Goal: Complete application form: Complete application form

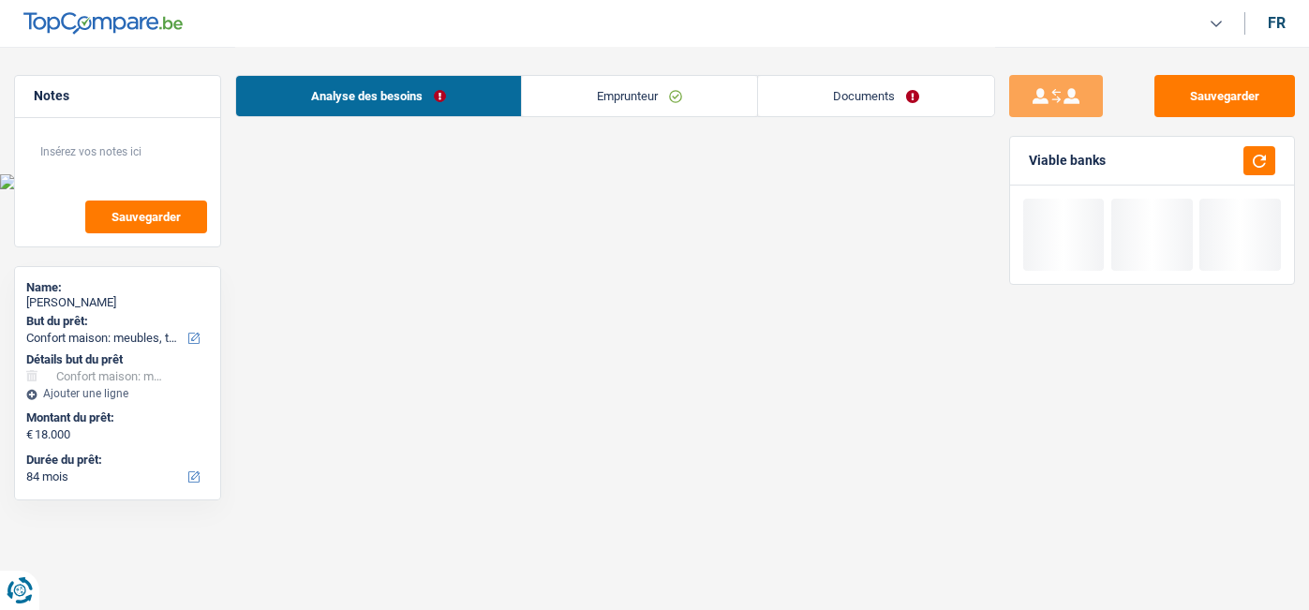
select select "household"
select select "84"
select select "record credits"
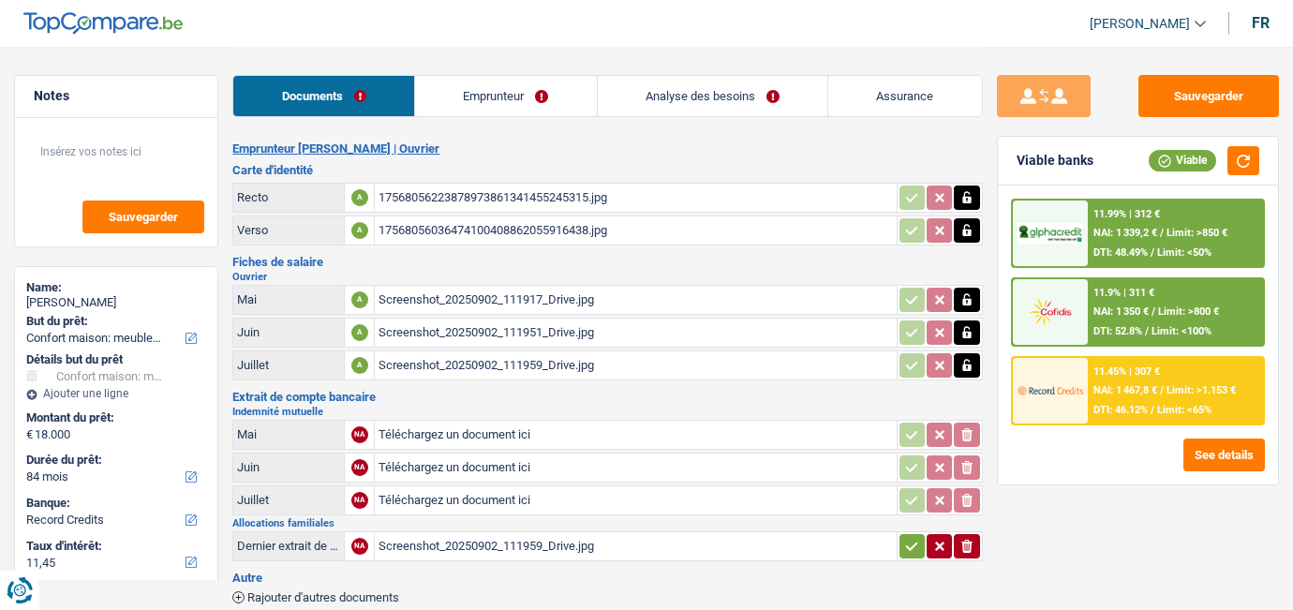
click at [565, 197] on div "17568056223878973861341455245315.jpg" at bounding box center [636, 198] width 514 height 28
click at [423, 298] on div "Screenshot_20250902_111917_Drive.jpg" at bounding box center [636, 300] width 514 height 28
click at [516, 84] on link "Emprunteur" at bounding box center [506, 96] width 182 height 40
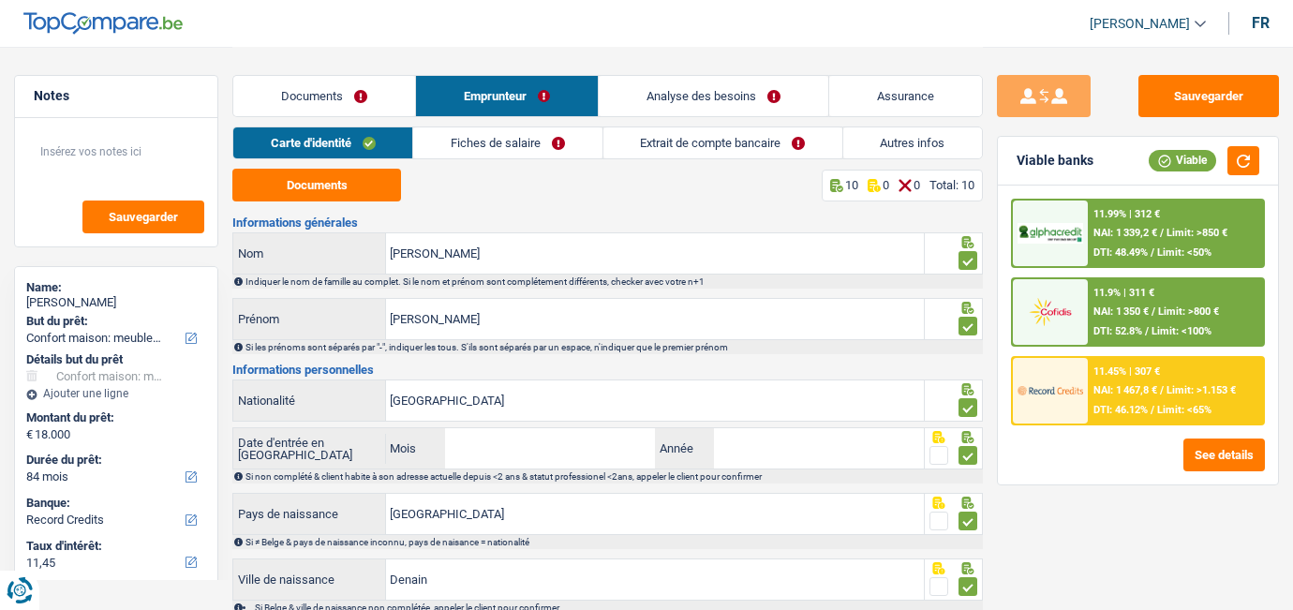
click at [547, 138] on link "Fiches de salaire" at bounding box center [507, 142] width 188 height 31
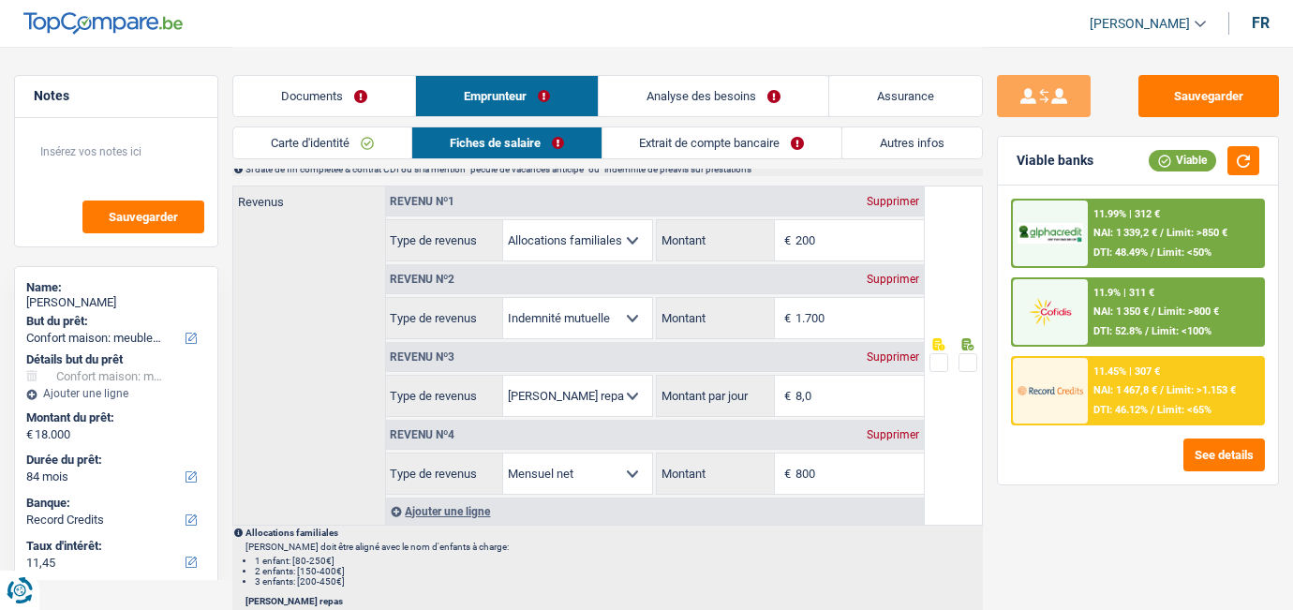
scroll to position [988, 0]
click at [283, 86] on link "Documents" at bounding box center [324, 96] width 182 height 40
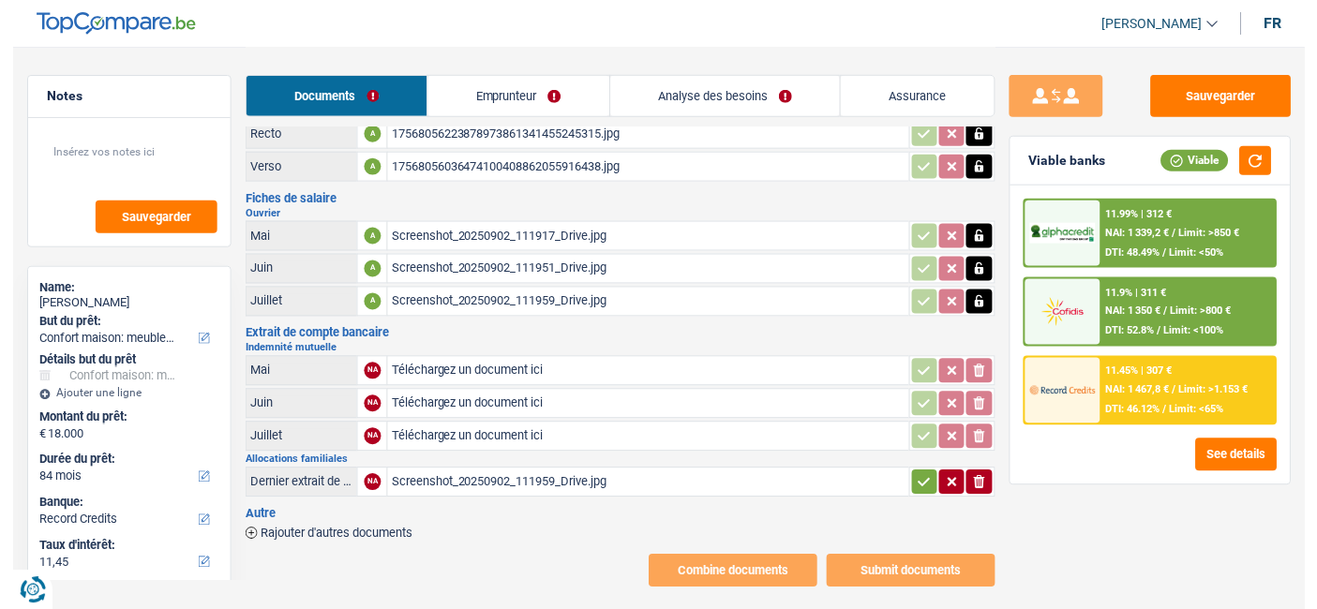
scroll to position [0, 0]
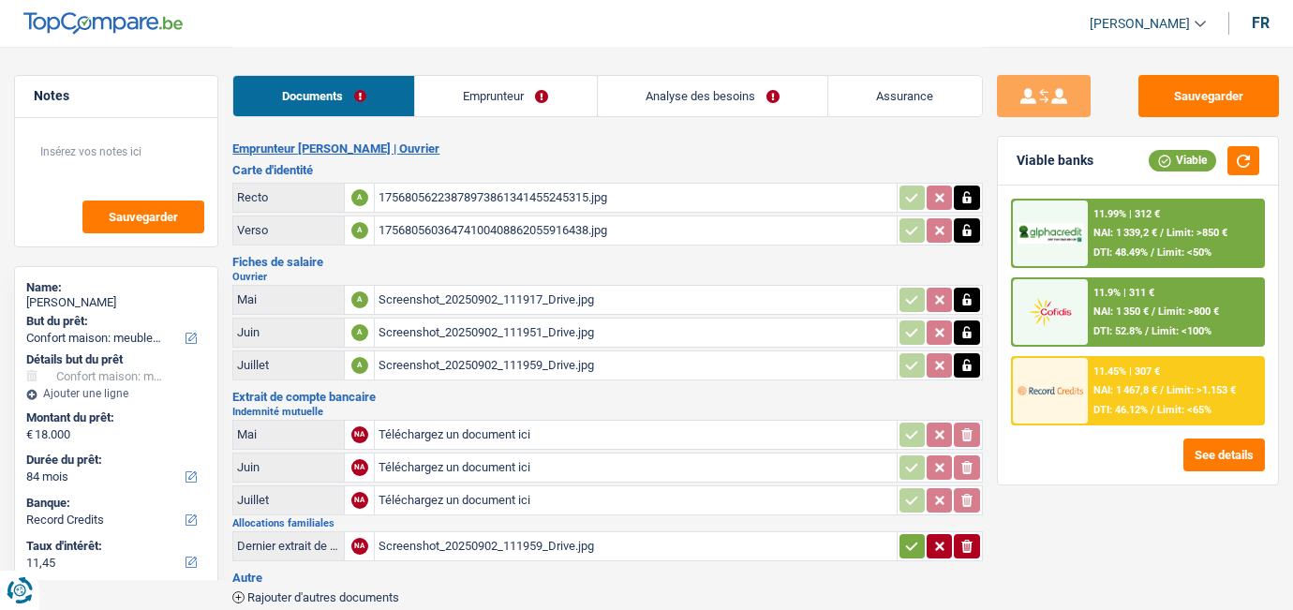
click at [524, 79] on link "Emprunteur" at bounding box center [506, 96] width 182 height 40
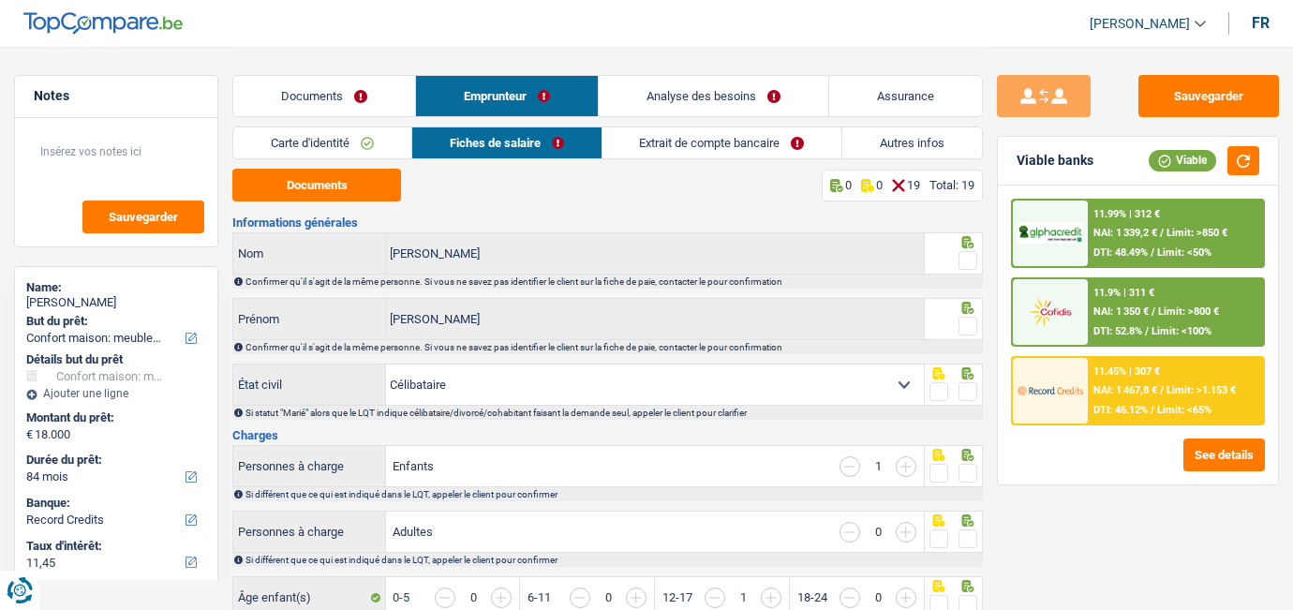
click at [337, 95] on link "Documents" at bounding box center [324, 96] width 182 height 40
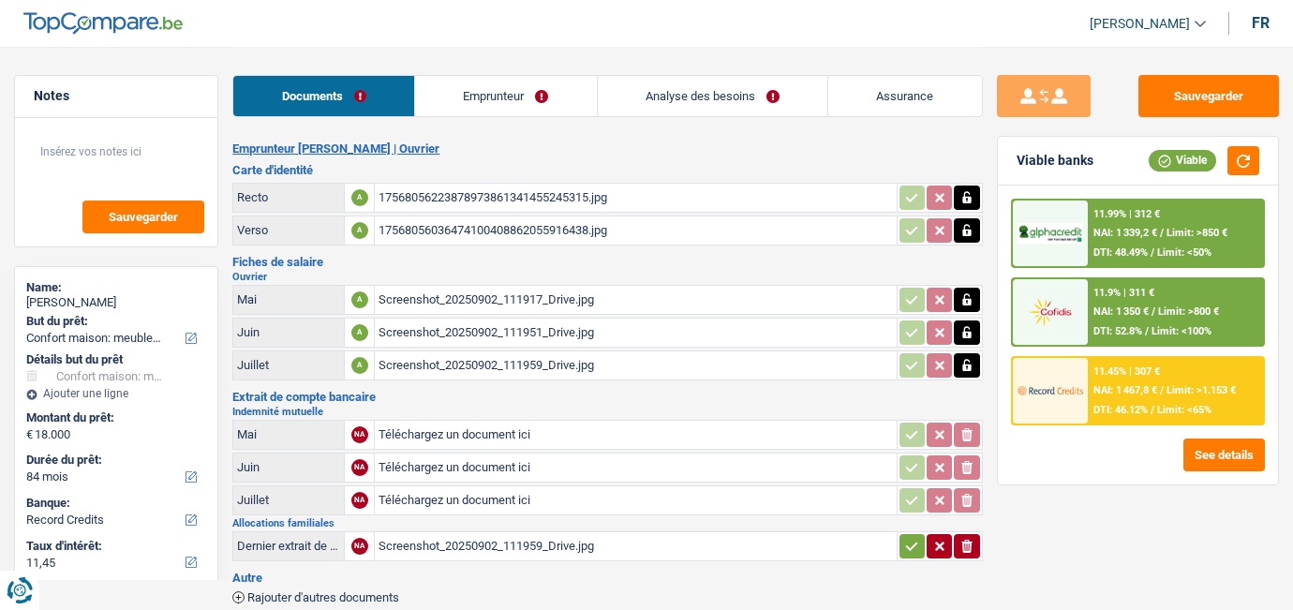
click at [965, 201] on icon "button" at bounding box center [966, 197] width 8 height 12
click at [965, 201] on icon "button" at bounding box center [966, 197] width 11 height 13
click at [966, 229] on icon "button" at bounding box center [966, 230] width 8 height 12
click at [966, 229] on icon "ionicons-v5-e" at bounding box center [967, 230] width 15 height 19
click at [450, 199] on input "Téléchargez un document ici" at bounding box center [636, 198] width 514 height 28
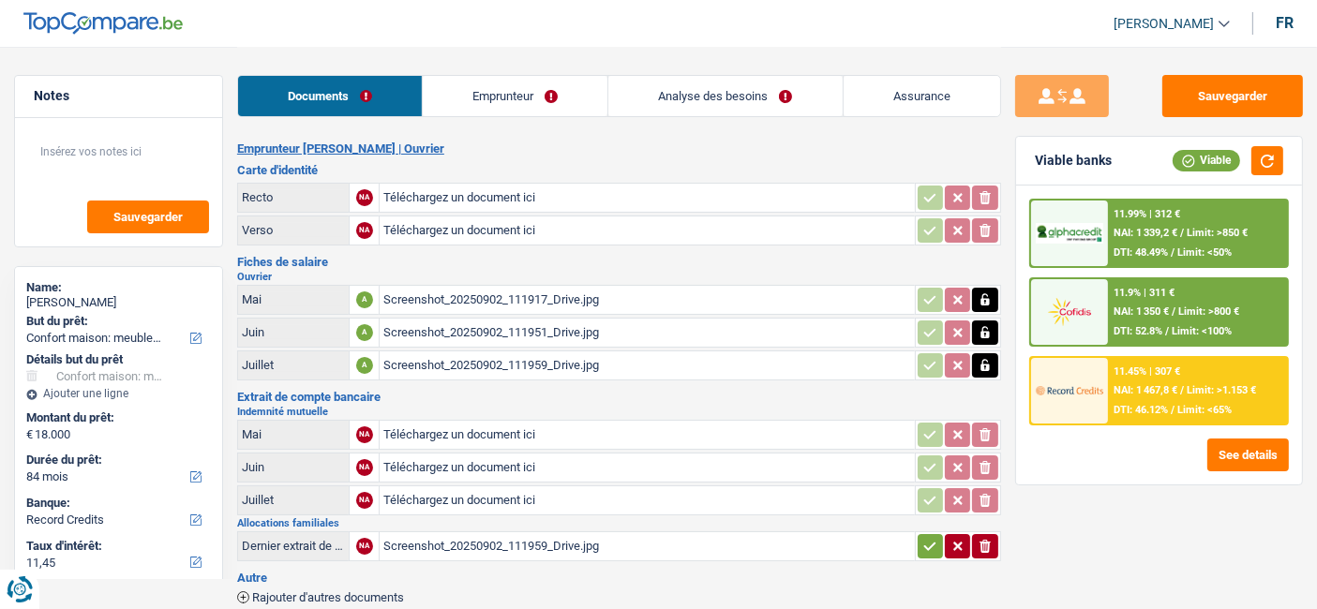
click at [491, 195] on input "Téléchargez un document ici" at bounding box center [646, 198] width 527 height 28
select select "household"
select select "84"
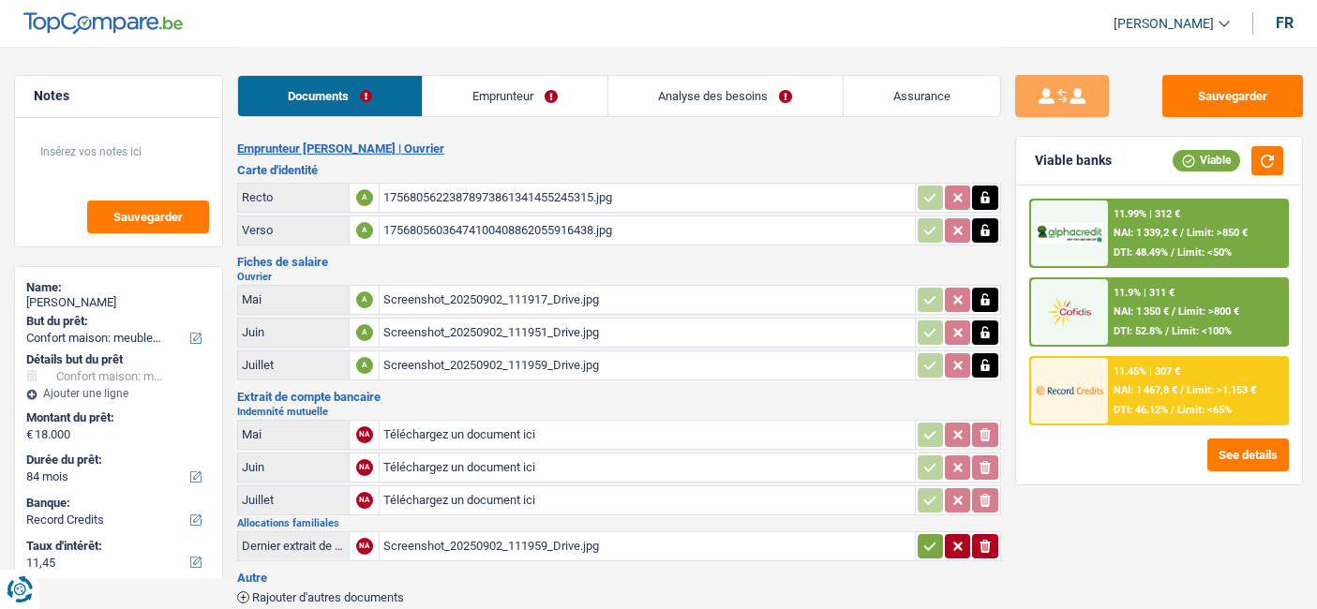
select select "record credits"
click at [985, 295] on icon "button" at bounding box center [984, 299] width 15 height 19
click at [961, 301] on icon "button" at bounding box center [957, 299] width 15 height 19
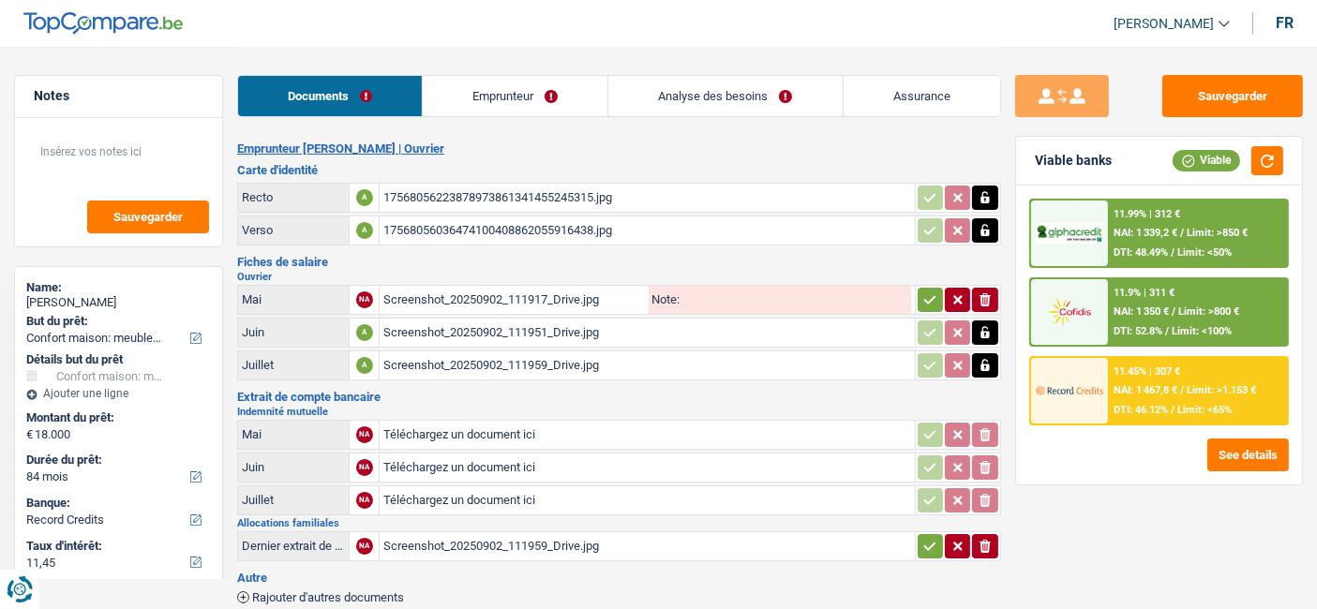
click at [982, 304] on icon "button" at bounding box center [984, 299] width 11 height 13
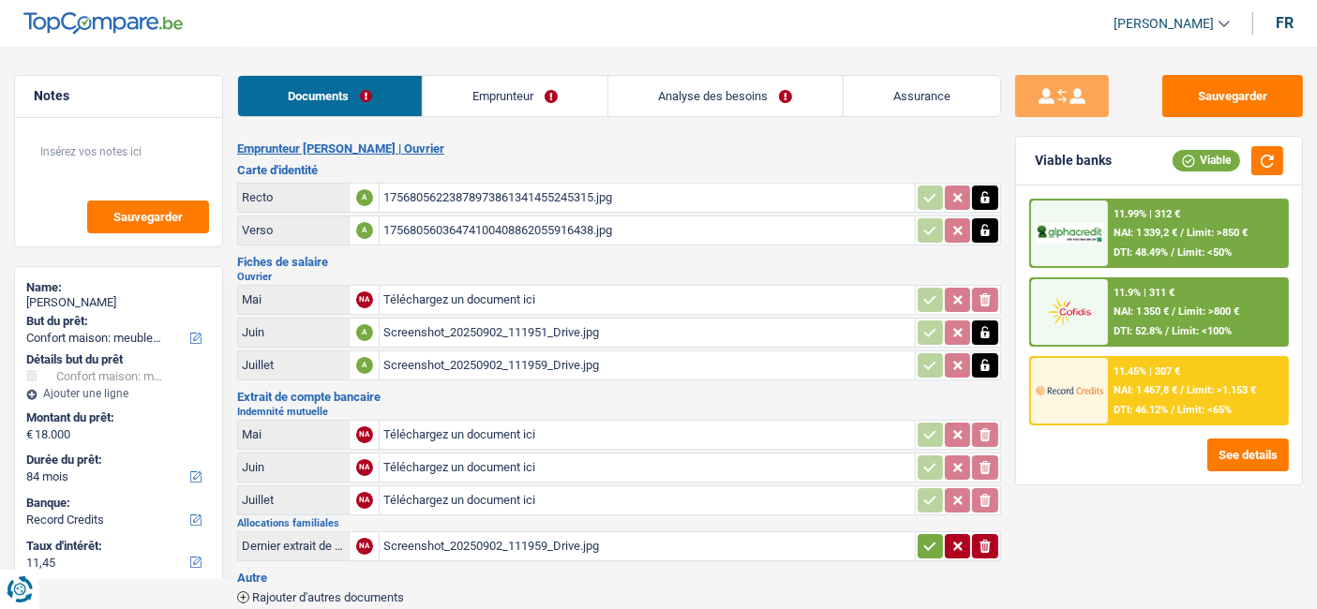
click at [987, 336] on icon "button" at bounding box center [984, 332] width 15 height 19
click at [987, 336] on icon "ionicons-v5-e" at bounding box center [984, 332] width 15 height 19
click at [988, 373] on button "button" at bounding box center [984, 365] width 25 height 24
click at [988, 370] on icon "ionicons-v5-e" at bounding box center [984, 365] width 15 height 19
click at [490, 290] on input "Téléchargez un document ici" at bounding box center [646, 300] width 527 height 28
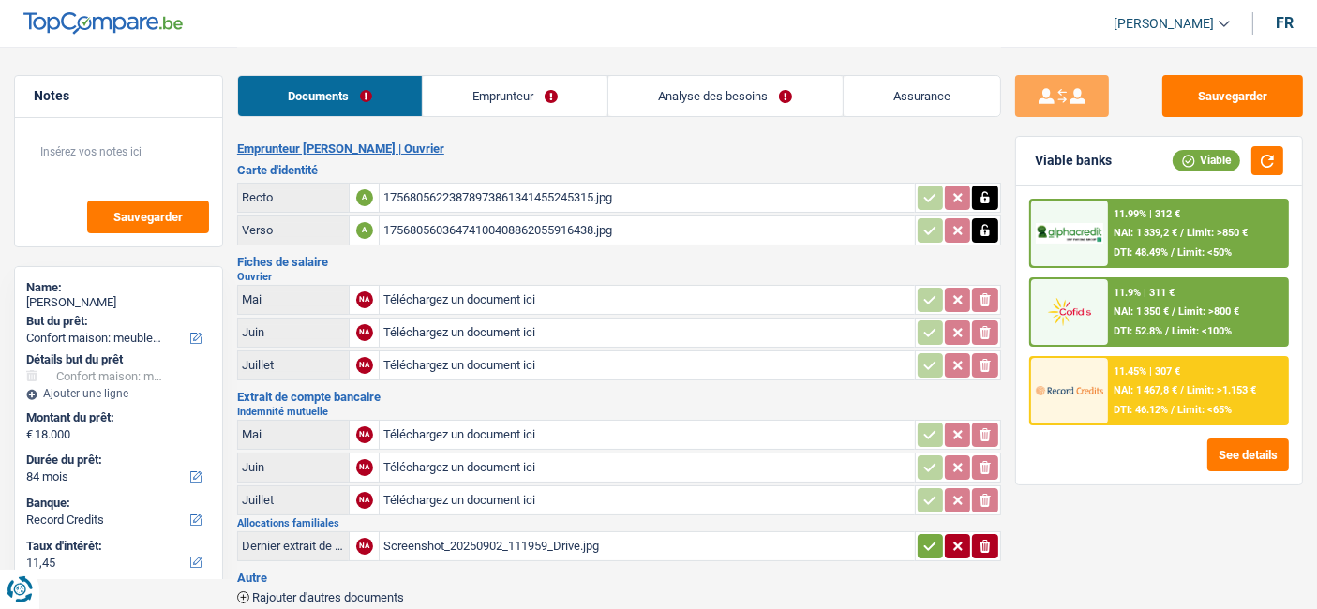
type input "C:\fakepath\06.jpg"
click at [492, 328] on input "Téléchargez un document ici" at bounding box center [646, 333] width 527 height 28
type input "C:\fakepath\07.jpg"
click at [550, 360] on input "Téléchargez un document ici" at bounding box center [646, 365] width 527 height 28
type input "C:\fakepath\08.jpg"
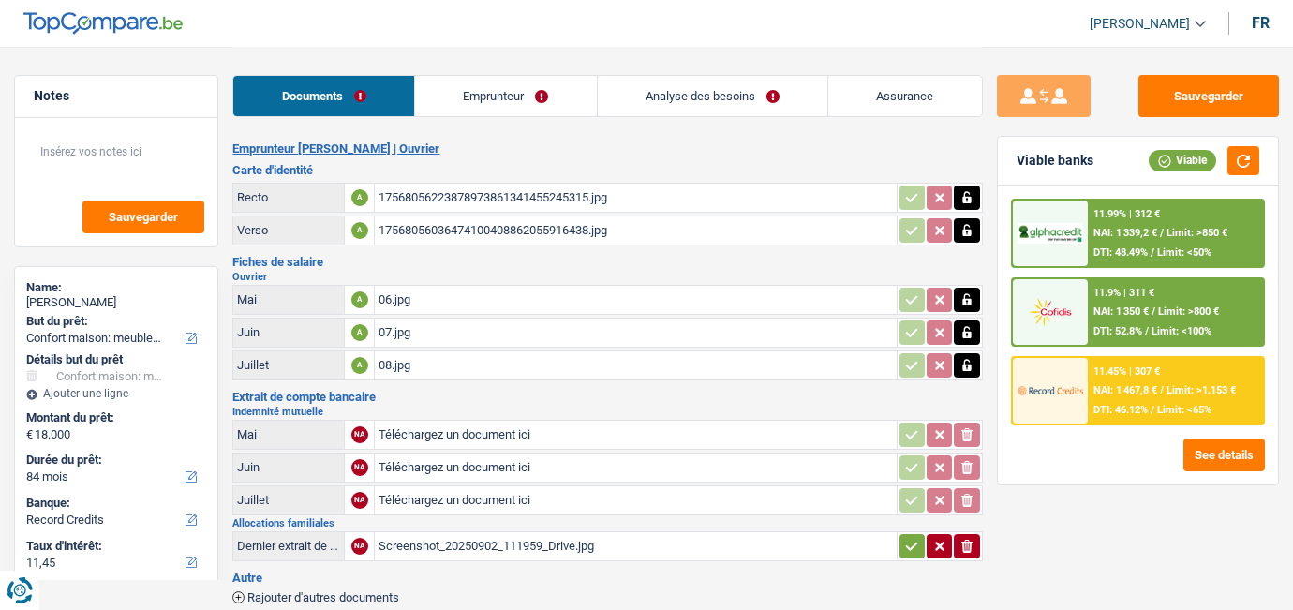
click at [516, 71] on div "Documents Emprunteur Analyse des besoins Assurance" at bounding box center [607, 87] width 750 height 80
click at [502, 88] on link "Emprunteur" at bounding box center [506, 96] width 182 height 40
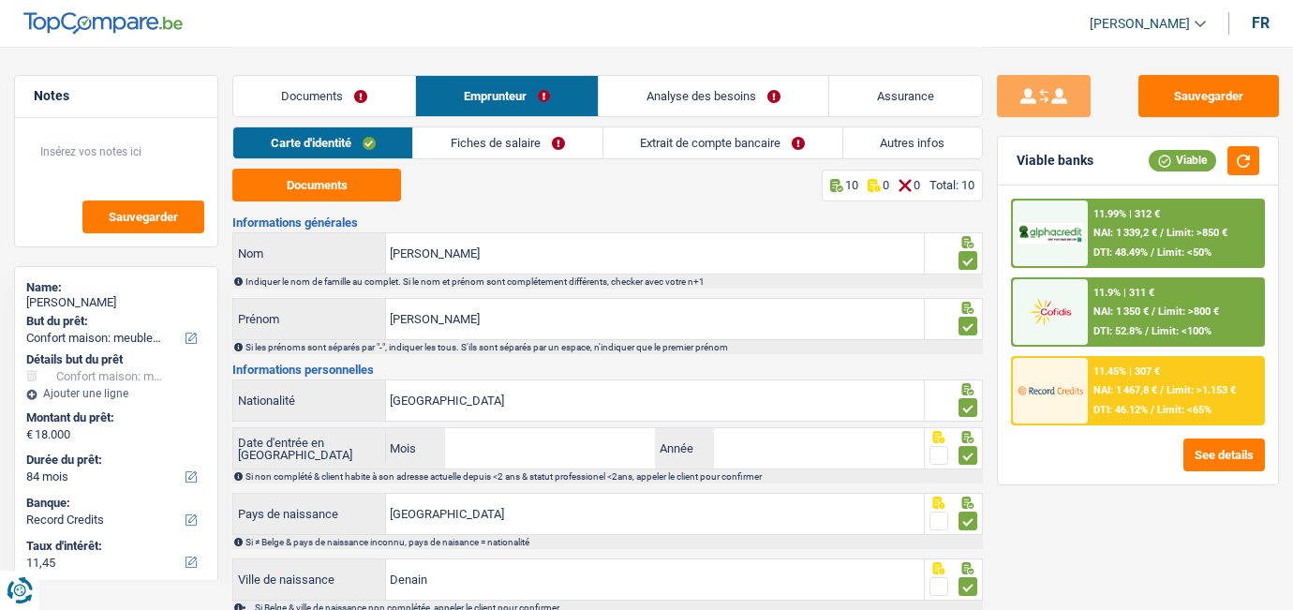
click at [502, 151] on link "Fiches de salaire" at bounding box center [507, 142] width 188 height 31
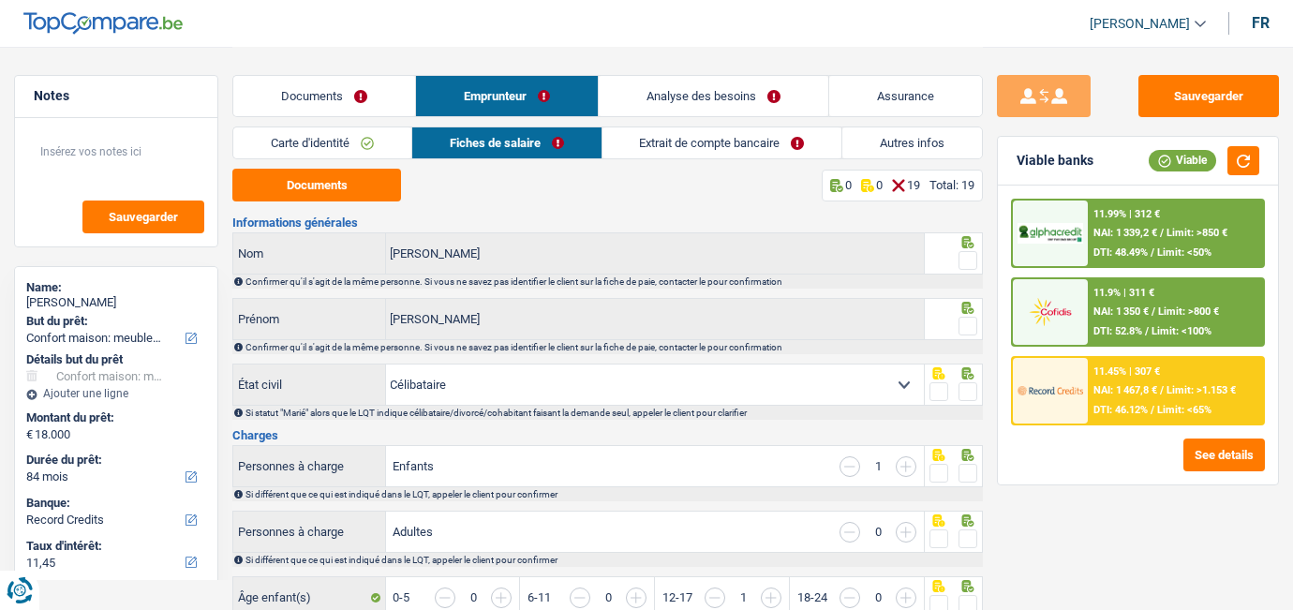
click at [744, 135] on link "Extrait de compte bancaire" at bounding box center [723, 142] width 240 height 31
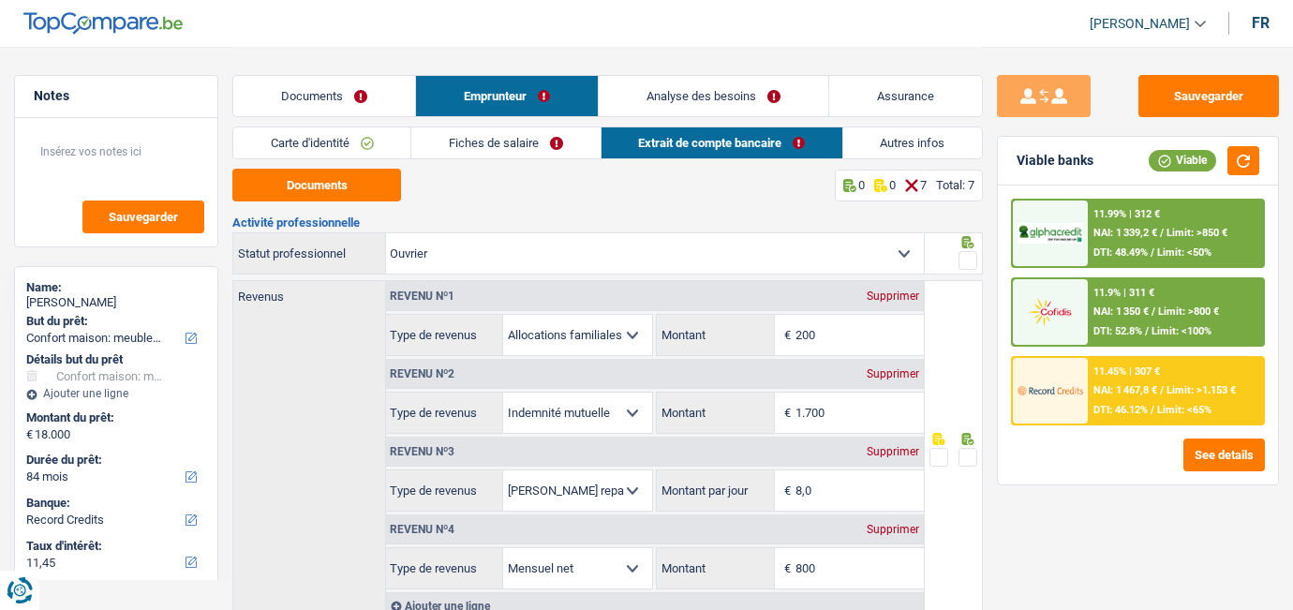
click at [486, 127] on link "Fiches de salaire" at bounding box center [505, 142] width 188 height 31
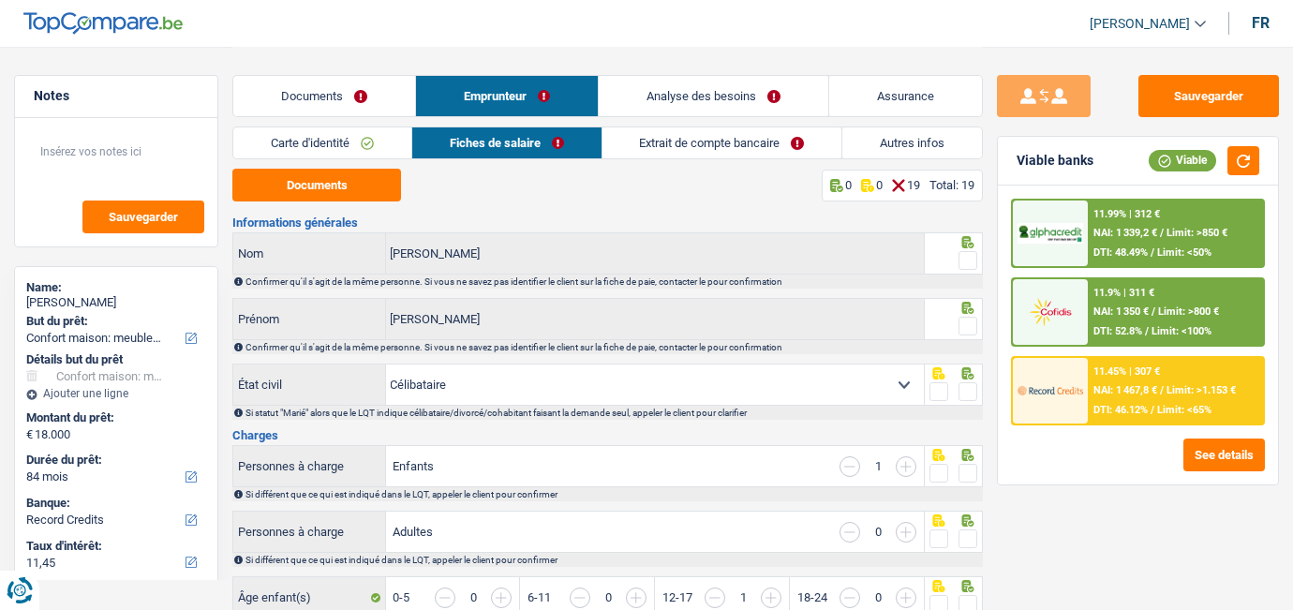
click at [349, 138] on link "Carte d'identité" at bounding box center [322, 142] width 178 height 31
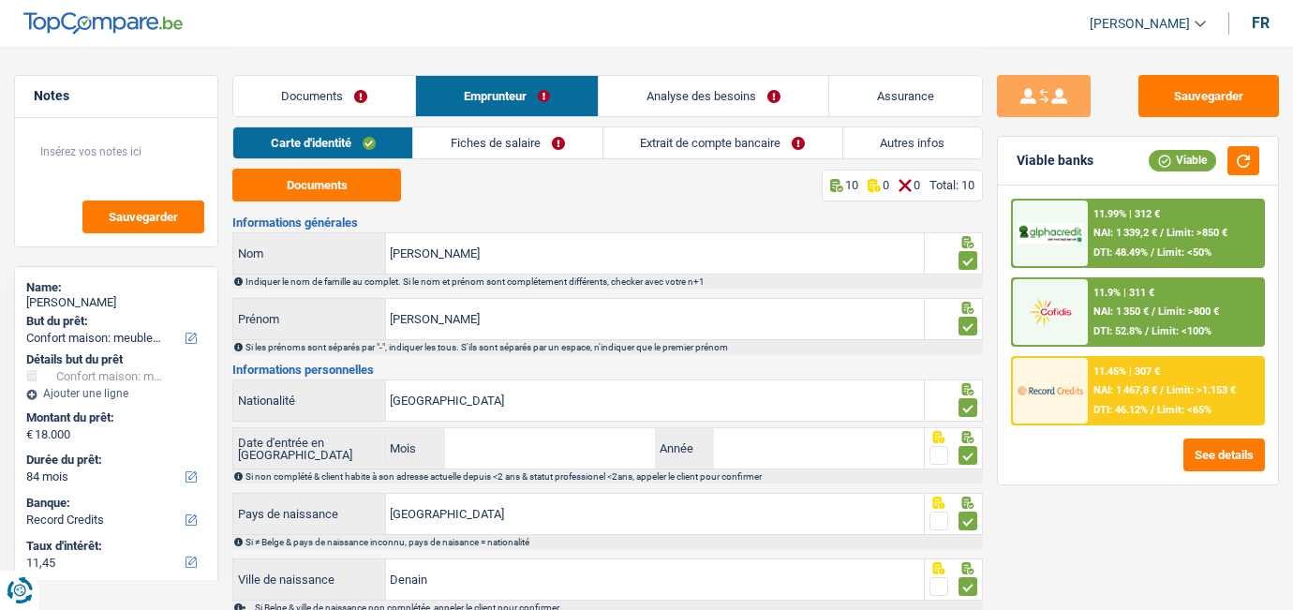
click at [551, 140] on link "Fiches de salaire" at bounding box center [507, 142] width 188 height 31
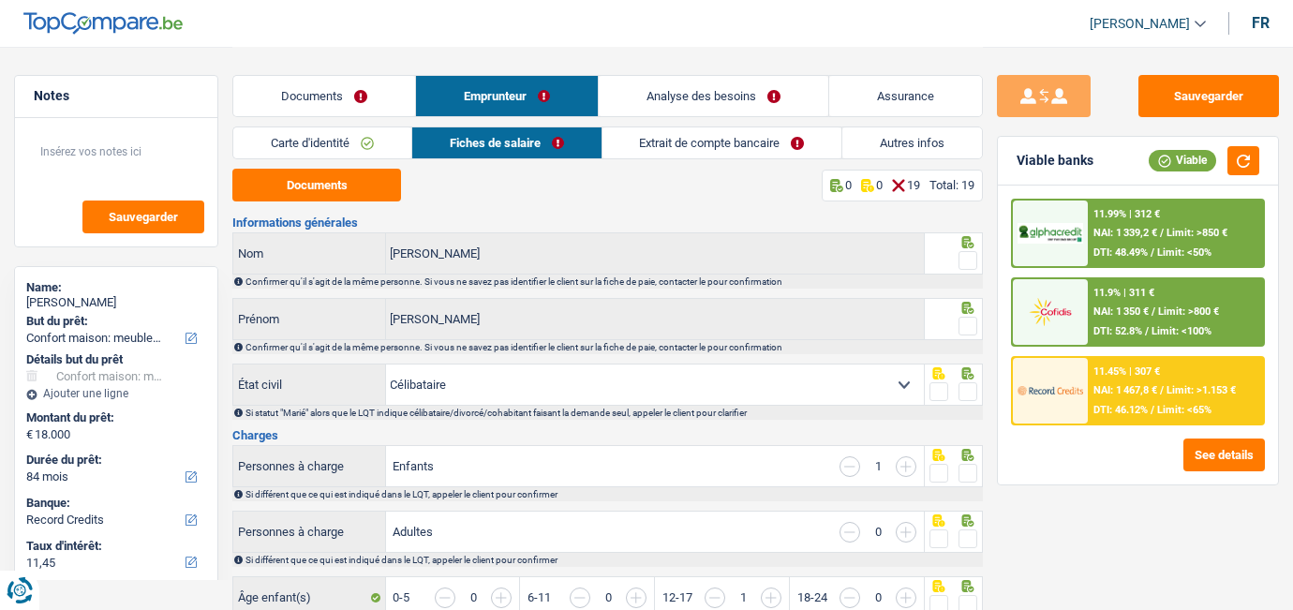
click at [685, 147] on link "Extrait de compte bancaire" at bounding box center [723, 142] width 240 height 31
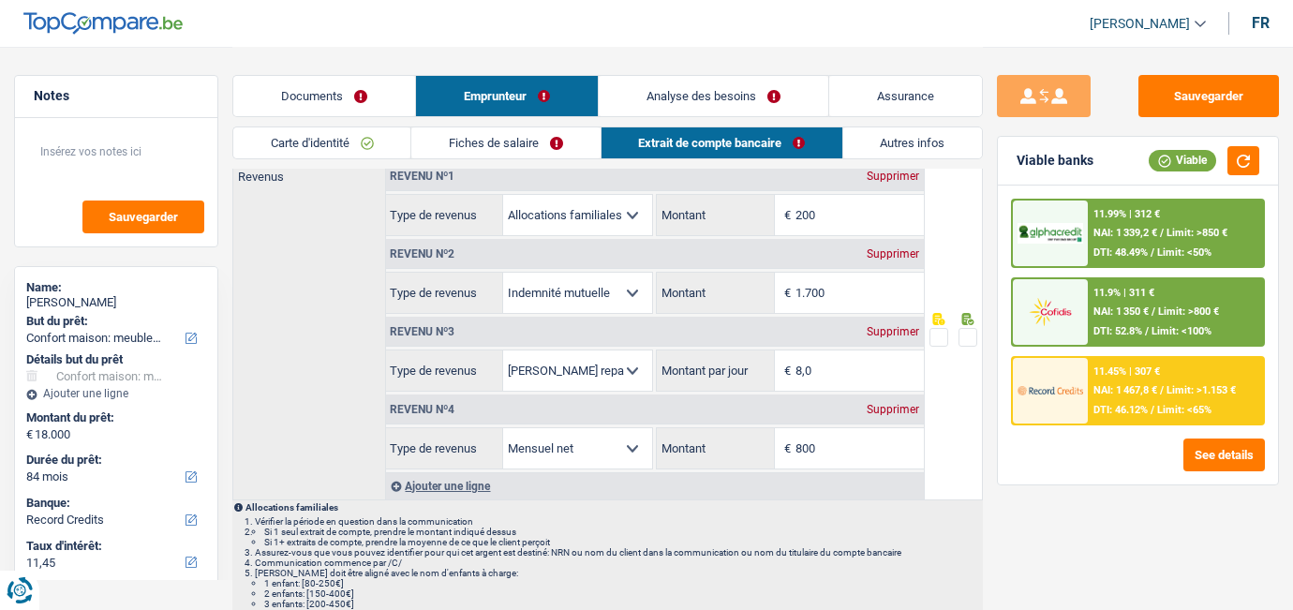
scroll to position [118, 0]
click at [527, 140] on link "Fiches de salaire" at bounding box center [505, 142] width 188 height 31
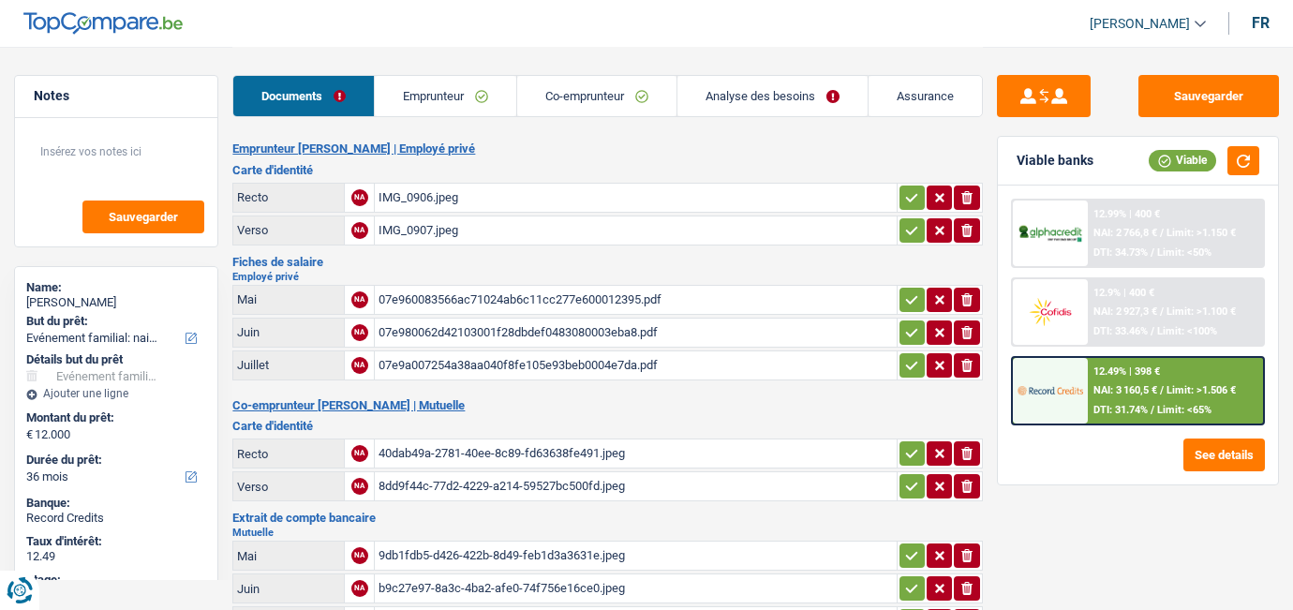
select select "familyEvent"
select select "36"
click at [1218, 454] on button "See details" at bounding box center [1225, 455] width 82 height 33
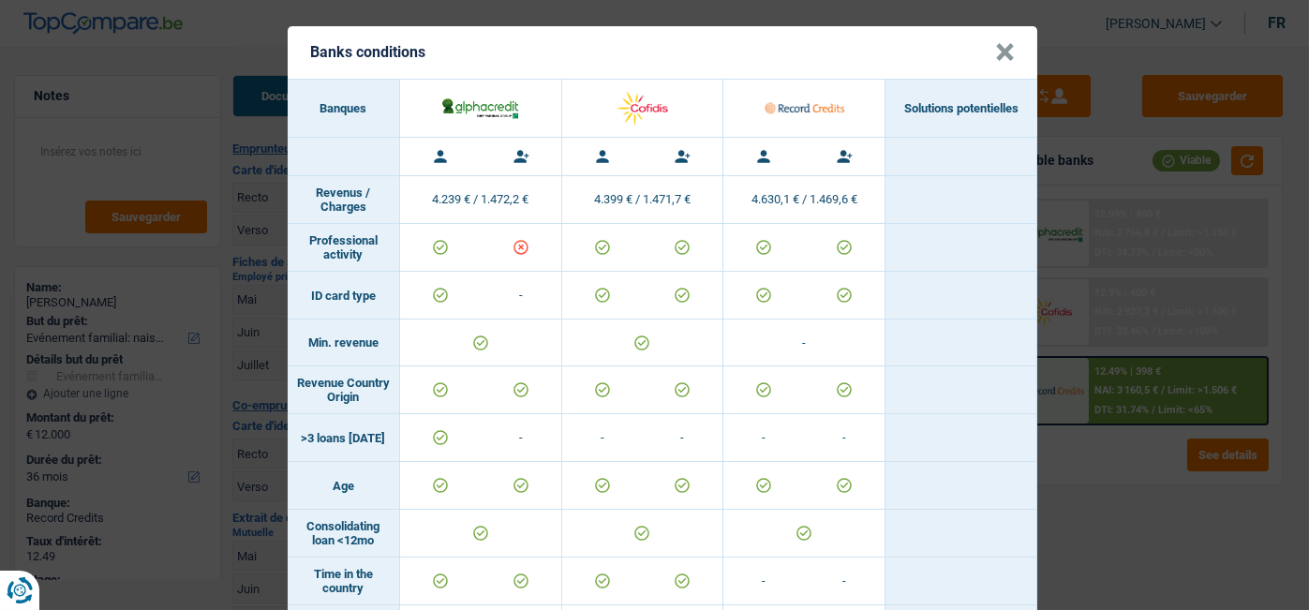
click at [981, 57] on header "Banks conditions ×" at bounding box center [663, 52] width 750 height 52
click at [982, 52] on header "Banks conditions ×" at bounding box center [663, 52] width 750 height 52
click at [995, 51] on button "×" at bounding box center [1005, 52] width 20 height 19
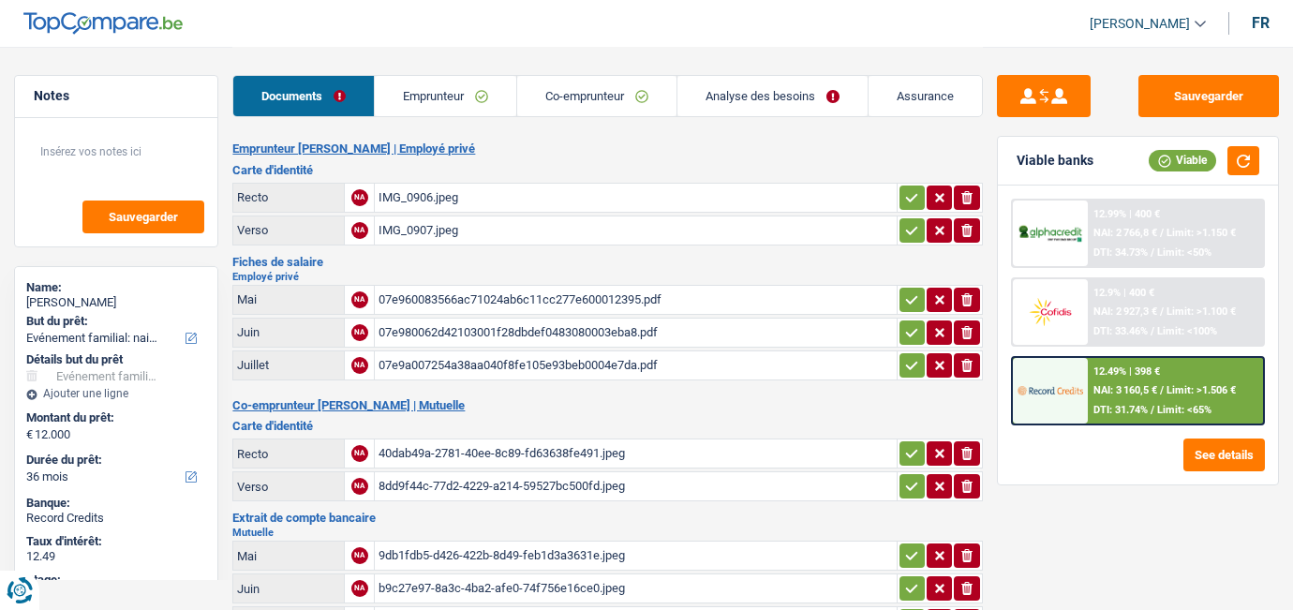
click at [741, 84] on link "Analyse des besoins" at bounding box center [772, 96] width 190 height 40
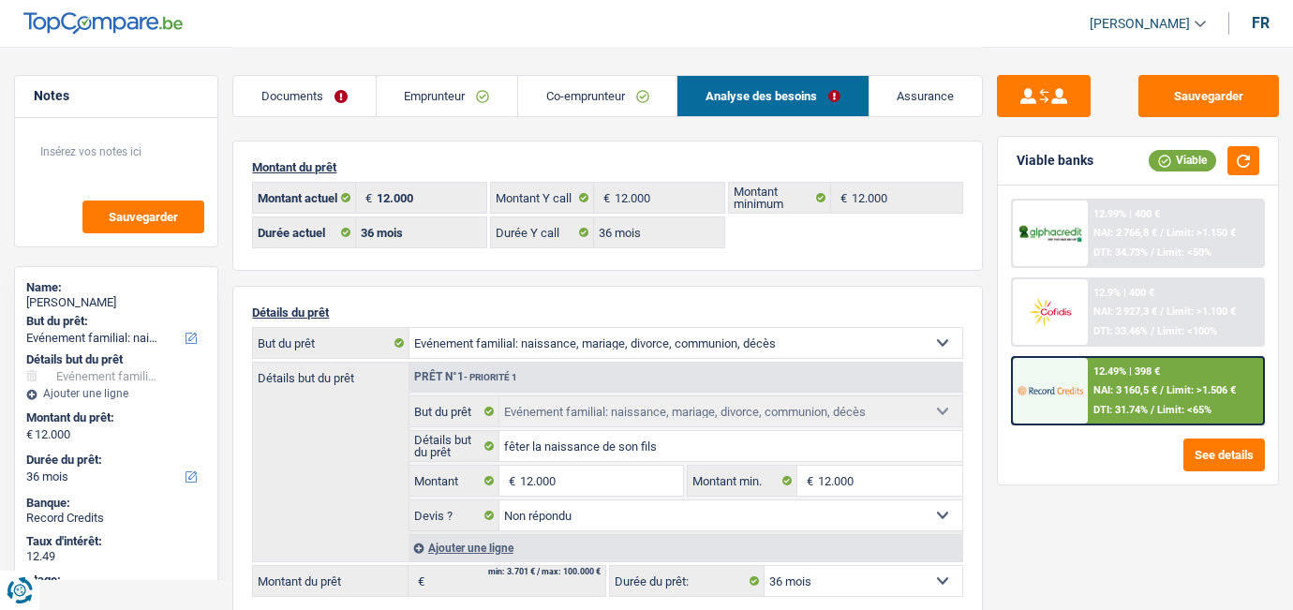
click at [575, 100] on link "Co-emprunteur" at bounding box center [597, 96] width 158 height 40
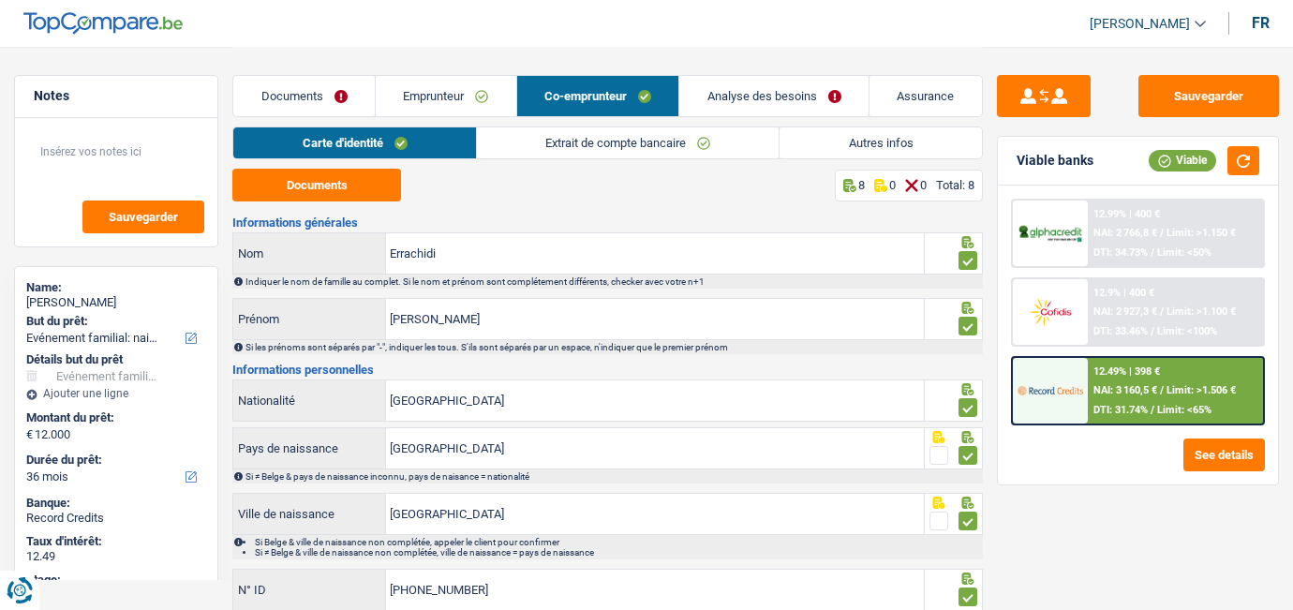
click at [558, 125] on div "Documents Emprunteur Co-emprunteur Analyse des besoins Assurance" at bounding box center [607, 87] width 750 height 80
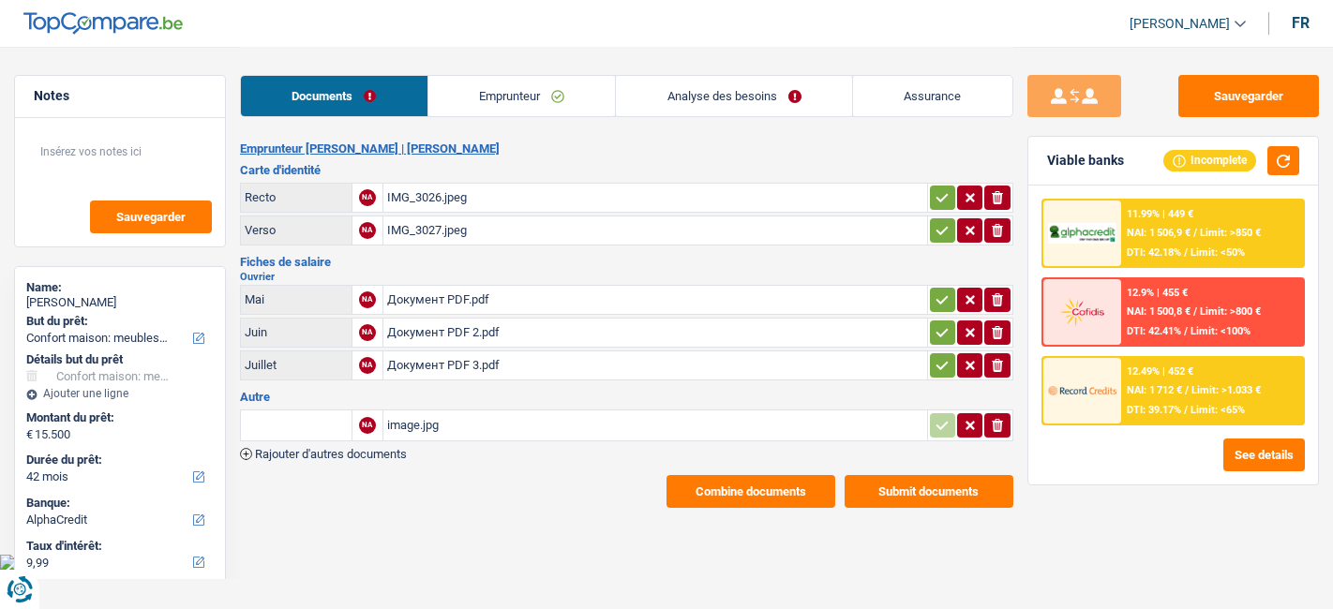
select select "household"
select select "42"
select select "alphacredit"
select select "household"
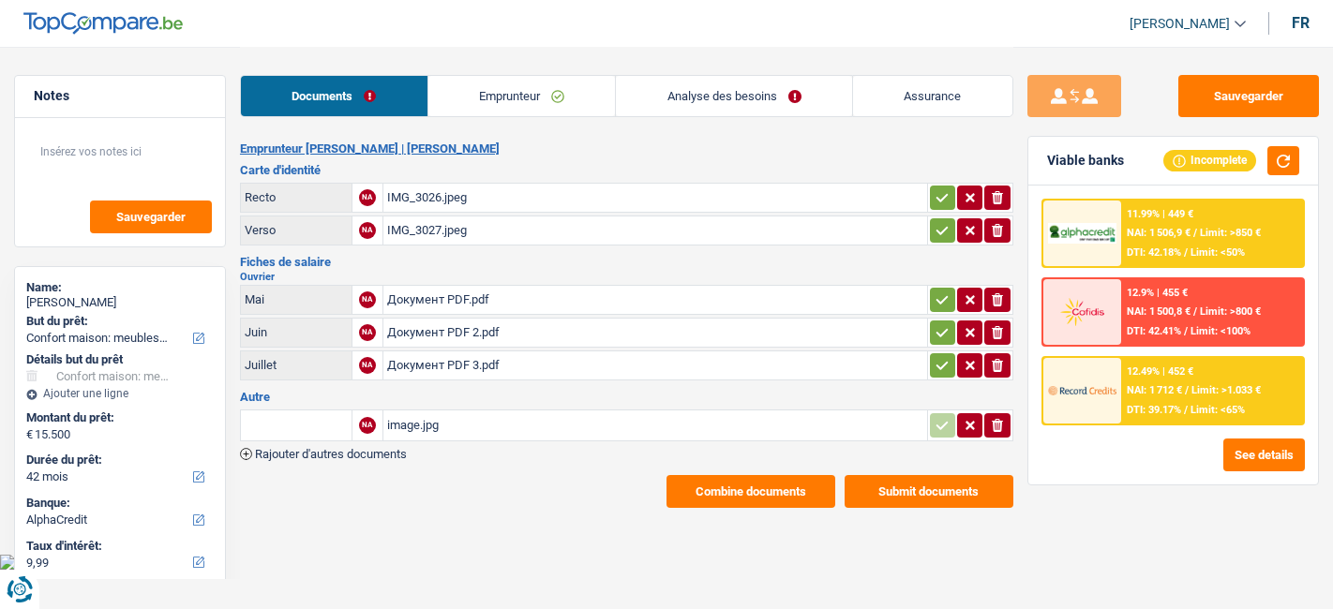
select select "household"
select select "42"
select select "alphacredit"
click at [488, 84] on link "Emprunteur" at bounding box center [521, 96] width 187 height 40
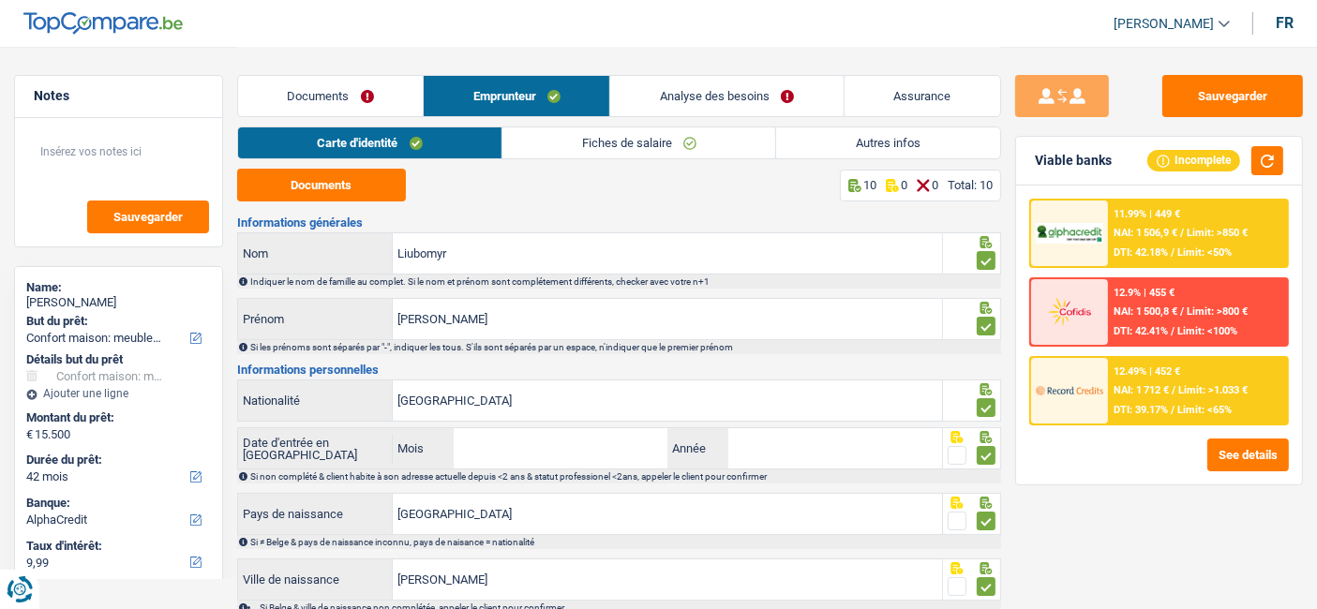
click at [578, 148] on link "Fiches de salaire" at bounding box center [638, 142] width 273 height 31
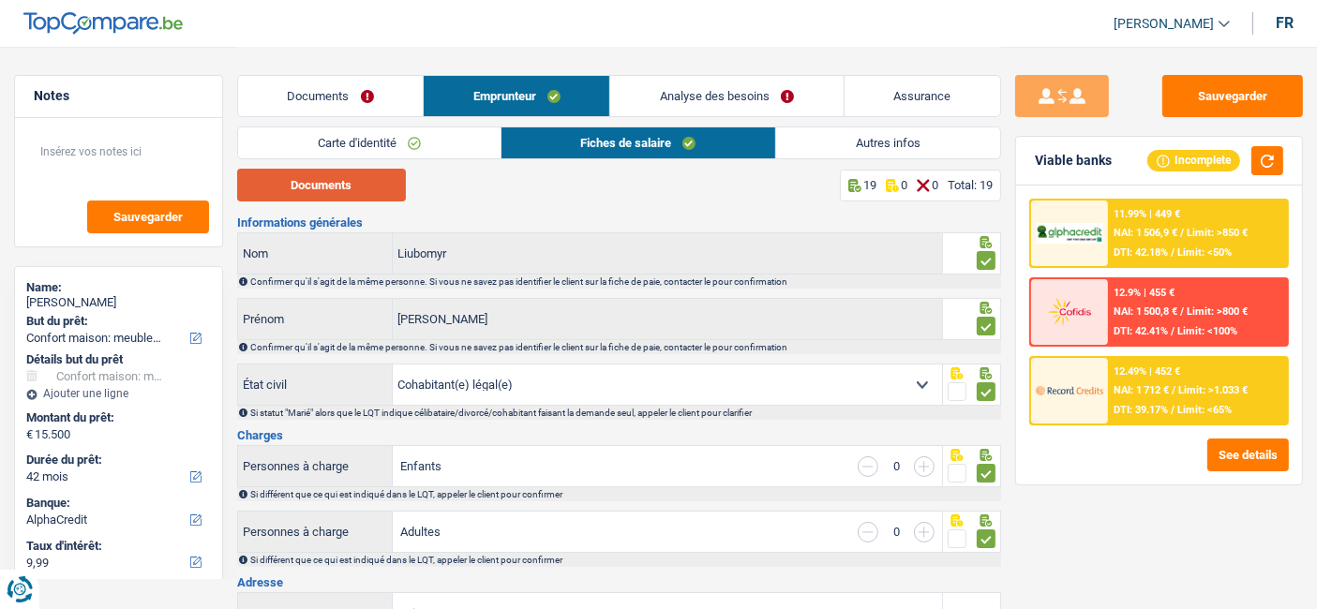
click at [364, 186] on button "Documents" at bounding box center [321, 185] width 169 height 33
click at [305, 108] on link "Documents" at bounding box center [330, 96] width 185 height 40
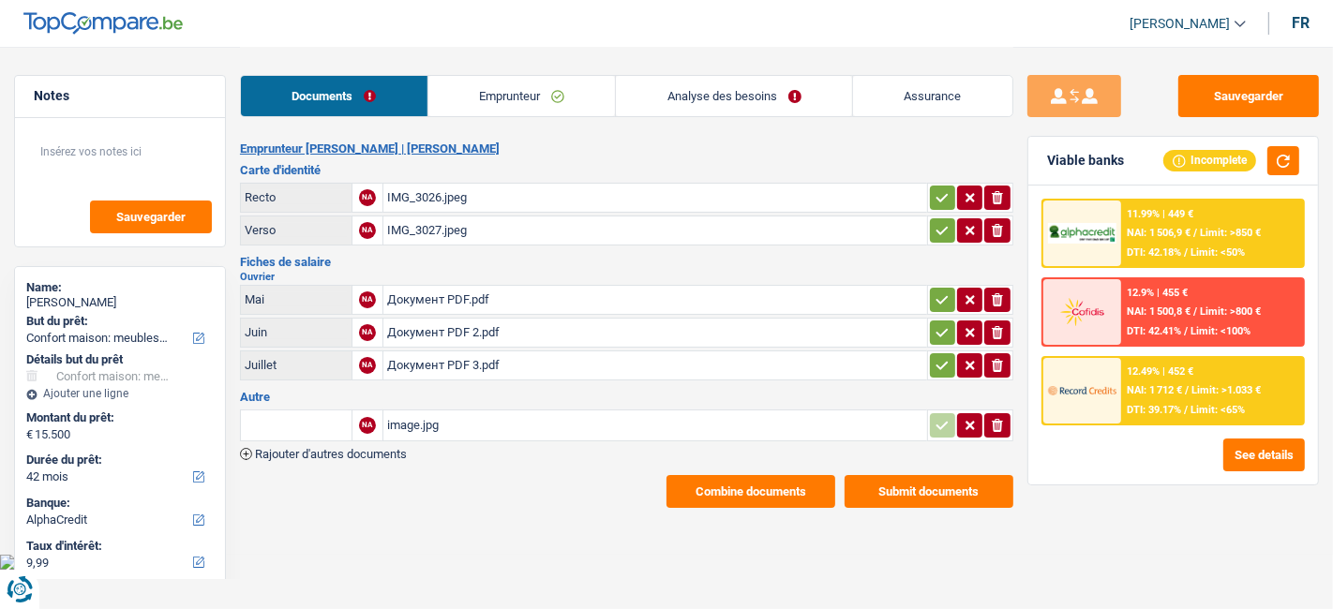
click at [993, 300] on icon "button" at bounding box center [996, 299] width 11 height 13
click at [881, 301] on input "Téléchargez un document ici" at bounding box center [655, 300] width 536 height 28
click at [990, 332] on icon "ionicons-v5-e" at bounding box center [997, 332] width 15 height 19
click at [996, 366] on icon "ionicons-v5-e" at bounding box center [997, 365] width 15 height 19
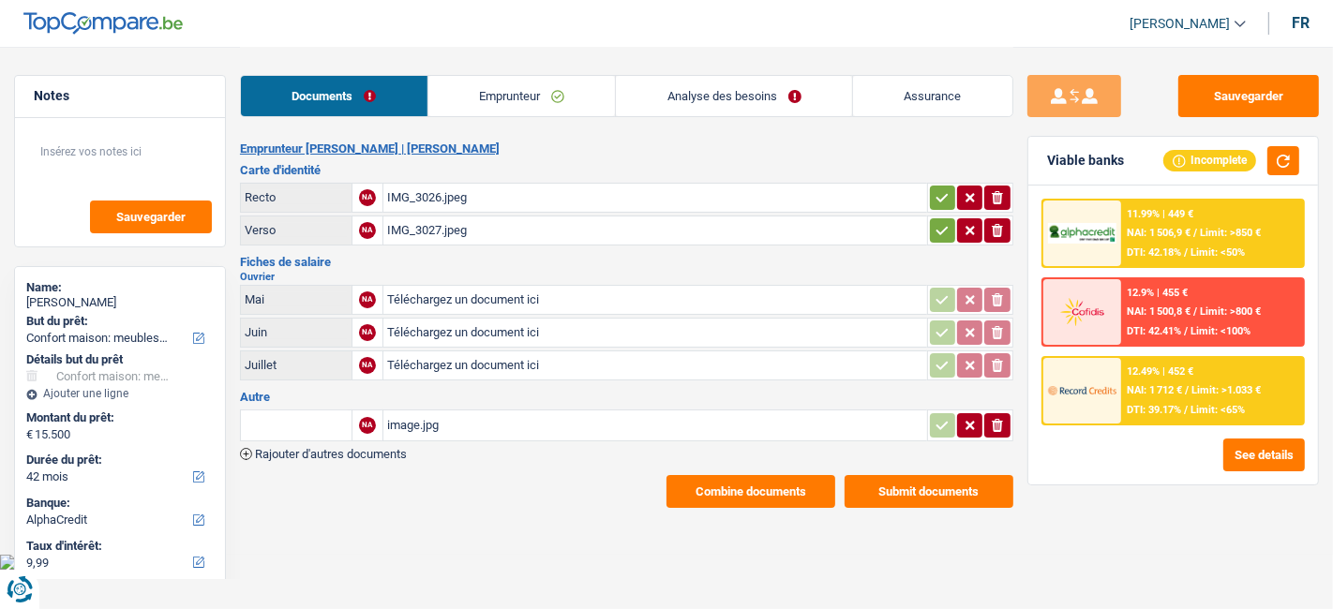
click at [459, 293] on input "Téléchargez un document ici" at bounding box center [655, 300] width 536 height 28
type input "C:\fakepath\05_-pdf-3.pdf"
click at [489, 338] on input "Téléchargez un document ici" at bounding box center [655, 333] width 536 height 28
type input "C:\fakepath\07_-pdf-2.pdf"
click at [448, 360] on input "Téléchargez un document ici" at bounding box center [655, 365] width 536 height 28
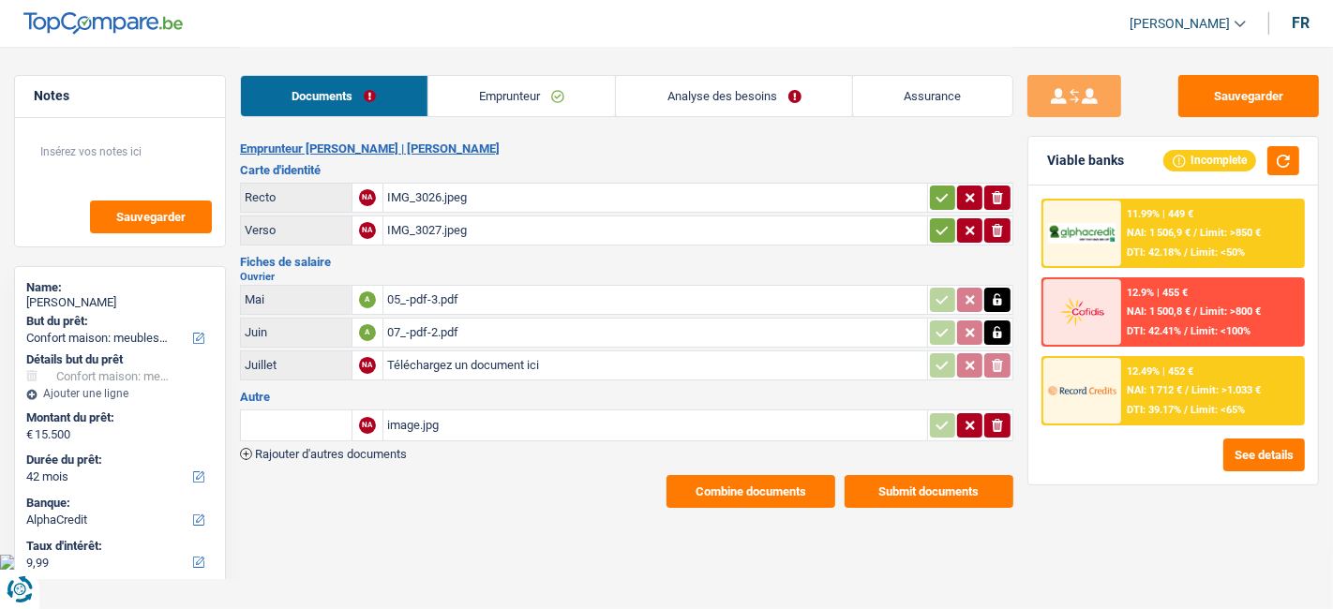
type input "C:\fakepath\08_-pdf.pdf"
click at [500, 92] on link "Emprunteur" at bounding box center [521, 96] width 187 height 40
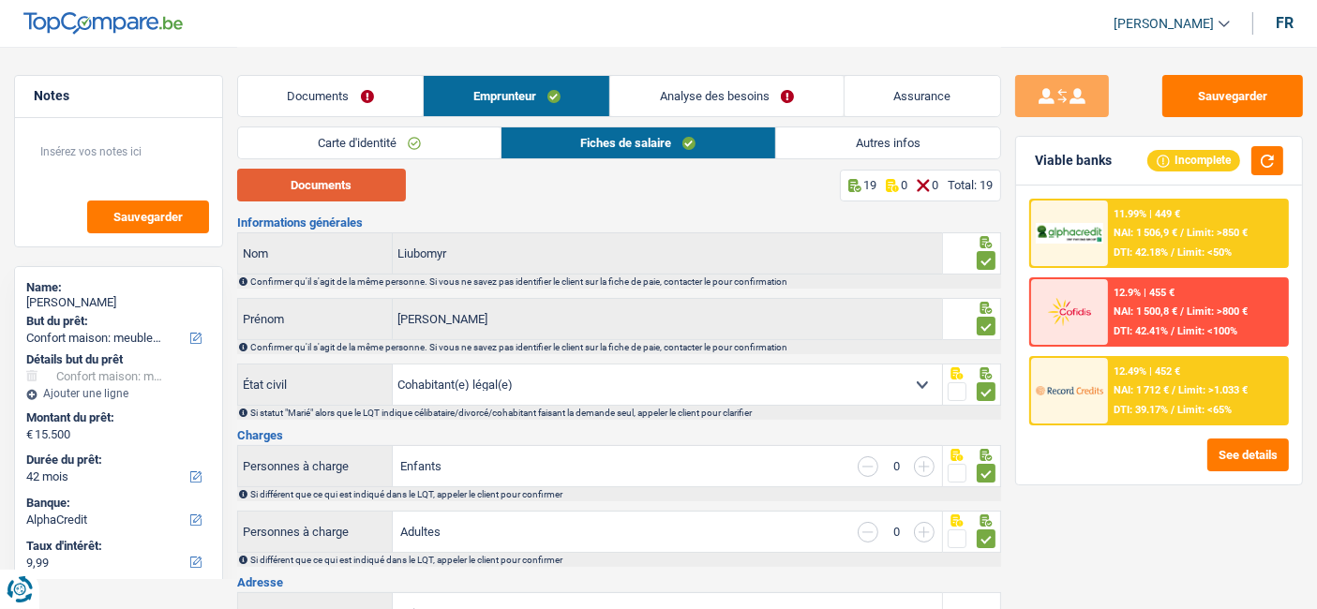
click at [345, 183] on button "Documents" at bounding box center [321, 185] width 169 height 33
click at [265, 184] on button "Documents" at bounding box center [321, 185] width 169 height 33
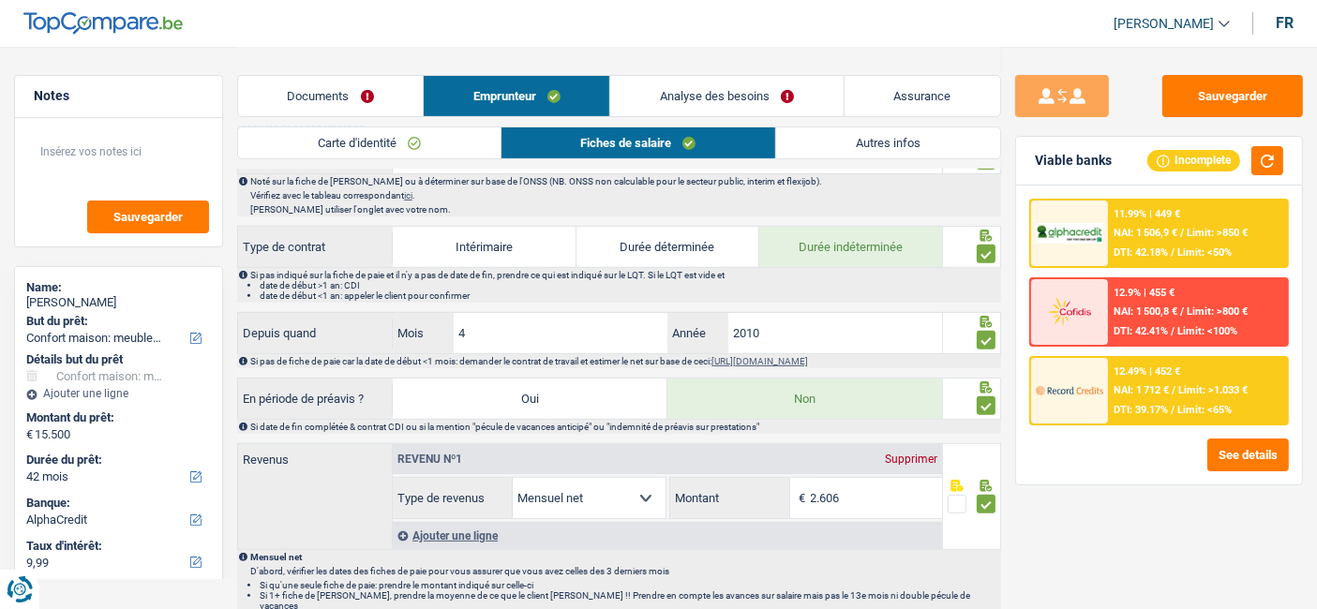
scroll to position [832, 0]
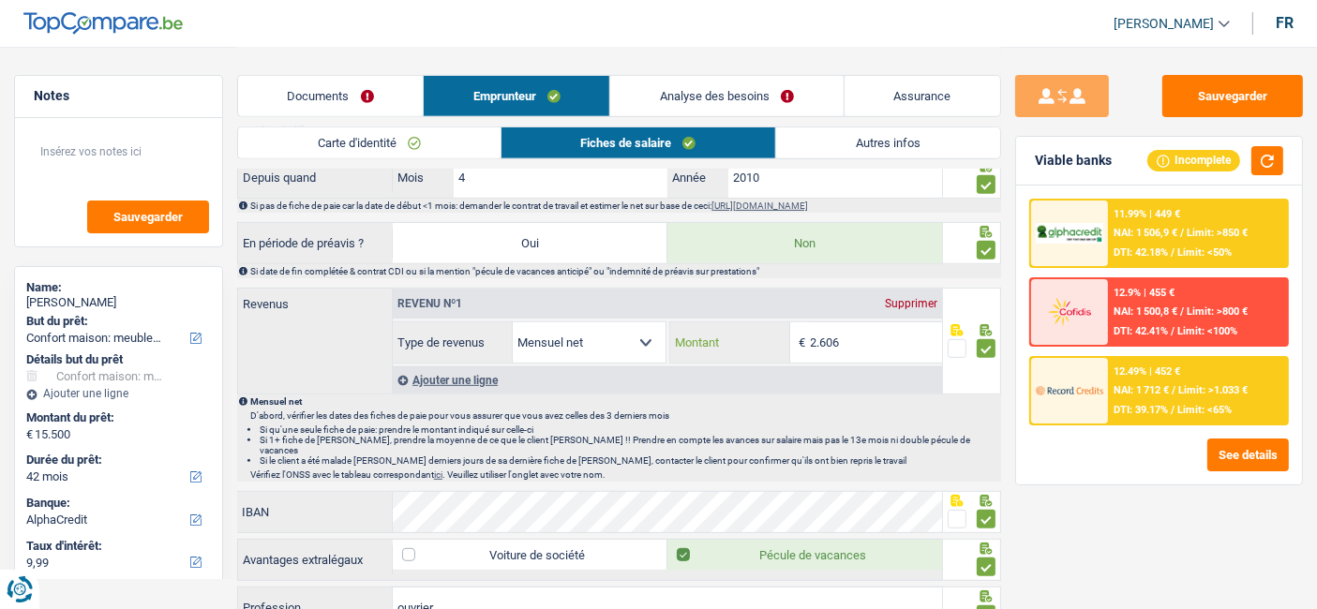
drag, startPoint x: 861, startPoint y: 338, endPoint x: 800, endPoint y: 328, distance: 61.8
click at [800, 328] on div "2.606 € Montant" at bounding box center [806, 342] width 273 height 40
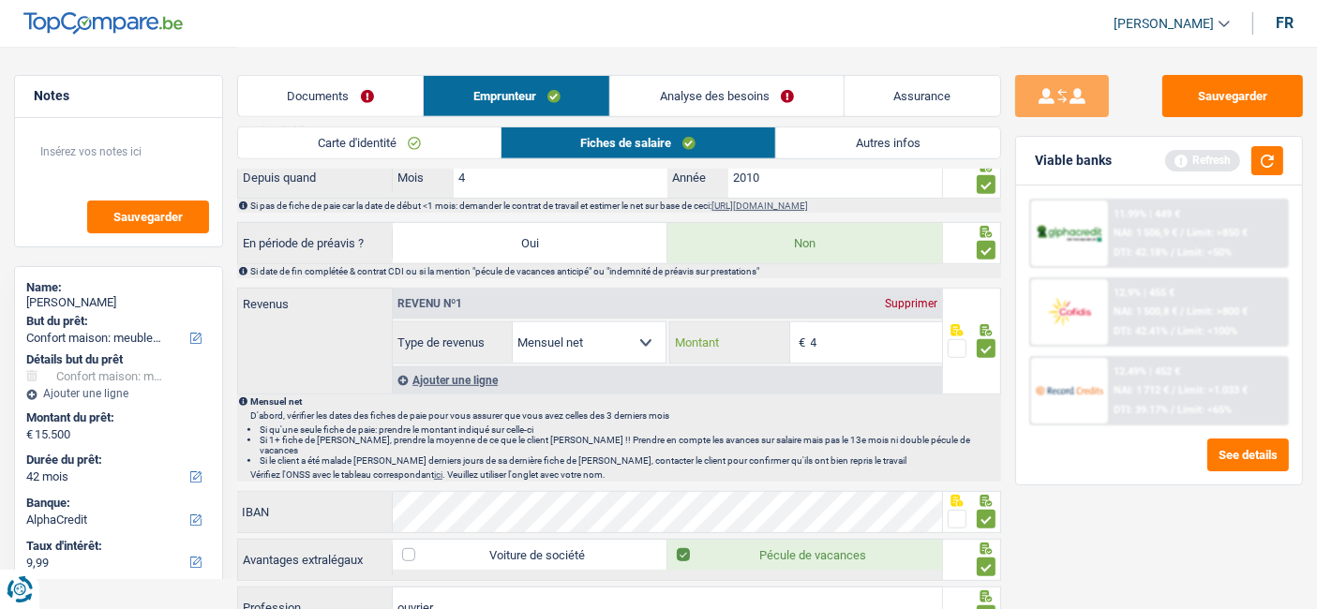
click at [875, 331] on input "4" at bounding box center [877, 342] width 132 height 40
type input "4.137"
click at [951, 446] on div "D'abord, vérifier les dates des fiches de paie pour vous assurer que vous avez …" at bounding box center [624, 444] width 749 height 69
click at [1259, 166] on button "button" at bounding box center [1267, 160] width 32 height 29
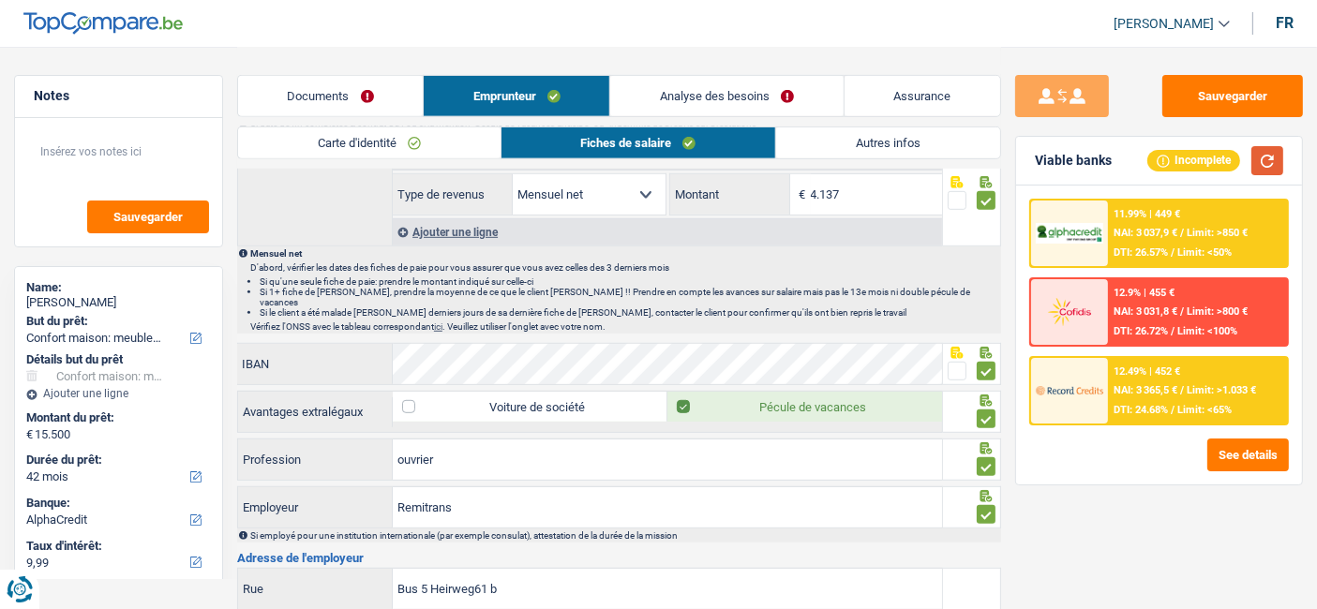
scroll to position [1188, 0]
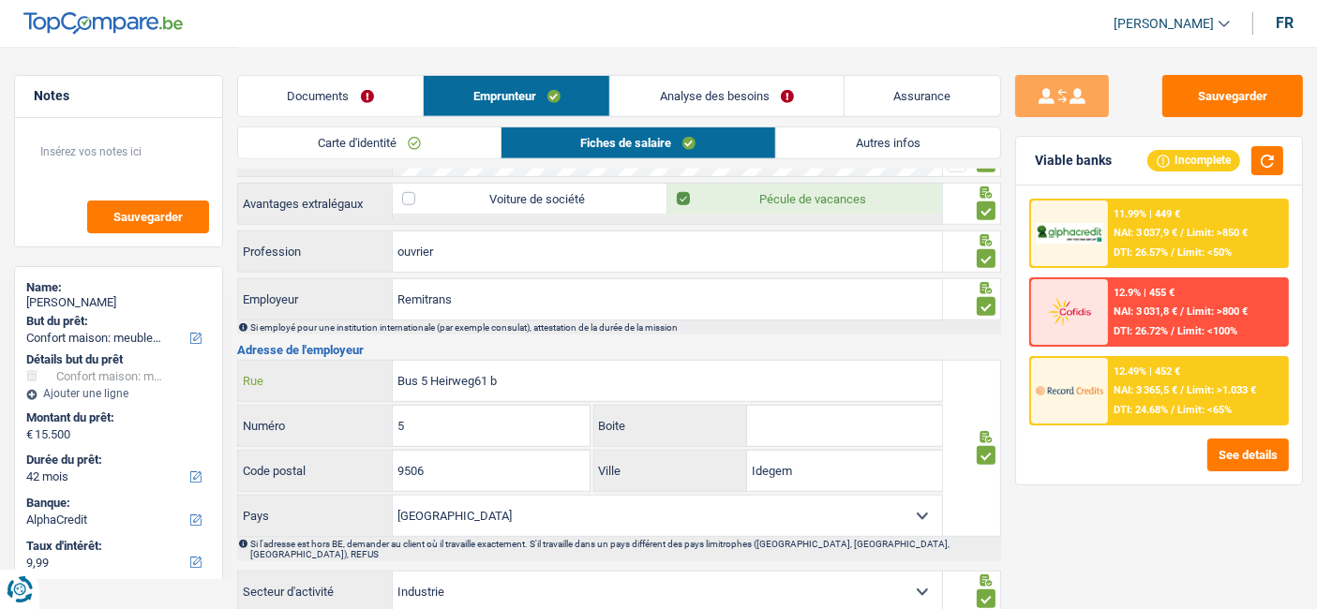
drag, startPoint x: 497, startPoint y: 360, endPoint x: 390, endPoint y: 358, distance: 106.8
click at [390, 361] on div "Bus 5 Heirweg61 b Rue" at bounding box center [590, 381] width 704 height 40
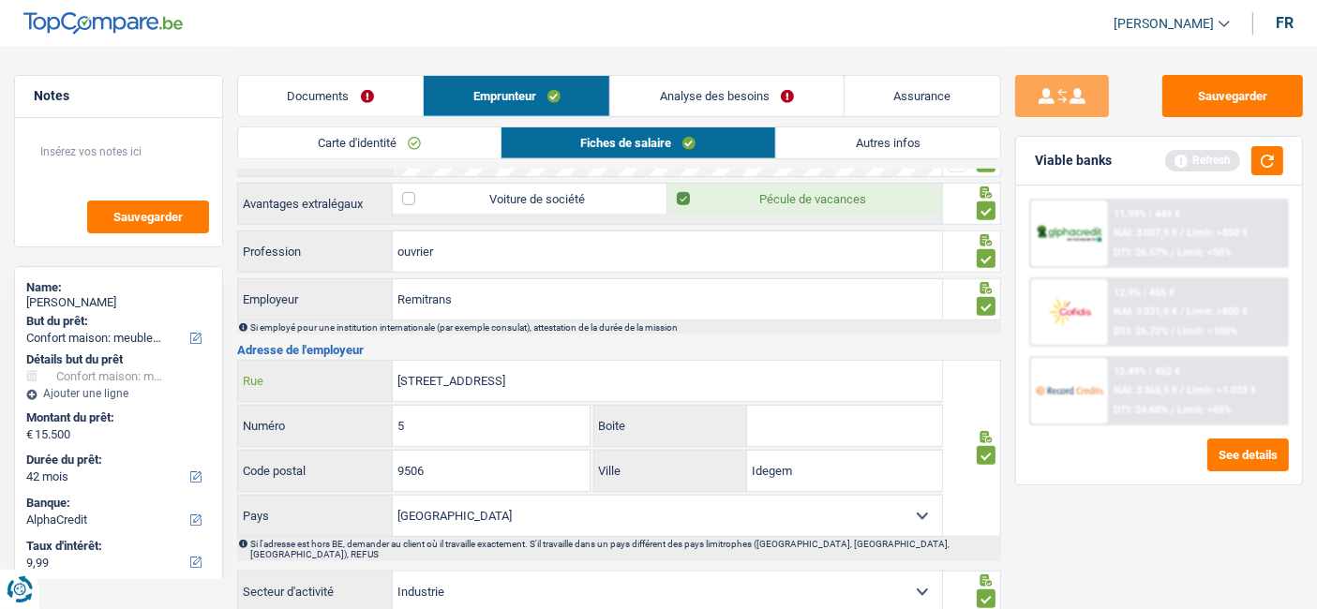
click at [533, 361] on input "oude Molenstraat 14" at bounding box center [667, 381] width 549 height 40
click at [540, 361] on input "oude Molenstraat 14" at bounding box center [667, 381] width 549 height 40
type input "oude Molenstraat"
drag, startPoint x: 511, startPoint y: 393, endPoint x: 394, endPoint y: 405, distance: 117.8
click at [394, 406] on input "5" at bounding box center [491, 426] width 197 height 40
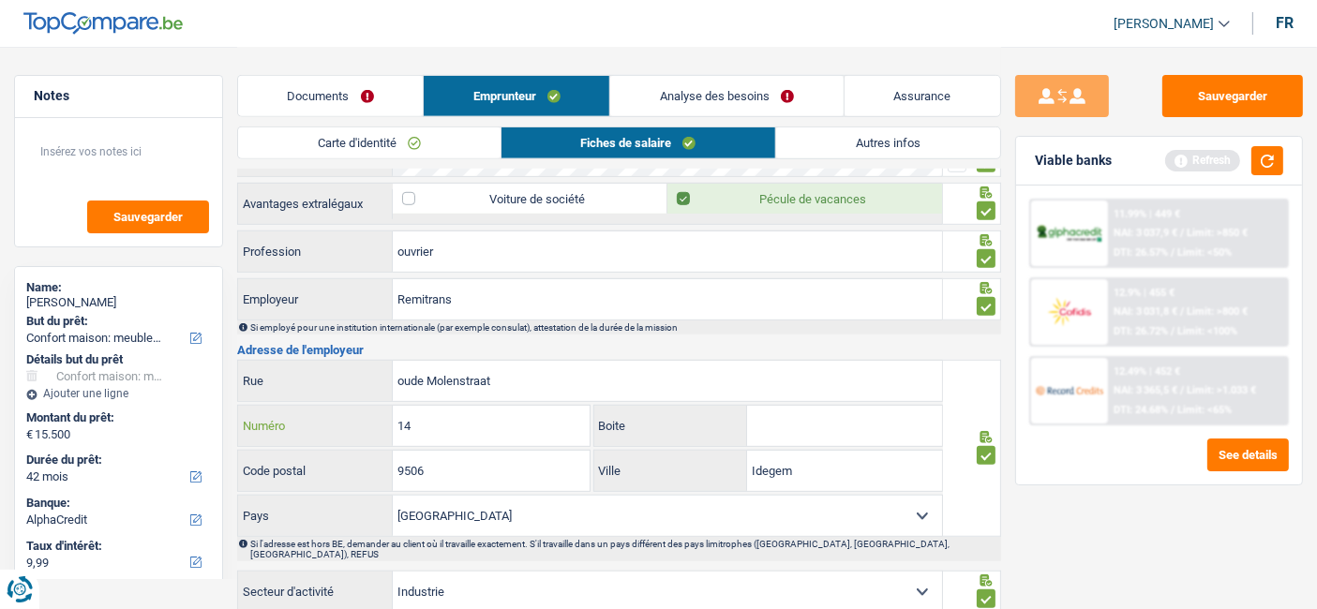
type input "14"
click at [774, 406] on input "Boite" at bounding box center [844, 426] width 195 height 40
type input "1755"
drag, startPoint x: 806, startPoint y: 452, endPoint x: 744, endPoint y: 449, distance: 61.9
click at [744, 451] on div "Idegem Ville" at bounding box center [768, 471] width 349 height 40
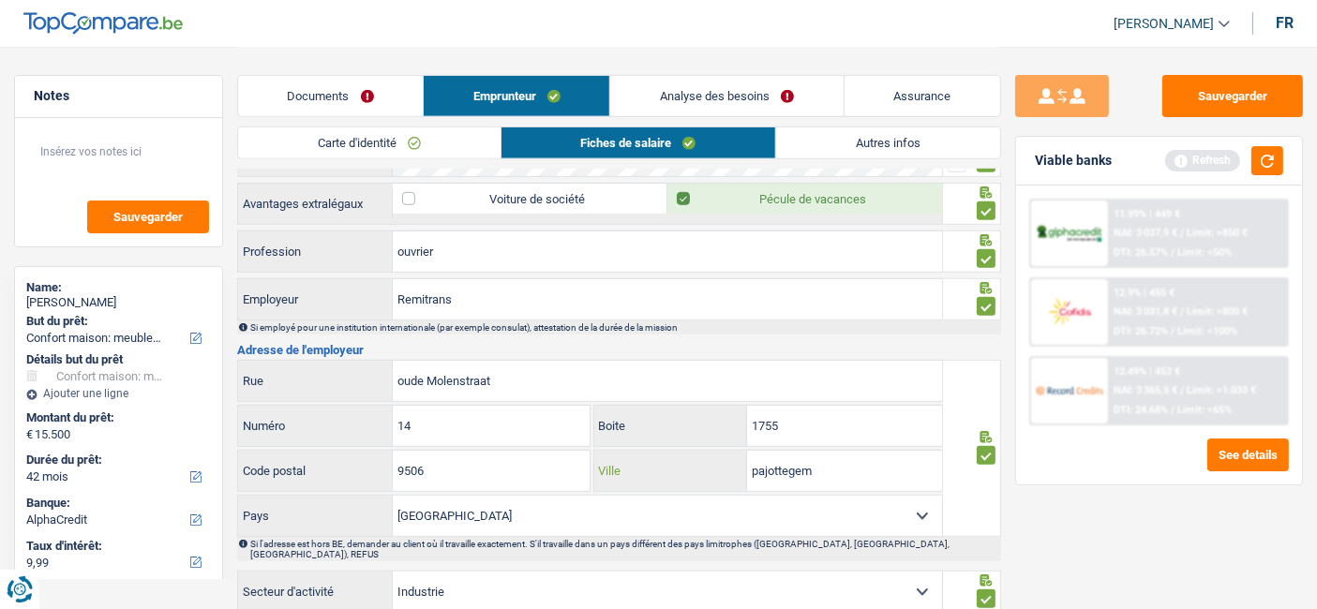
scroll to position [1293, 0]
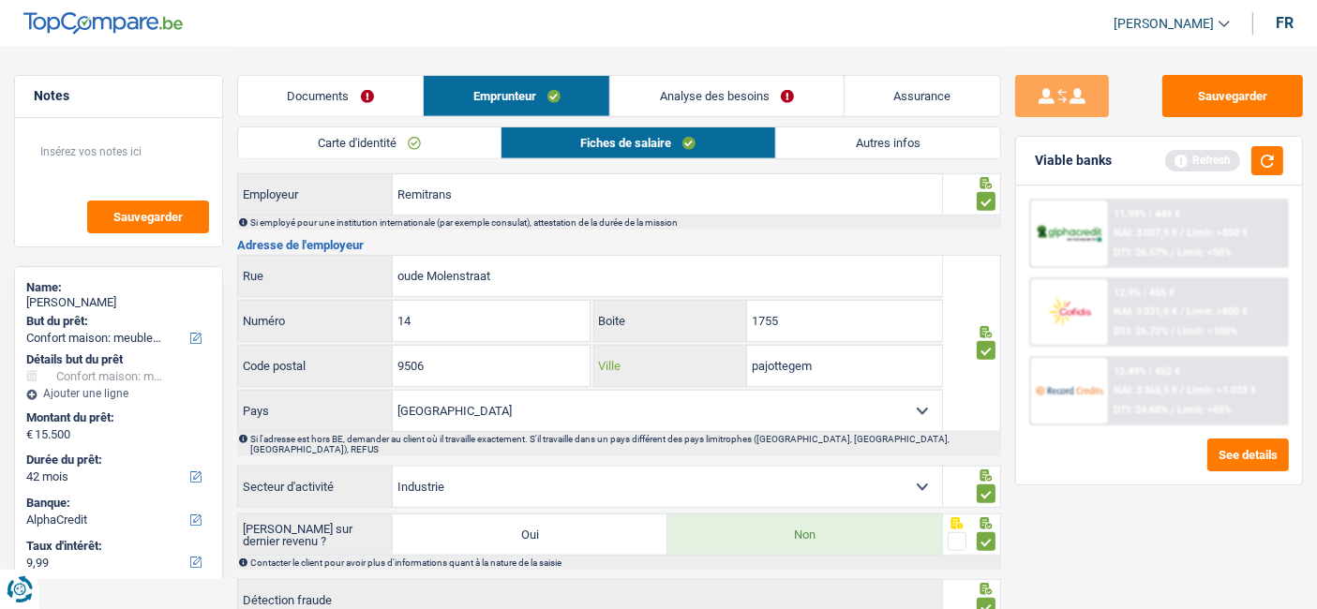
type input "pajottegem"
click at [846, 305] on input "1755" at bounding box center [844, 321] width 195 height 40
type input "1"
drag, startPoint x: 463, startPoint y: 348, endPoint x: 385, endPoint y: 347, distance: 77.8
click at [385, 347] on div "9506 Code postal" at bounding box center [413, 366] width 351 height 40
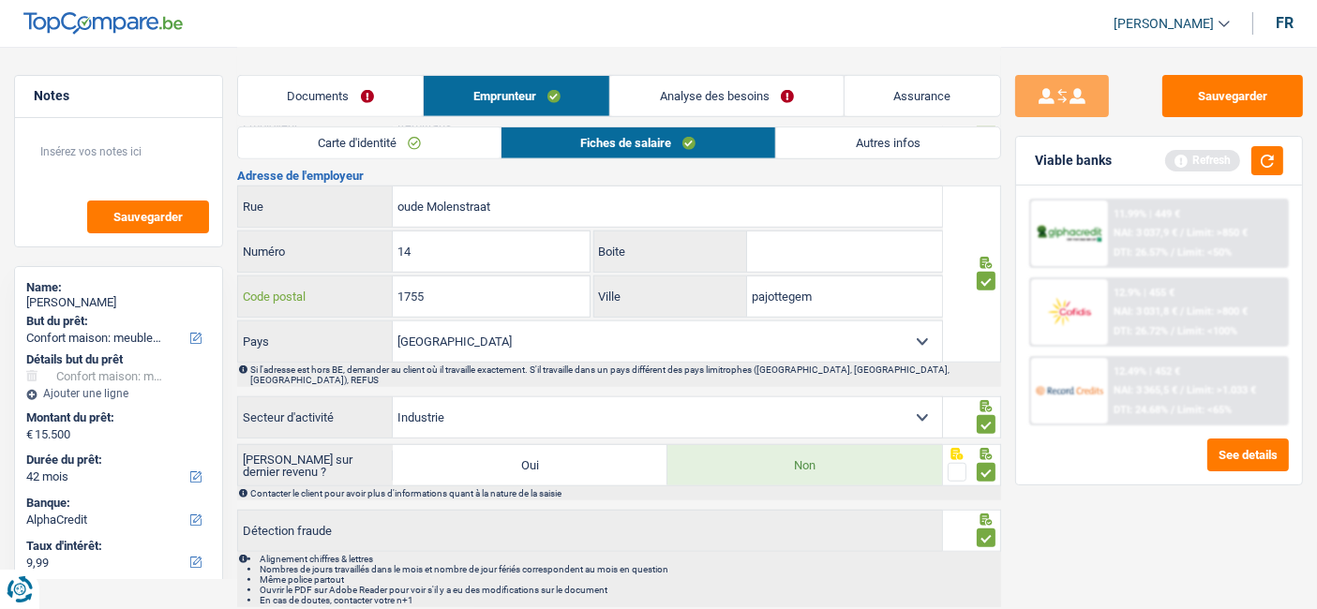
scroll to position [1397, 0]
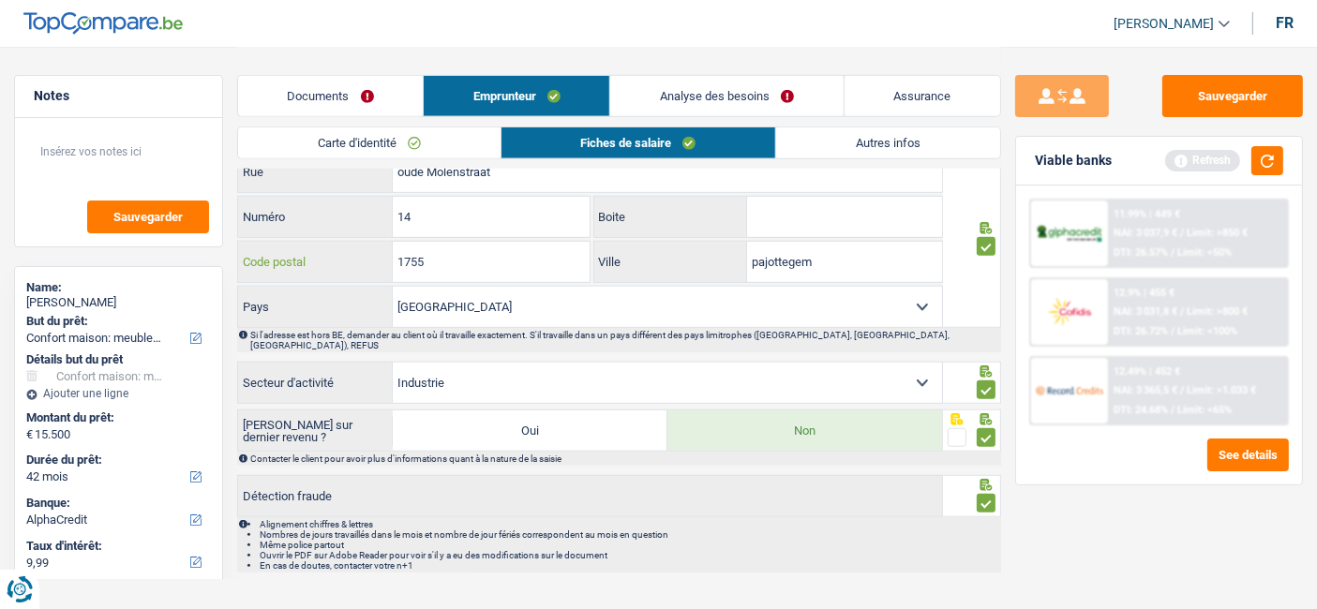
type input "1755"
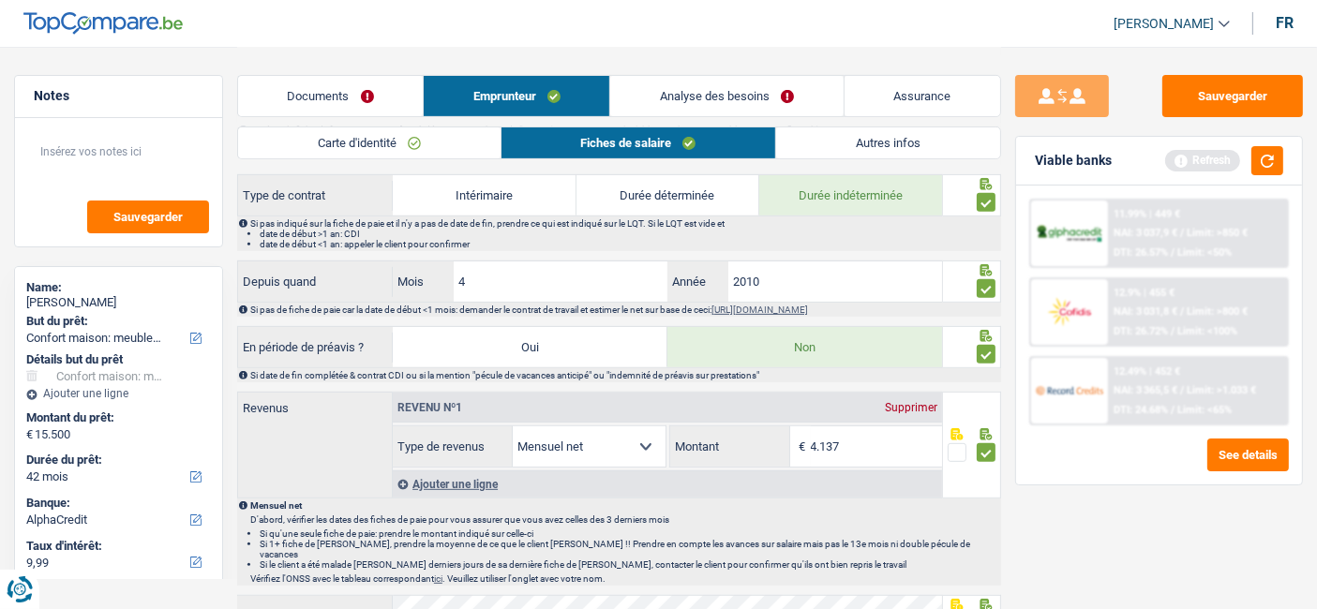
scroll to position [772, 0]
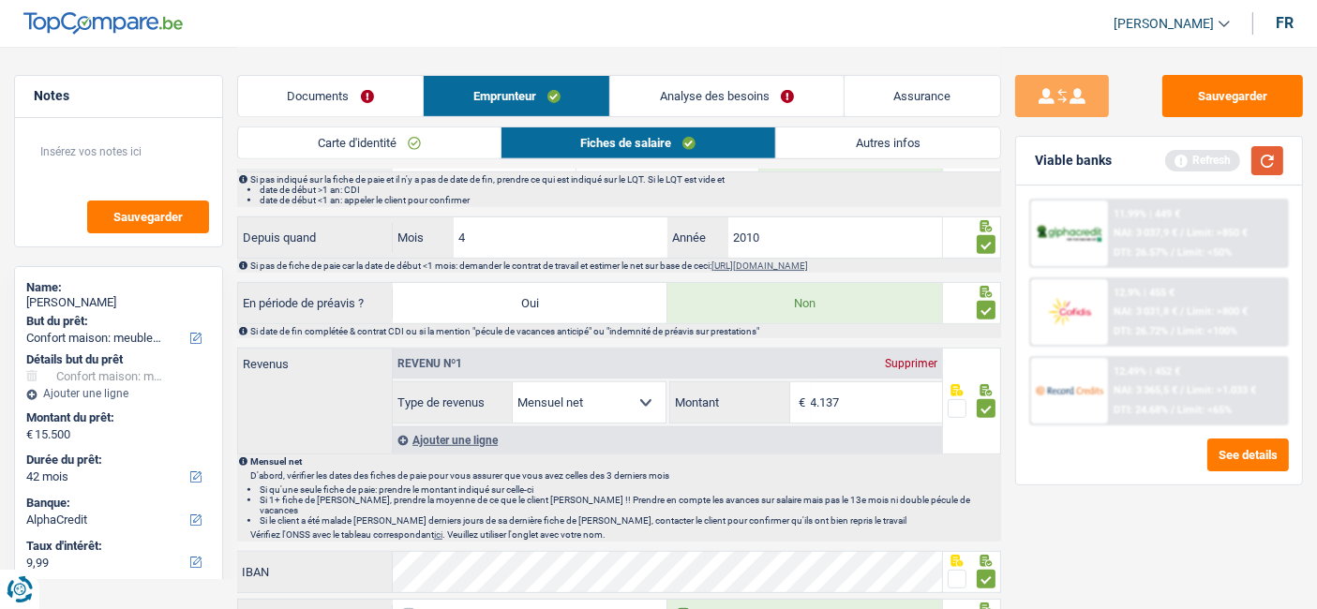
click at [1272, 161] on button "button" at bounding box center [1267, 160] width 32 height 29
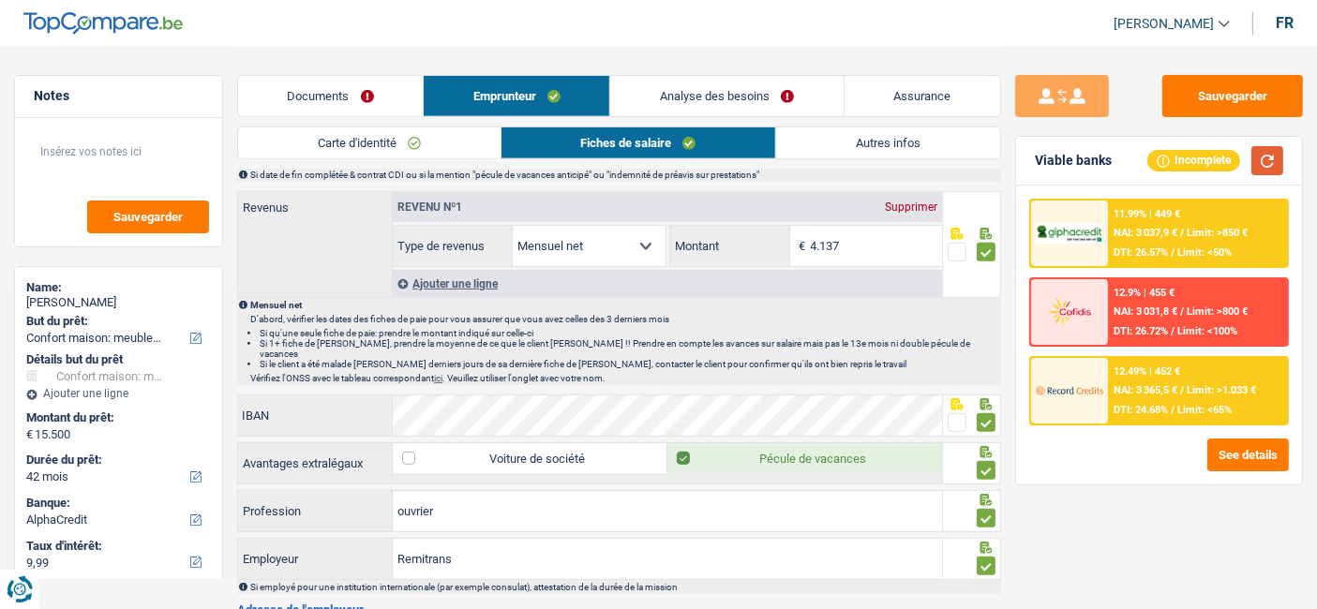
scroll to position [668, 0]
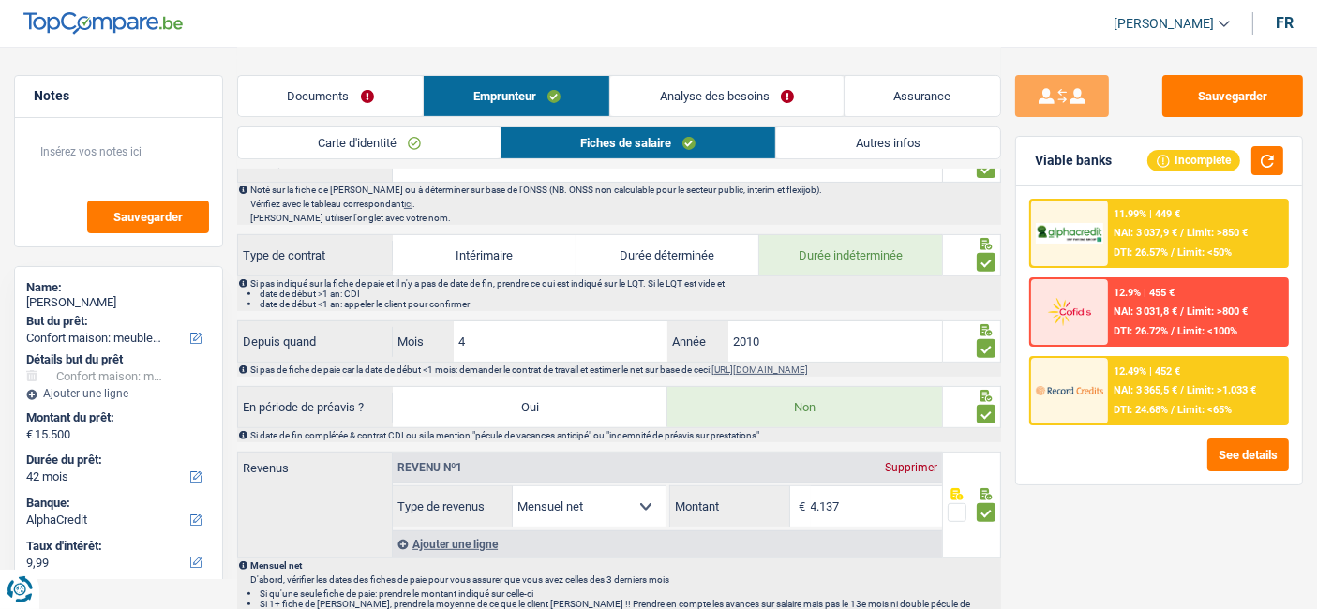
click at [883, 135] on link "Autres infos" at bounding box center [888, 142] width 224 height 31
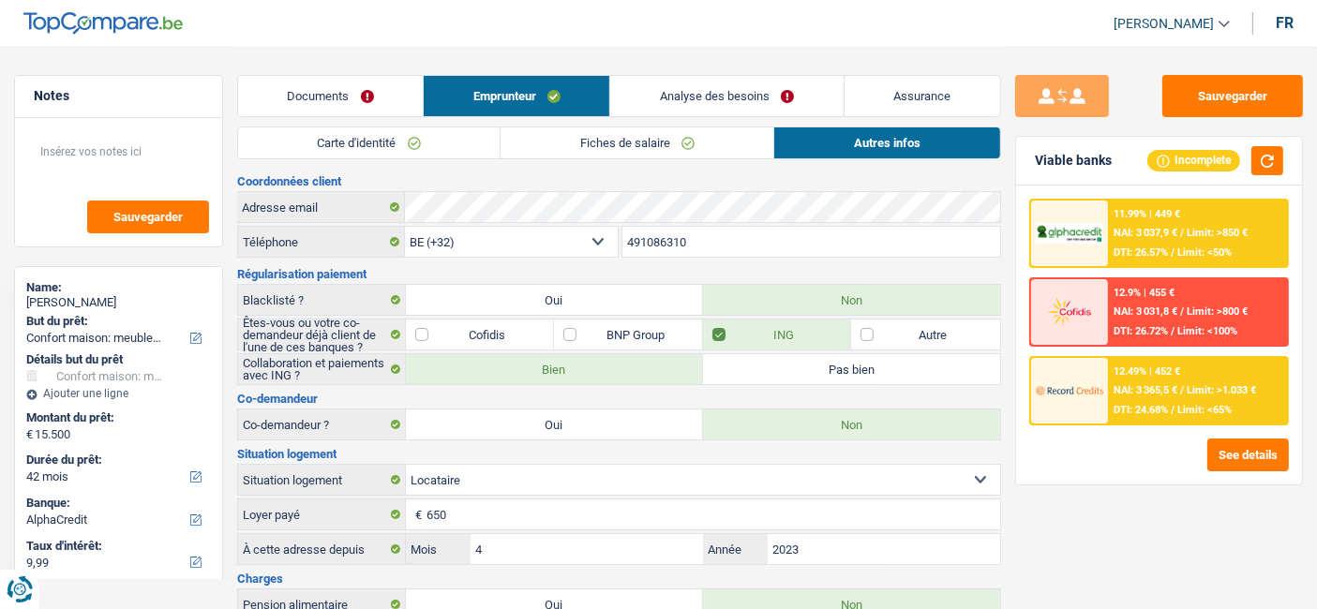
scroll to position [0, 0]
click at [673, 97] on link "Analyse des besoins" at bounding box center [726, 96] width 232 height 40
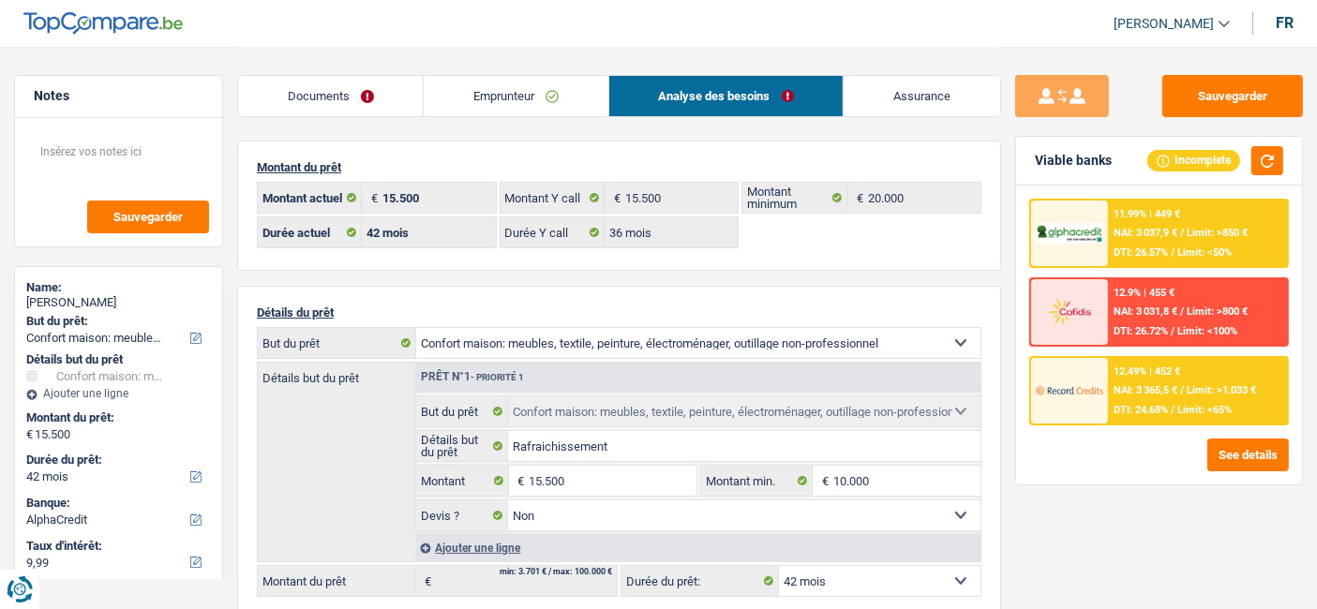
click at [492, 104] on link "Emprunteur" at bounding box center [516, 96] width 184 height 40
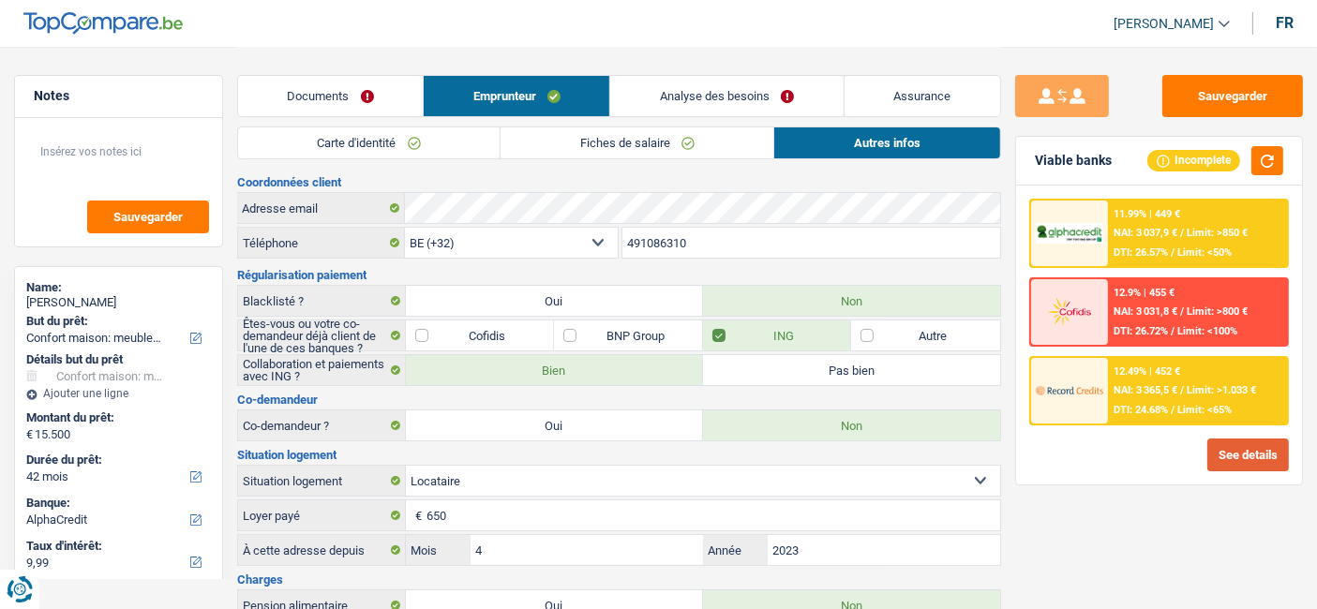
click at [1270, 460] on button "See details" at bounding box center [1248, 455] width 82 height 33
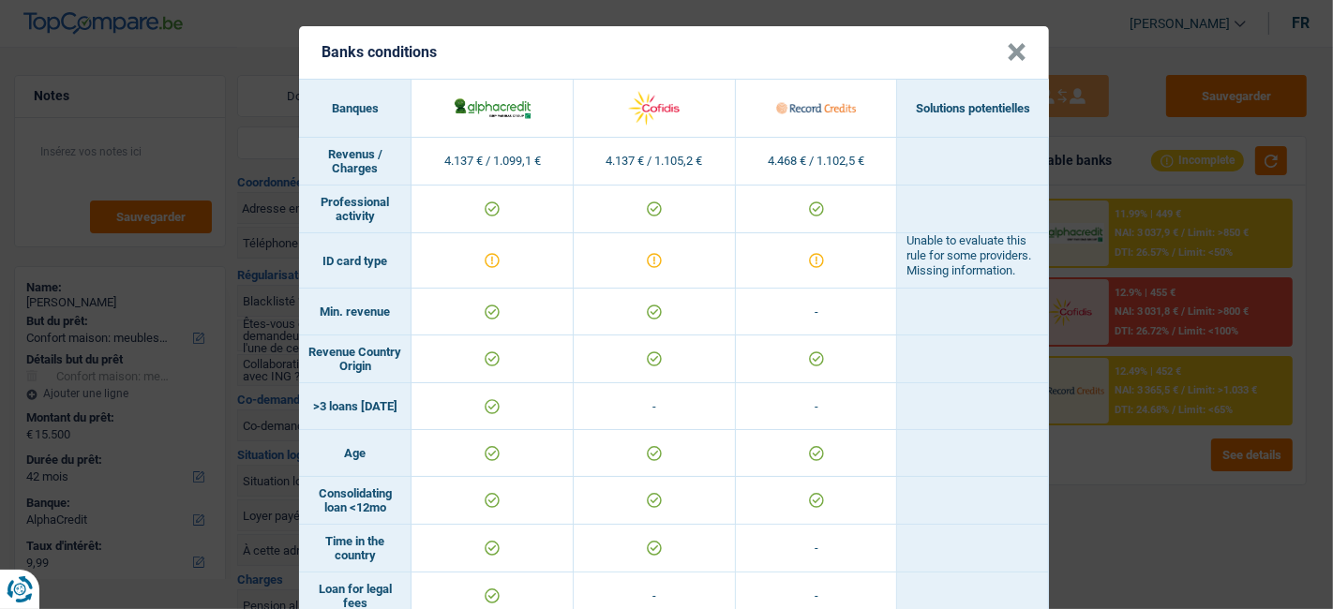
click at [1020, 57] on header "Banks conditions ×" at bounding box center [674, 52] width 750 height 52
click at [1014, 54] on button "×" at bounding box center [1016, 52] width 20 height 19
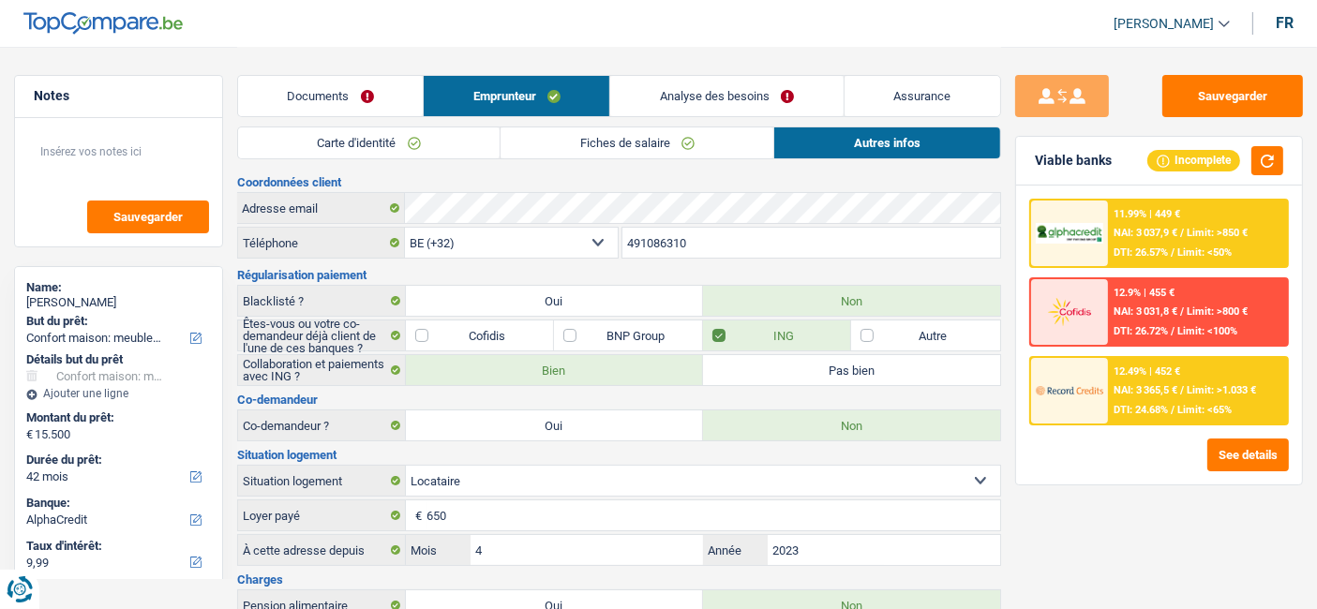
click at [354, 147] on link "Carte d'identité" at bounding box center [368, 142] width 261 height 31
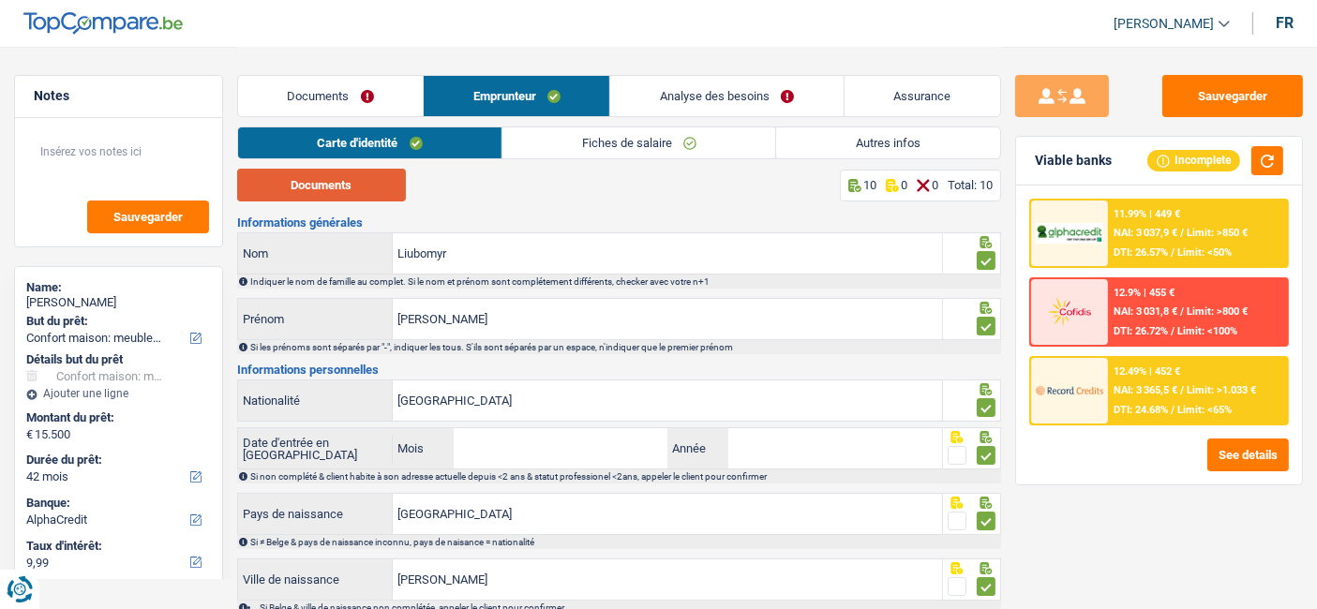
click at [350, 177] on button "Documents" at bounding box center [321, 185] width 169 height 33
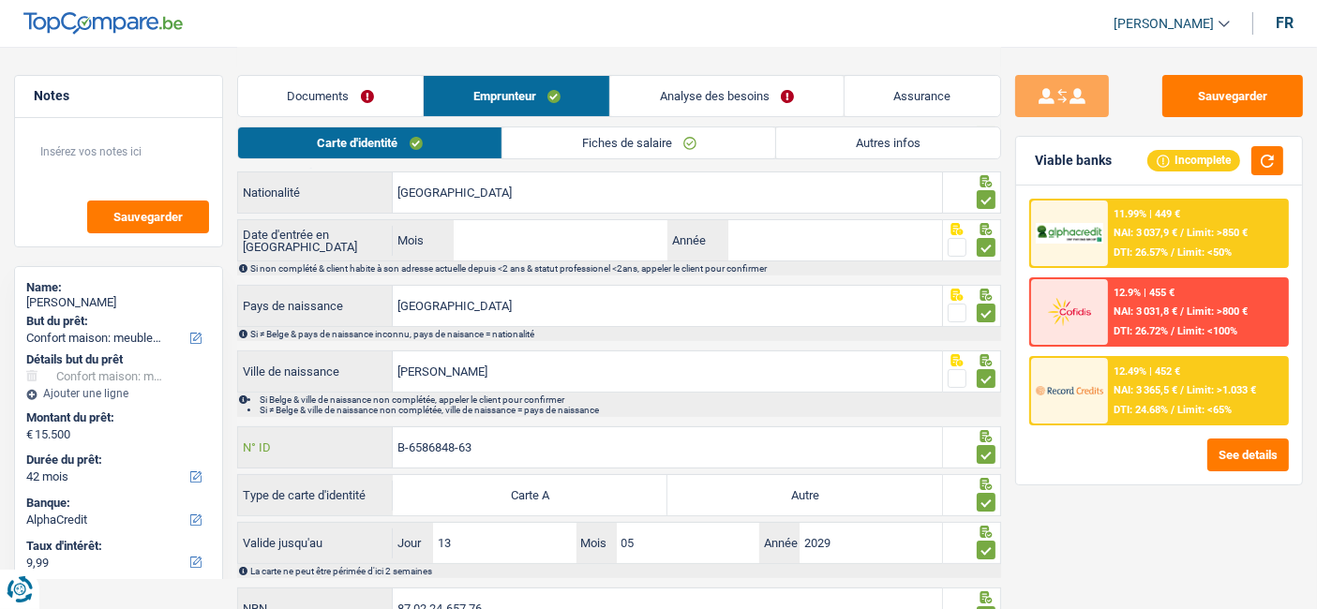
click at [532, 438] on input "B-6586848-63" at bounding box center [667, 447] width 549 height 40
click at [853, 495] on label "Autre" at bounding box center [804, 495] width 275 height 40
click at [853, 495] on input "Autre" at bounding box center [804, 495] width 275 height 40
radio input "true"
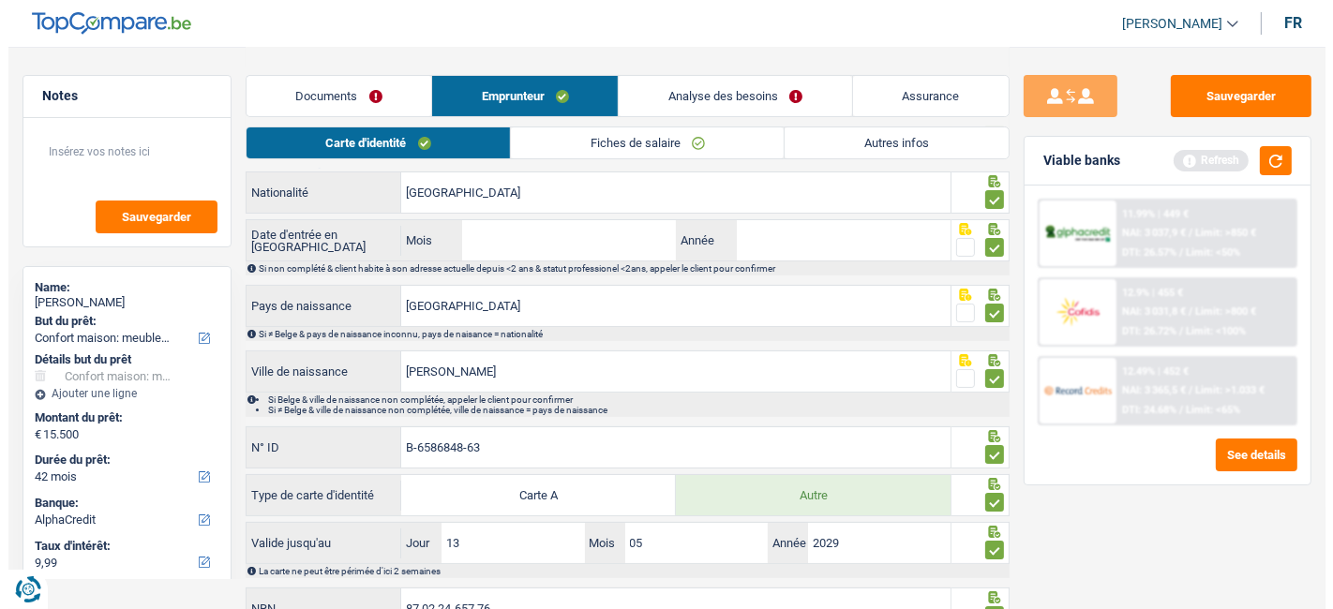
scroll to position [290, 0]
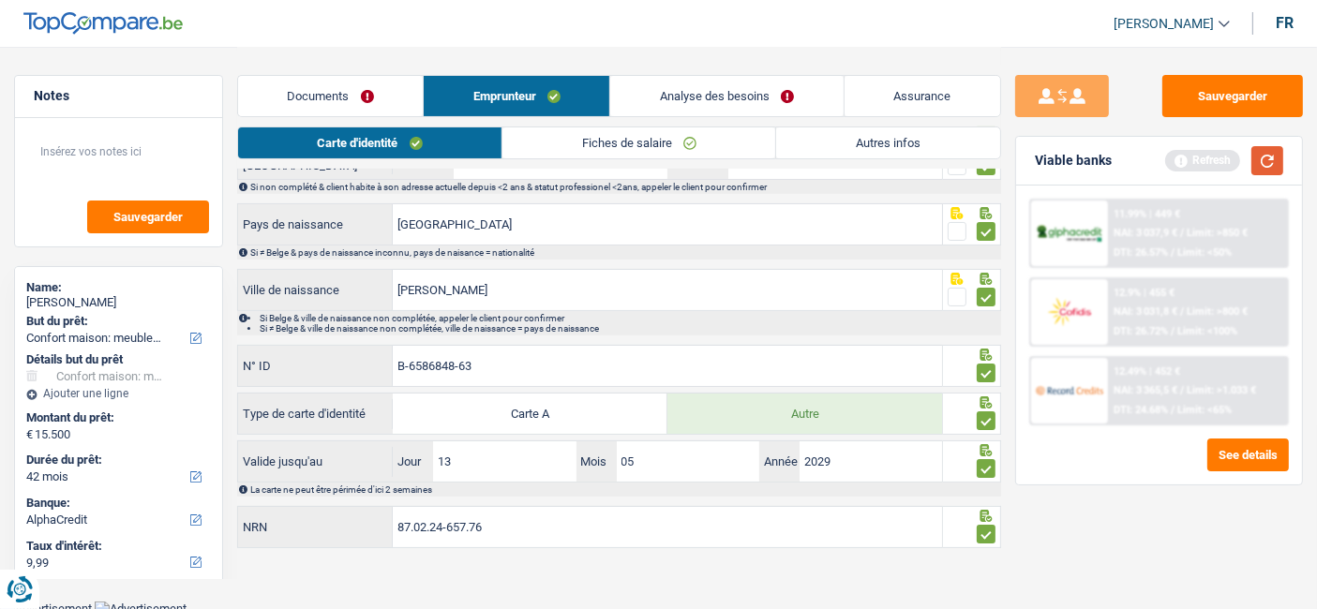
click at [1276, 156] on button "button" at bounding box center [1267, 160] width 32 height 29
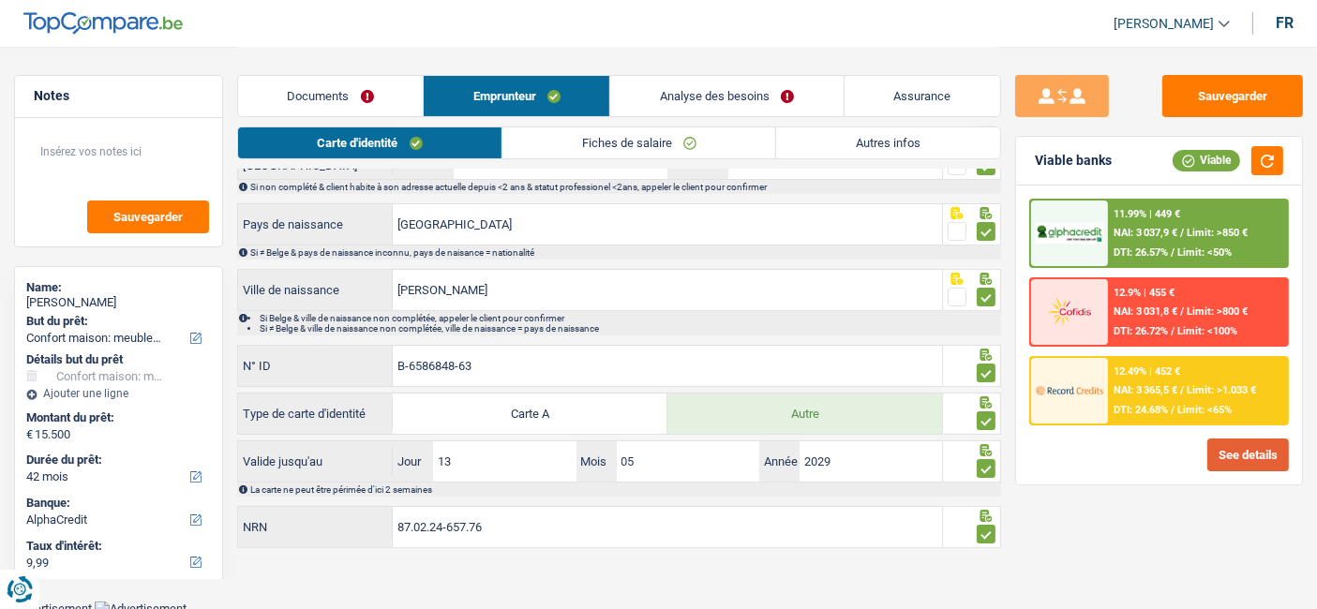
click at [1229, 455] on button "See details" at bounding box center [1248, 455] width 82 height 33
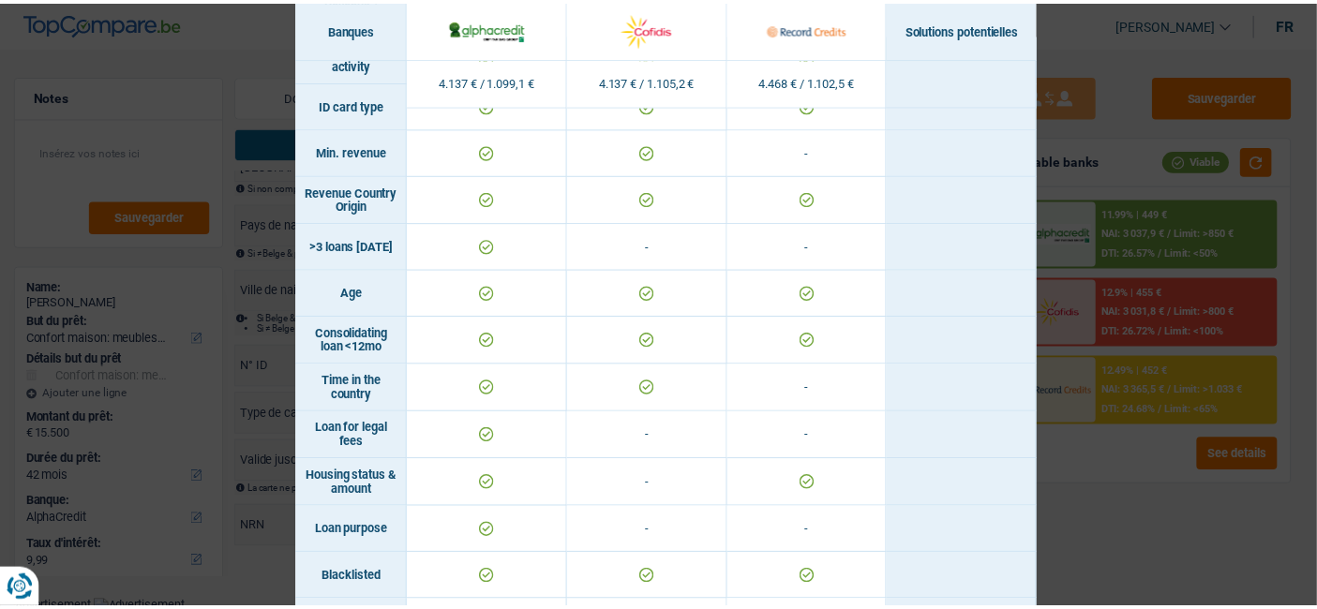
scroll to position [0, 0]
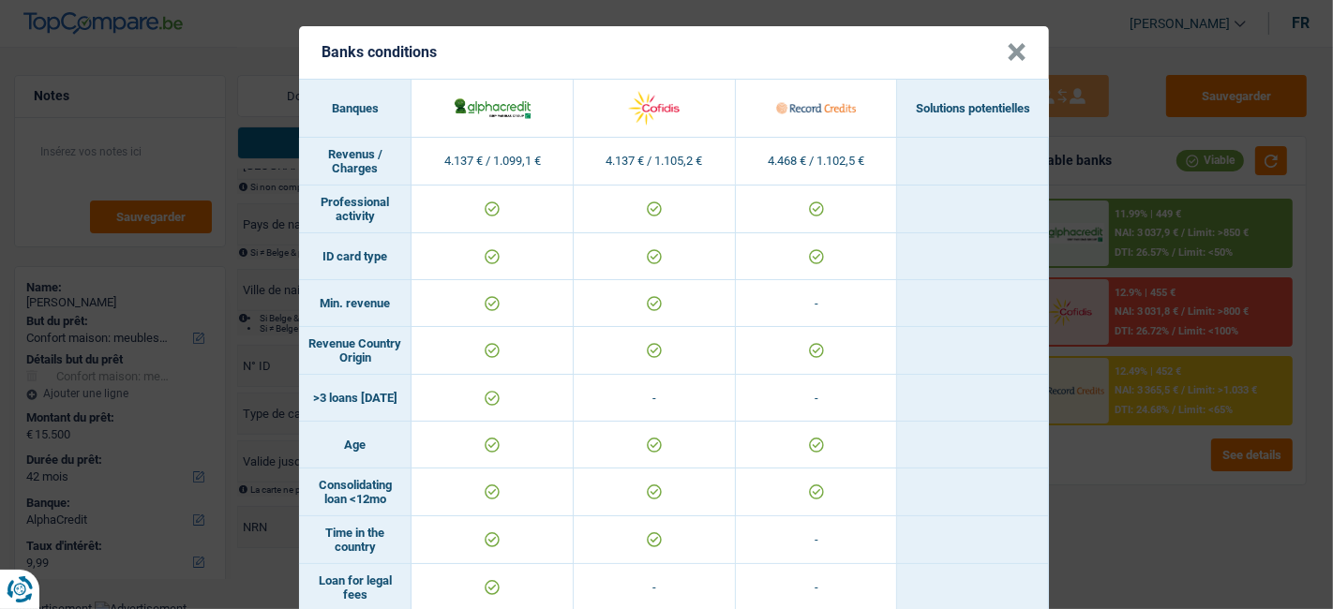
click at [1025, 47] on header "Banks conditions ×" at bounding box center [674, 52] width 750 height 52
click at [1009, 52] on button "×" at bounding box center [1016, 52] width 20 height 19
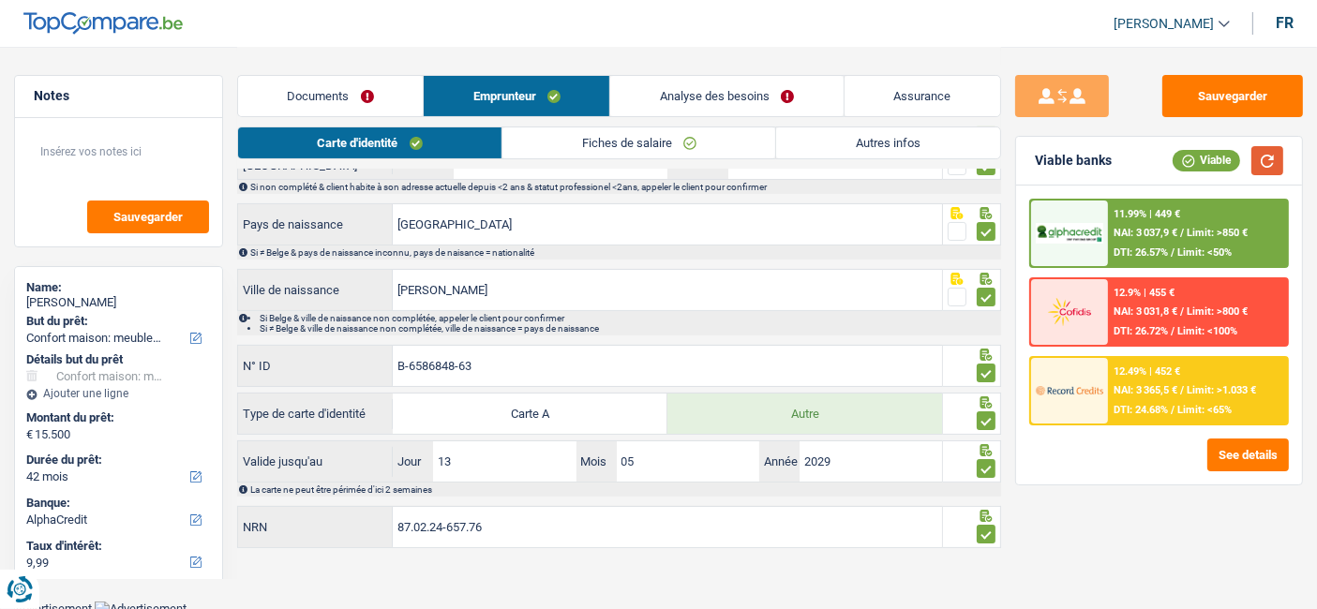
click at [1267, 156] on button "button" at bounding box center [1267, 160] width 32 height 29
click at [1160, 231] on span "NAI: 3 037,9 €" at bounding box center [1145, 233] width 64 height 12
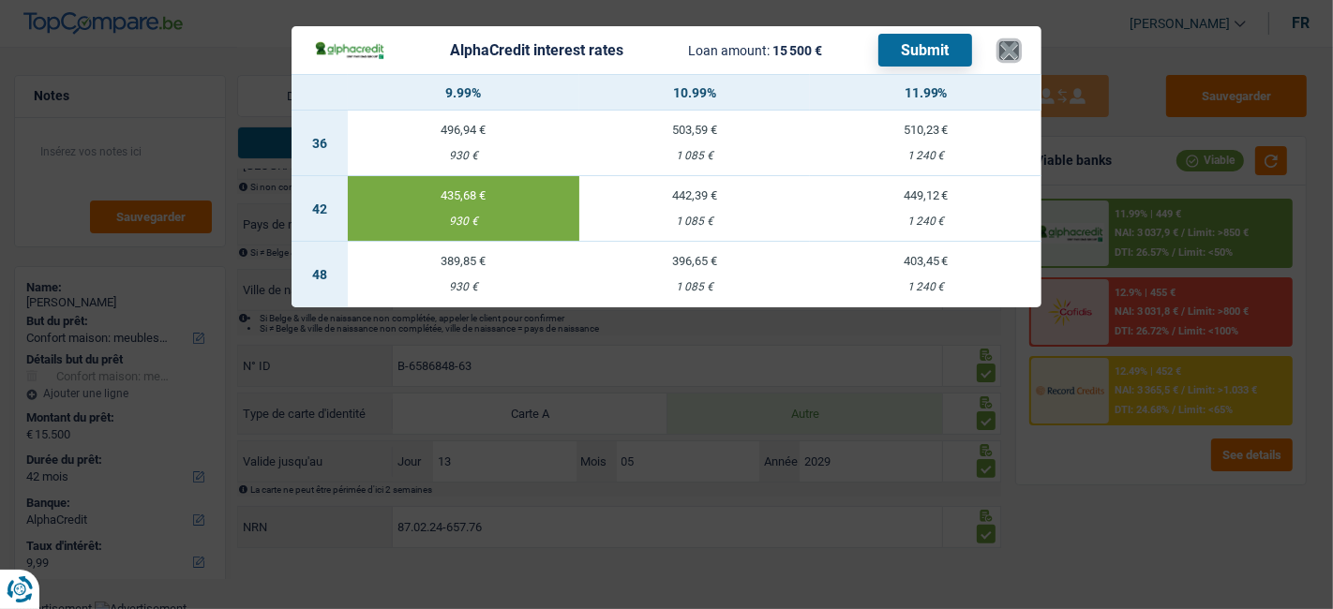
click at [1006, 52] on button "×" at bounding box center [1009, 50] width 20 height 19
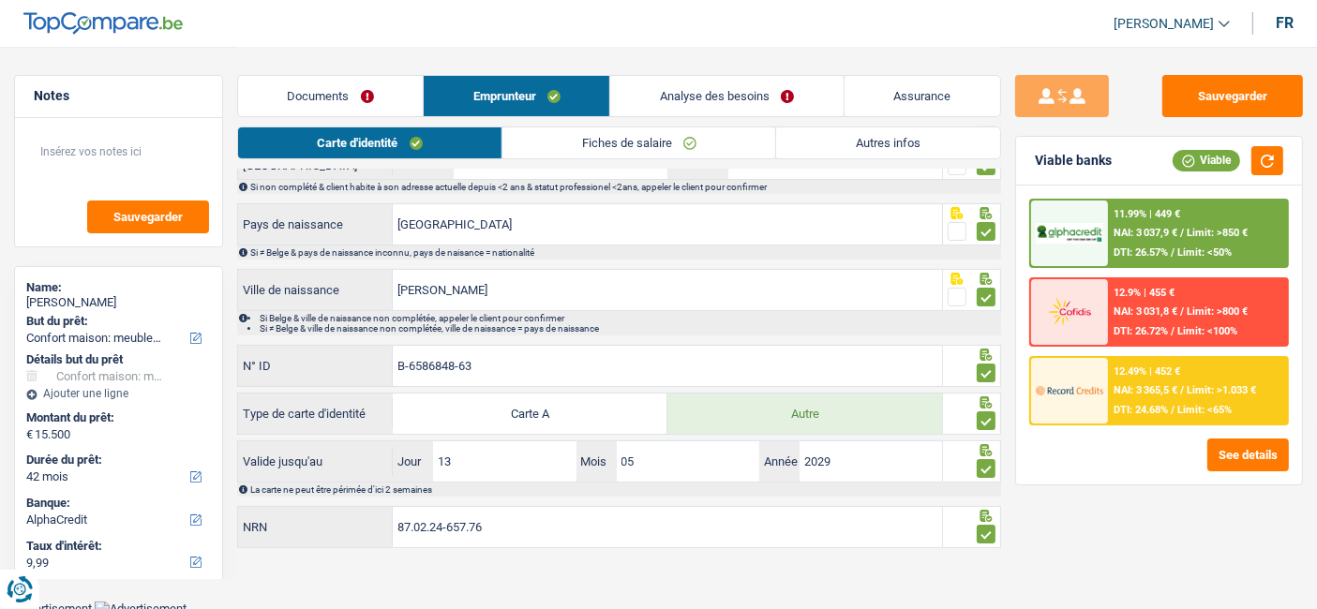
click at [901, 145] on link "Autres infos" at bounding box center [887, 142] width 223 height 31
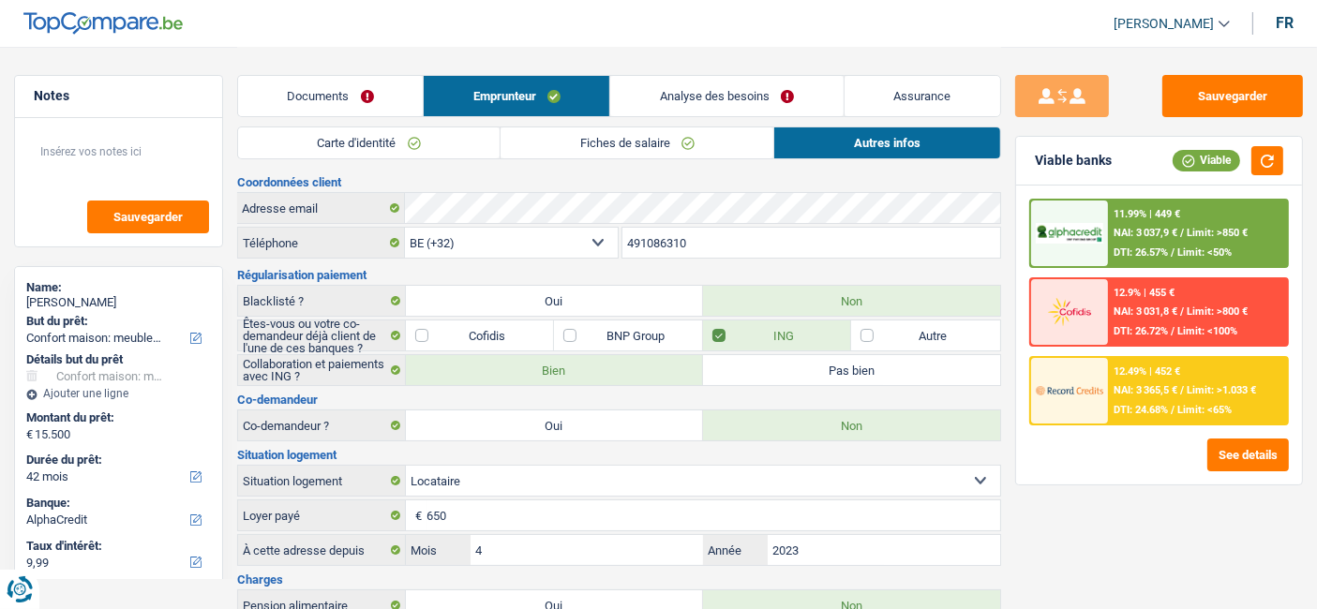
click at [685, 96] on link "Analyse des besoins" at bounding box center [726, 96] width 232 height 40
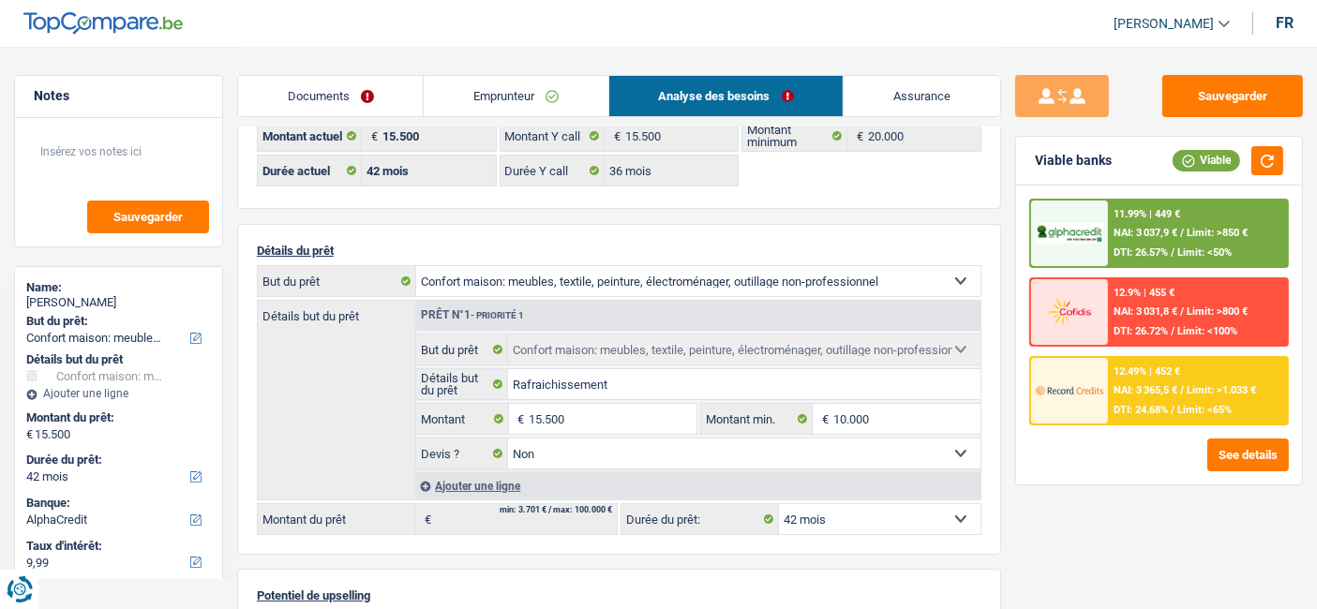
scroll to position [104, 0]
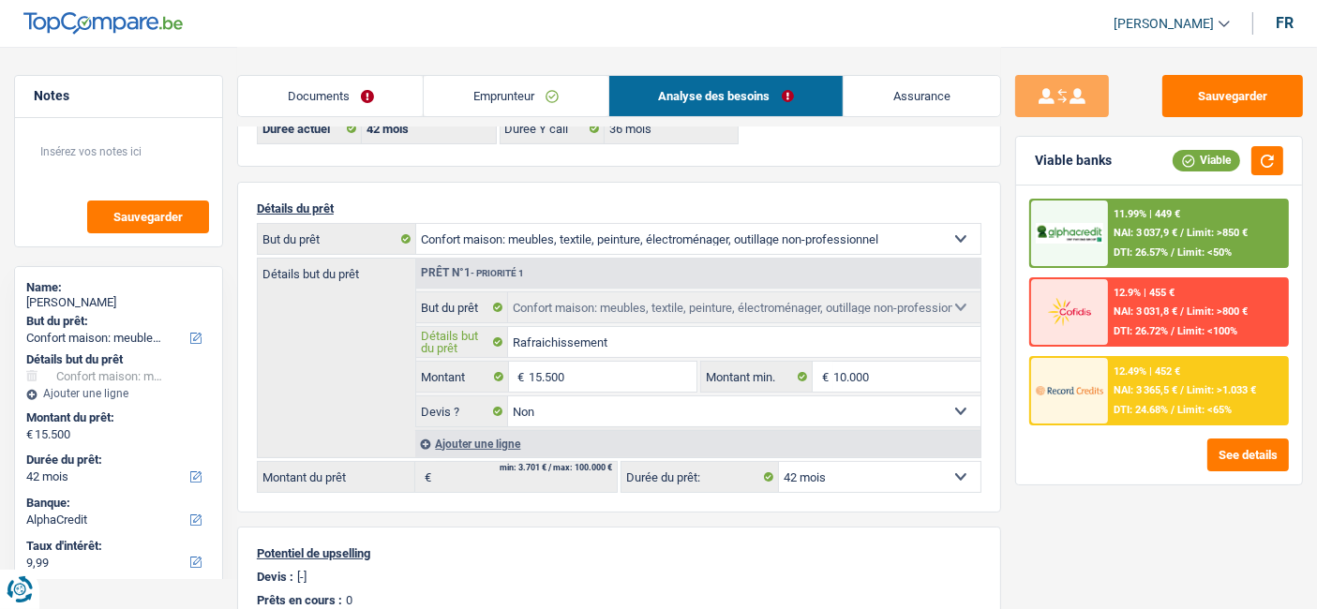
click at [637, 341] on input "Rafraichissement" at bounding box center [743, 342] width 471 height 30
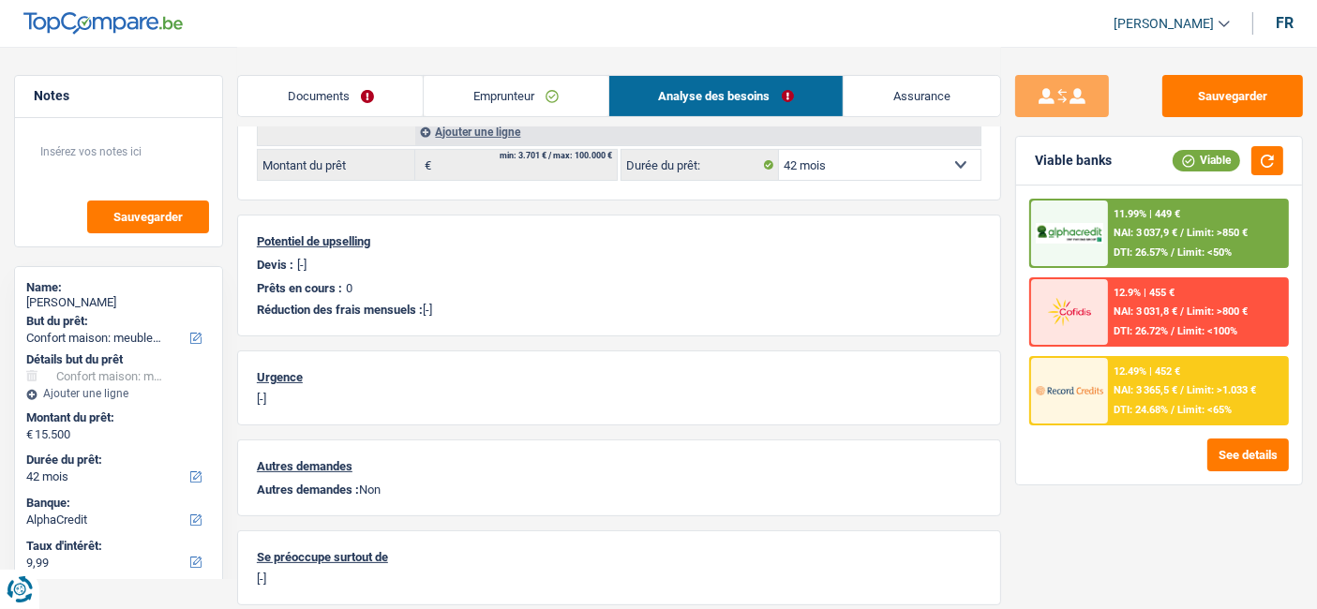
scroll to position [312, 0]
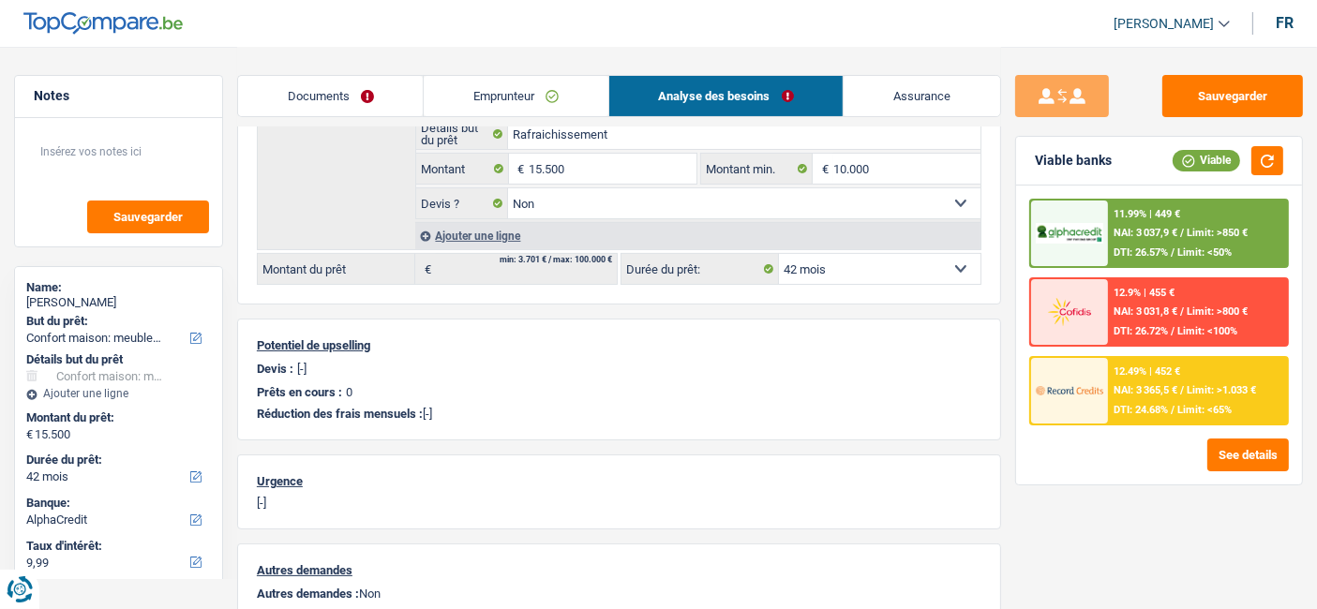
click at [1188, 232] on span "Limit: >850 €" at bounding box center [1216, 233] width 61 height 12
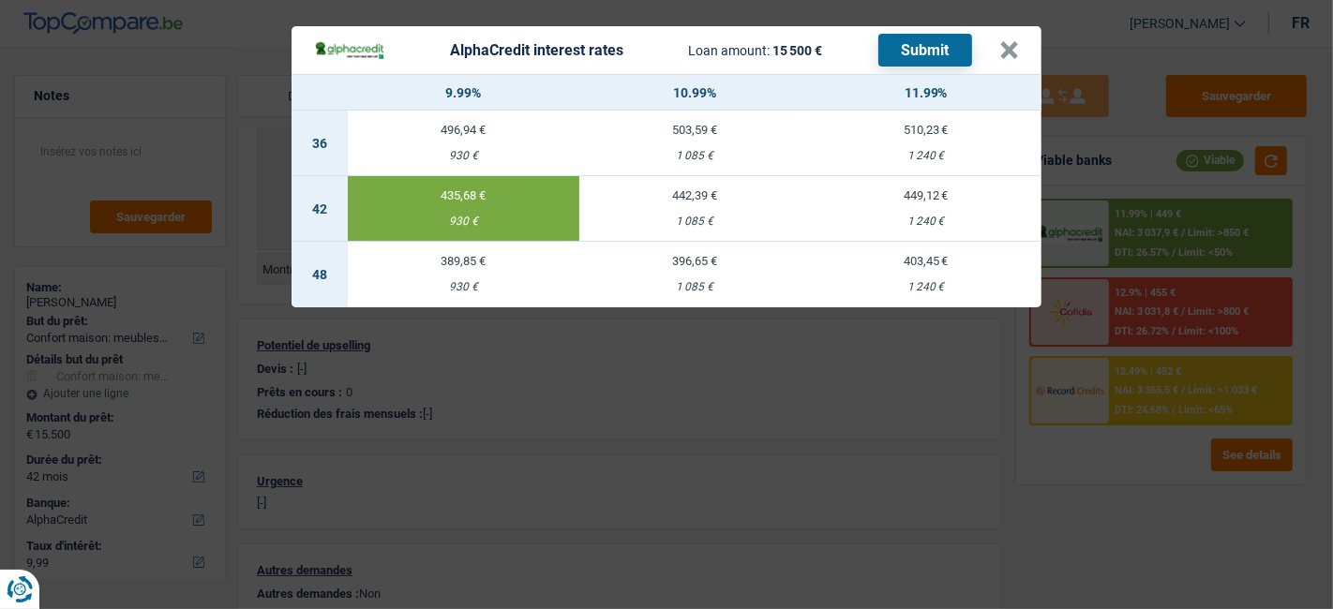
click at [511, 224] on div "930 €" at bounding box center [463, 222] width 231 height 12
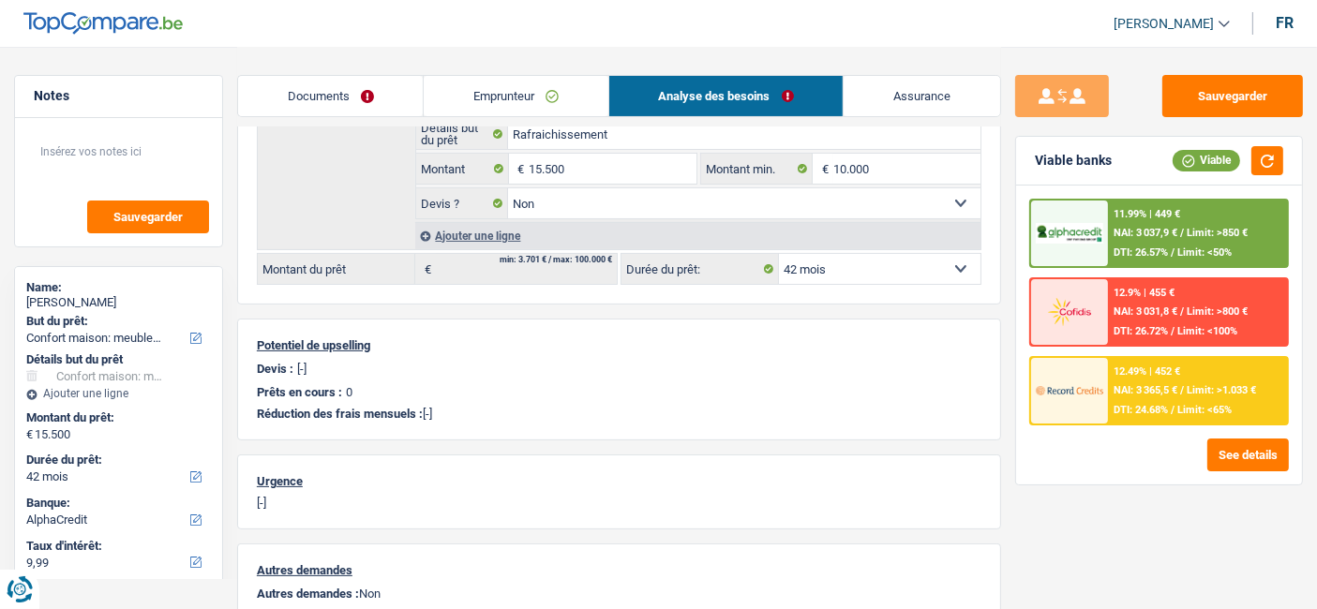
click at [1218, 375] on div "12.49% | 452 € NAI: 3 365,5 € / Limit: >1.033 € DTI: 24.68% / Limit: <65%" at bounding box center [1197, 391] width 179 height 66
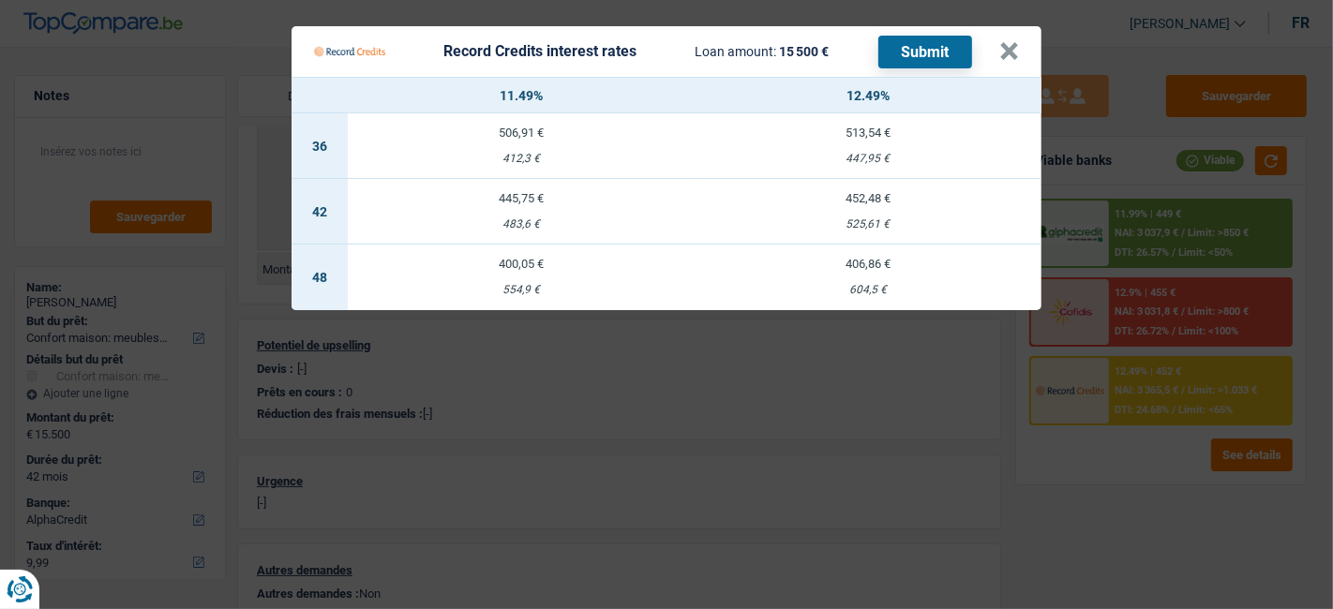
click at [863, 234] on td "452,48 € 525,61 €" at bounding box center [867, 212] width 347 height 66
select select "record credits"
type input "12,49"
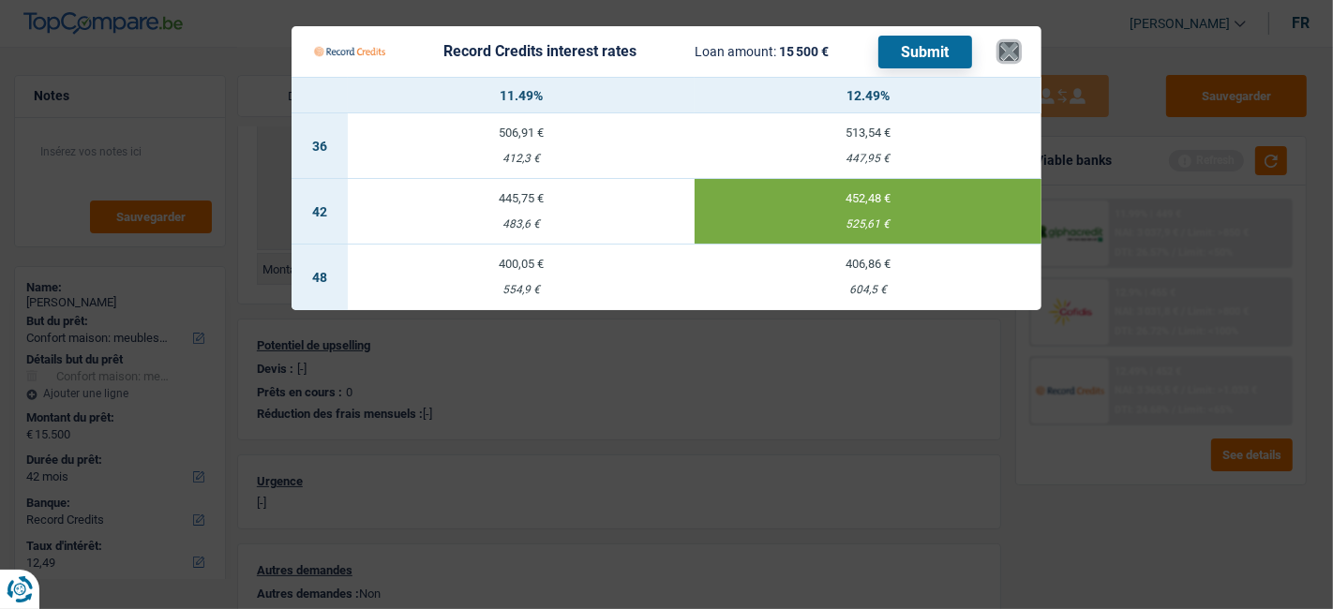
click at [1011, 53] on button "×" at bounding box center [1009, 51] width 20 height 19
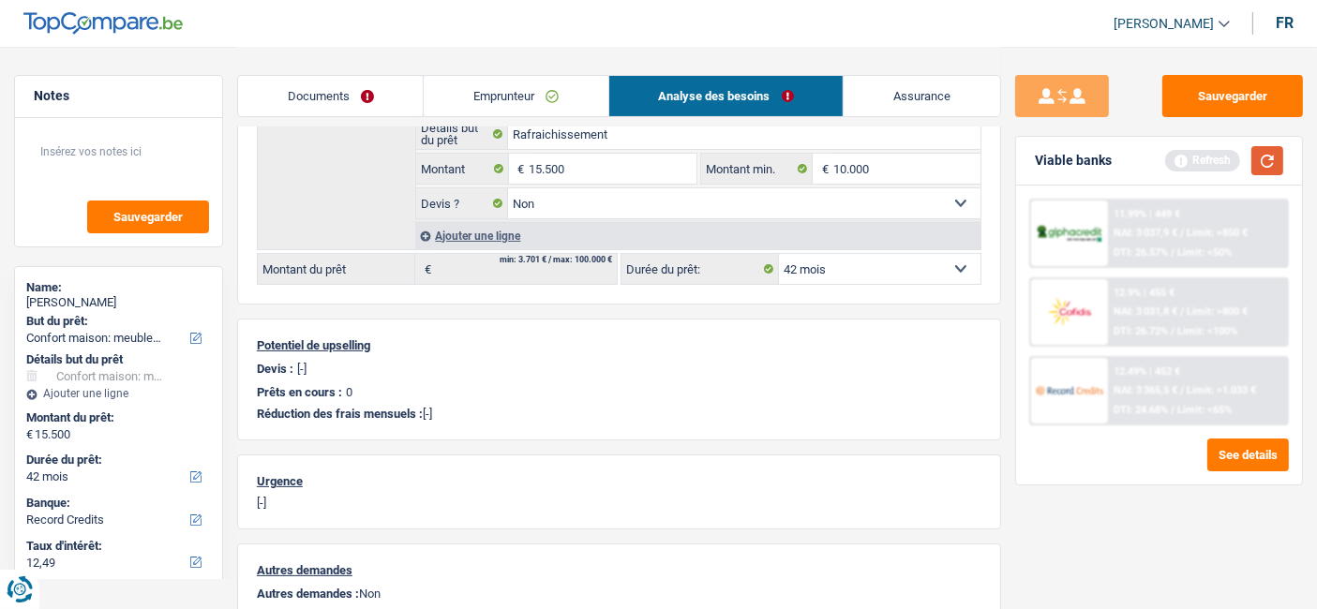
click at [1266, 159] on button "button" at bounding box center [1267, 160] width 32 height 29
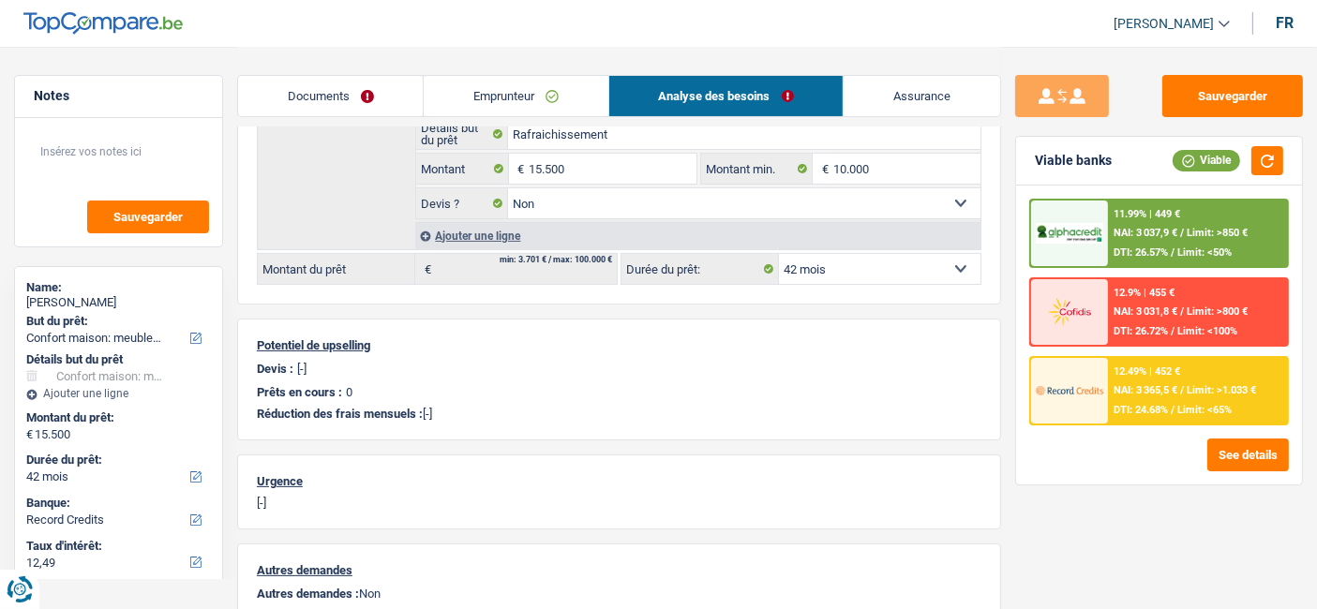
click at [1145, 409] on span "DTI: 24.68%" at bounding box center [1140, 410] width 54 height 12
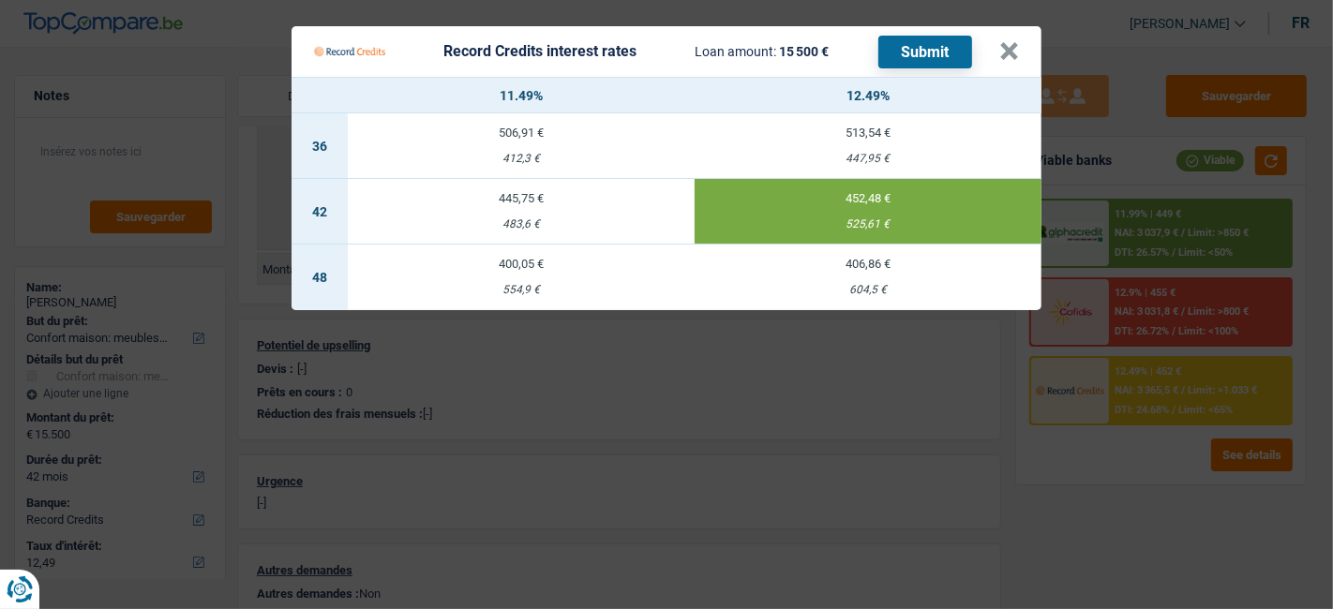
click at [894, 274] on td "406,86 € 604,5 €" at bounding box center [867, 278] width 347 height 66
select select "48"
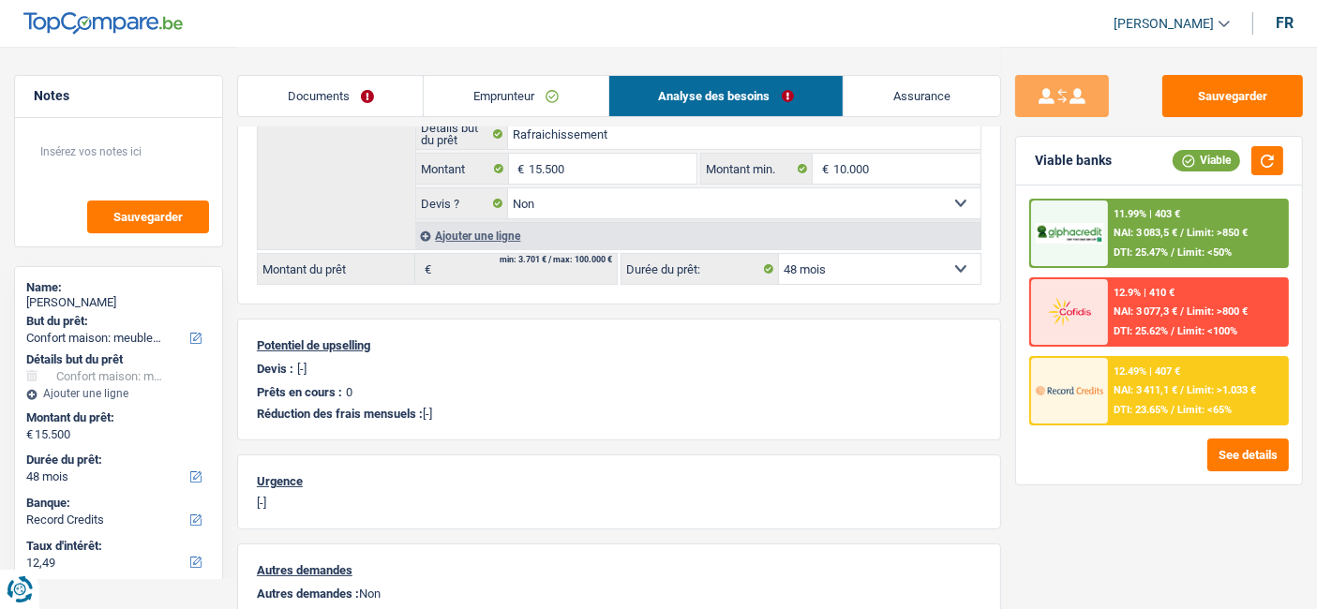
click at [1168, 409] on span "DTI: 23.65%" at bounding box center [1140, 410] width 54 height 12
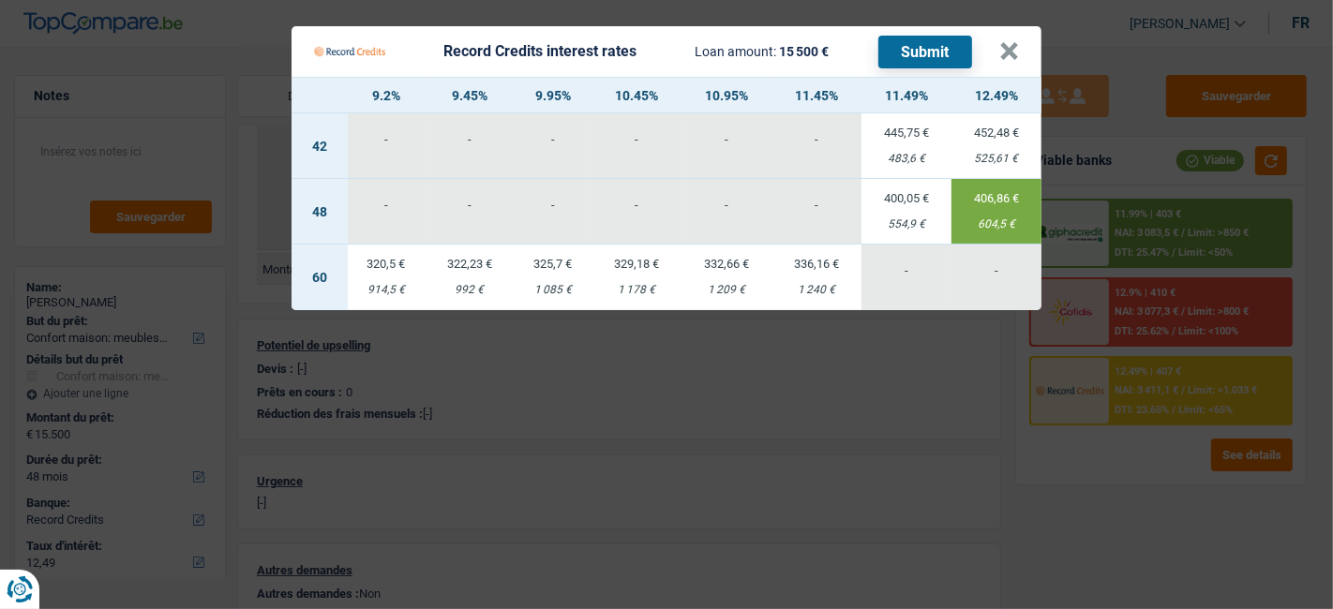
click at [995, 134] on div "452,48 €" at bounding box center [996, 133] width 90 height 12
select select "42"
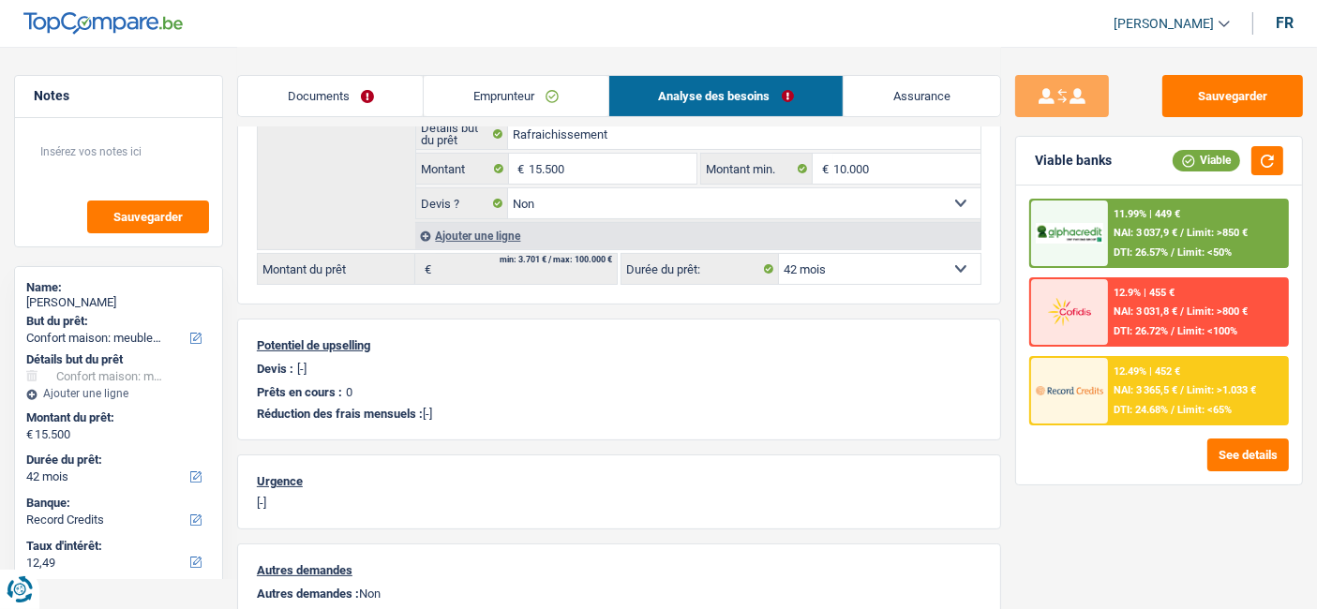
click at [1148, 233] on span "NAI: 3 037,9 €" at bounding box center [1145, 233] width 64 height 12
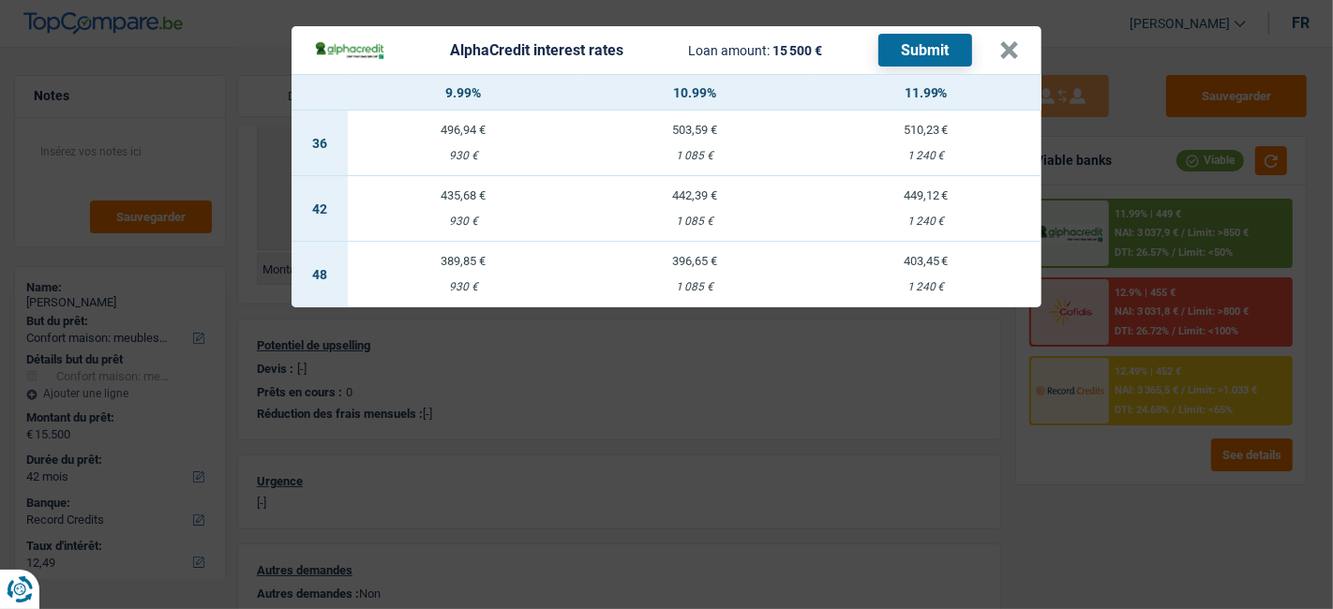
click at [689, 205] on td "442,39 € 1 085 €" at bounding box center [694, 209] width 231 height 66
select select "alphacredit"
type input "10,99"
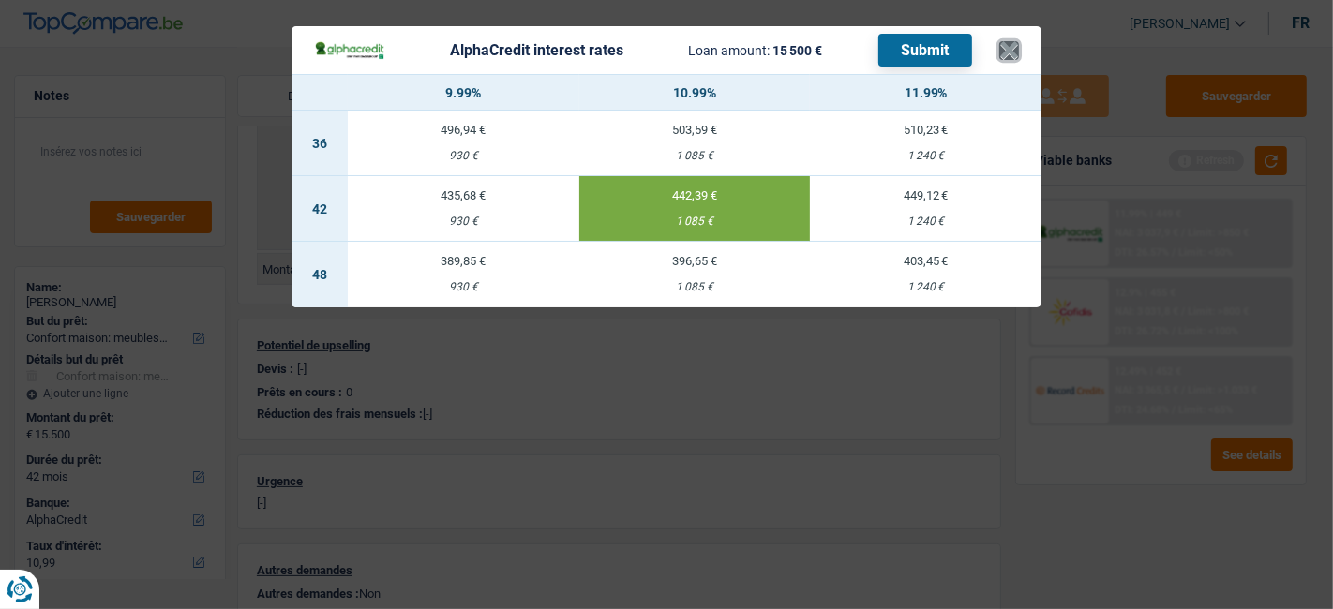
click at [1017, 56] on button "×" at bounding box center [1009, 50] width 20 height 19
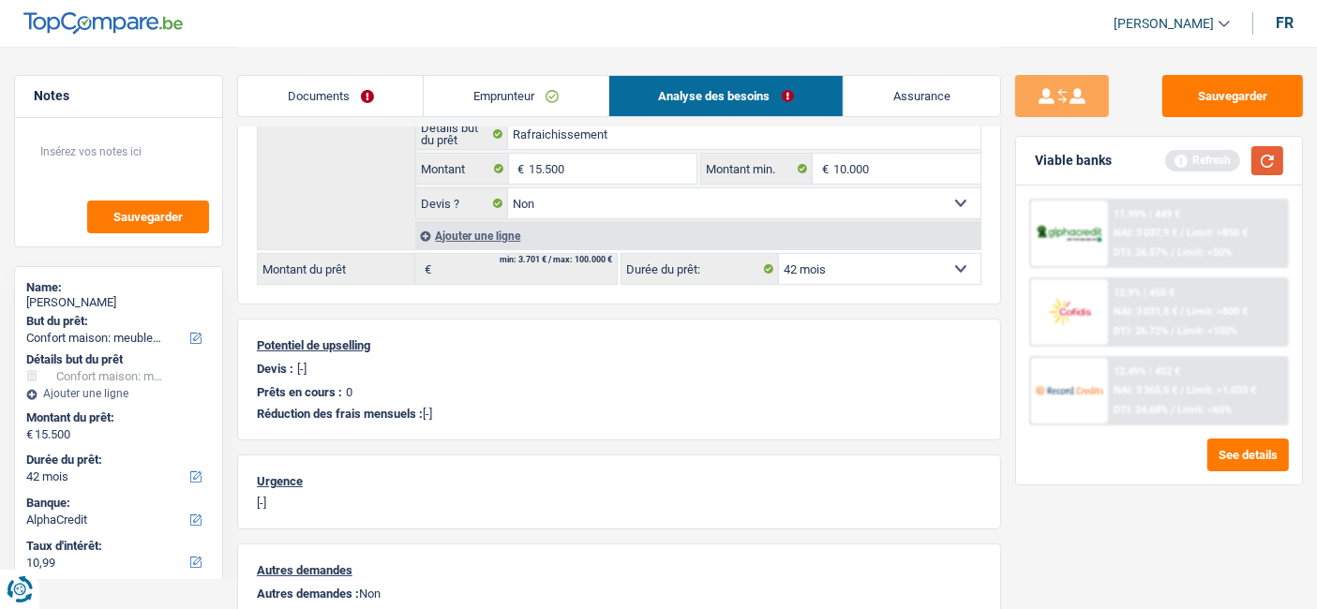
click at [1274, 161] on button "button" at bounding box center [1267, 160] width 32 height 29
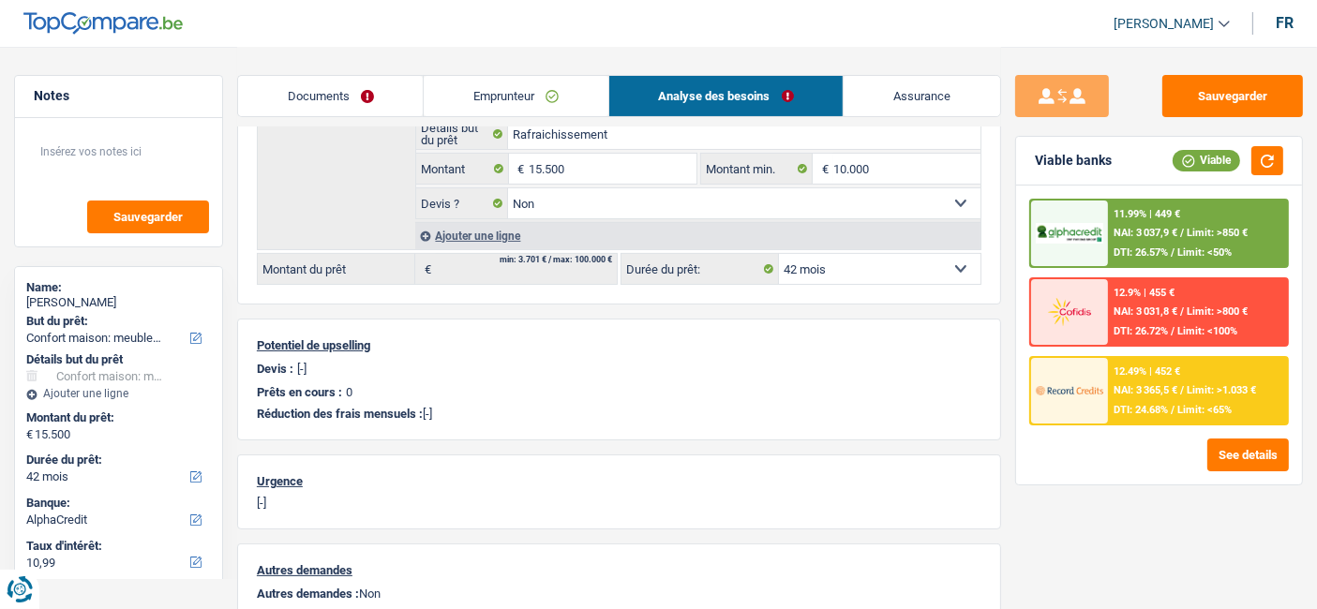
click at [1155, 231] on span "NAI: 3 037,9 €" at bounding box center [1145, 233] width 64 height 12
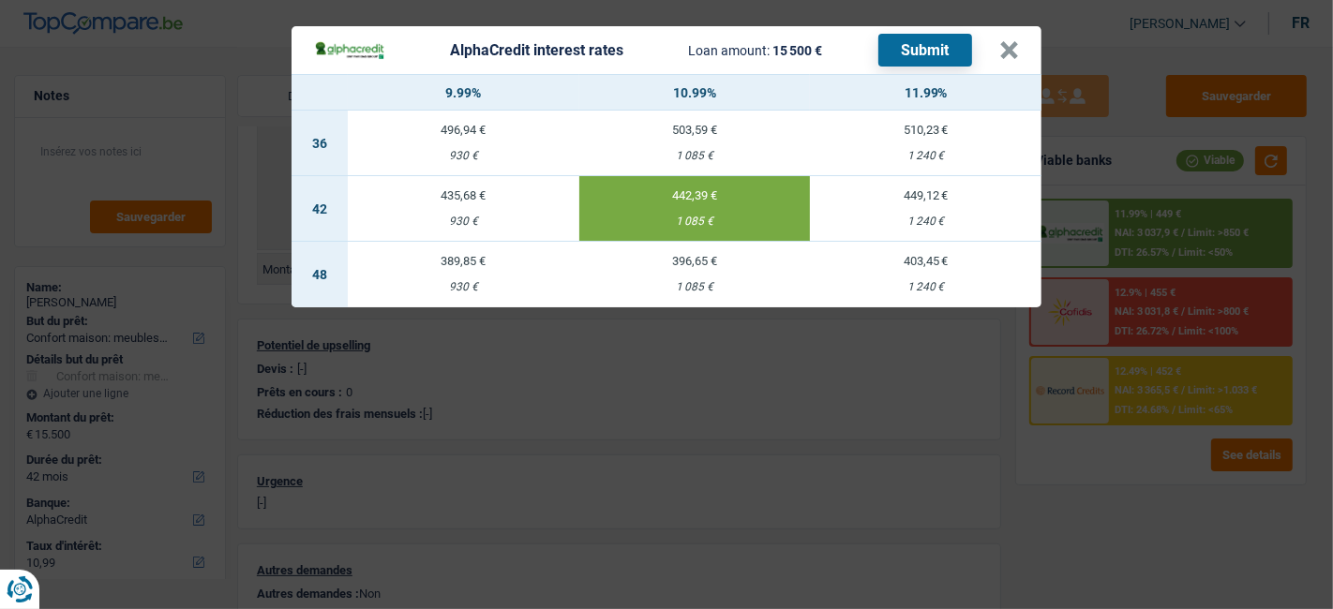
drag, startPoint x: 925, startPoint y: 48, endPoint x: 915, endPoint y: 49, distance: 10.4
click at [916, 49] on button "Submit" at bounding box center [925, 50] width 94 height 33
click at [1016, 47] on button "×" at bounding box center [1009, 50] width 20 height 19
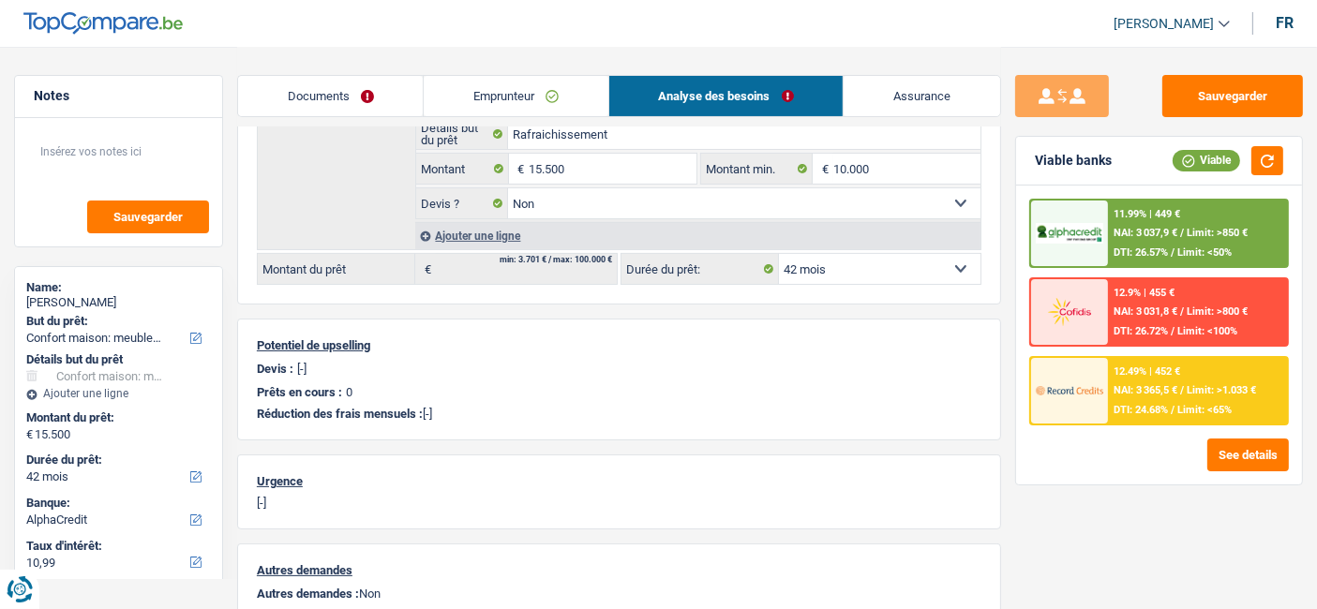
scroll to position [0, 0]
drag, startPoint x: 94, startPoint y: 298, endPoint x: 148, endPoint y: 301, distance: 54.4
click at [148, 301] on div "Katerenchuk Liubomyr" at bounding box center [118, 302] width 185 height 15
copy div "Liubomyr"
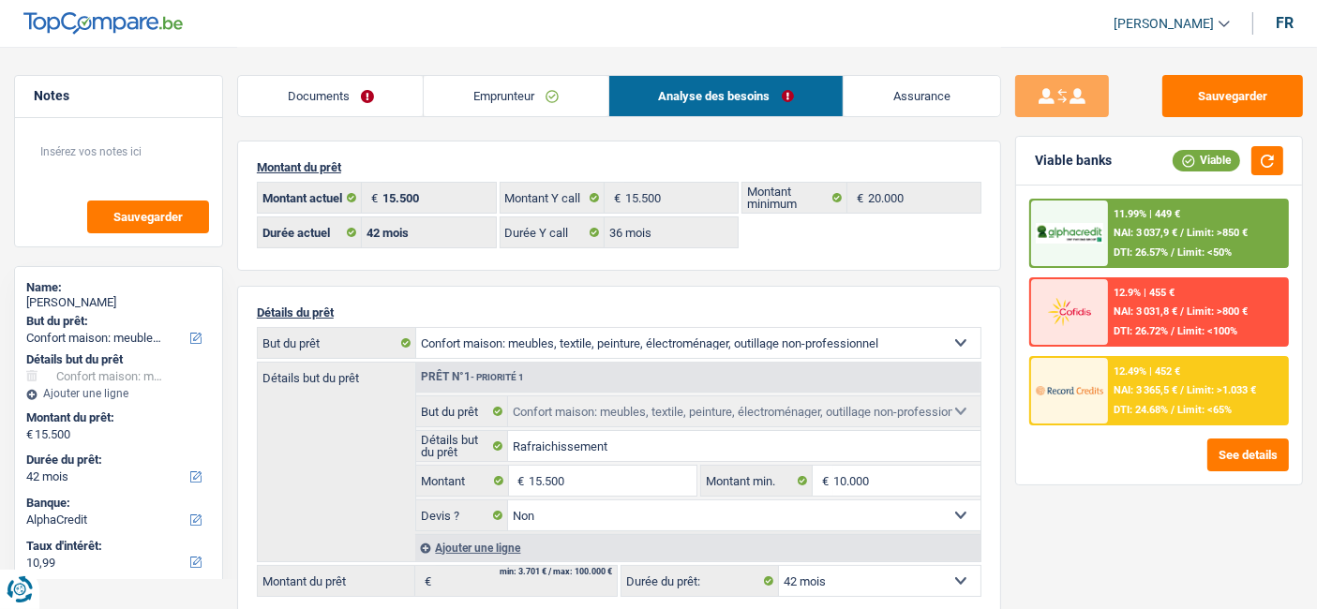
click at [1173, 229] on span "NAI: 3 037,9 €" at bounding box center [1145, 233] width 64 height 12
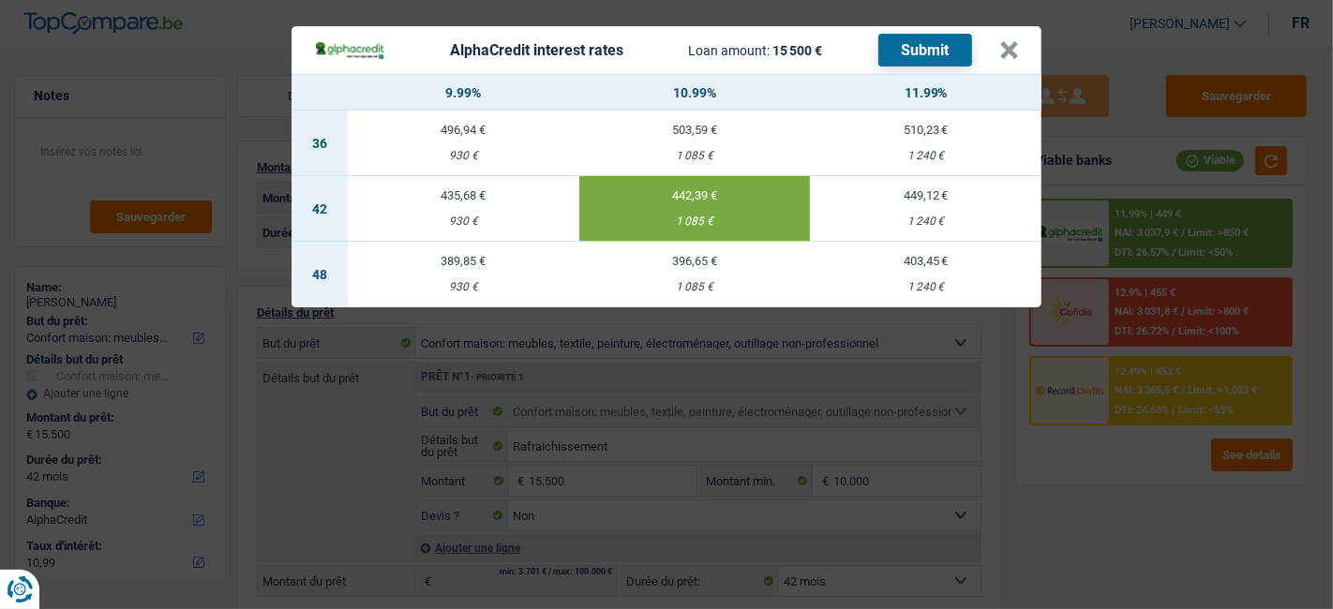
click at [906, 54] on button "Submit" at bounding box center [925, 50] width 94 height 33
click at [1008, 47] on button "×" at bounding box center [1009, 50] width 20 height 19
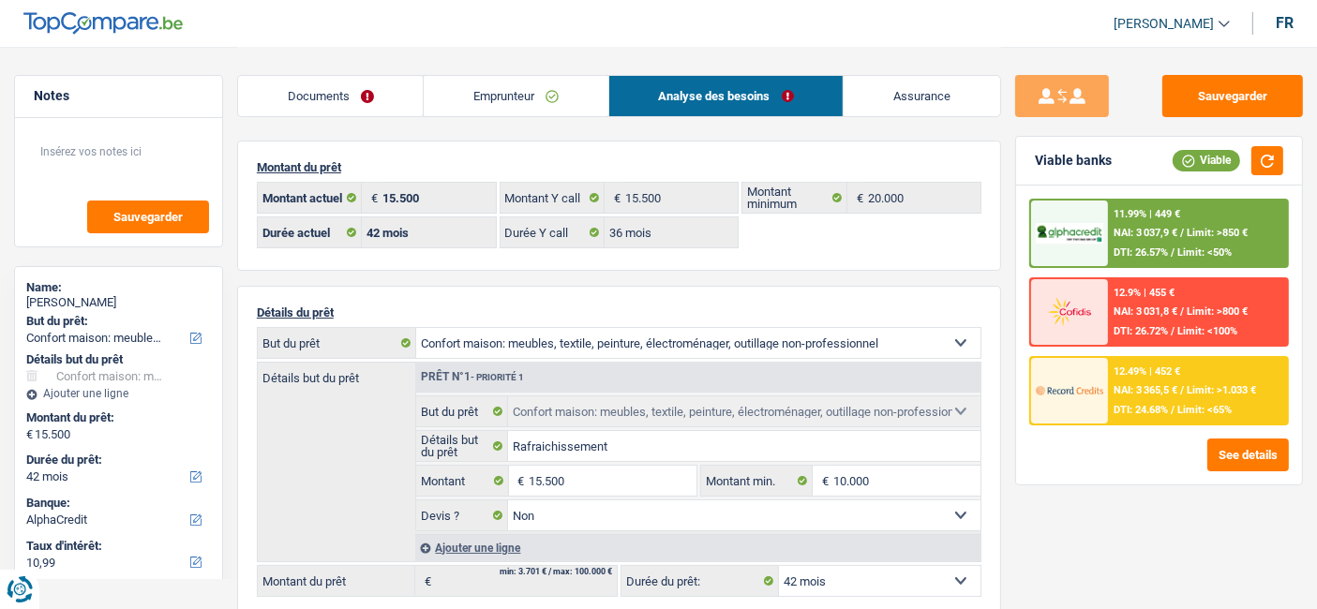
click at [317, 100] on link "Documents" at bounding box center [330, 96] width 185 height 40
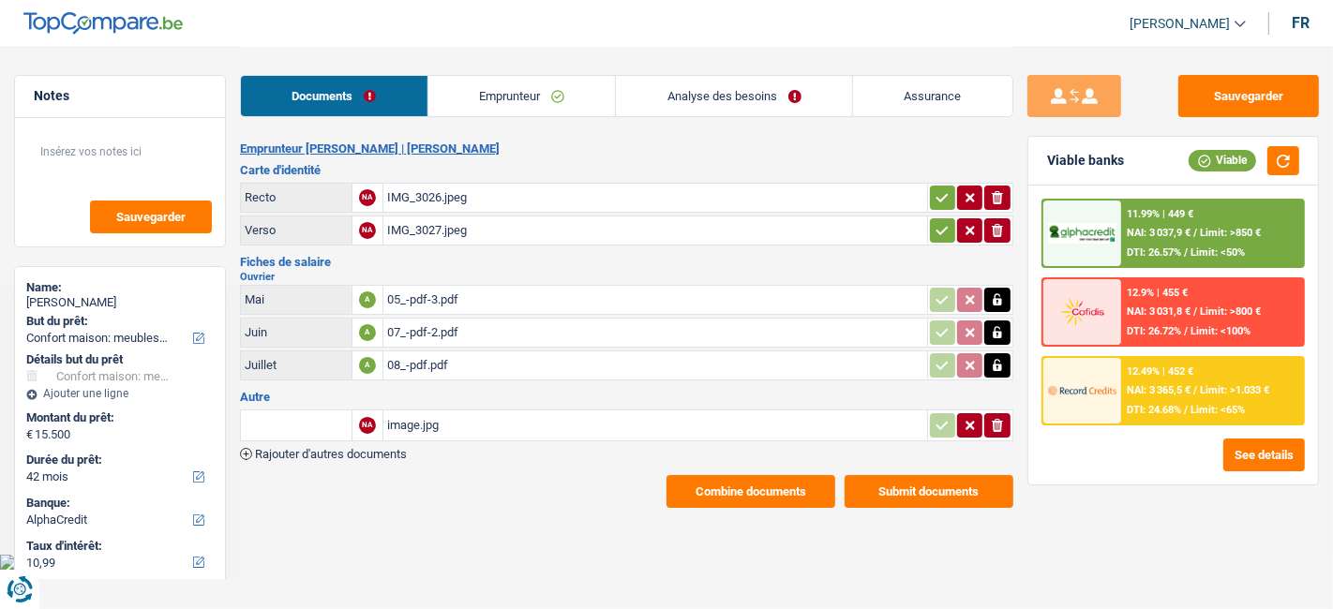
click at [717, 492] on button "Combine documents" at bounding box center [750, 491] width 169 height 33
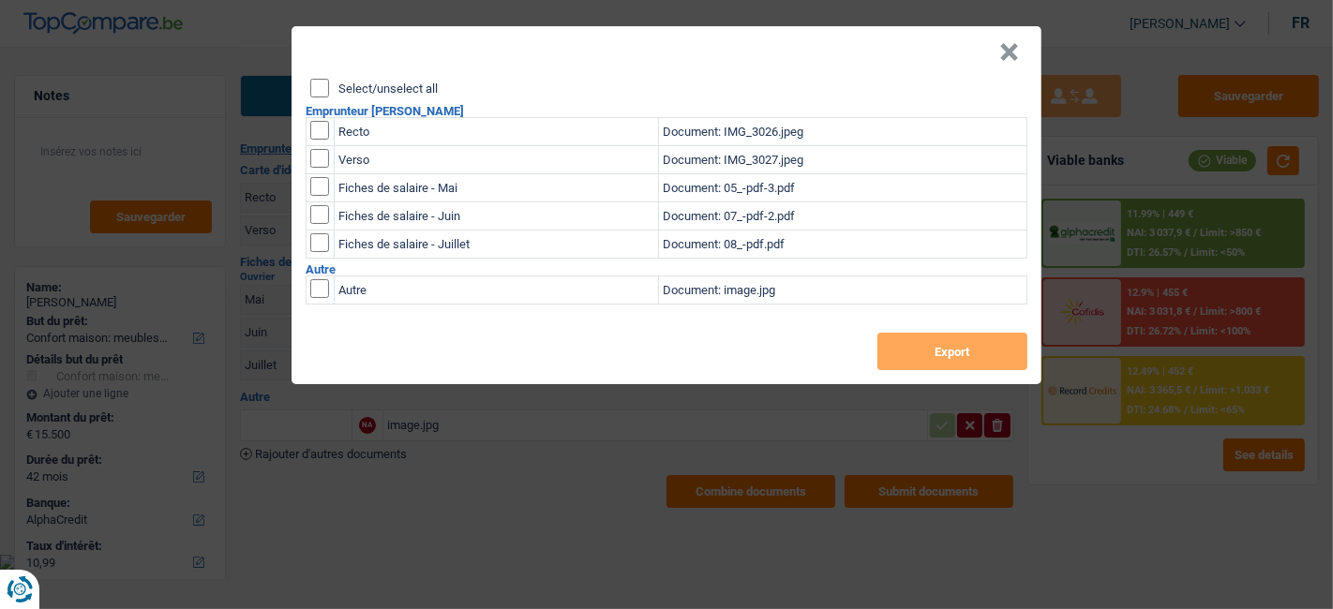
click at [320, 97] on input "Select/unselect all" at bounding box center [319, 88] width 19 height 19
checkbox input "true"
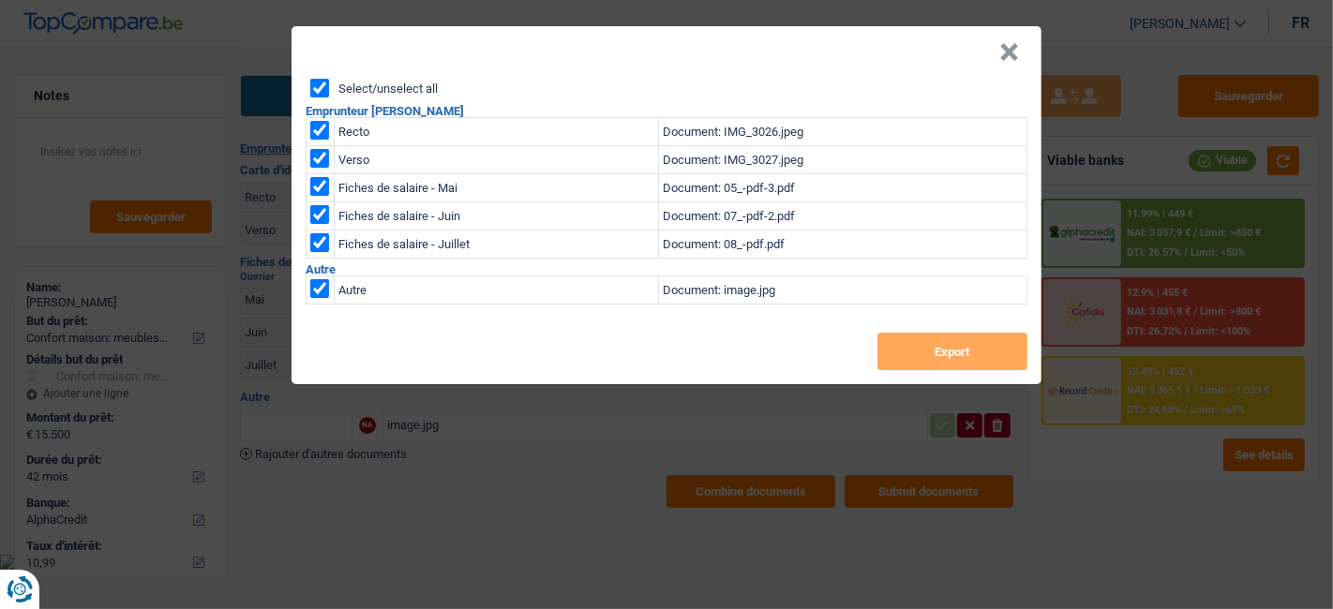
checkbox input "true"
click at [950, 351] on button "Export" at bounding box center [952, 351] width 150 height 37
click at [707, 455] on div "× Select/unselect all Emprunteur Katerenchuk Liubomyr Recto Document: IMG_3026.…" at bounding box center [666, 304] width 1333 height 609
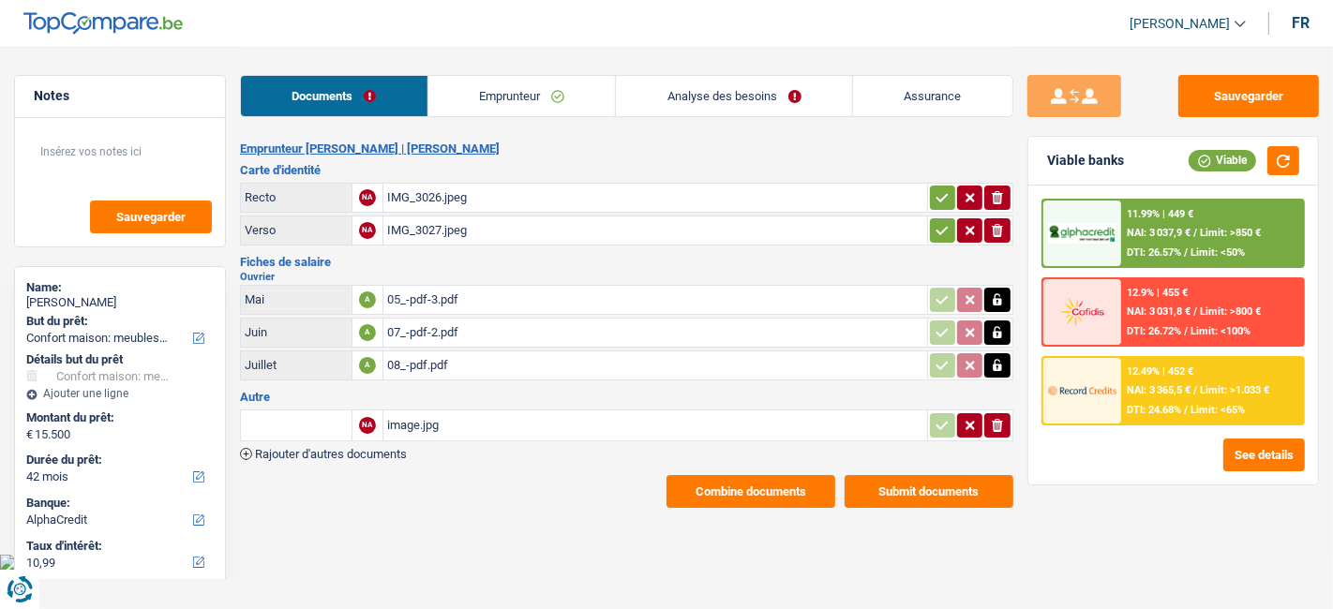
click at [931, 480] on button "Submit documents" at bounding box center [928, 491] width 169 height 33
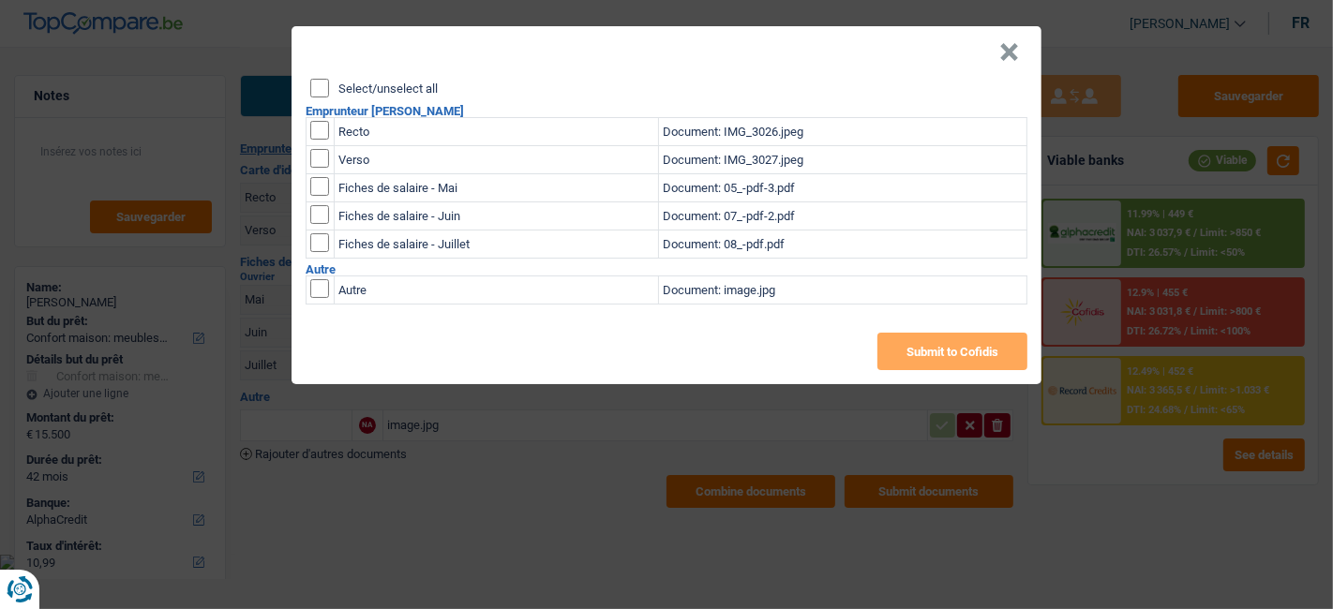
click at [313, 82] on input "Select/unselect all" at bounding box center [319, 88] width 19 height 19
checkbox input "true"
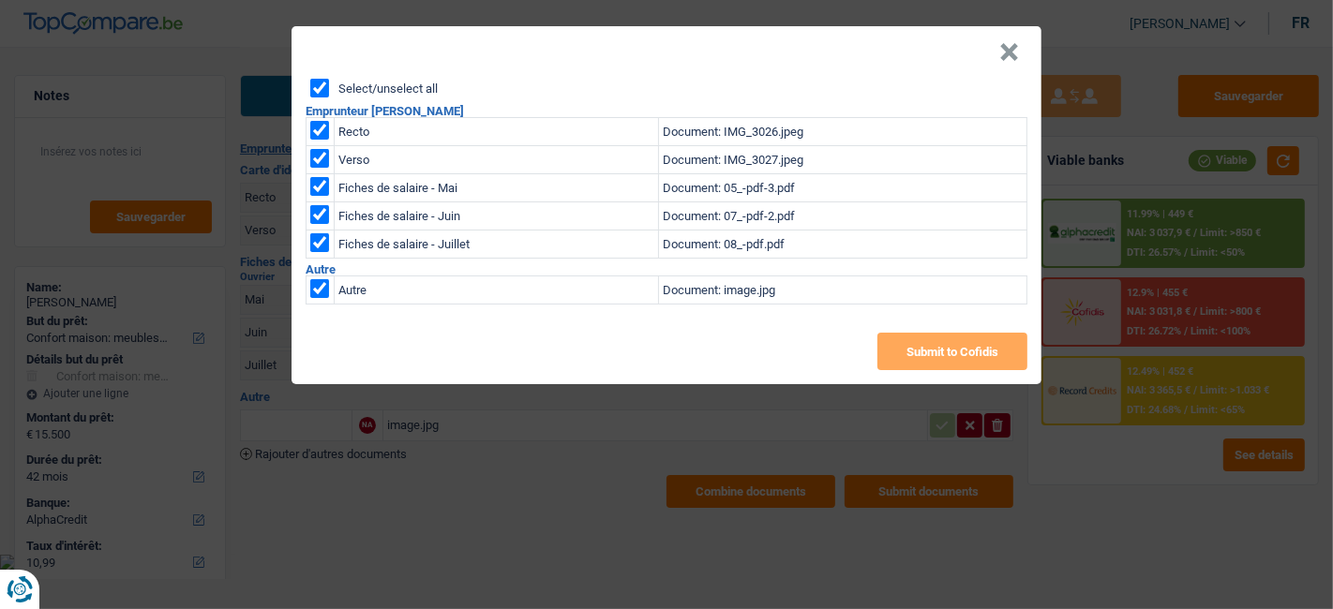
checkbox input "true"
drag, startPoint x: 900, startPoint y: 354, endPoint x: 905, endPoint y: 403, distance: 49.1
click at [863, 480] on div "× Select/unselect all Emprunteur Katerenchuk Liubomyr Recto Document: IMG_3026.…" at bounding box center [666, 304] width 1333 height 609
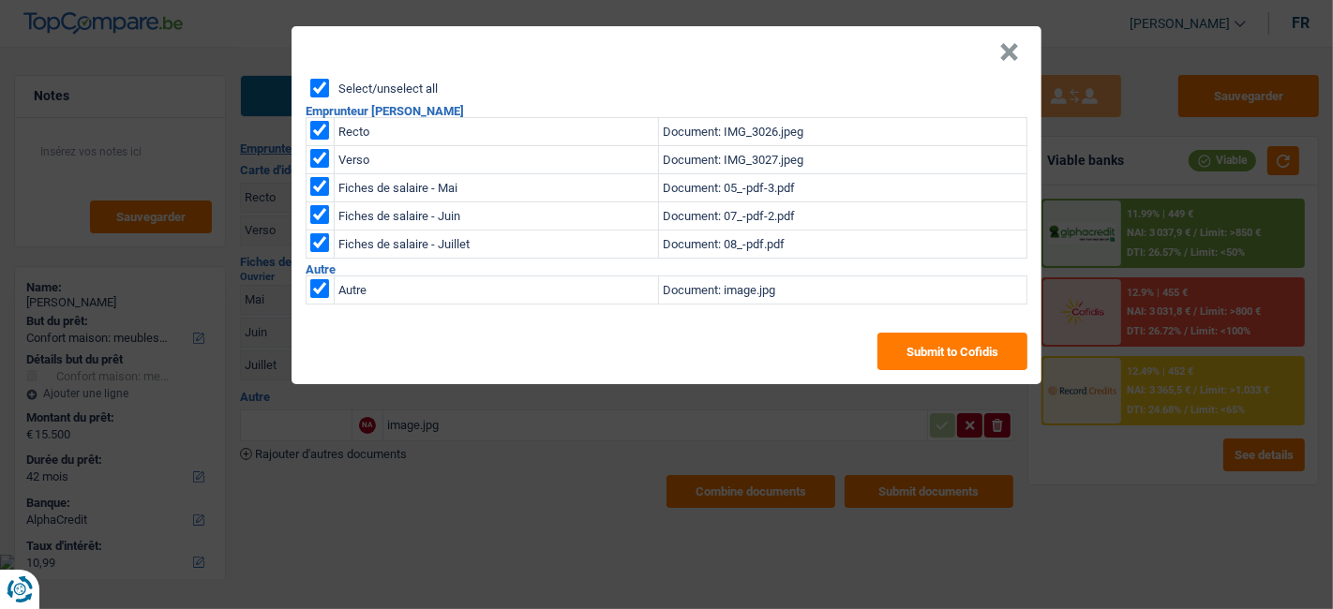
click at [1016, 49] on button "×" at bounding box center [1009, 52] width 20 height 19
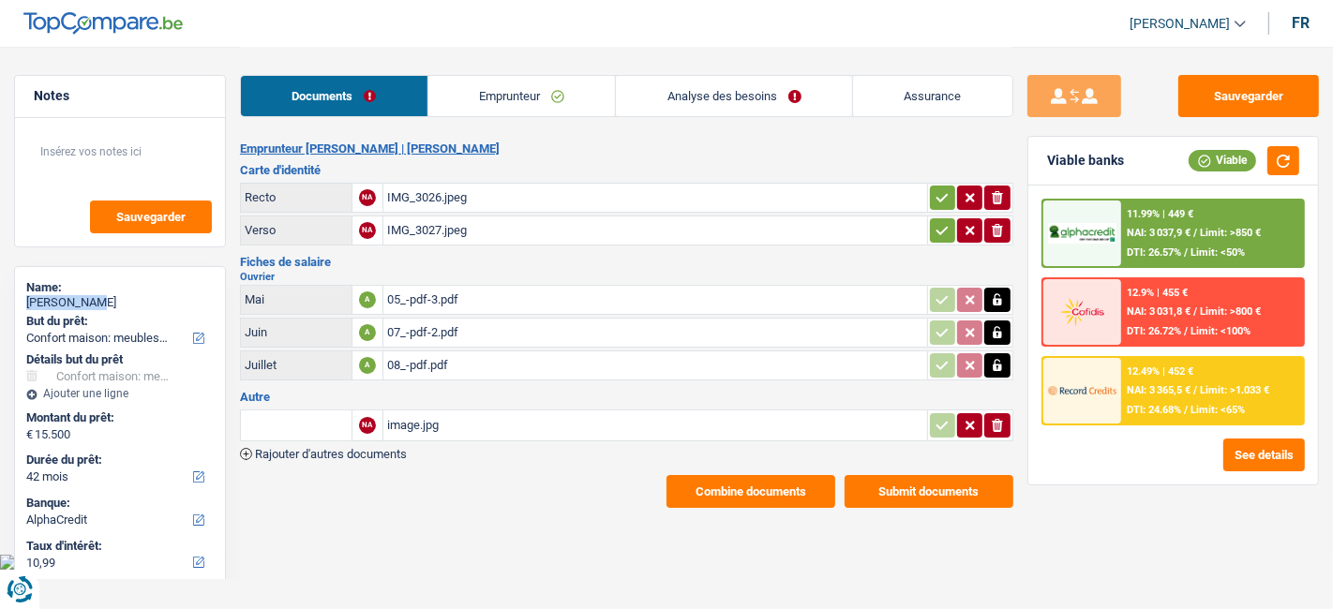
drag, startPoint x: 92, startPoint y: 301, endPoint x: 25, endPoint y: 304, distance: 66.6
click at [26, 304] on div "Katerenchuk Liubomyr" at bounding box center [119, 302] width 187 height 15
copy div "Katerenchuk"
click at [387, 292] on div "05_-pdf-3.pdf" at bounding box center [655, 300] width 536 height 28
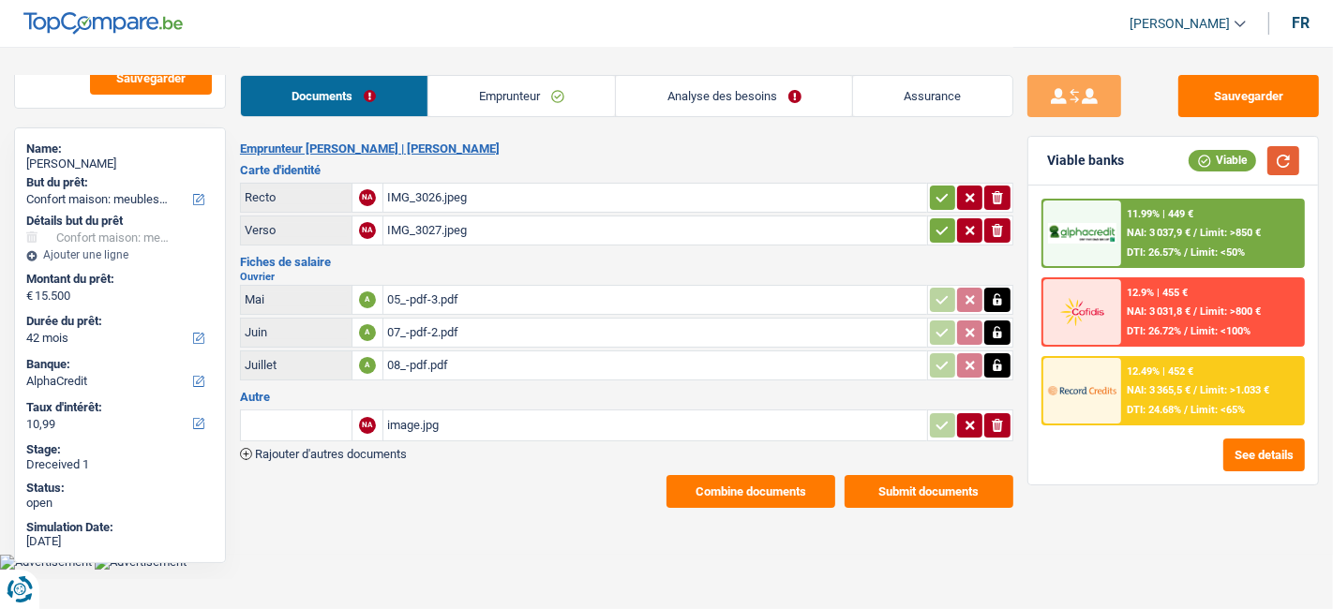
click at [1285, 159] on button "button" at bounding box center [1283, 160] width 32 height 29
click at [1269, 451] on button "See details" at bounding box center [1264, 455] width 82 height 33
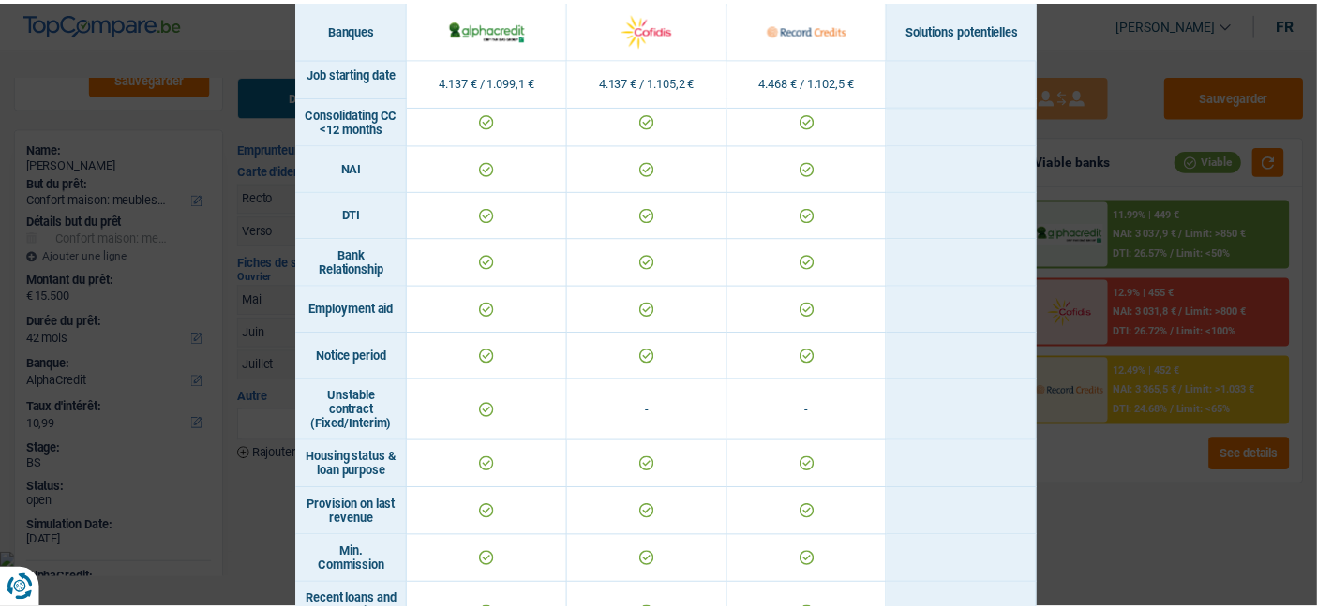
scroll to position [1273, 0]
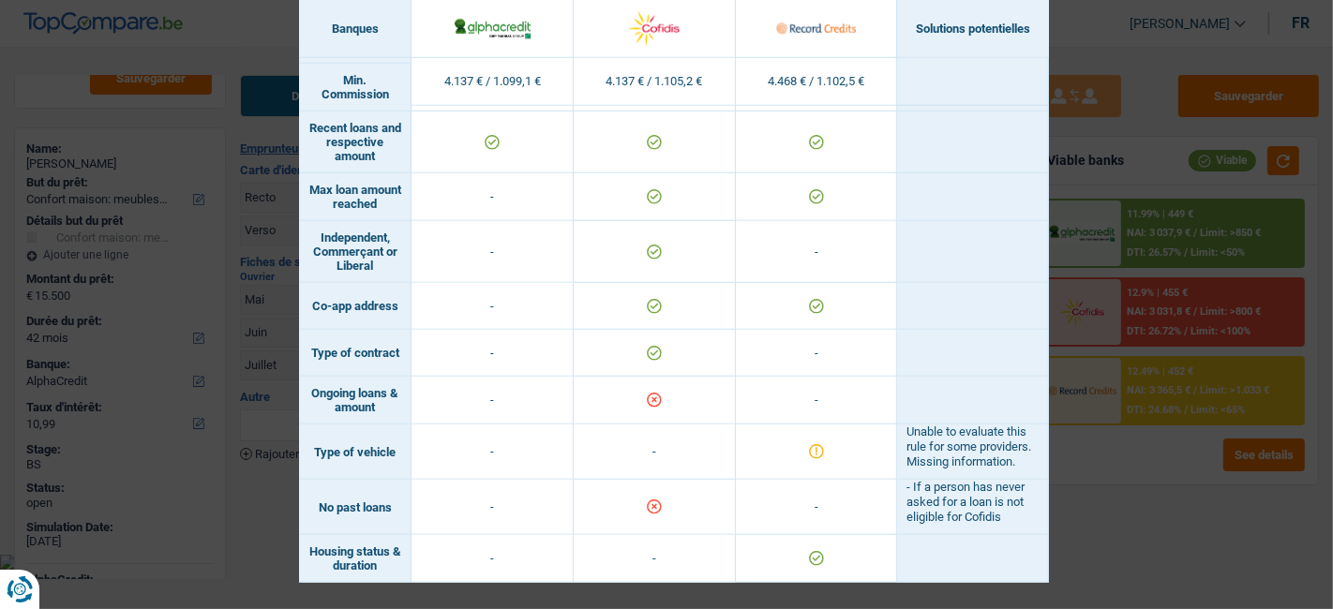
click at [1083, 177] on div "Banks conditions × Banques Solutions potentielles Revenus / Charges 4.137 € / 1…" at bounding box center [666, 304] width 1333 height 609
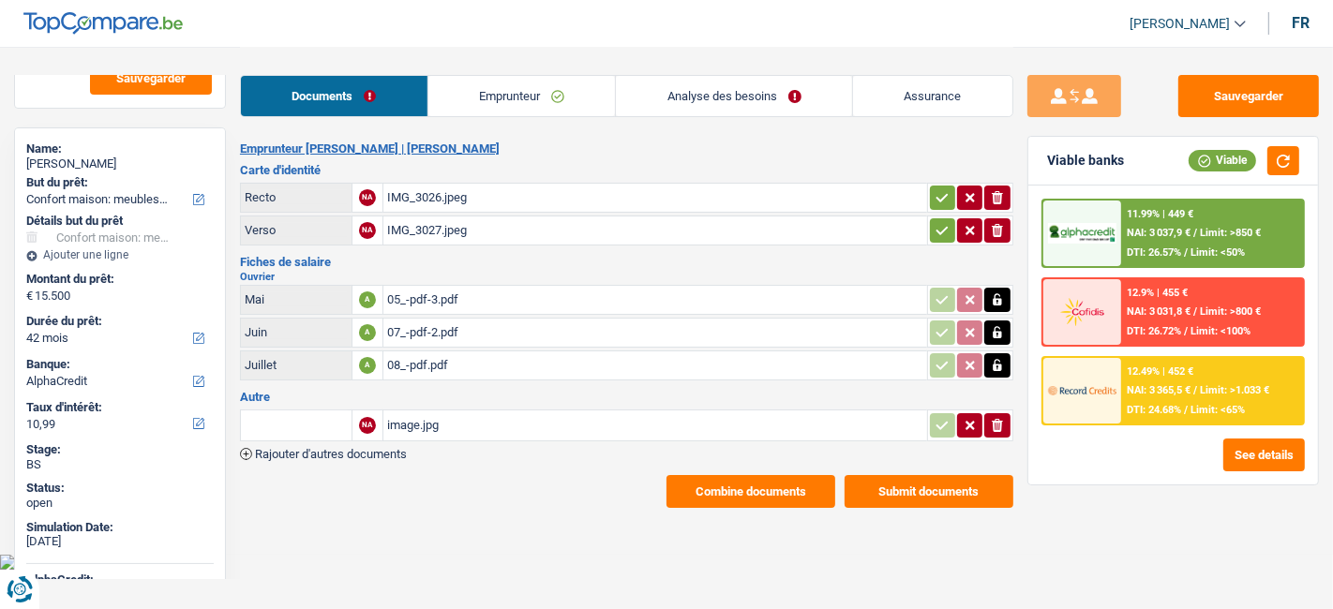
click at [1159, 397] on div "12.49% | 452 € NAI: 3 365,5 € / Limit: >1.033 € DTI: 24.68% / Limit: <65%" at bounding box center [1212, 391] width 182 height 66
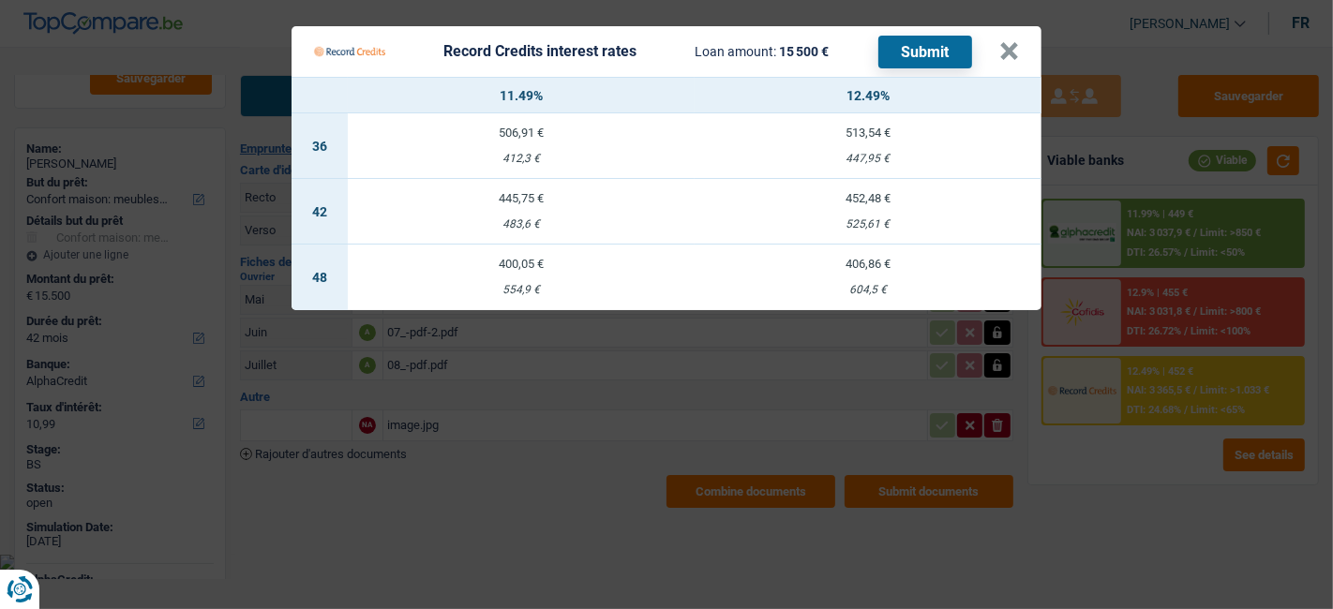
click at [512, 216] on td "445,75 € 483,6 €" at bounding box center [521, 212] width 347 height 66
select select "record credits"
type input "11,49"
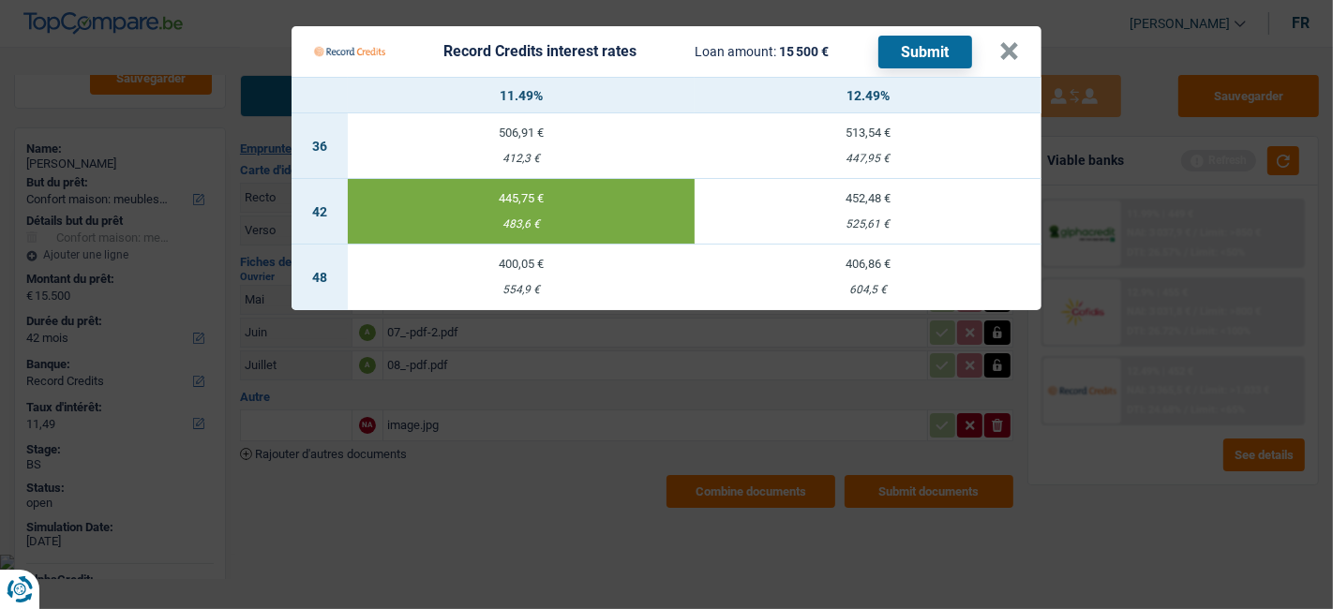
click at [924, 57] on button "Submit" at bounding box center [925, 52] width 94 height 33
click at [1010, 57] on button "×" at bounding box center [1009, 51] width 20 height 19
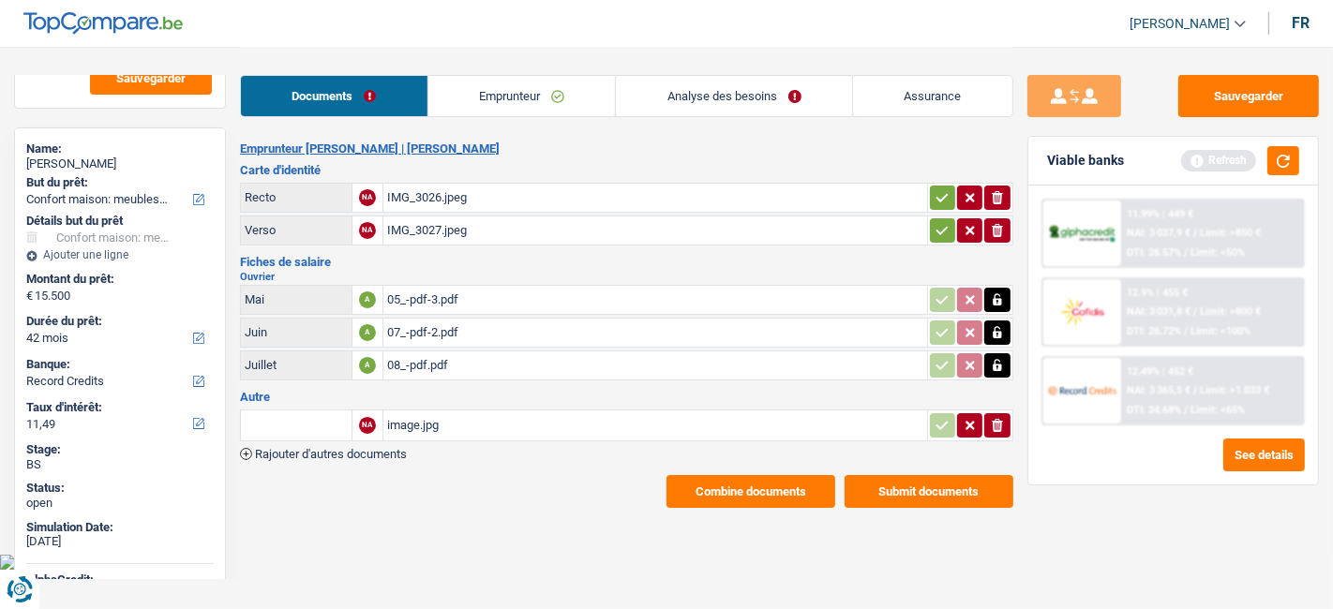
drag, startPoint x: 97, startPoint y: 161, endPoint x: 147, endPoint y: 164, distance: 50.7
click at [147, 164] on div "Katerenchuk Liubomyr" at bounding box center [119, 163] width 187 height 15
copy div "Liubomyr"
click at [1285, 164] on button "button" at bounding box center [1283, 160] width 32 height 29
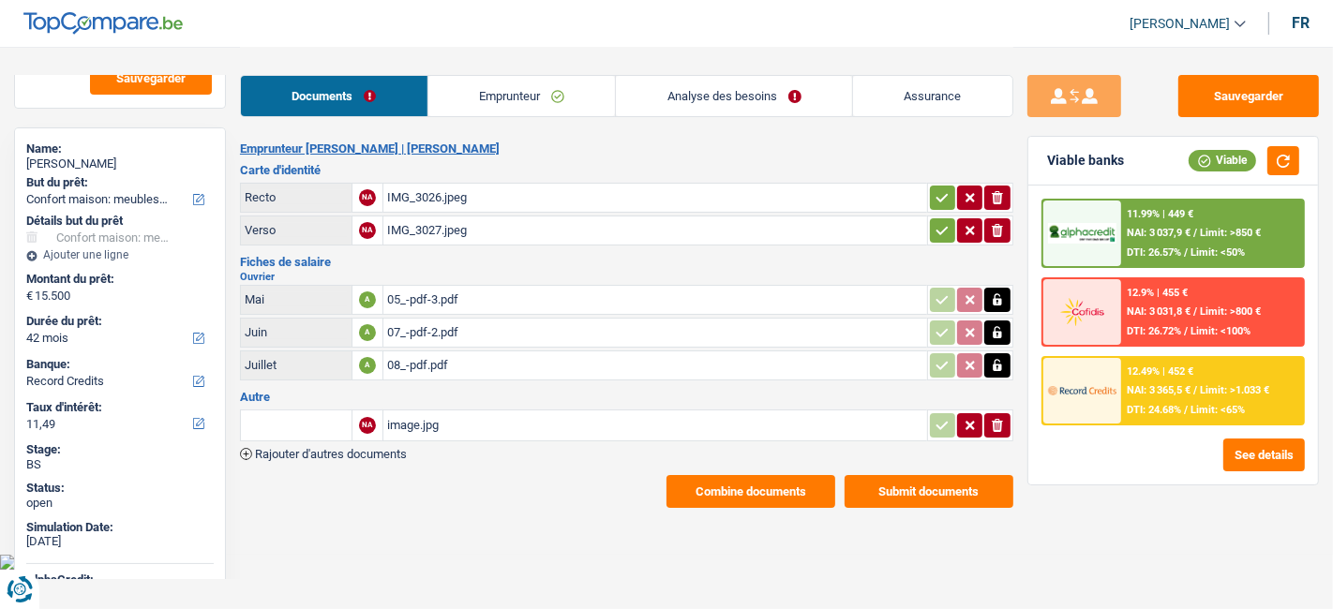
click at [785, 488] on button "Combine documents" at bounding box center [750, 491] width 169 height 33
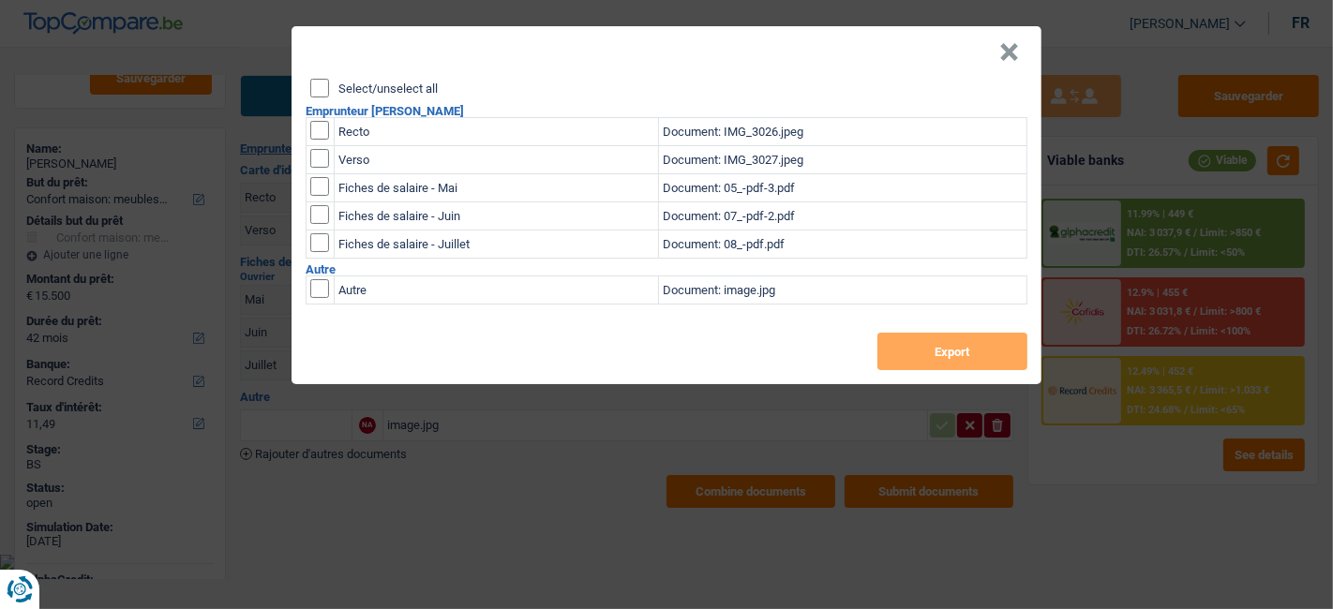
click at [328, 96] on input "Select/unselect all" at bounding box center [319, 88] width 19 height 19
checkbox input "true"
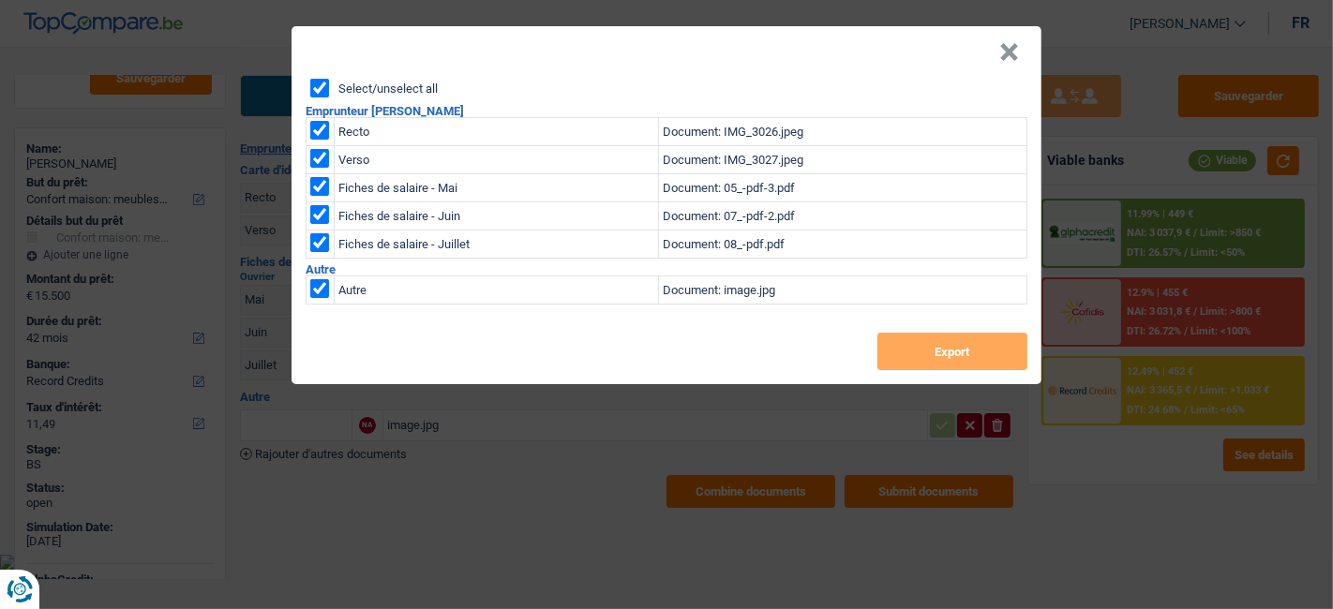
checkbox input "true"
click at [942, 351] on button "Export" at bounding box center [952, 351] width 150 height 37
click at [703, 44] on header "×" at bounding box center [666, 52] width 750 height 52
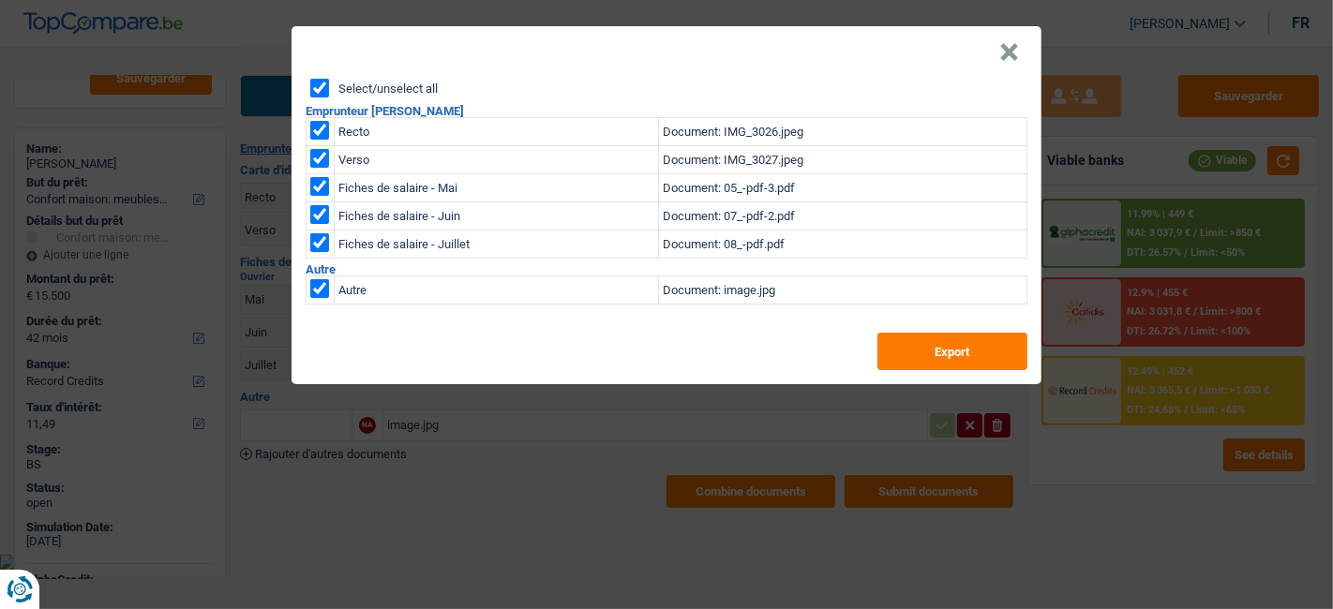
click at [1020, 51] on header "×" at bounding box center [666, 52] width 750 height 52
click at [1014, 59] on button "×" at bounding box center [1009, 52] width 20 height 19
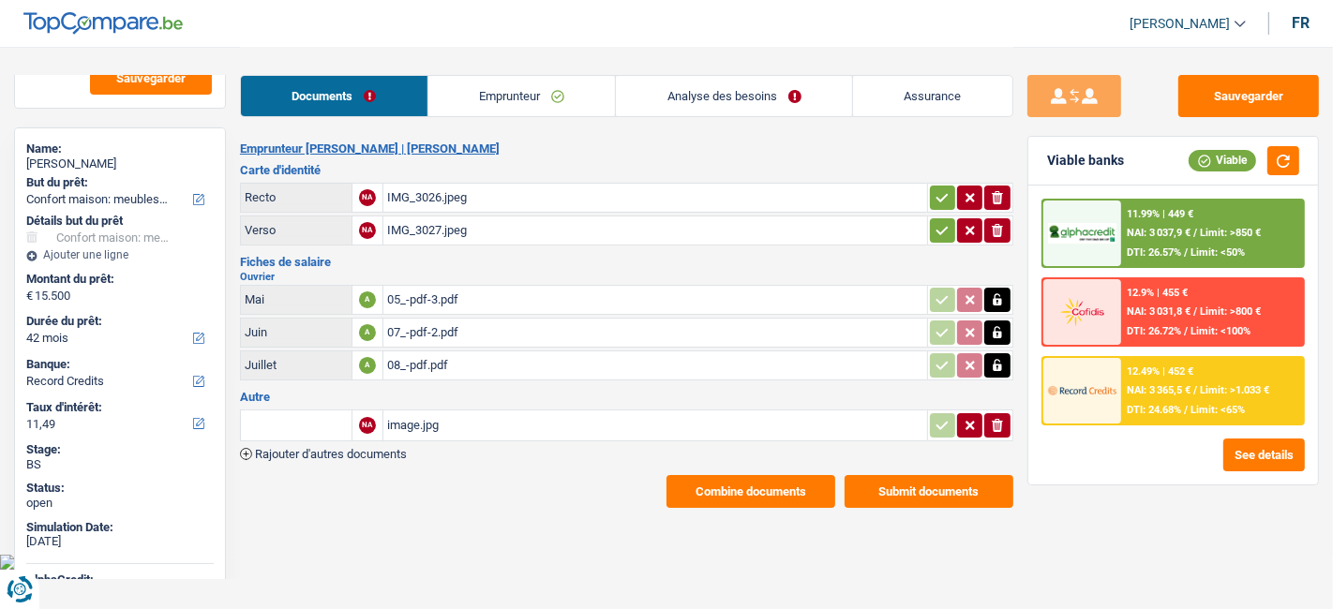
click at [942, 485] on button "Submit documents" at bounding box center [928, 491] width 169 height 33
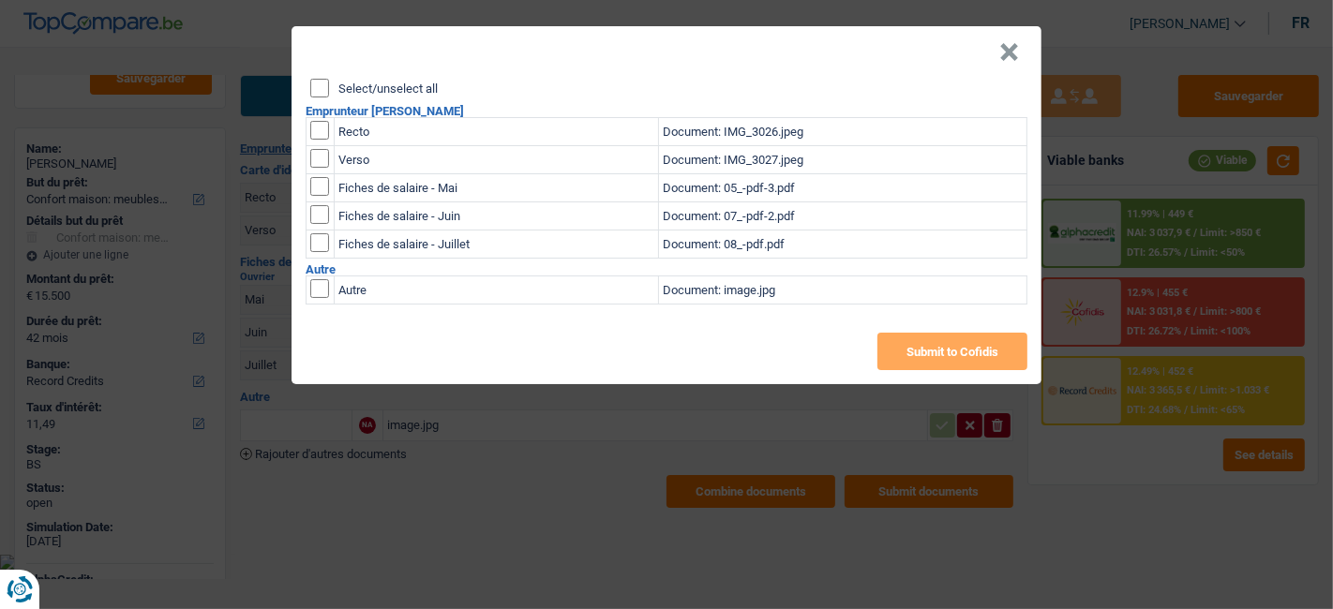
click at [1010, 54] on button "×" at bounding box center [1009, 52] width 20 height 19
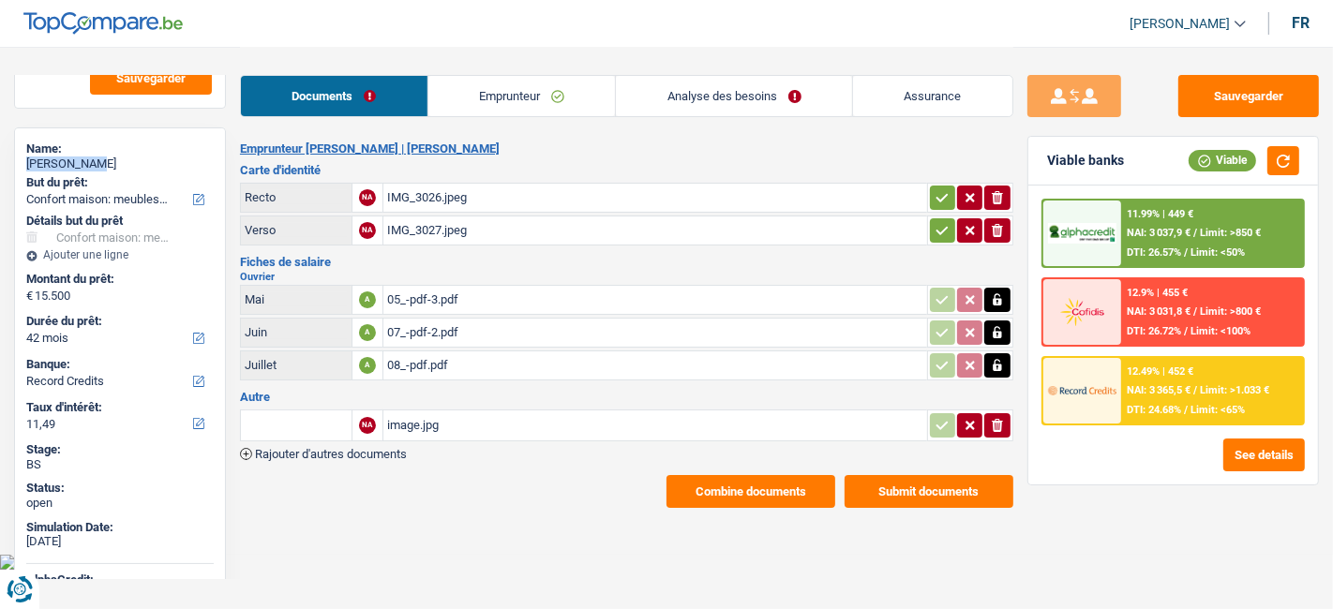
drag, startPoint x: 28, startPoint y: 164, endPoint x: 95, endPoint y: 164, distance: 66.5
click at [95, 164] on div "Katerenchuk Liubomyr" at bounding box center [119, 163] width 187 height 15
copy div "Katerenchuk"
click at [404, 201] on div "IMG_3026.jpeg" at bounding box center [655, 198] width 536 height 28
click at [424, 229] on div "IMG_3027.jpeg" at bounding box center [655, 230] width 536 height 28
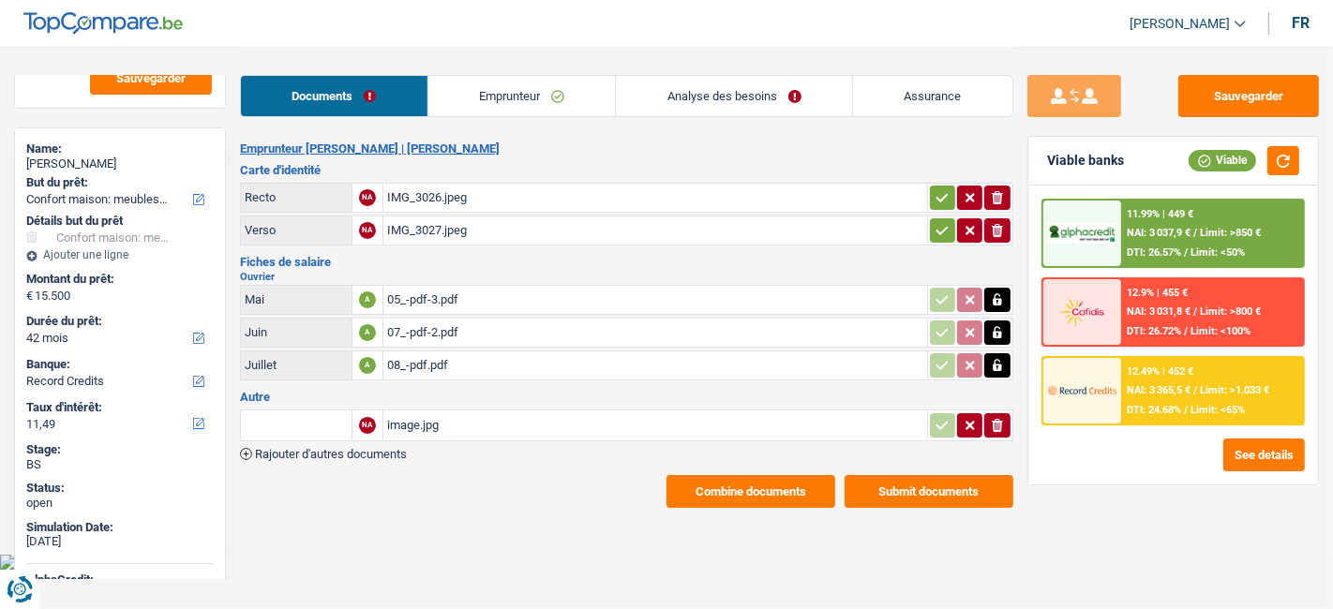
click at [447, 204] on div "IMG_3026.jpeg" at bounding box center [655, 198] width 536 height 28
click at [507, 97] on link "Emprunteur" at bounding box center [521, 96] width 187 height 40
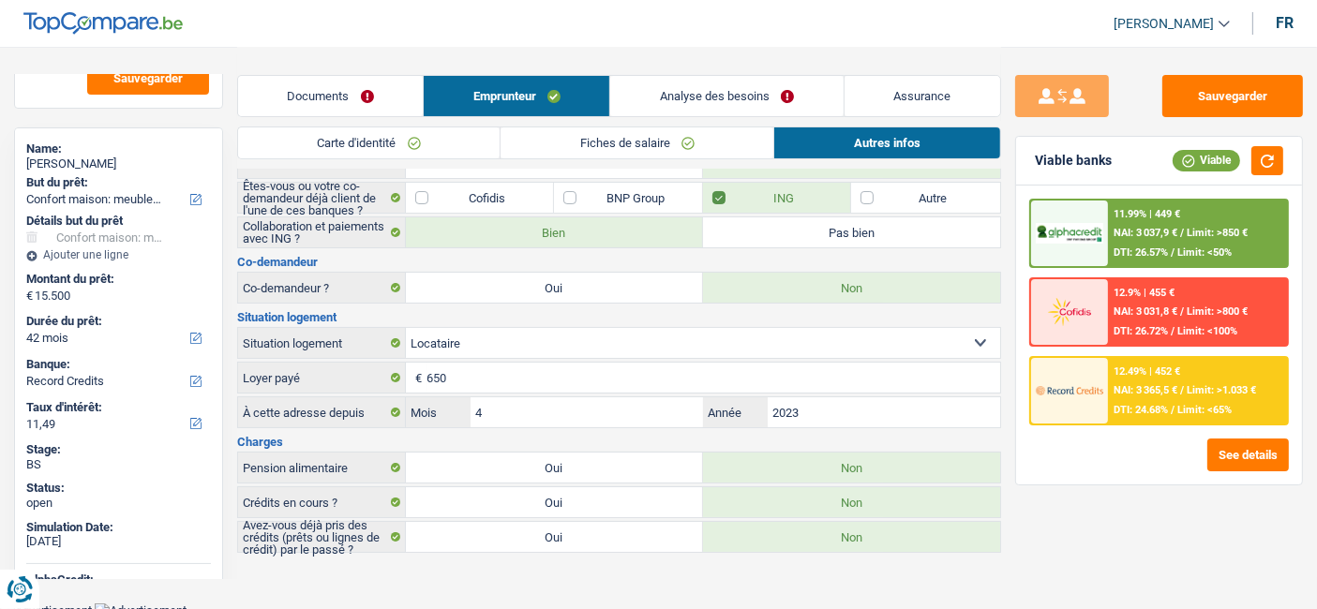
scroll to position [139, 0]
click at [945, 92] on link "Assurance" at bounding box center [922, 96] width 156 height 40
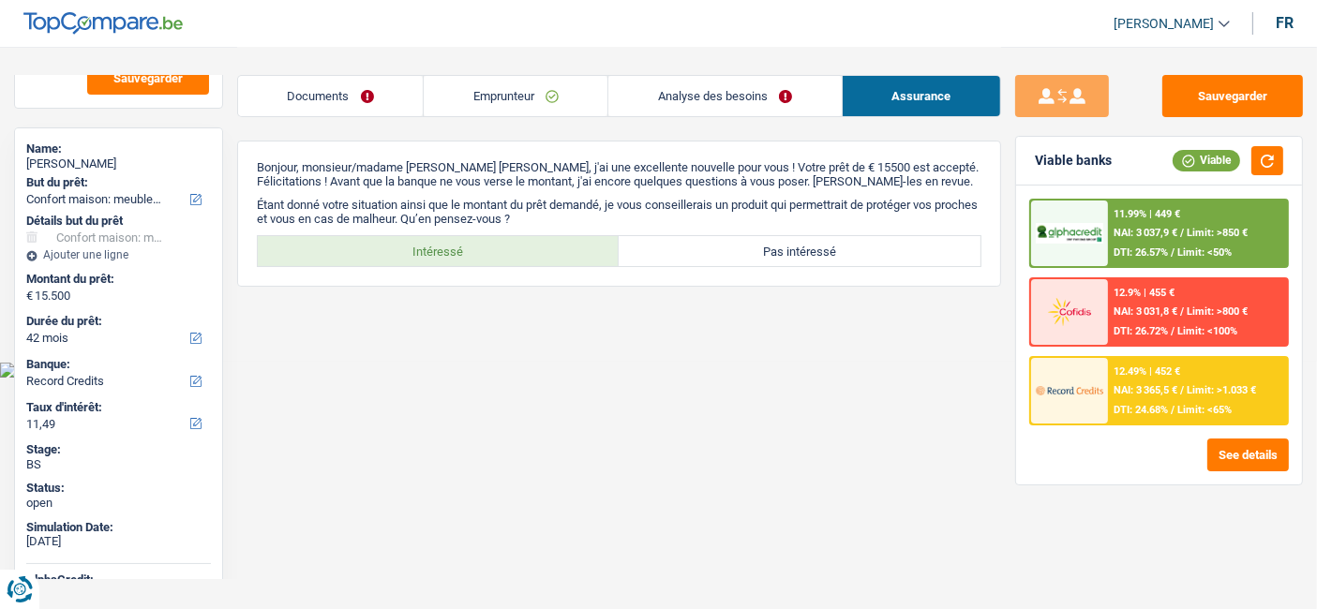
scroll to position [0, 0]
click at [714, 114] on link "Analyse des besoins" at bounding box center [733, 96] width 235 height 40
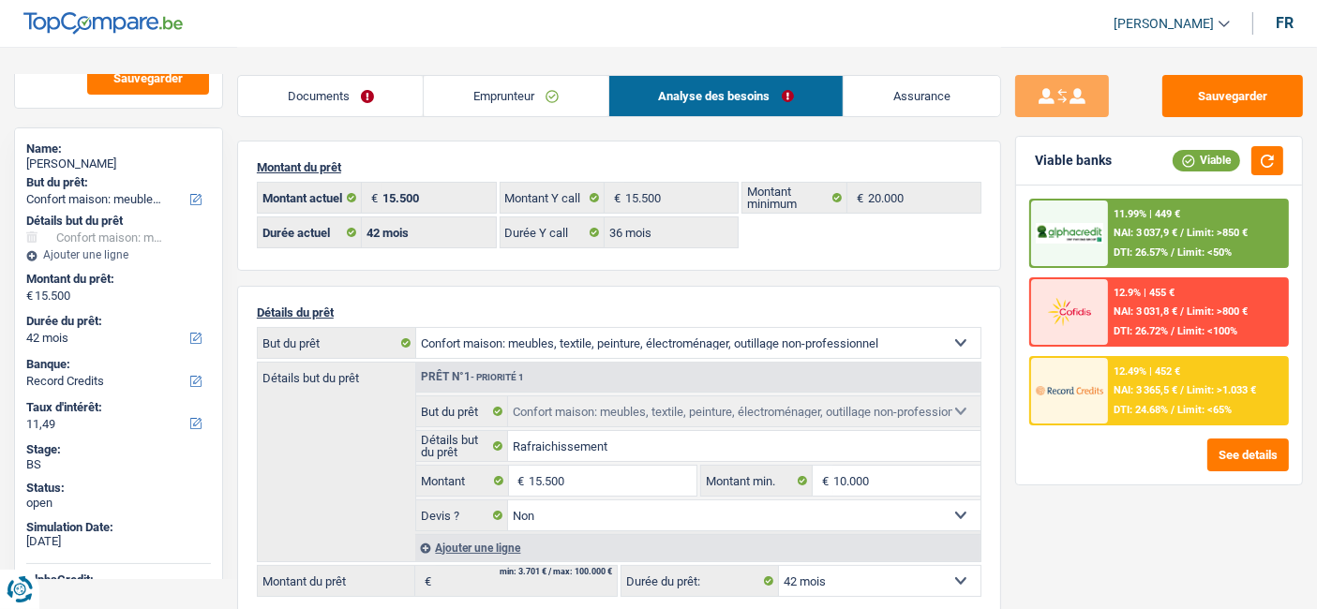
click at [499, 97] on link "Emprunteur" at bounding box center [516, 96] width 184 height 40
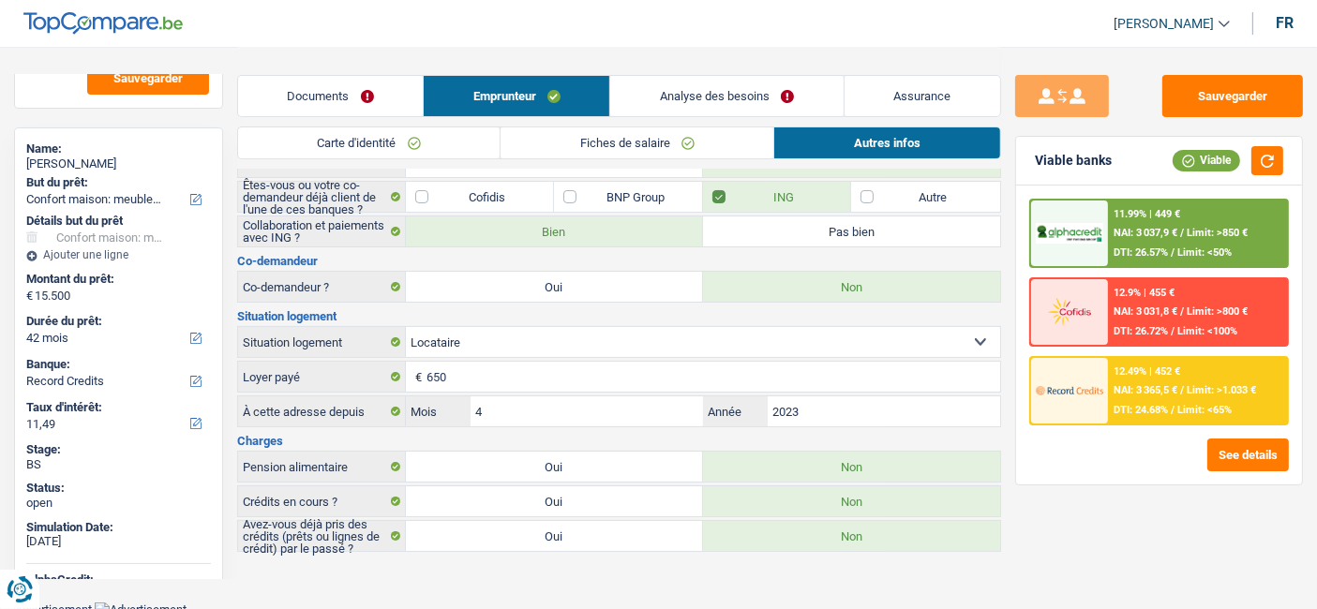
scroll to position [139, 0]
click at [311, 91] on link "Documents" at bounding box center [330, 96] width 185 height 40
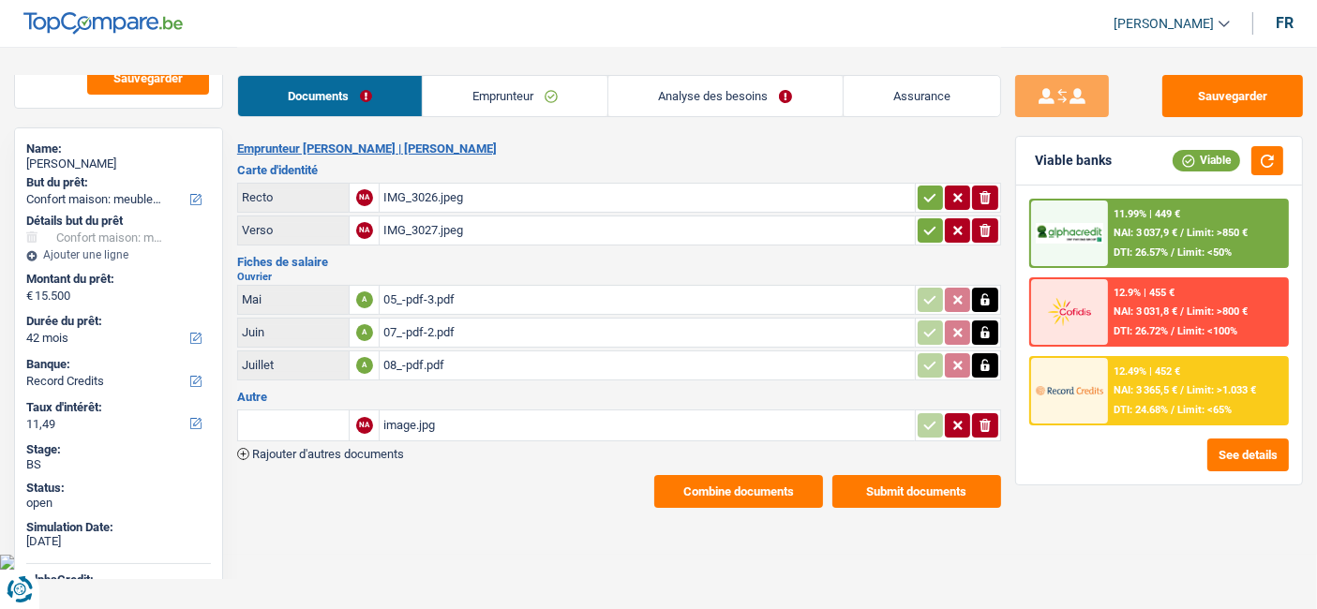
scroll to position [0, 0]
click at [422, 295] on div "05_-pdf-3.pdf" at bounding box center [655, 300] width 536 height 28
click at [1208, 396] on div "12.49% | 452 € NAI: 3 365,5 € / Limit: >1.033 € DTI: 24.68% / Limit: <65%" at bounding box center [1212, 391] width 182 height 66
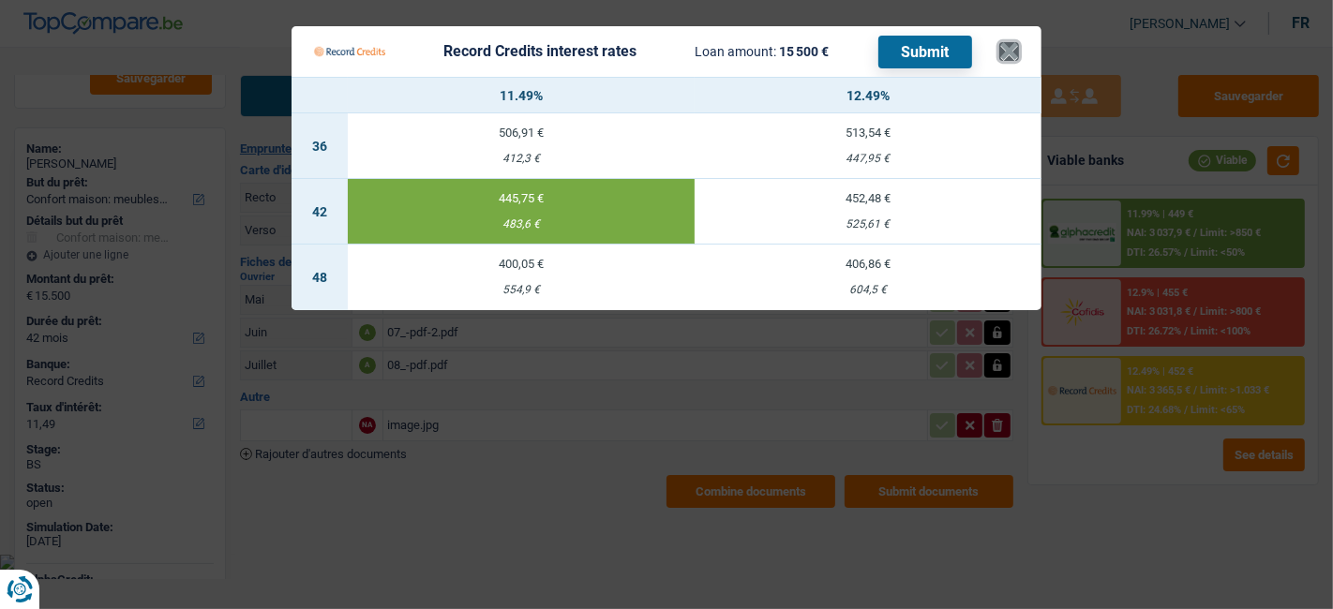
click at [1015, 54] on button "×" at bounding box center [1009, 51] width 20 height 19
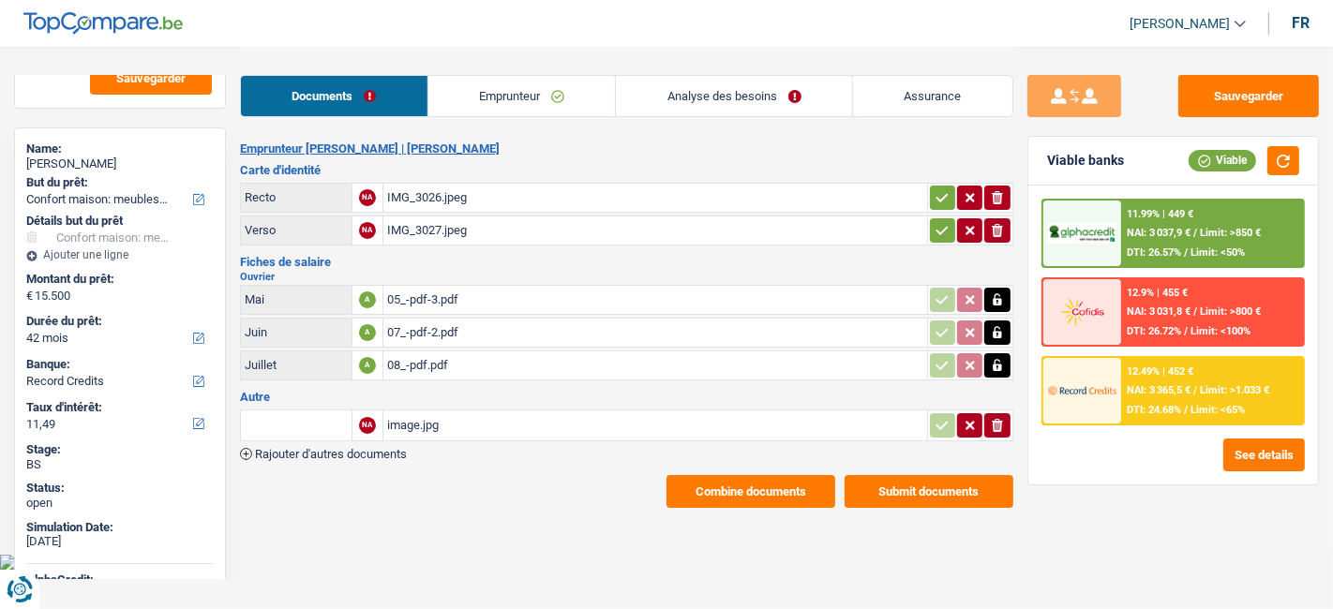
click at [1169, 384] on span "NAI: 3 365,5 €" at bounding box center [1158, 390] width 64 height 12
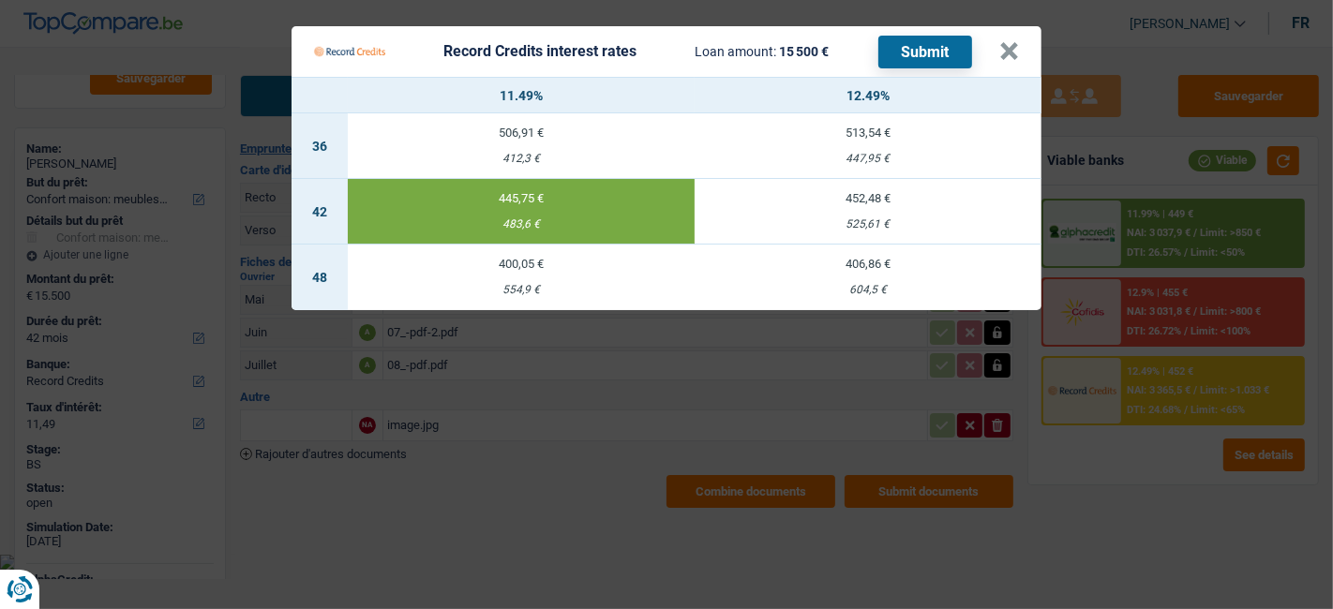
click at [533, 274] on td "400,05 € 554,9 €" at bounding box center [521, 278] width 347 height 66
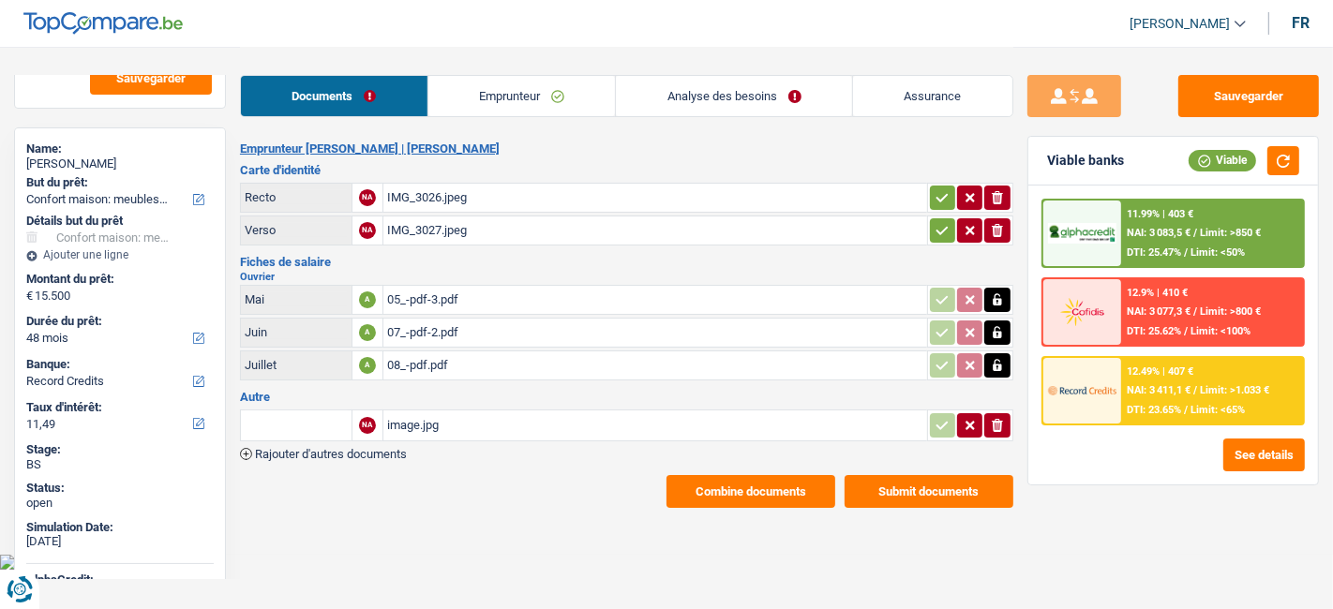
click at [1189, 384] on span "NAI: 3 411,1 €" at bounding box center [1158, 390] width 64 height 12
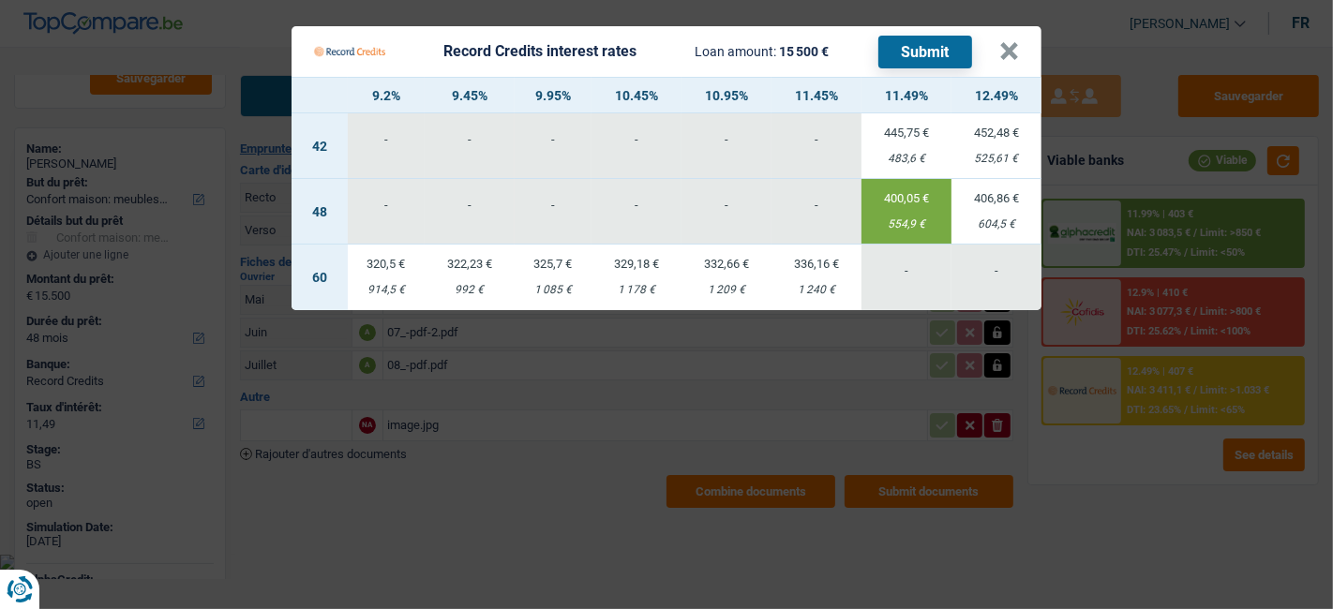
click at [797, 282] on td "336,16 € 1 240 €" at bounding box center [816, 278] width 90 height 66
select select "60"
type input "11,45"
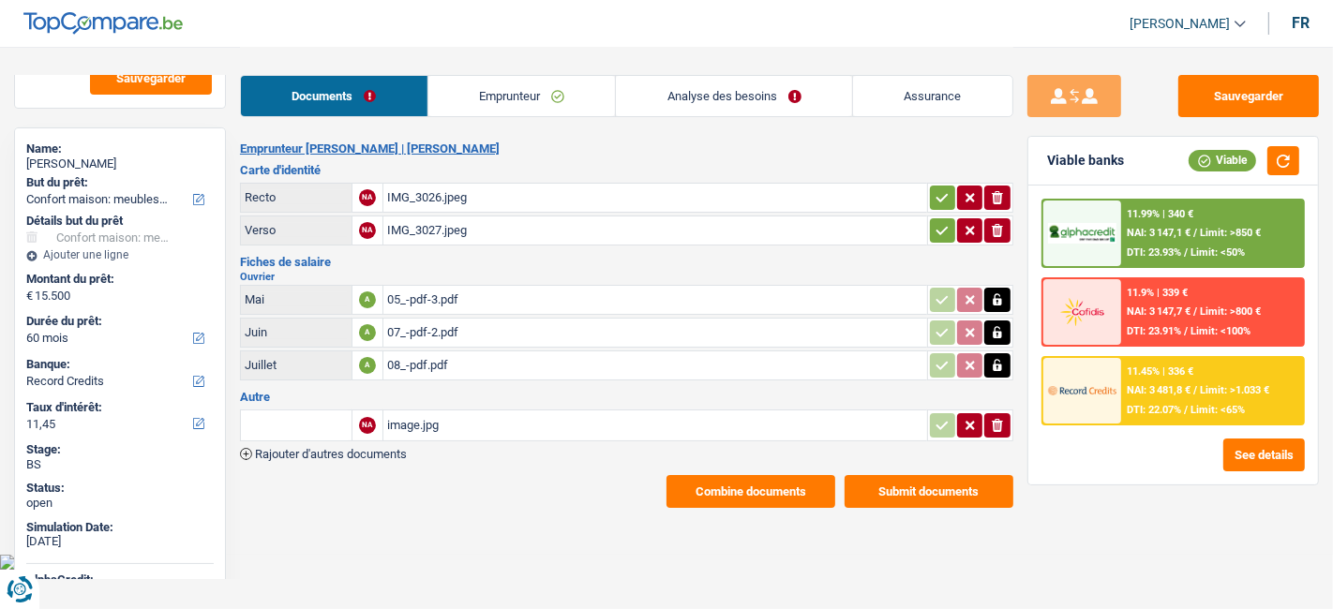
click at [1200, 379] on div "11.45% | 336 € NAI: 3 481,8 € / Limit: >1.033 € DTI: 22.07% / Limit: <65%" at bounding box center [1212, 391] width 182 height 66
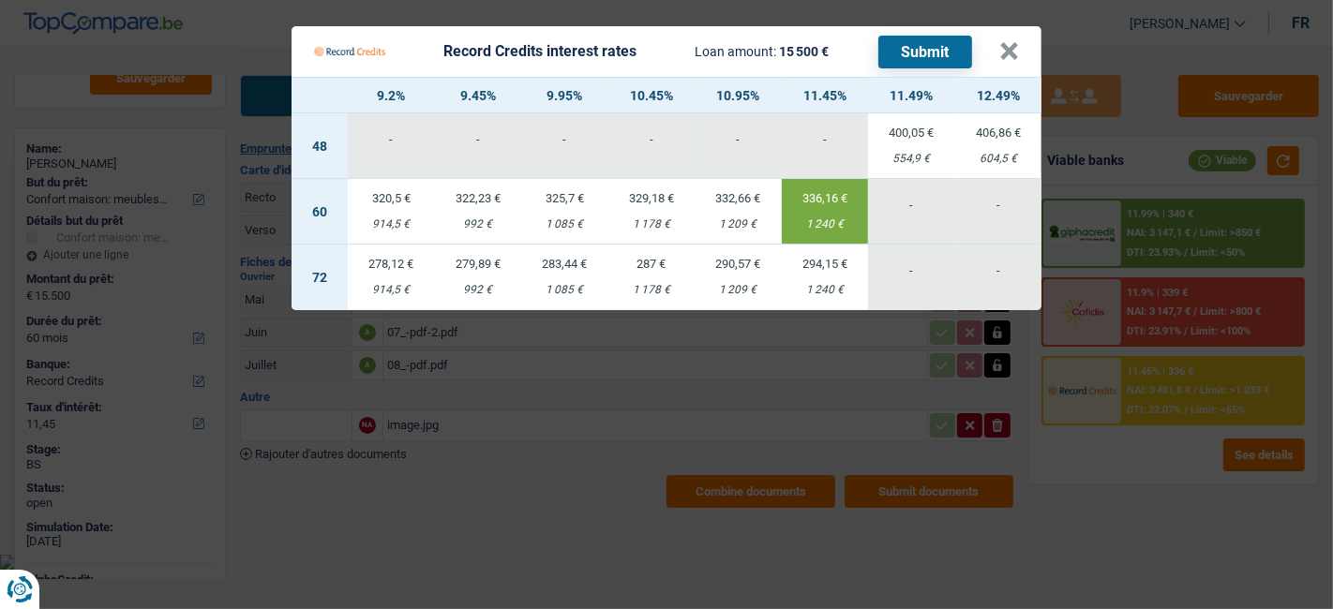
click at [935, 45] on button "Submit" at bounding box center [925, 52] width 94 height 33
click at [1017, 49] on button "×" at bounding box center [1009, 51] width 20 height 19
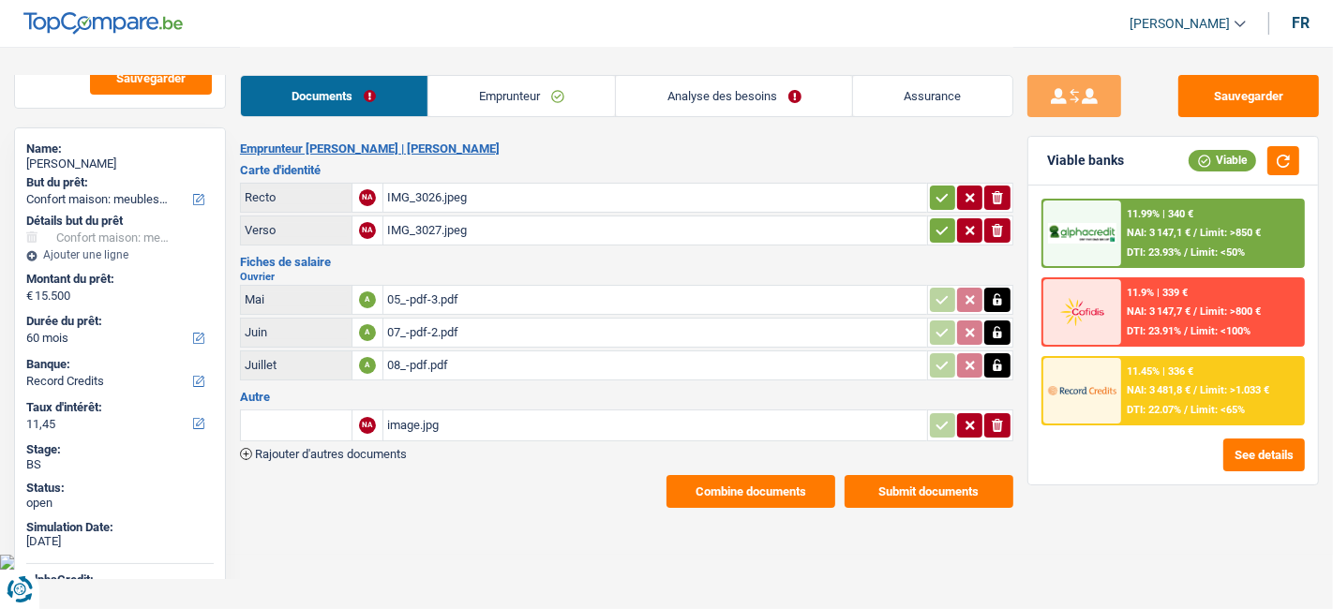
click at [688, 107] on link "Analyse des besoins" at bounding box center [734, 96] width 236 height 40
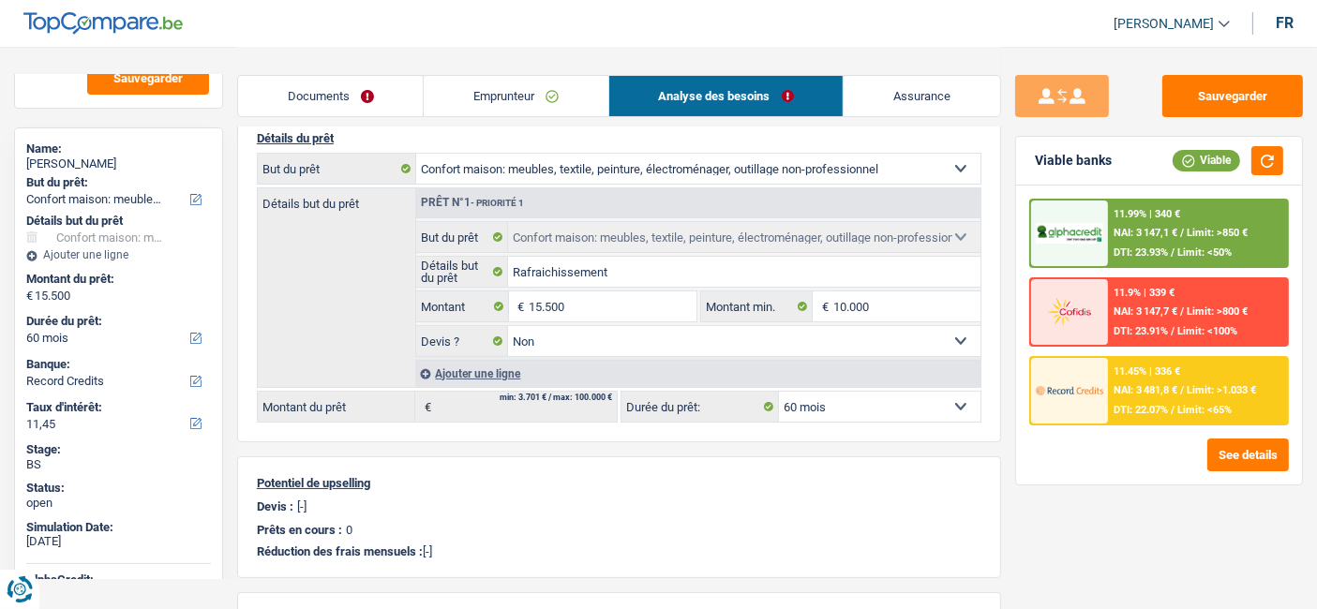
scroll to position [312, 0]
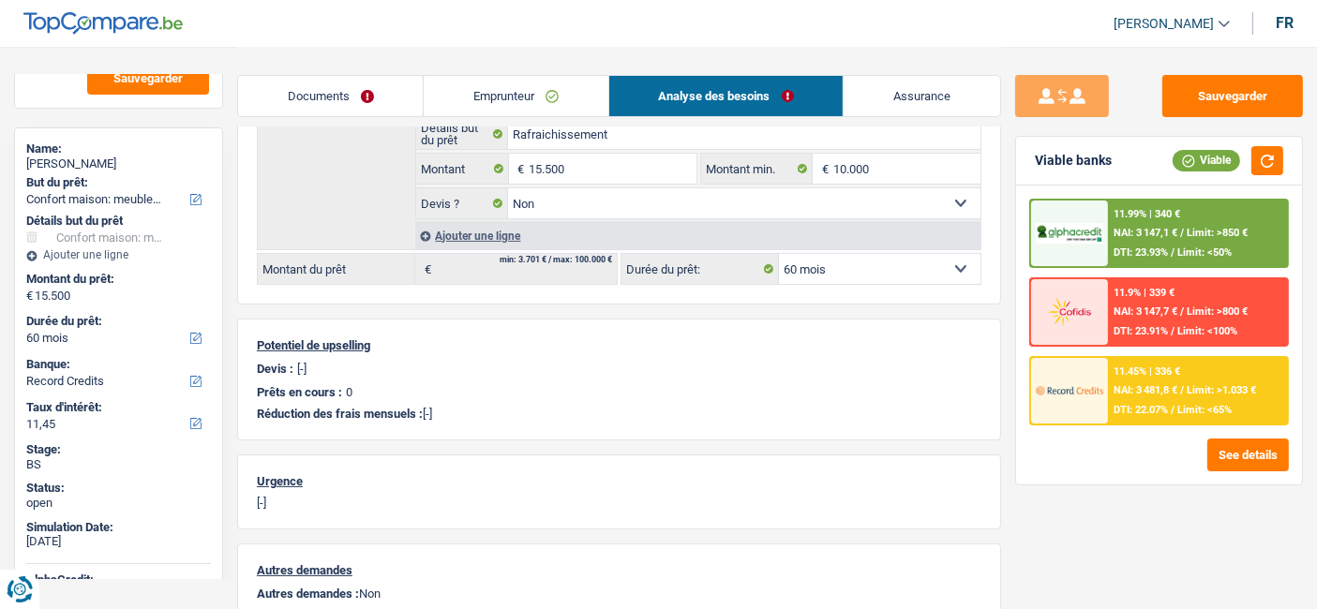
click at [934, 263] on select "12 mois 18 mois 24 mois 30 mois 36 mois 42 mois 48 mois 60 mois 72 mois 84 mois…" at bounding box center [879, 269] width 201 height 30
select select "36"
click at [779, 254] on select "12 mois 18 mois 24 mois 30 mois 36 mois 42 mois 48 mois 60 mois 72 mois 84 mois…" at bounding box center [879, 269] width 201 height 30
select select "36"
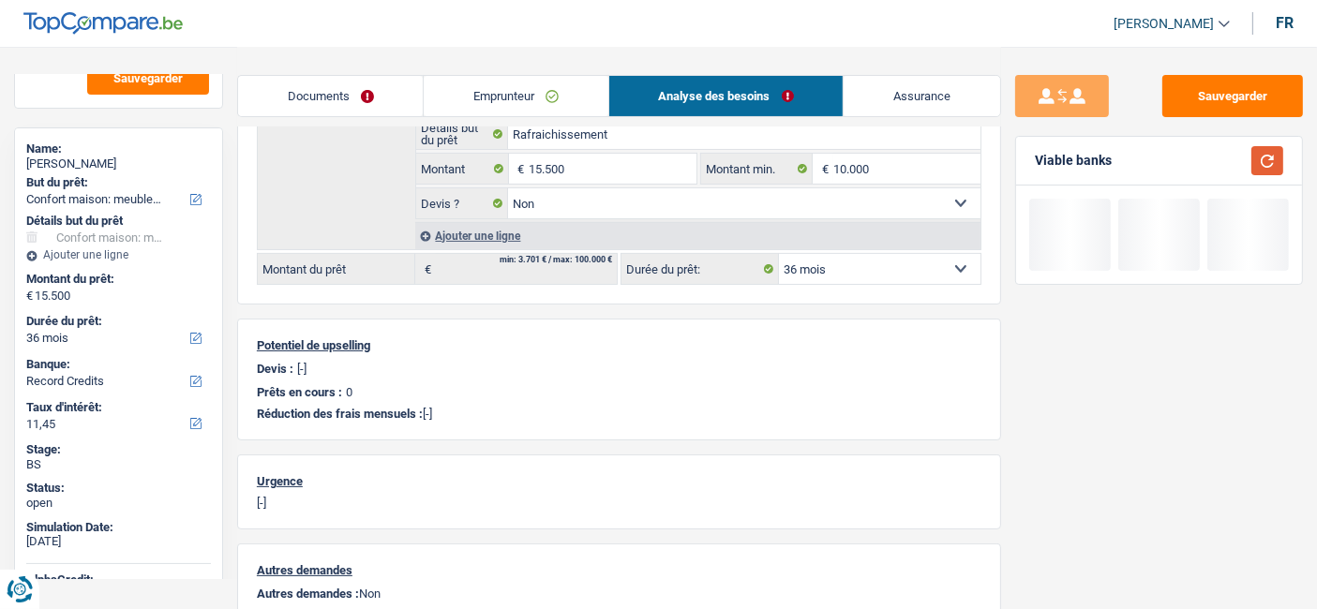
click at [1263, 156] on button "button" at bounding box center [1267, 160] width 32 height 29
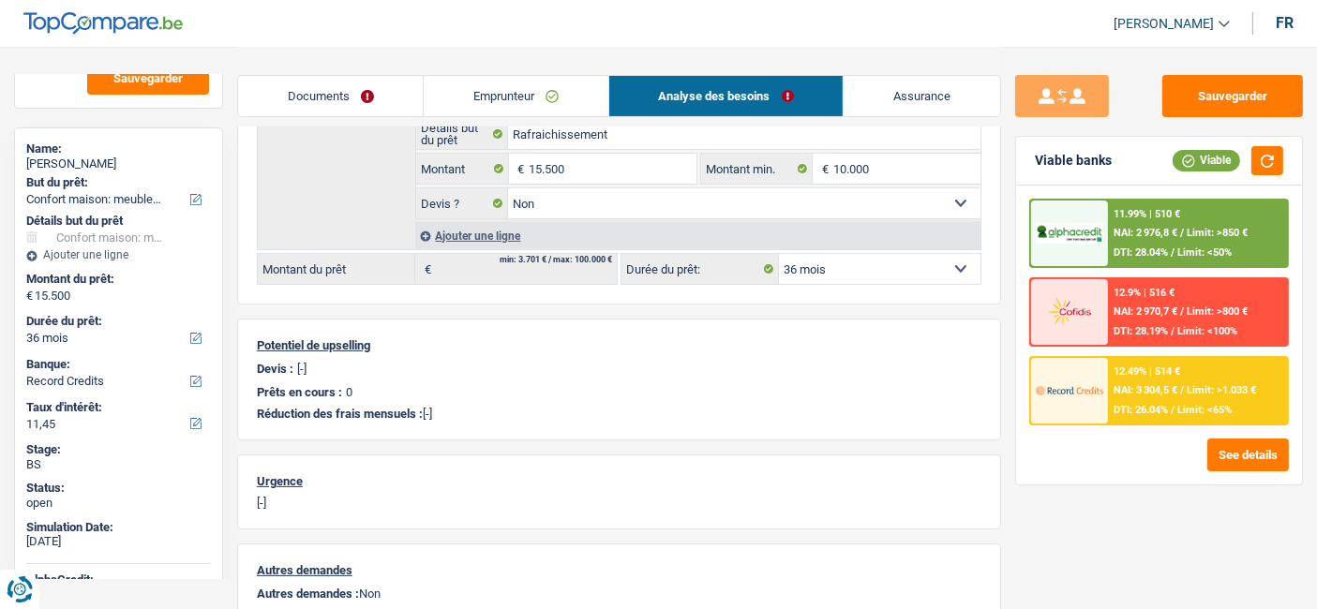
click at [1194, 368] on div "12.49% | 514 € NAI: 3 304,5 € / Limit: >1.033 € DTI: 26.04% / Limit: <65%" at bounding box center [1197, 391] width 179 height 66
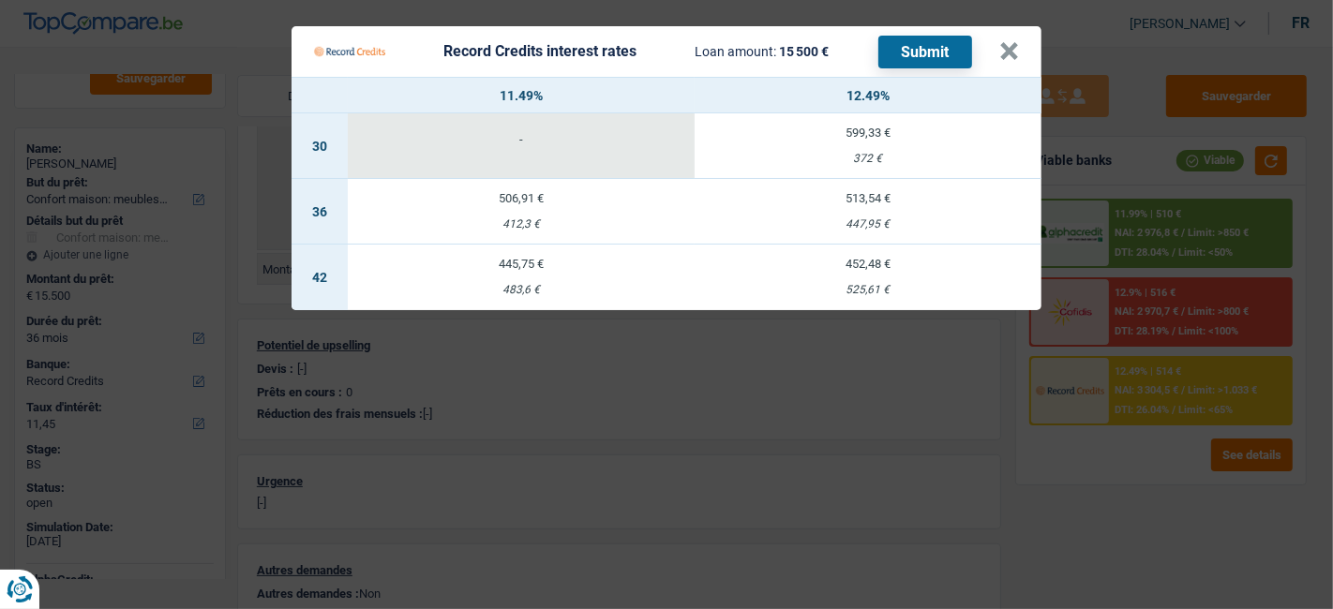
click at [482, 216] on td "506,91 € 412,3 €" at bounding box center [521, 212] width 347 height 66
type input "11,49"
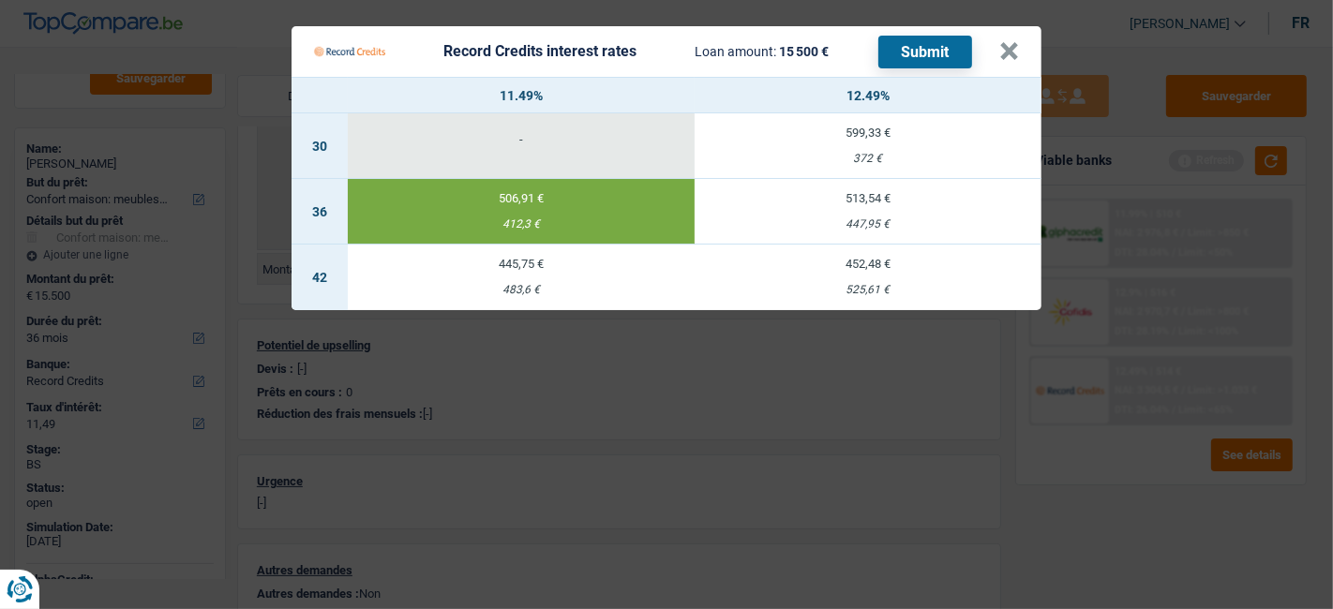
click at [946, 45] on button "Submit" at bounding box center [925, 52] width 94 height 33
click at [1016, 42] on button "×" at bounding box center [1009, 51] width 20 height 19
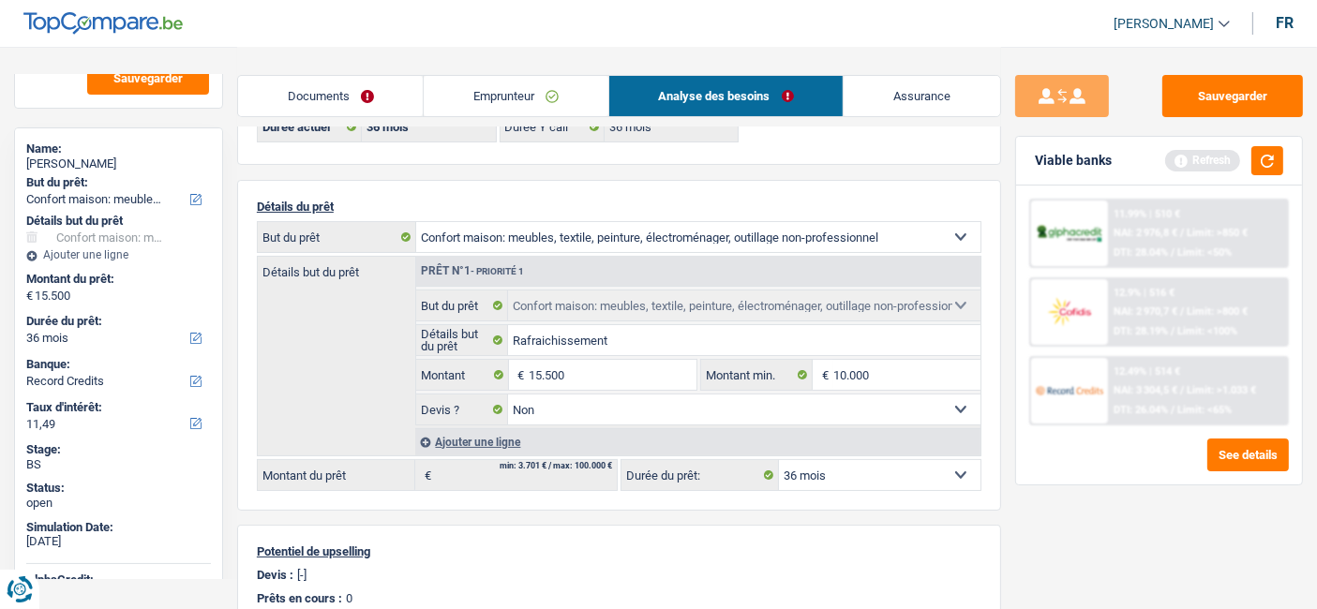
scroll to position [104, 0]
click at [477, 99] on link "Emprunteur" at bounding box center [516, 96] width 184 height 40
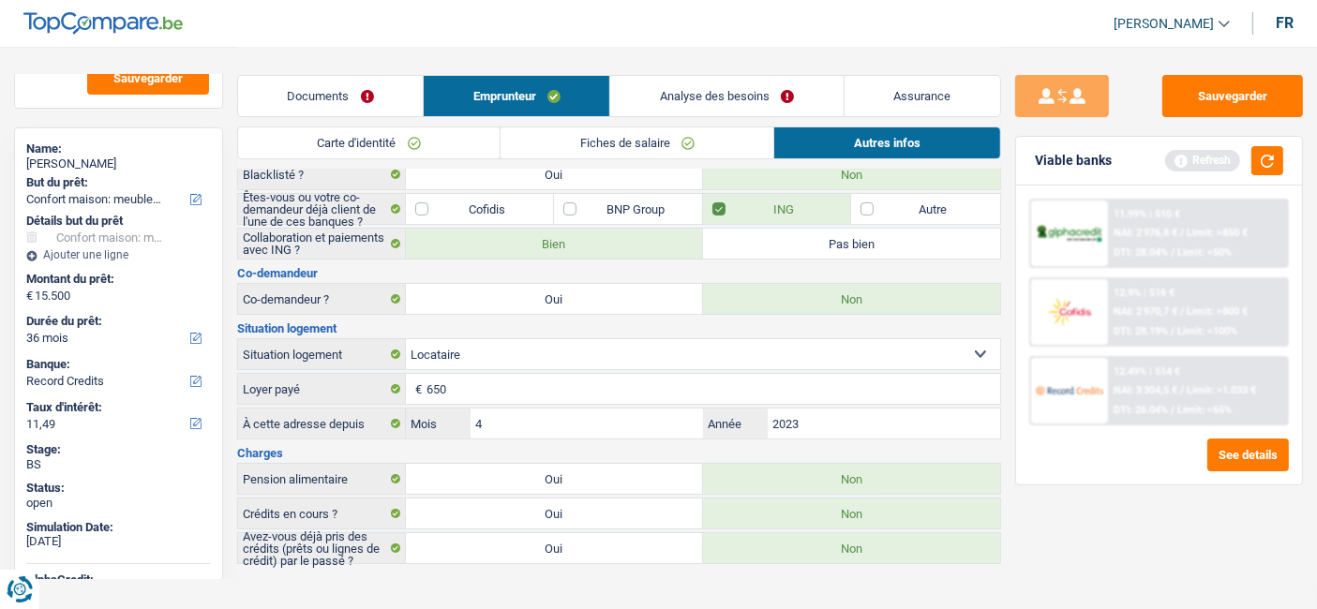
scroll to position [139, 0]
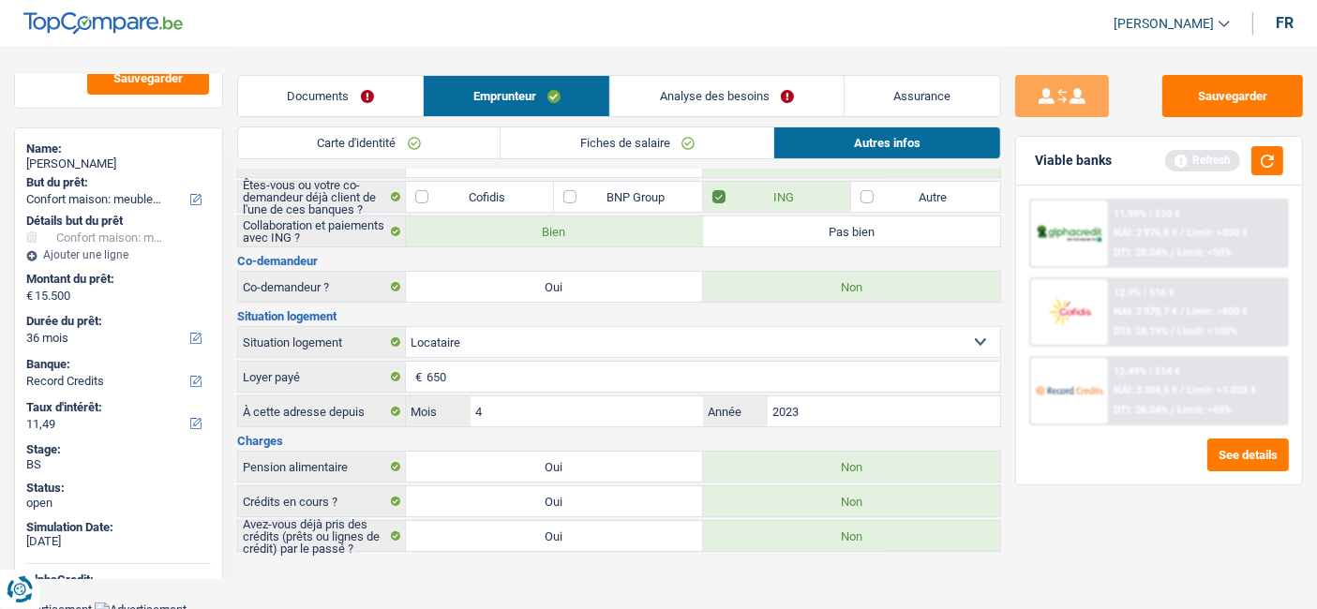
click at [582, 156] on link "Fiches de salaire" at bounding box center [636, 142] width 273 height 31
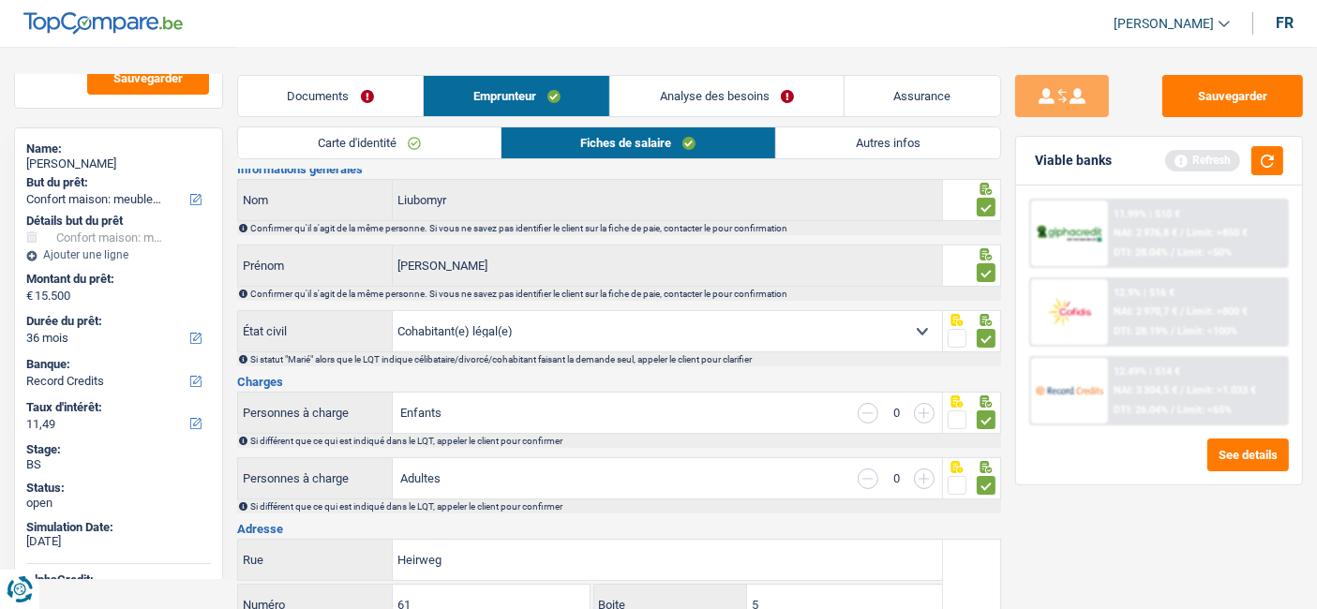
scroll to position [0, 0]
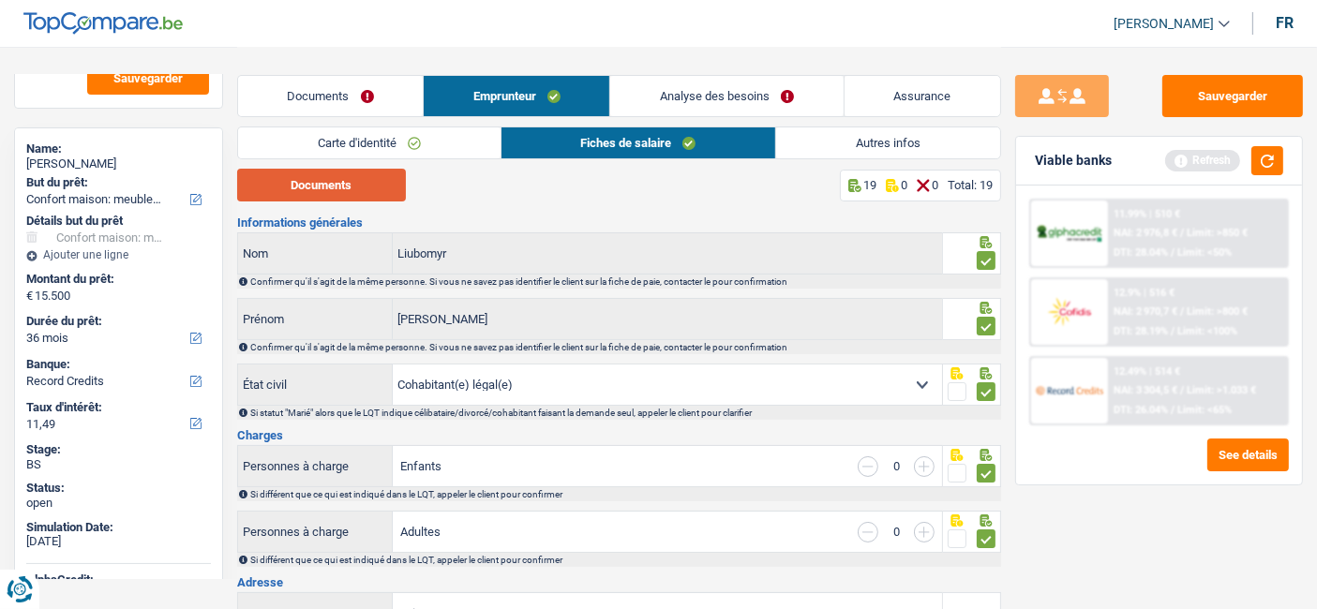
click at [331, 186] on button "Documents" at bounding box center [321, 185] width 169 height 33
click at [1274, 156] on button "button" at bounding box center [1267, 160] width 32 height 29
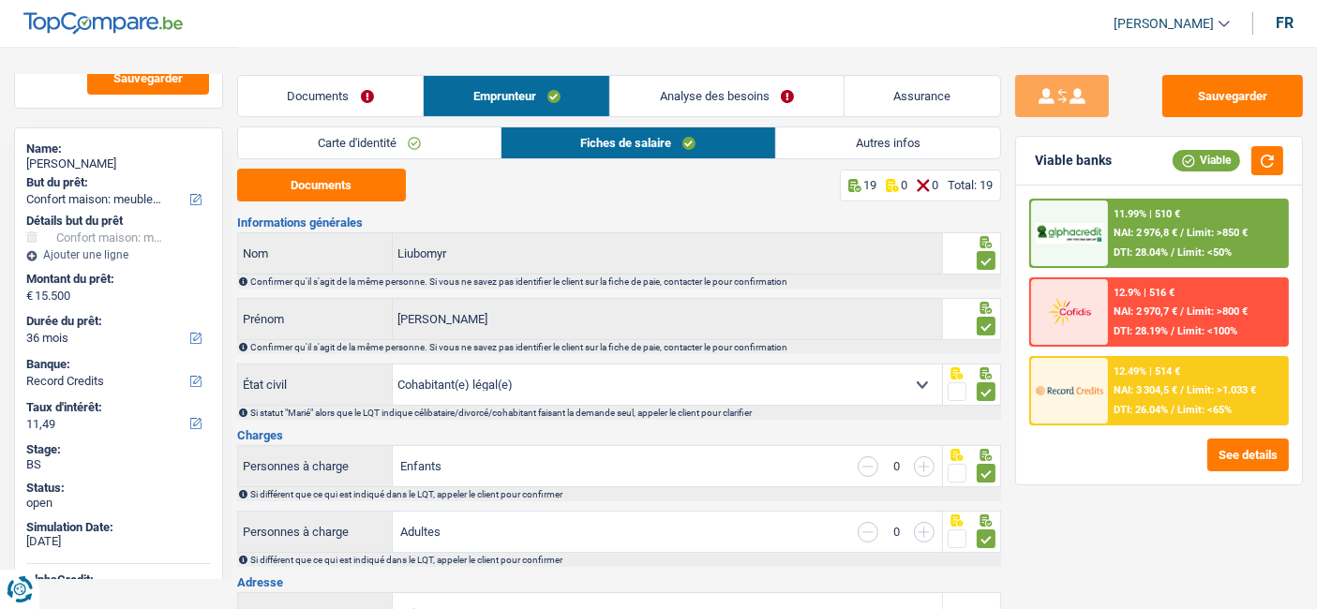
click at [1235, 384] on span "Limit: >1.033 €" at bounding box center [1220, 390] width 69 height 12
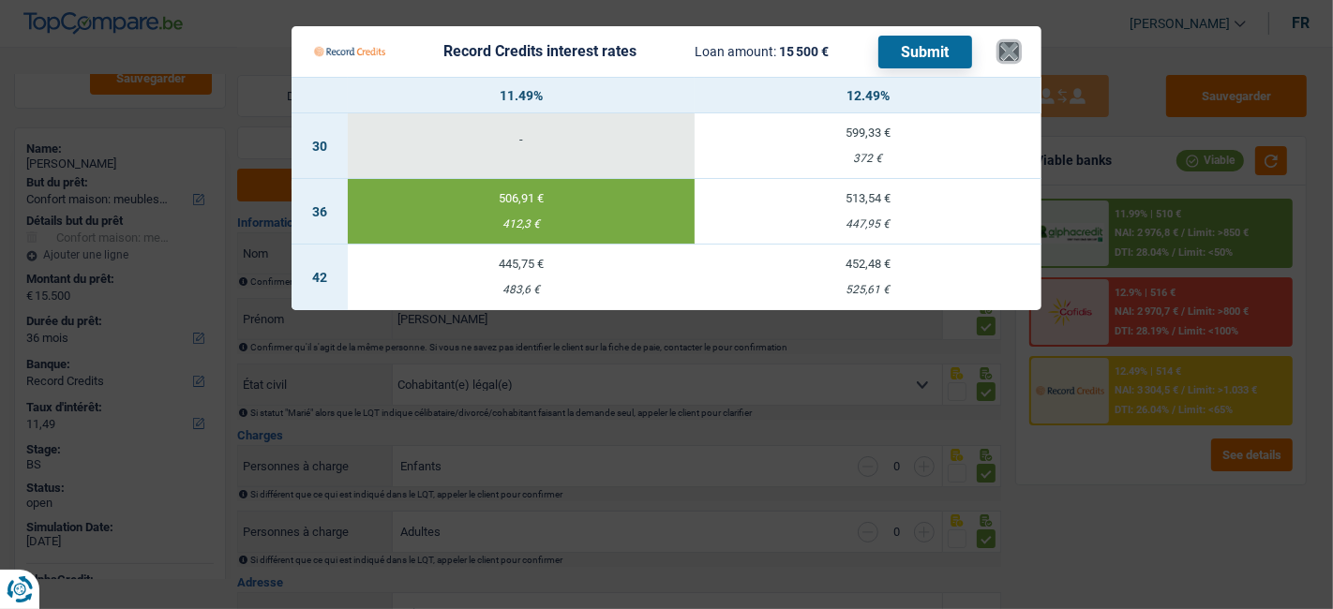
click at [1003, 52] on button "×" at bounding box center [1009, 51] width 20 height 19
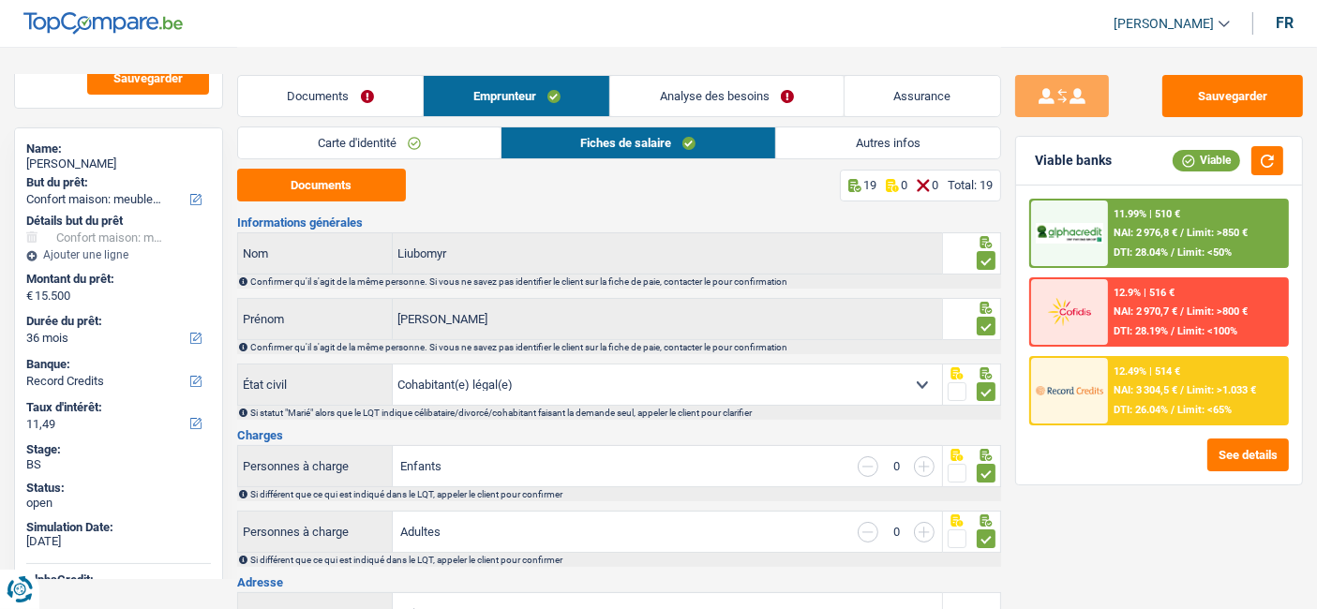
click at [1171, 407] on span "/" at bounding box center [1172, 410] width 4 height 12
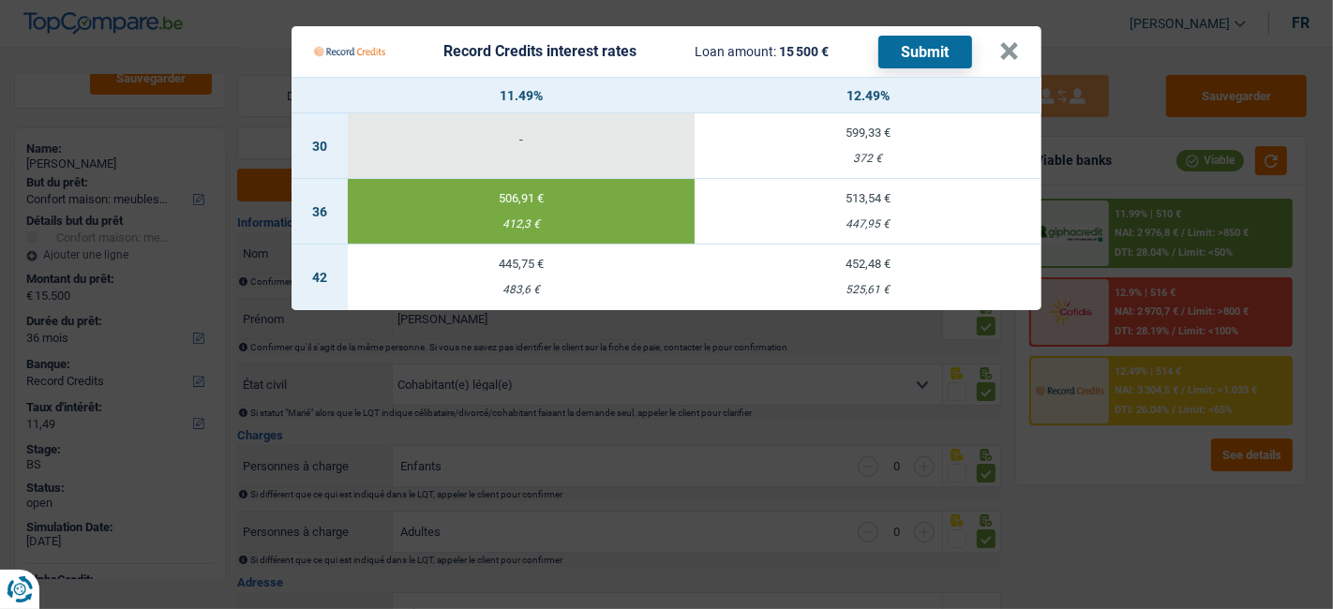
click at [1020, 41] on Credits___BV_modal_header_ "Record Credits interest rates Loan amount: 15 500 € Submit ×" at bounding box center [666, 51] width 750 height 51
click at [1009, 48] on button "×" at bounding box center [1009, 51] width 20 height 19
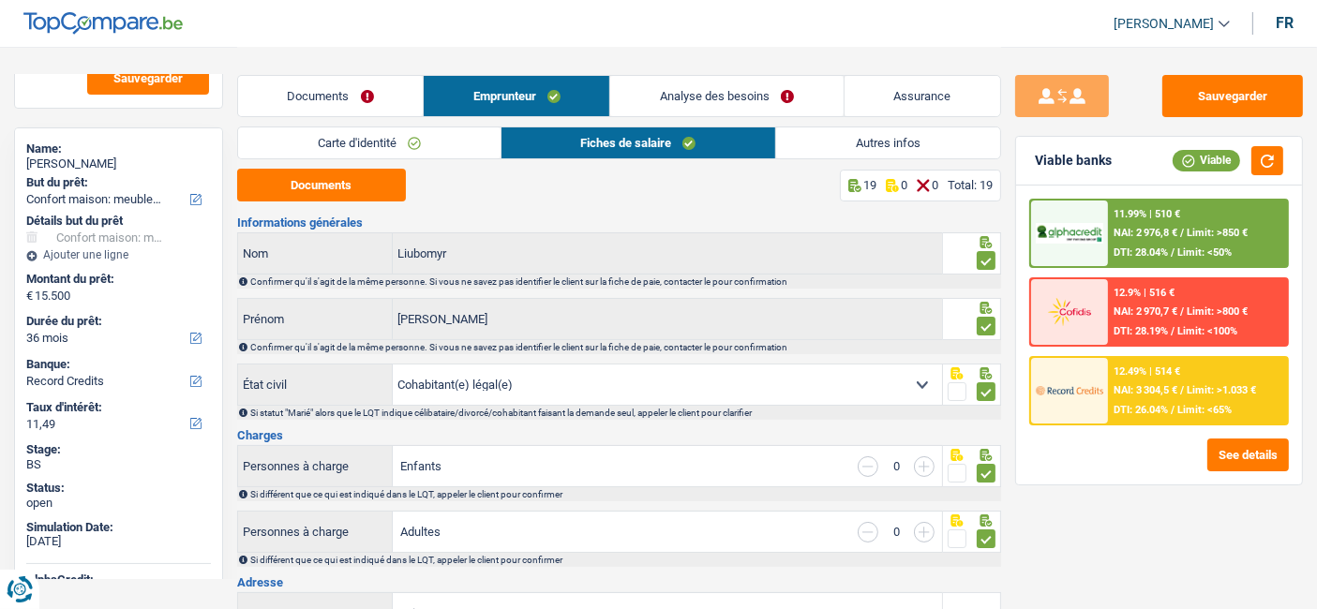
click at [1155, 358] on div "12.49% | 514 € NAI: 3 304,5 € / Limit: >1.033 € DTI: 26.04% / Limit: <65%" at bounding box center [1197, 391] width 179 height 66
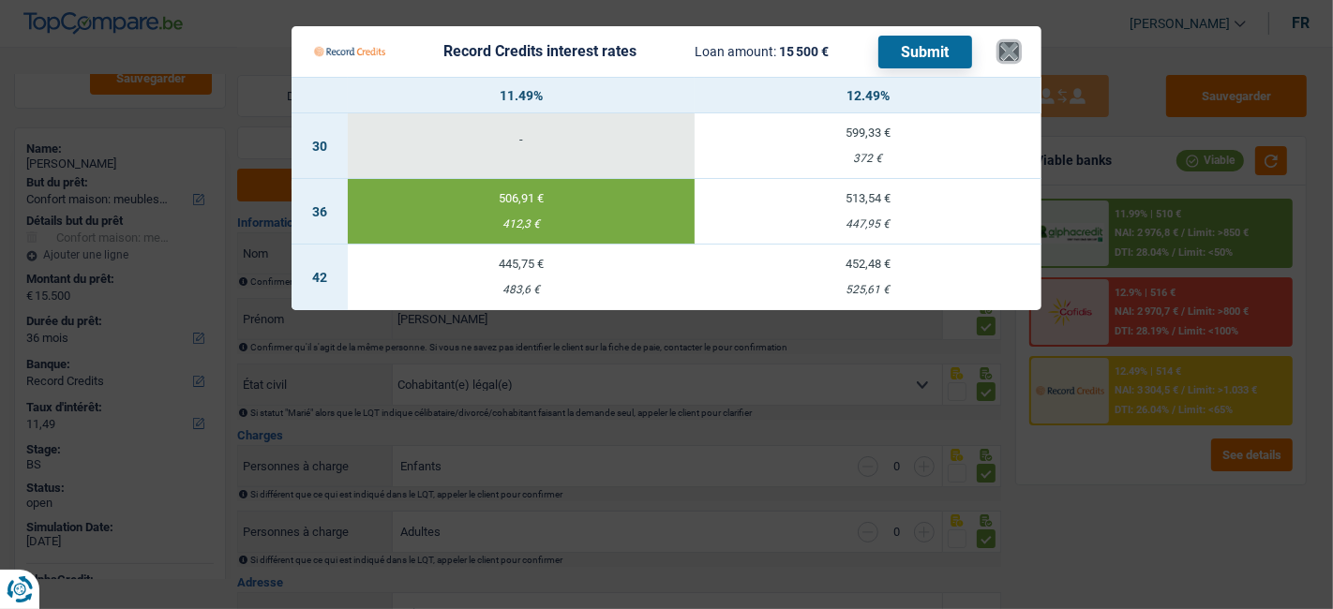
click at [1012, 60] on button "×" at bounding box center [1009, 51] width 20 height 19
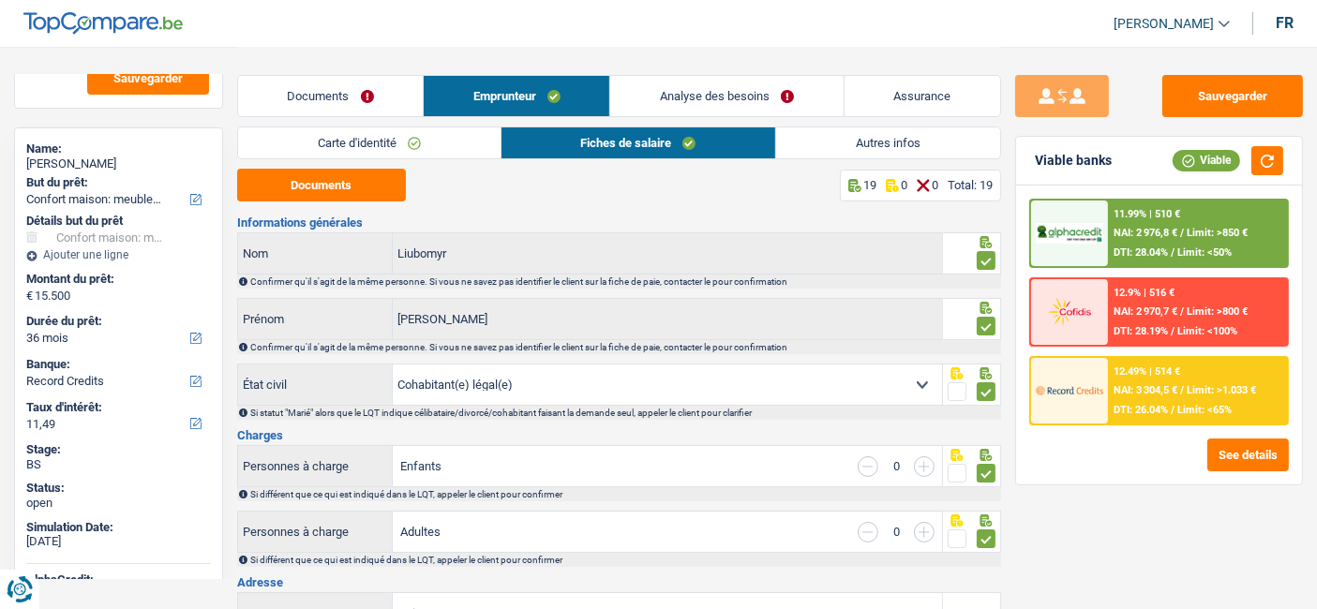
click at [1150, 397] on div "12.49% | 514 € NAI: 3 304,5 € / Limit: >1.033 € DTI: 26.04% / Limit: <65%" at bounding box center [1197, 391] width 179 height 66
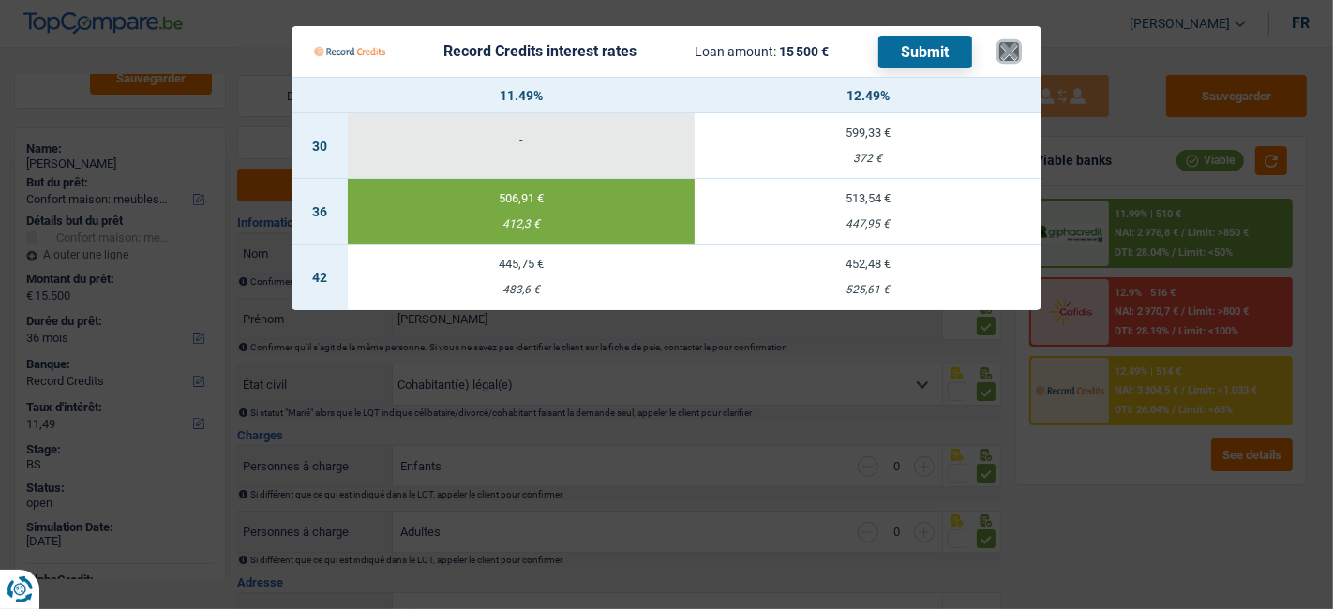
click at [1009, 61] on button "×" at bounding box center [1009, 51] width 20 height 19
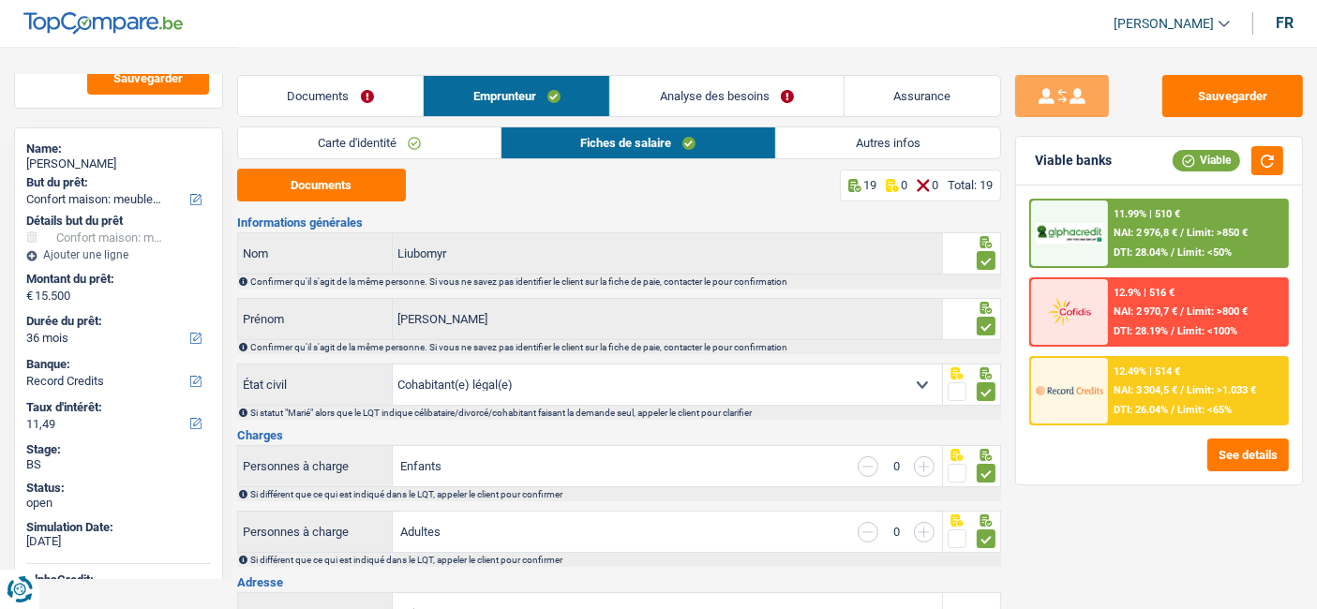
click at [302, 107] on link "Documents" at bounding box center [330, 96] width 185 height 40
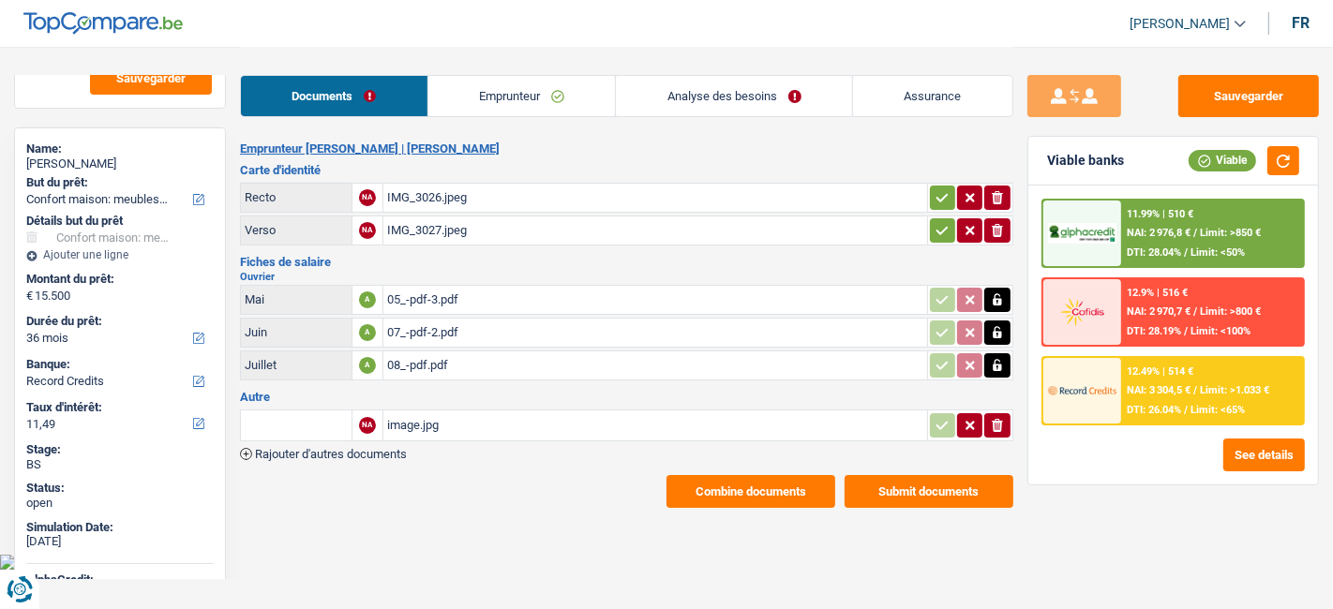
click at [754, 492] on button "Combine documents" at bounding box center [750, 491] width 169 height 33
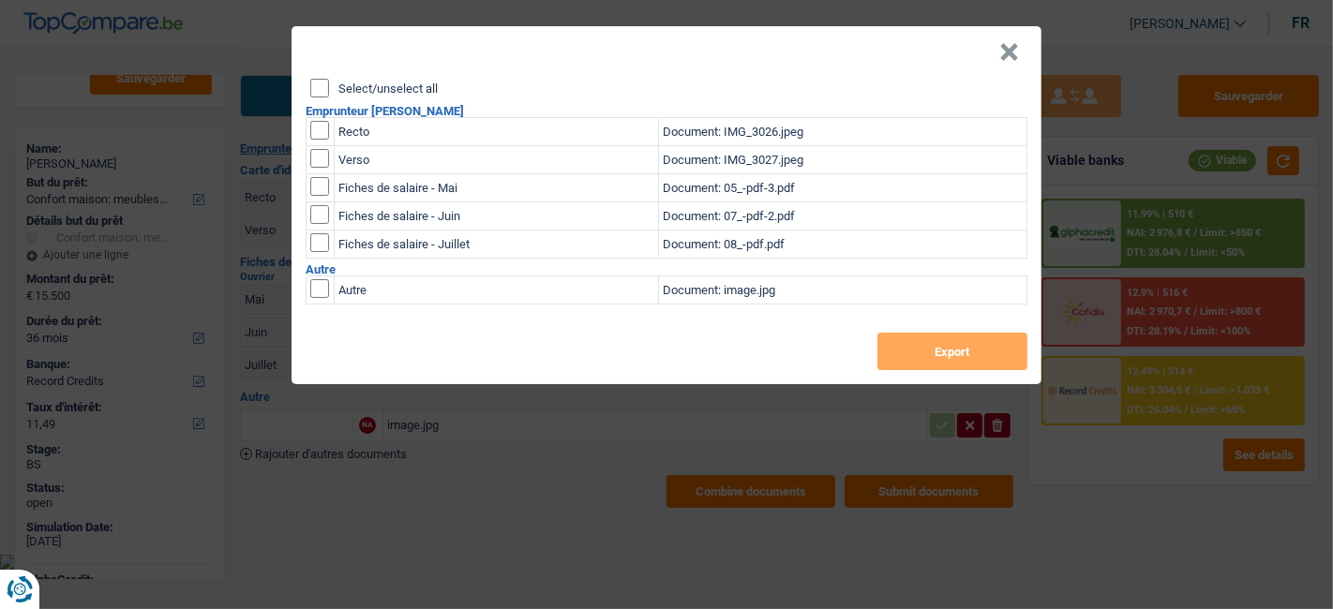
click at [320, 86] on input "Select/unselect all" at bounding box center [319, 88] width 19 height 19
checkbox input "true"
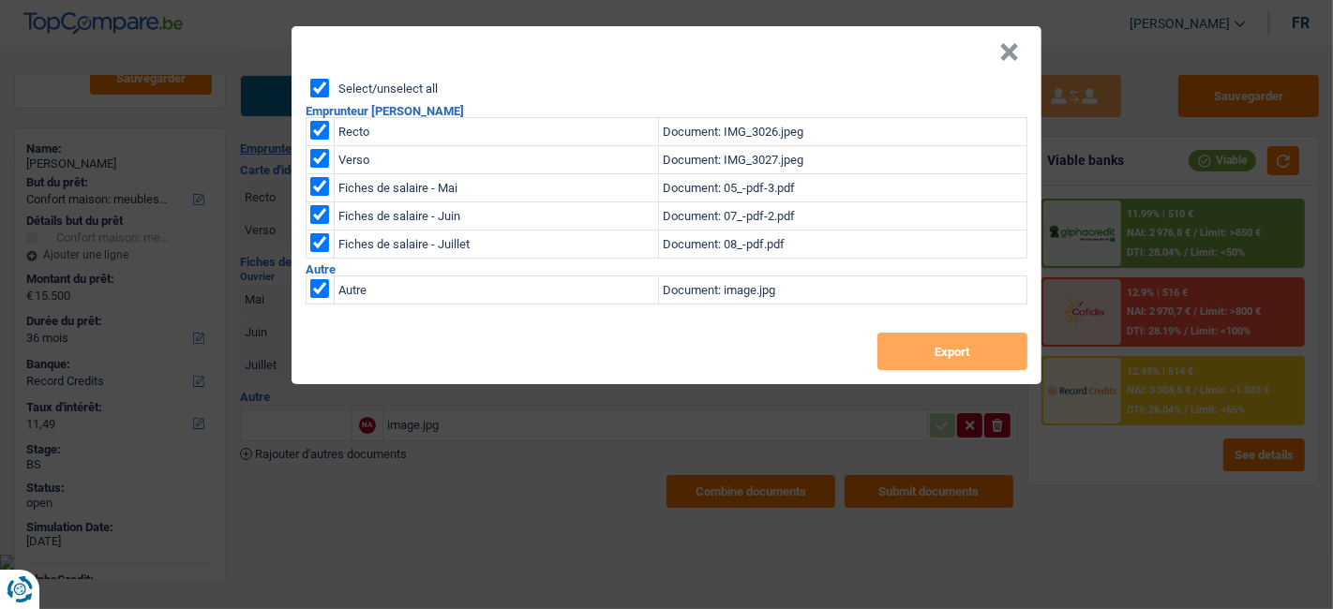
checkbox input "true"
click at [923, 370] on div "Select/unselect all Emprunteur Katerenchuk Liubomyr Recto Document: IMG_3026.jp…" at bounding box center [666, 231] width 750 height 305
click at [923, 357] on button "Export" at bounding box center [952, 351] width 150 height 37
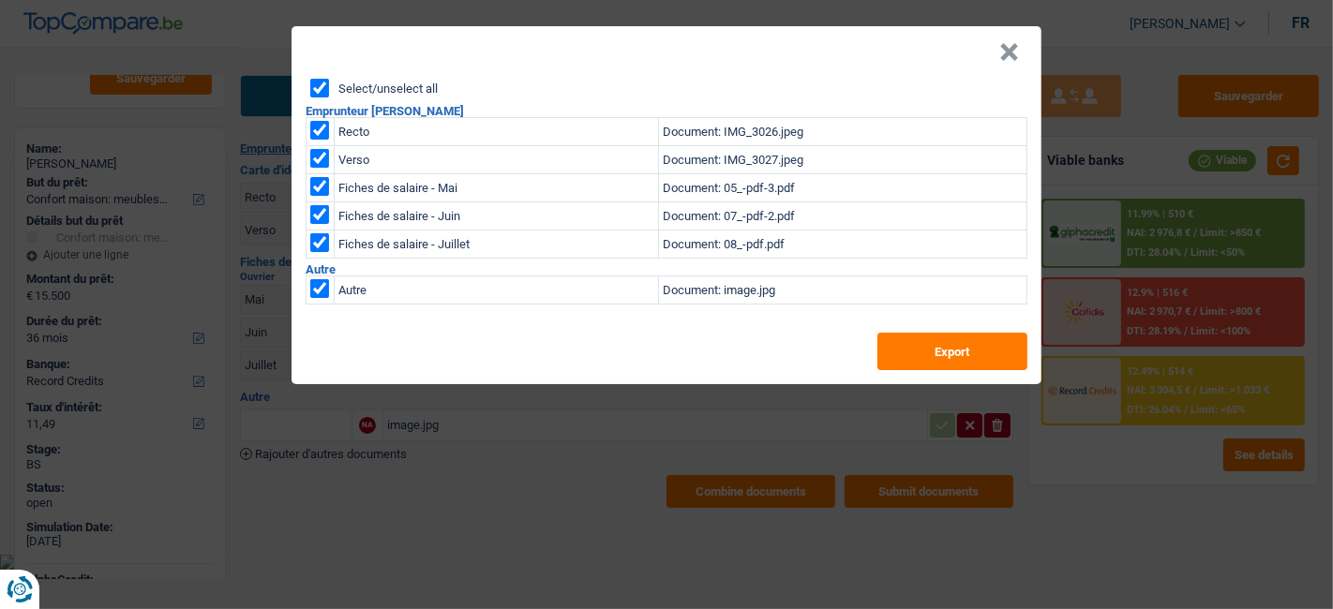
click at [495, 373] on div "Select/unselect all Emprunteur Katerenchuk Liubomyr Recto Document: IMG_3026.jp…" at bounding box center [666, 231] width 750 height 305
click at [1003, 59] on button "×" at bounding box center [1009, 52] width 20 height 19
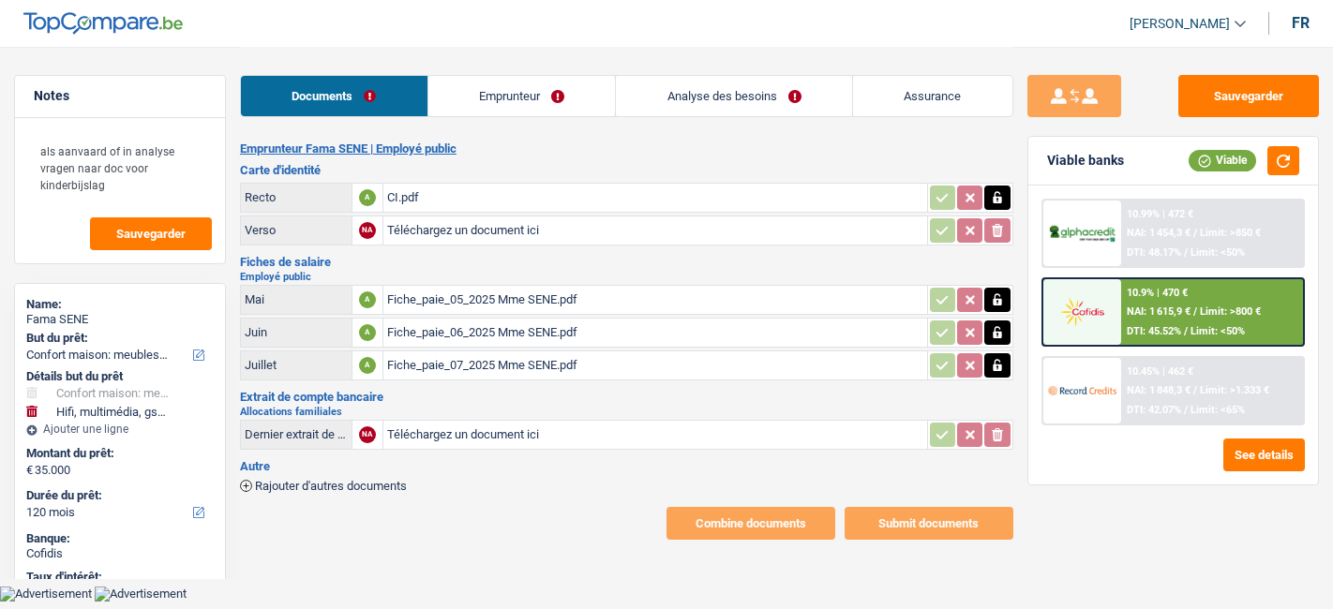
select select "household"
select select "tech"
select select "120"
click at [1282, 156] on button "button" at bounding box center [1283, 160] width 32 height 29
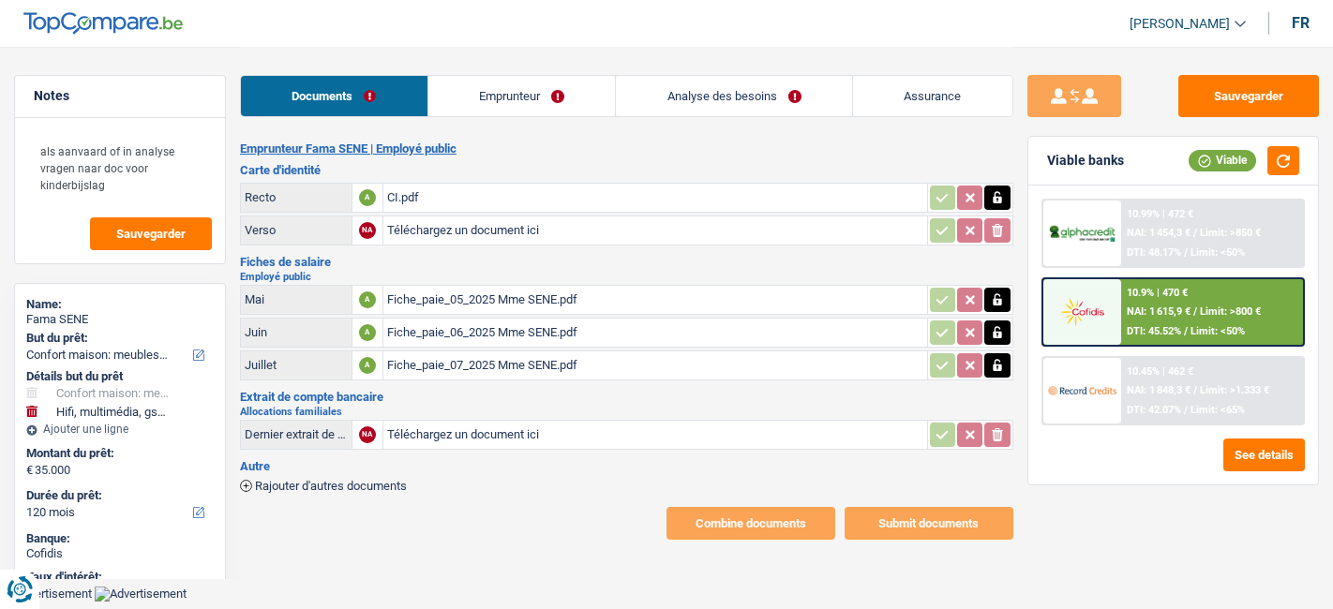
select select "household"
select select "tech"
select select "120"
click at [407, 194] on div "CI.pdf" at bounding box center [655, 198] width 536 height 28
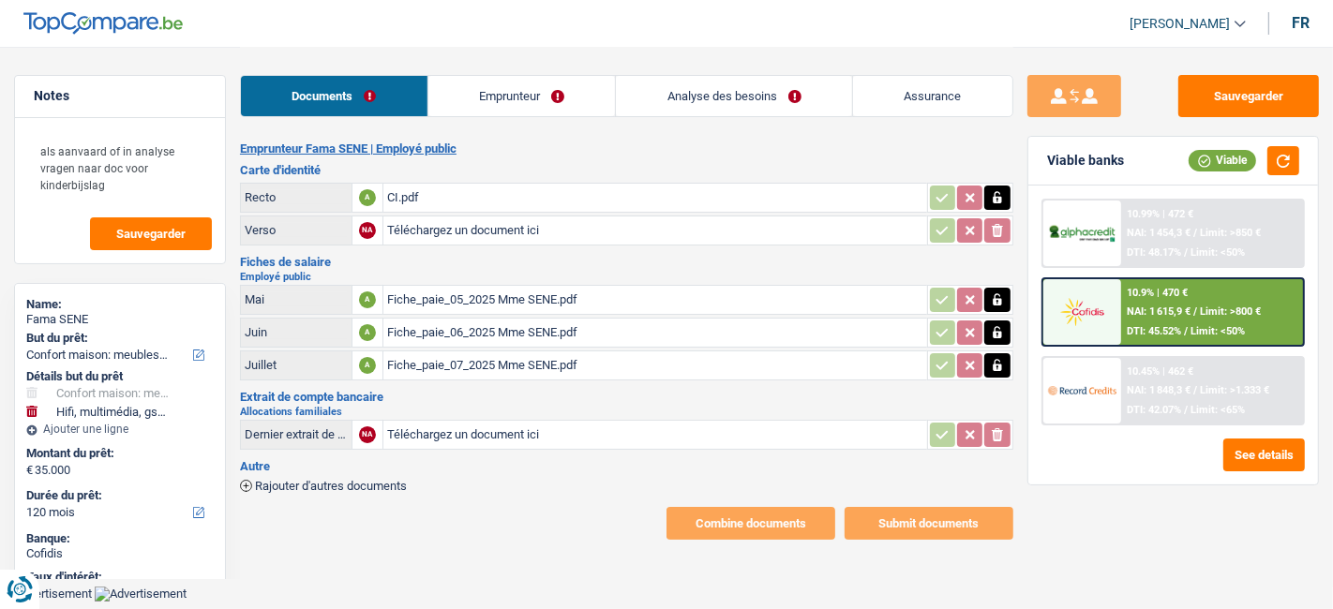
click at [495, 294] on div "Fiche_paie_05_2025 Mme SENE.pdf" at bounding box center [655, 300] width 536 height 28
click at [327, 435] on div "Dernier extrait de compte pour vos allocations familiales" at bounding box center [296, 434] width 103 height 14
click at [514, 426] on input "Téléchargez un document ici" at bounding box center [655, 435] width 536 height 28
type input "C:\fakepath\Preuves de paiement Allocations familiales de juinà Aout.pdf"
click at [499, 102] on link "Emprunteur" at bounding box center [521, 96] width 187 height 40
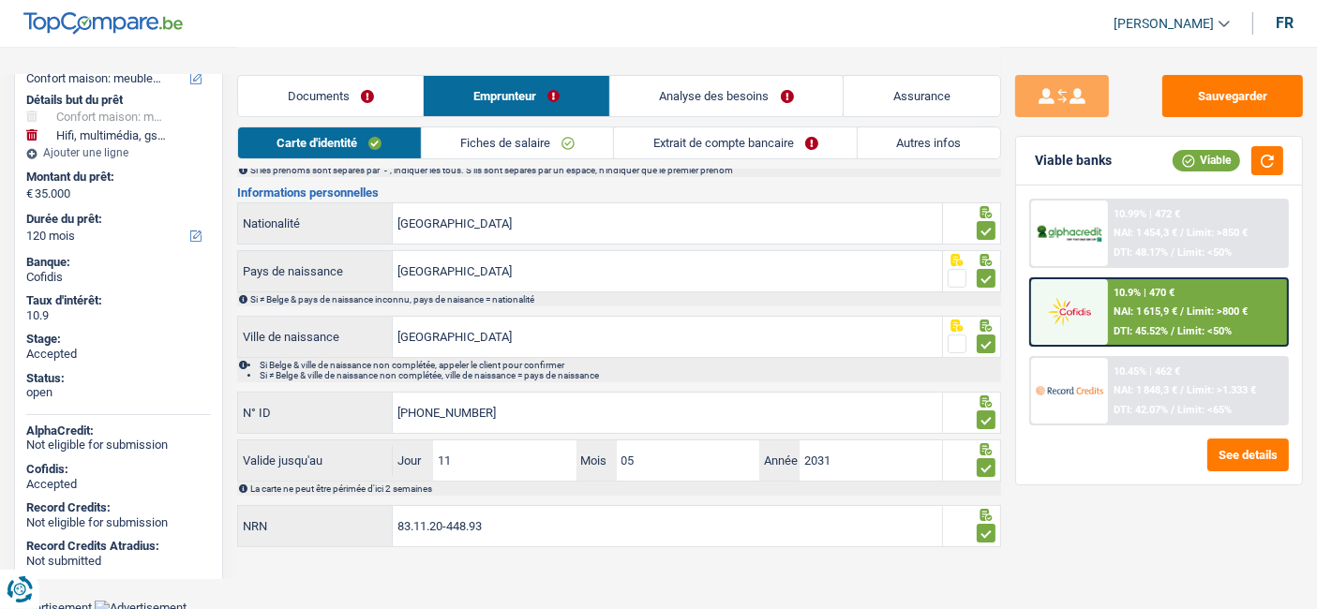
scroll to position [296, 0]
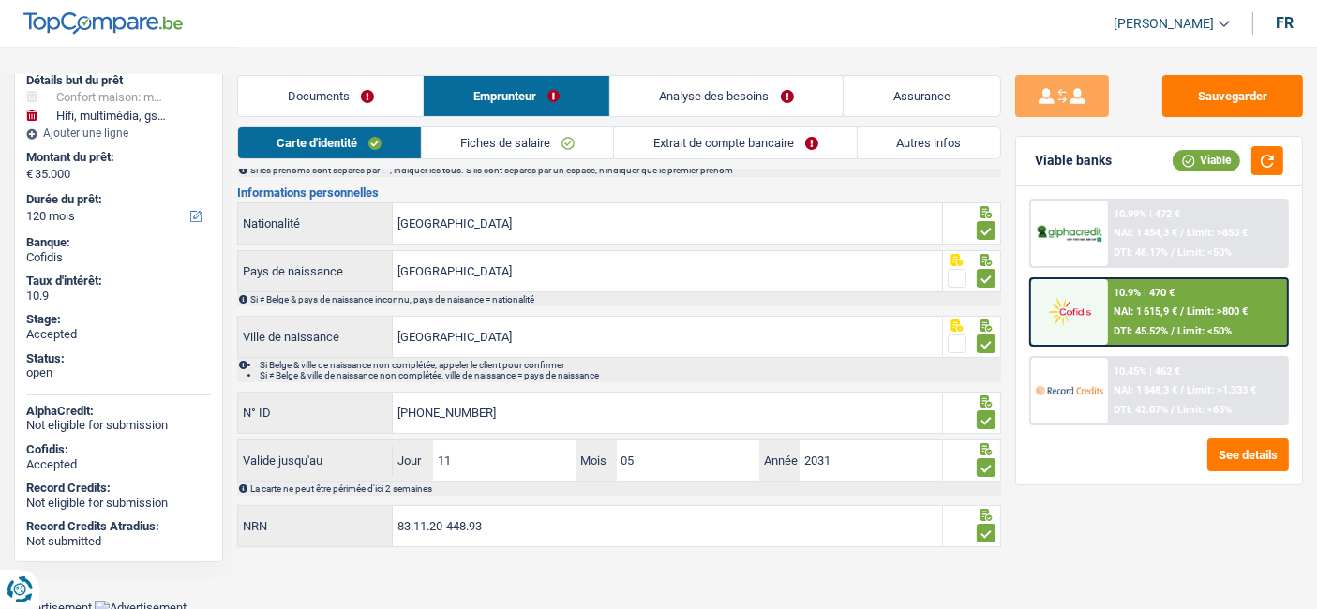
click at [717, 116] on li "Analyse des besoins" at bounding box center [725, 96] width 233 height 42
click at [710, 102] on link "Analyse des besoins" at bounding box center [726, 96] width 232 height 40
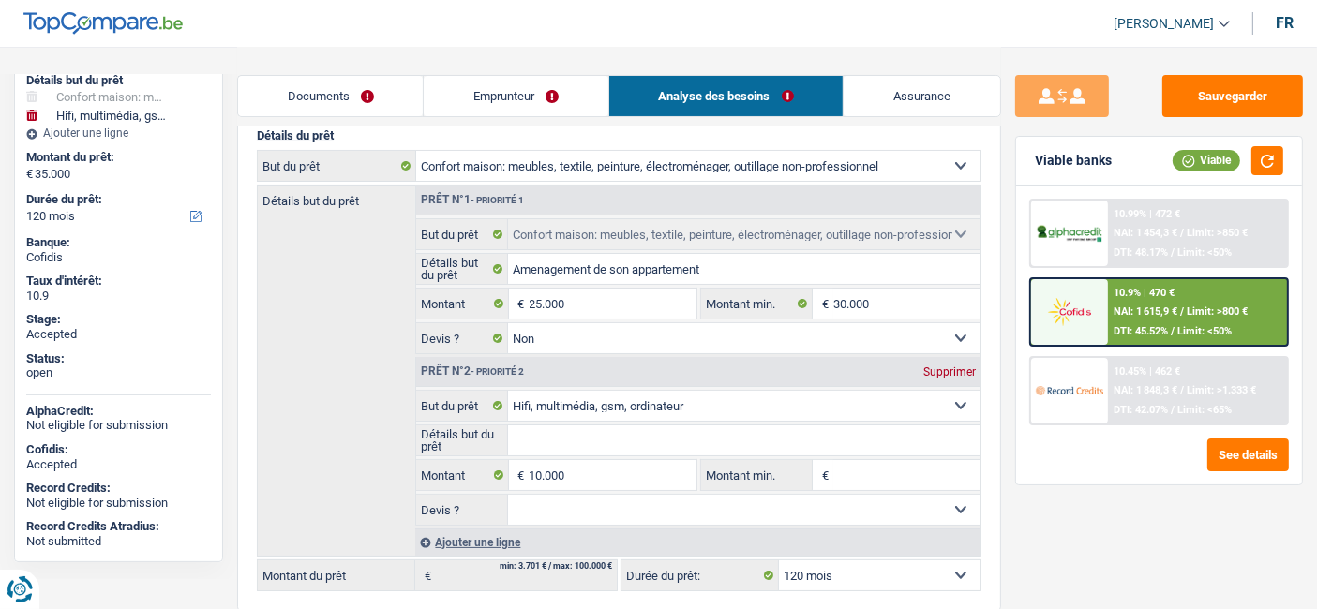
click at [492, 105] on link "Emprunteur" at bounding box center [516, 96] width 184 height 40
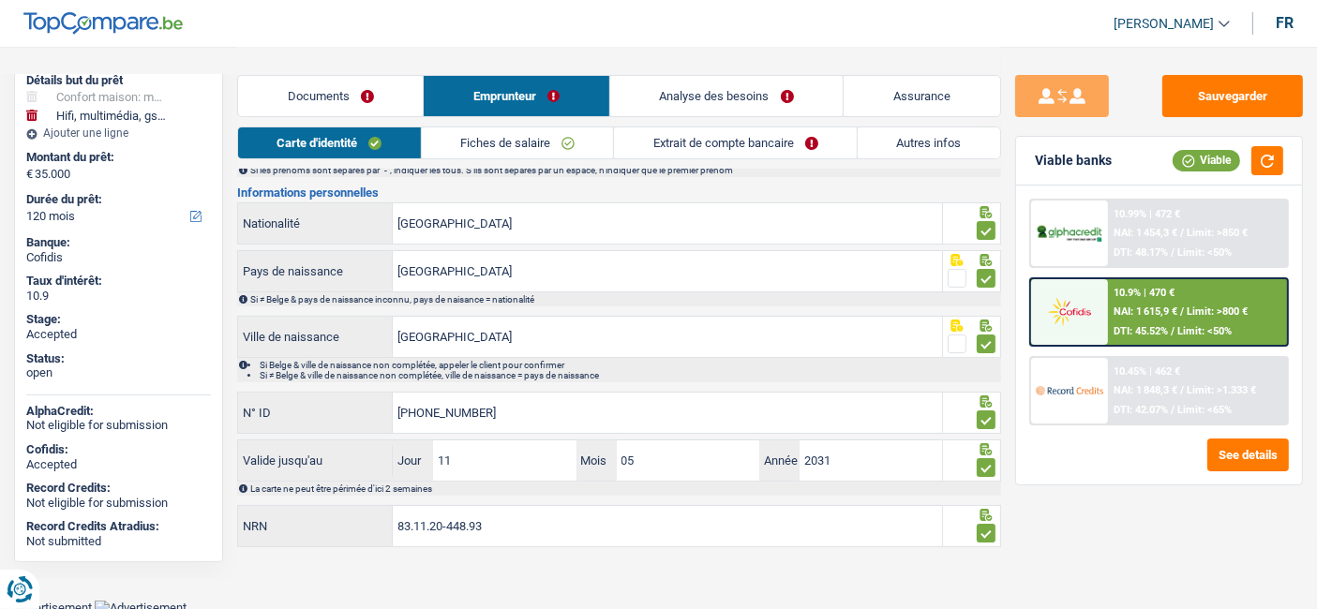
click at [332, 99] on link "Documents" at bounding box center [330, 96] width 185 height 40
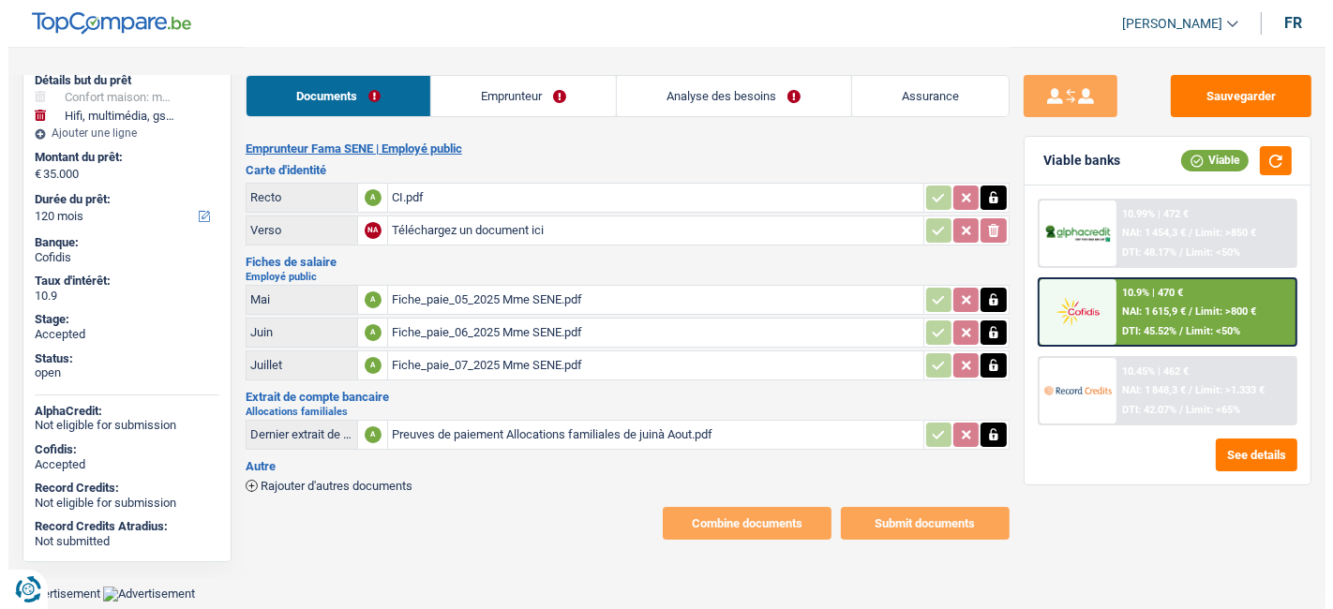
scroll to position [0, 0]
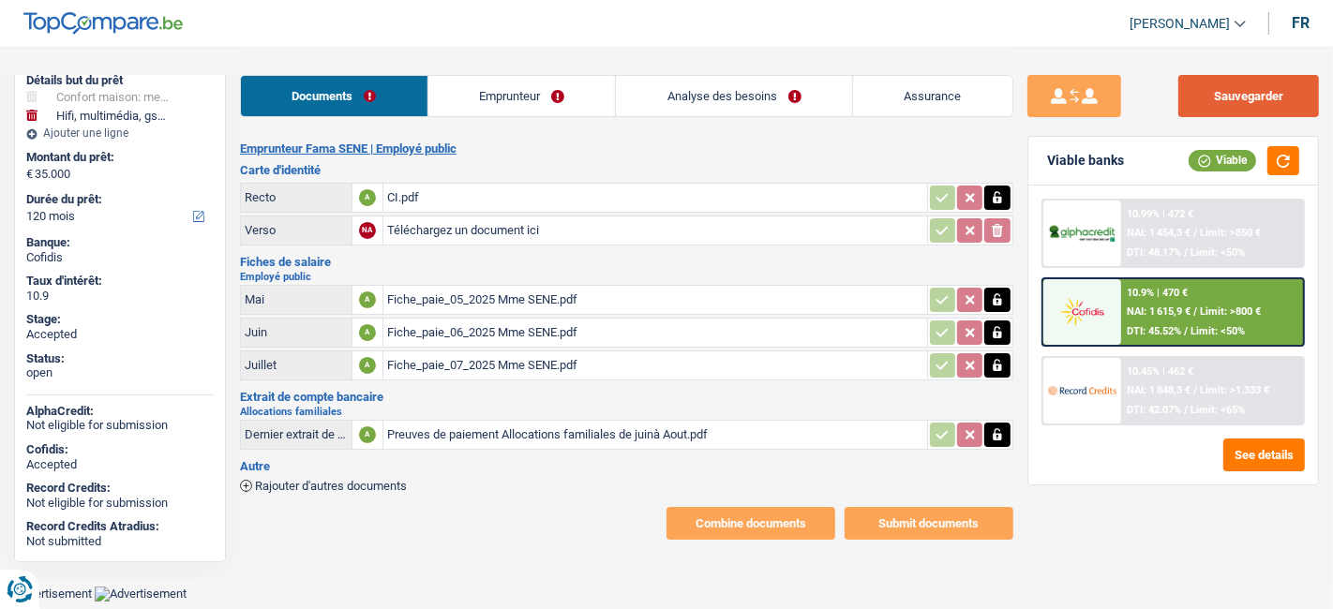
click at [1199, 97] on button "Sauvegarder" at bounding box center [1248, 96] width 141 height 42
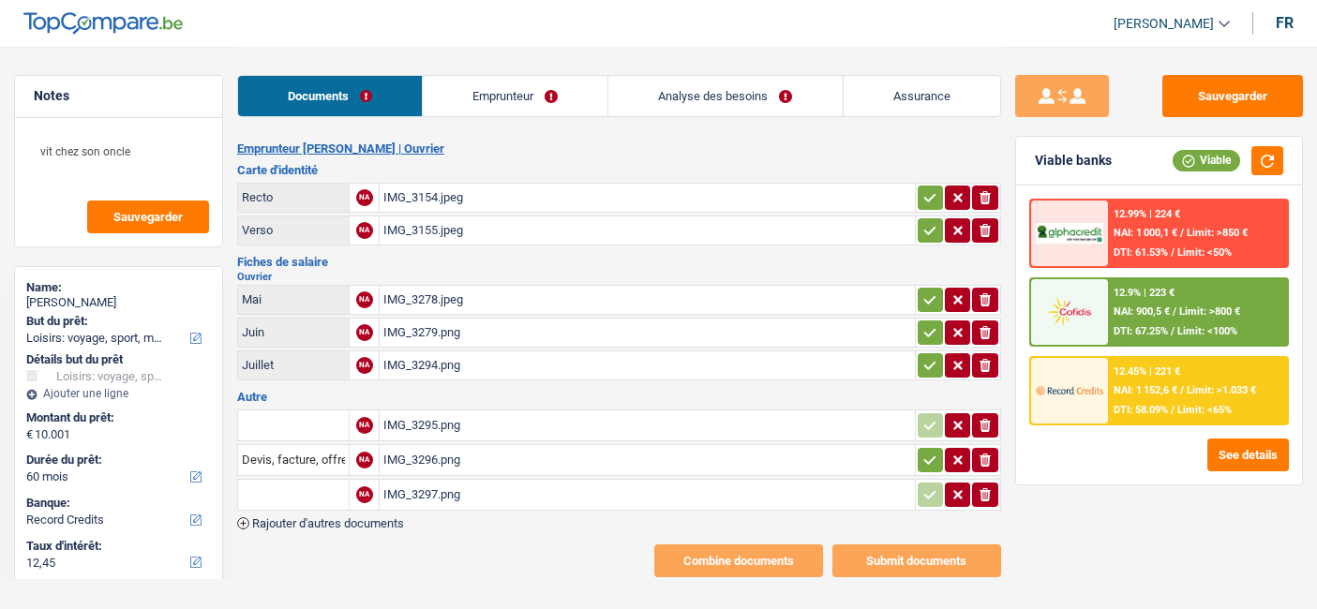
select select "hobbies"
select select "60"
select select "record credits"
click at [447, 200] on div "IMG_3154.jpeg" at bounding box center [646, 198] width 527 height 28
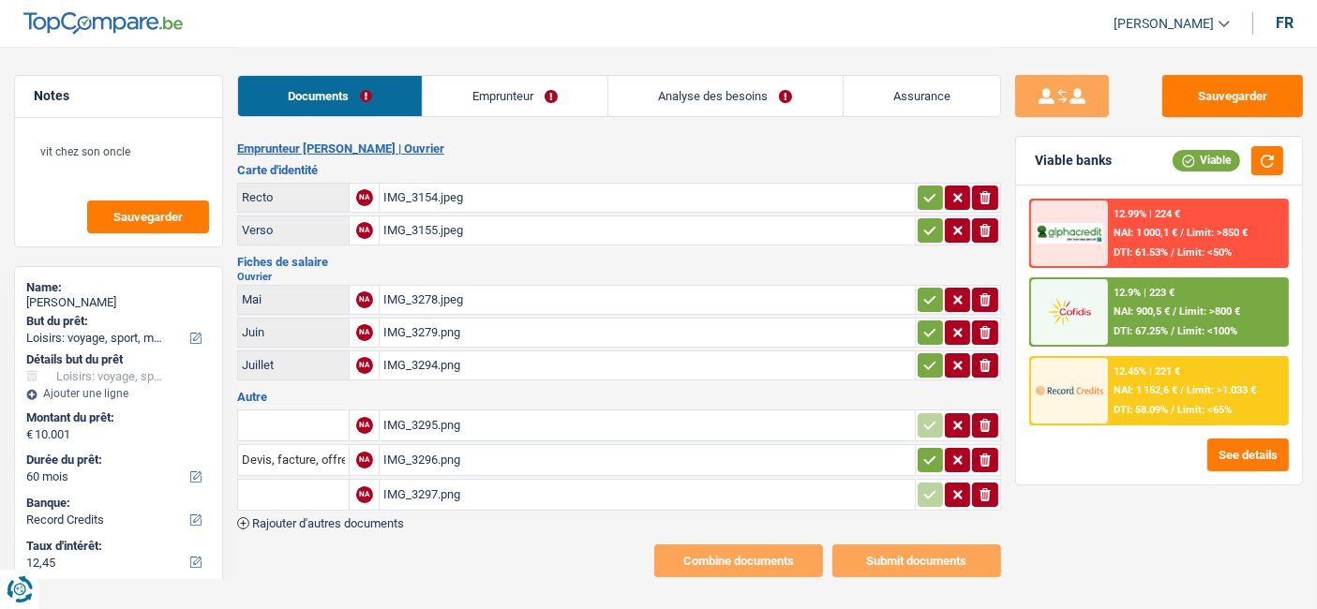
click at [462, 232] on div "IMG_3155.jpeg" at bounding box center [646, 230] width 527 height 28
click at [423, 302] on div "IMG_3278.jpeg" at bounding box center [646, 300] width 527 height 28
click at [441, 332] on div "IMG_3279.png" at bounding box center [646, 333] width 527 height 28
click at [430, 360] on div "IMG_3294.png" at bounding box center [646, 365] width 527 height 28
click at [447, 295] on div "IMG_3278.jpeg" at bounding box center [646, 300] width 527 height 28
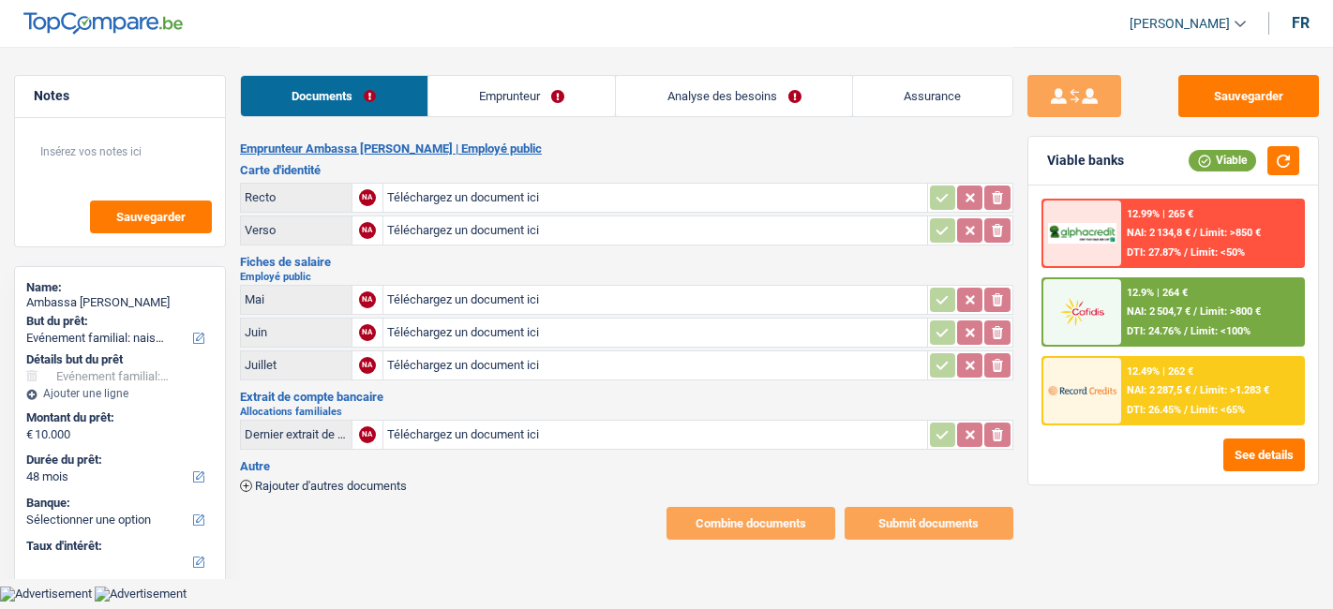
select select "familyEvent"
select select "48"
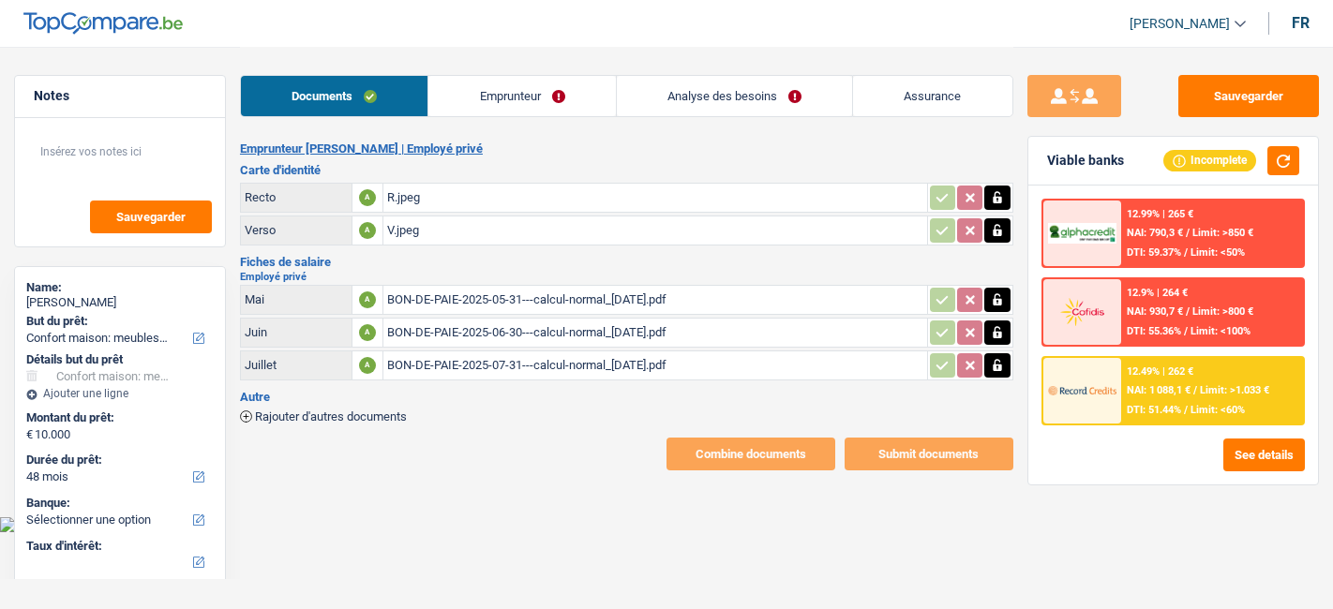
select select "household"
select select "48"
click at [502, 107] on link "Emprunteur" at bounding box center [521, 96] width 186 height 40
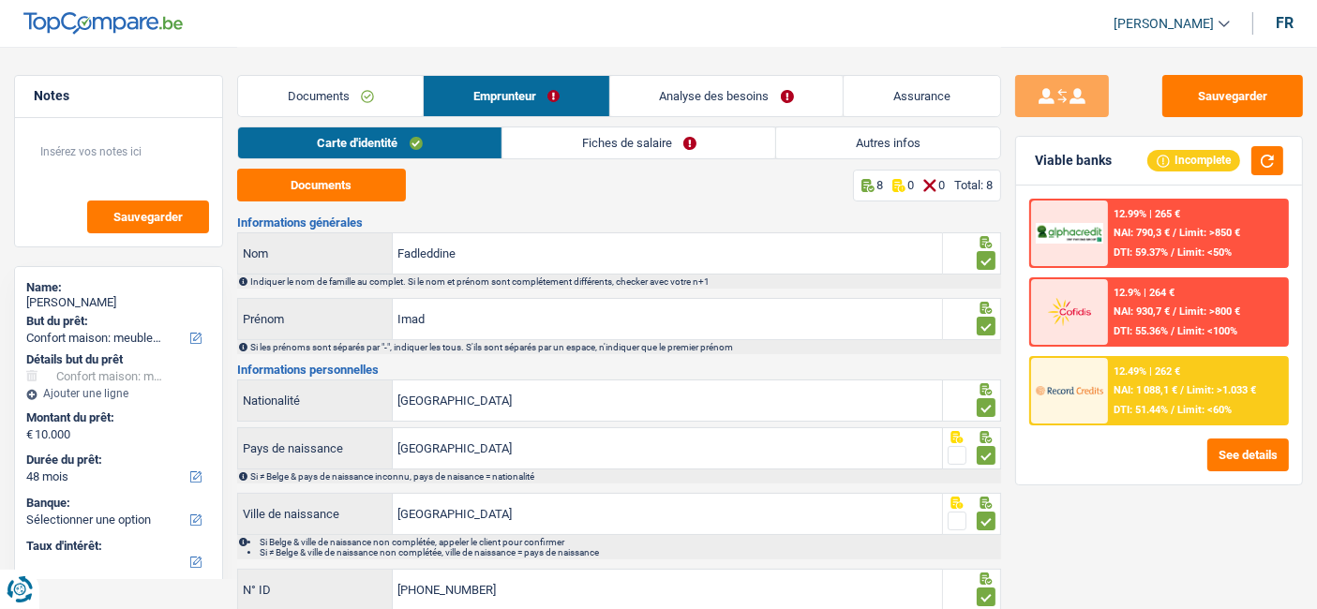
click at [326, 112] on link "Documents" at bounding box center [330, 96] width 185 height 40
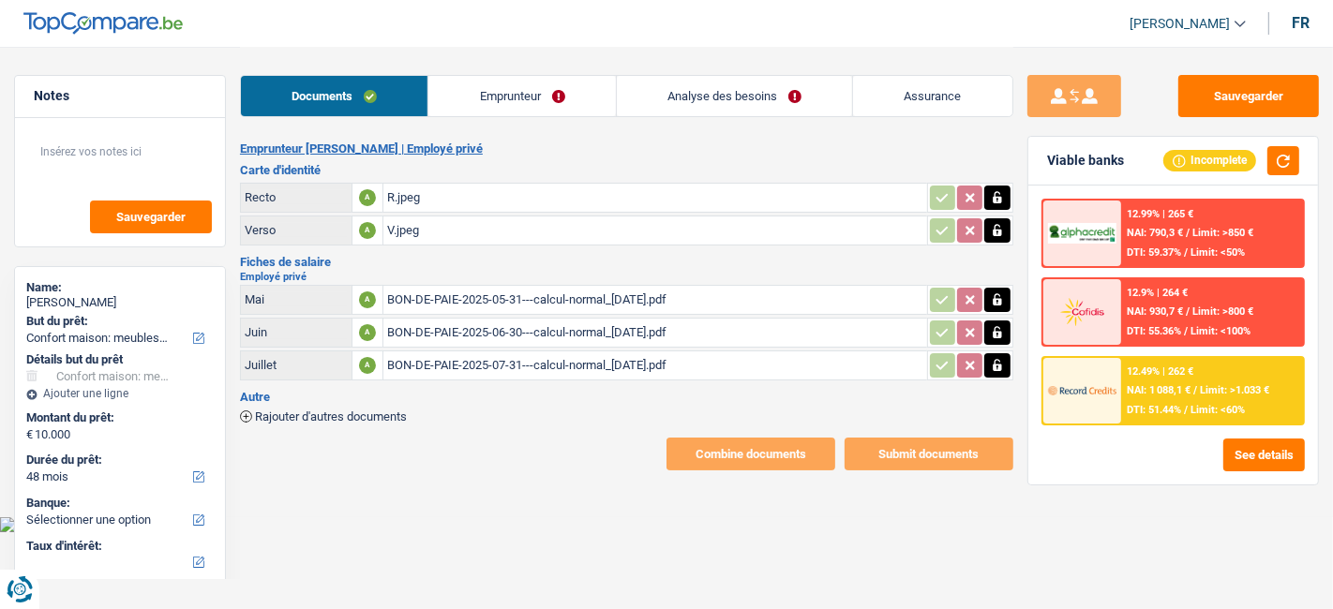
click at [427, 199] on div "R.jpeg" at bounding box center [655, 198] width 536 height 28
click at [409, 228] on div "V.jpeg" at bounding box center [655, 230] width 536 height 28
click at [570, 303] on div "BON-DE-PAIE-2025-05-31---calcul-normal_[DATE].pdf" at bounding box center [655, 300] width 536 height 28
click at [494, 108] on link "Emprunteur" at bounding box center [521, 96] width 186 height 40
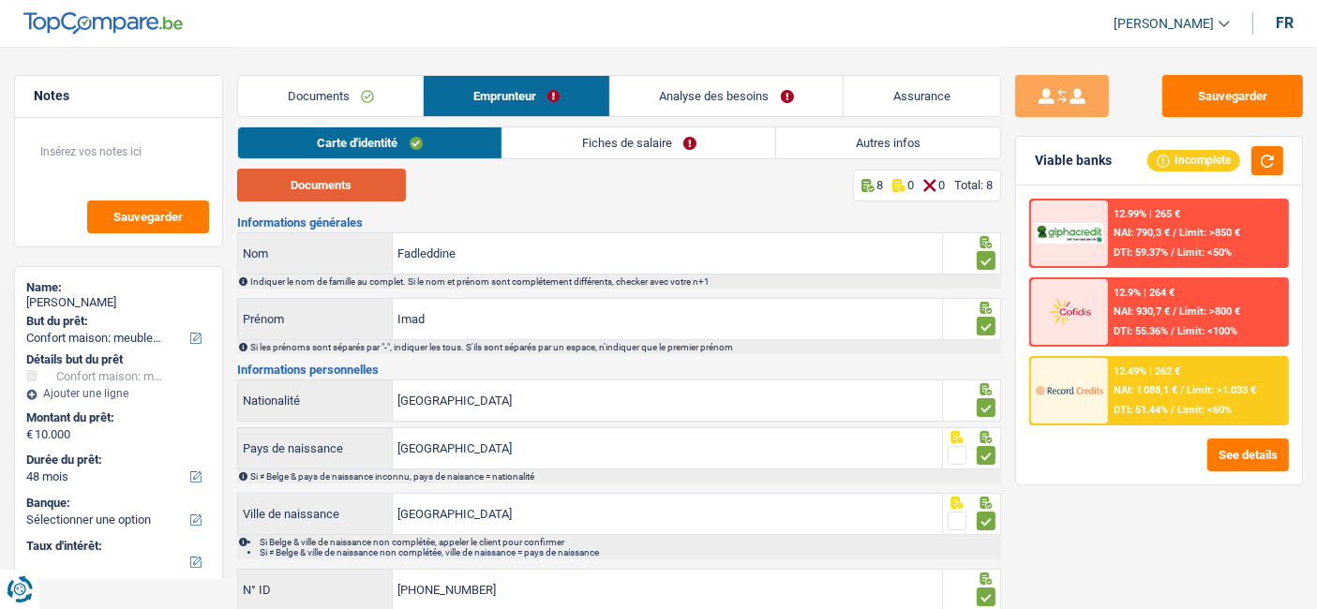
click at [356, 181] on button "Documents" at bounding box center [321, 185] width 169 height 33
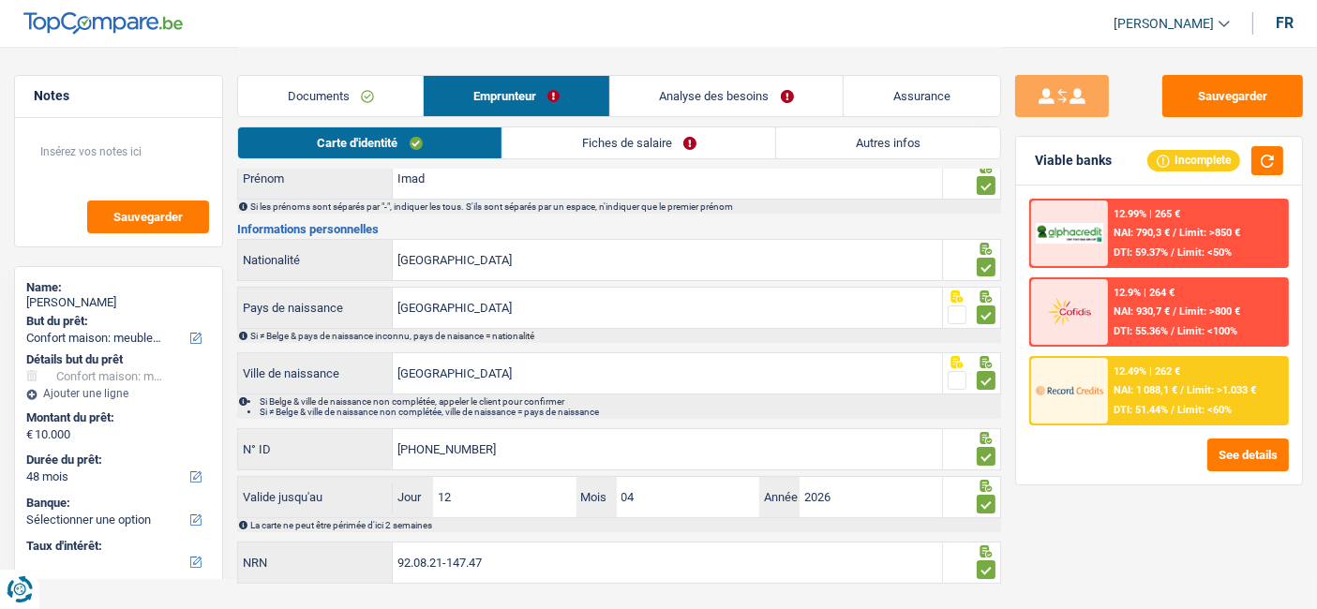
scroll to position [177, 0]
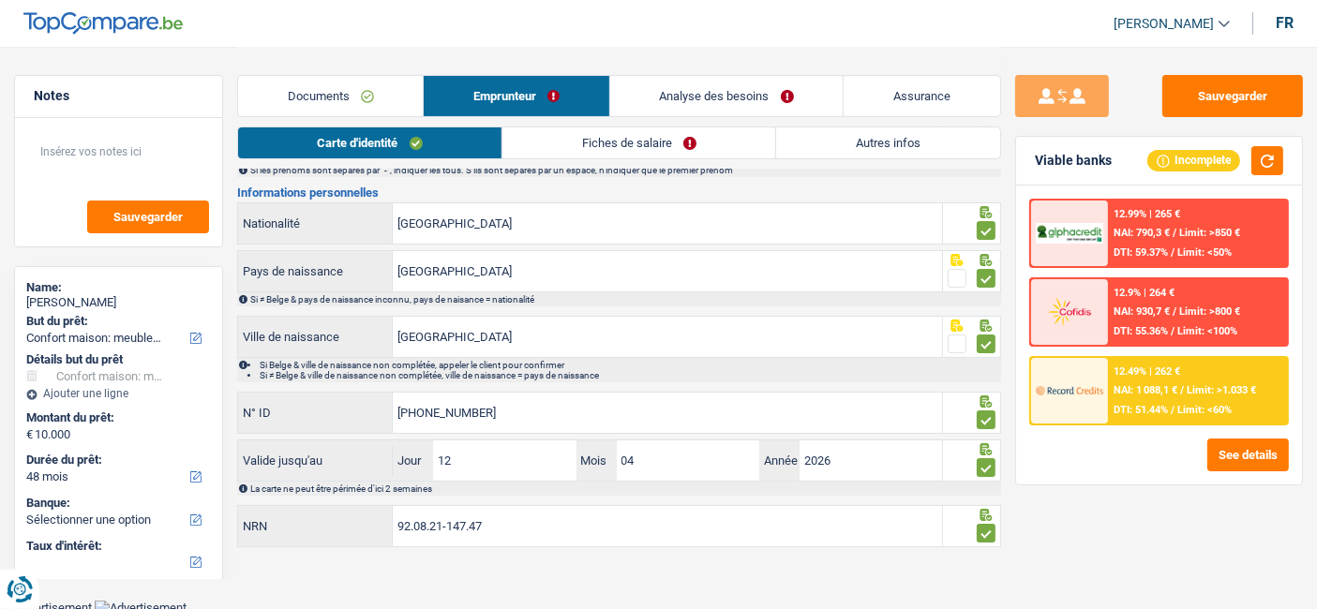
click at [618, 146] on link "Fiches de salaire" at bounding box center [638, 142] width 273 height 31
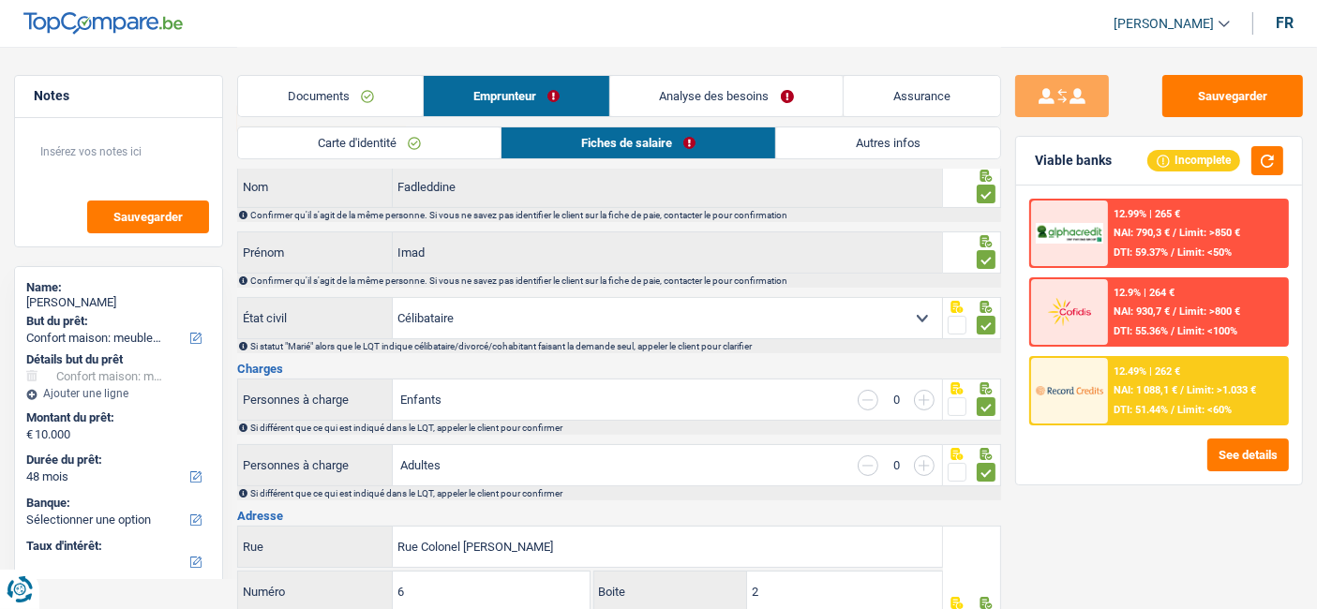
scroll to position [0, 0]
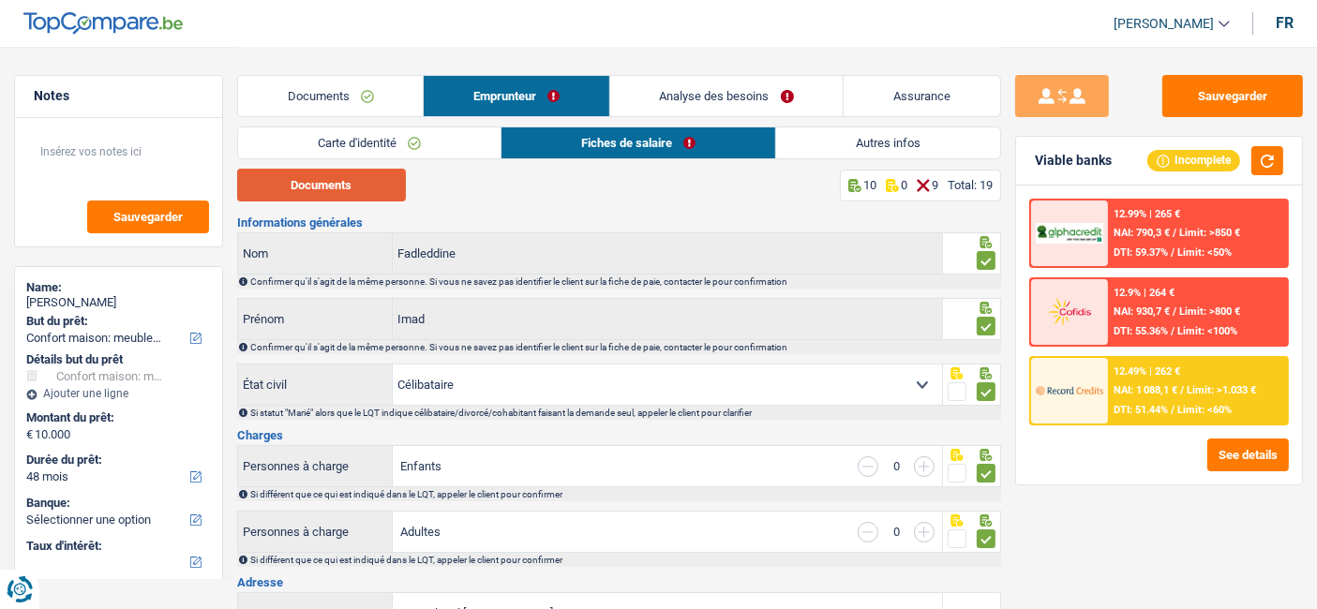
click at [342, 193] on button "Documents" at bounding box center [321, 185] width 169 height 33
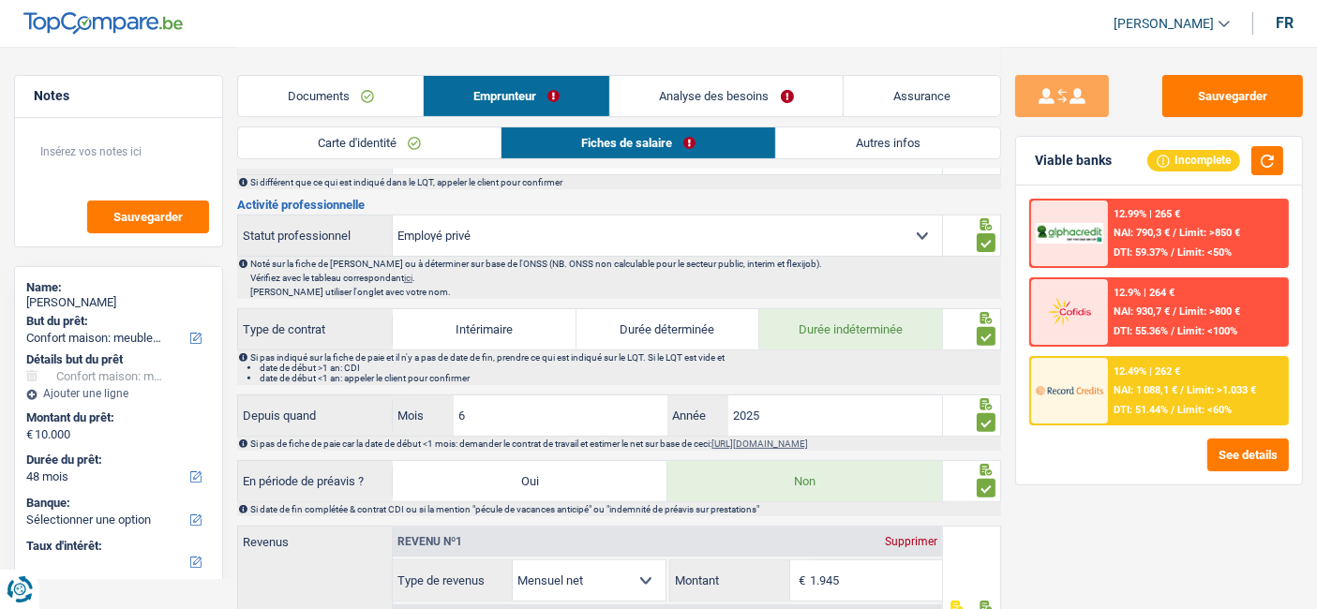
scroll to position [728, 0]
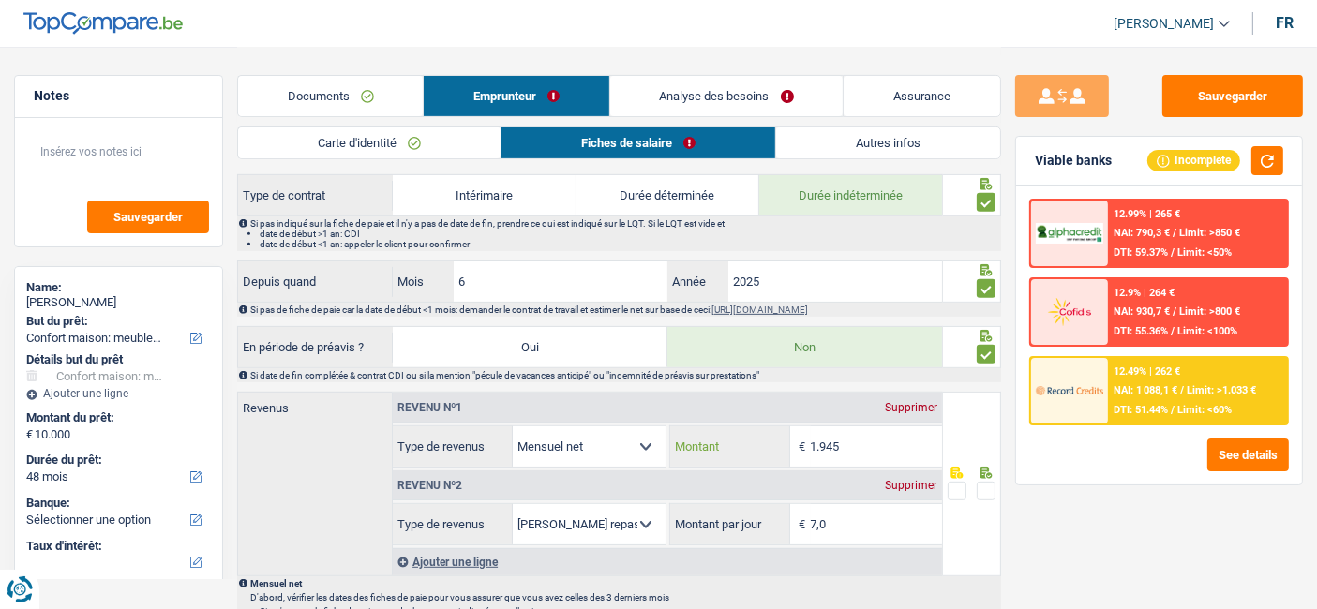
drag, startPoint x: 861, startPoint y: 440, endPoint x: 808, endPoint y: 437, distance: 53.5
click at [808, 437] on div "1.945 € Montant" at bounding box center [806, 446] width 273 height 40
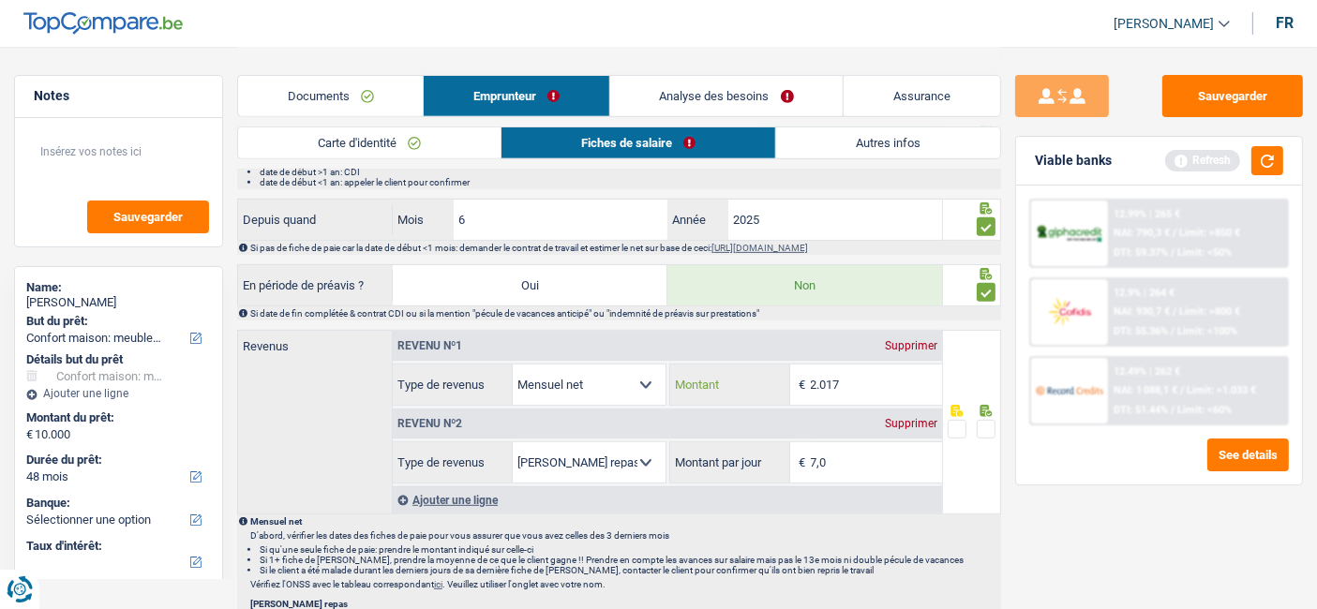
scroll to position [832, 0]
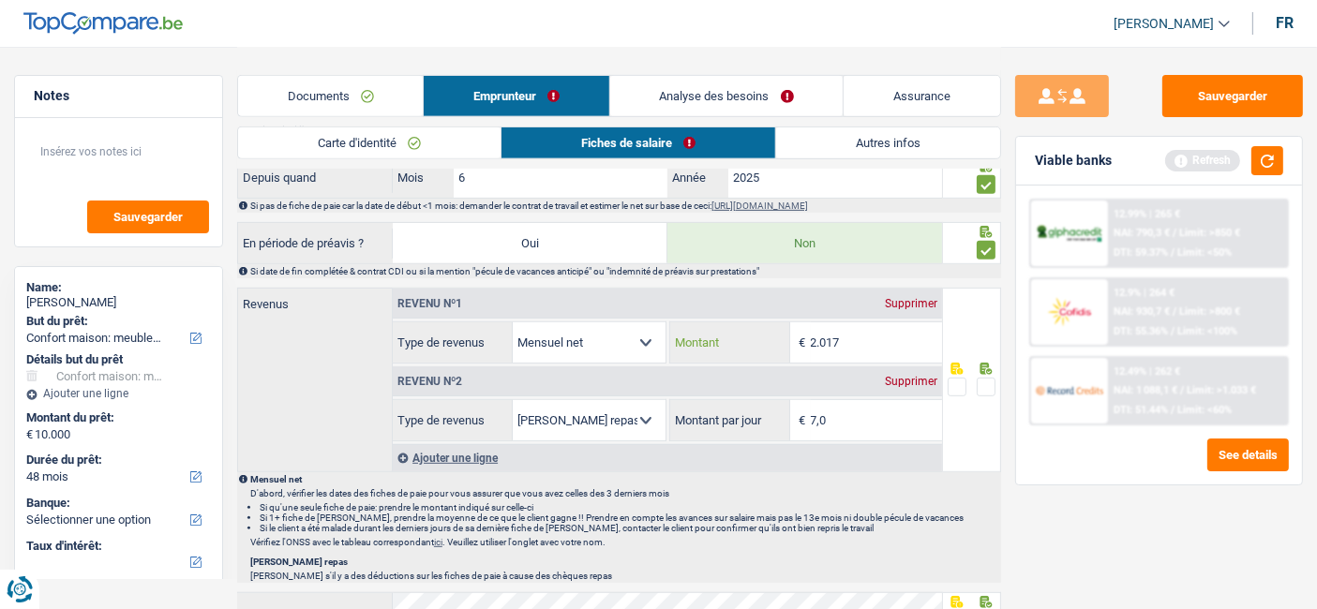
type input "2.017"
click at [852, 410] on input "7,0" at bounding box center [877, 420] width 132 height 40
drag, startPoint x: 848, startPoint y: 410, endPoint x: 800, endPoint y: 410, distance: 47.8
click at [800, 410] on div "7,0 € Montant par jour" at bounding box center [806, 420] width 273 height 40
type input "4,0"
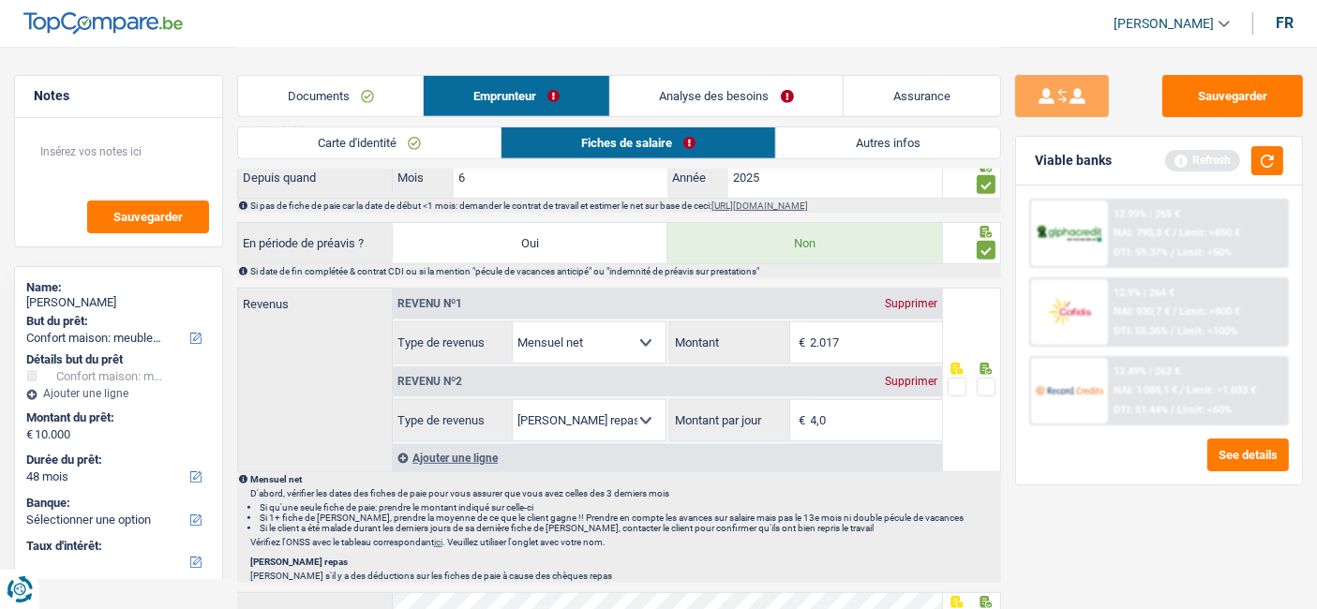
click at [960, 474] on p "Mensuel net" at bounding box center [624, 479] width 749 height 10
click at [979, 379] on span at bounding box center [985, 387] width 19 height 19
click at [0, 0] on input "radio" at bounding box center [0, 0] width 0 height 0
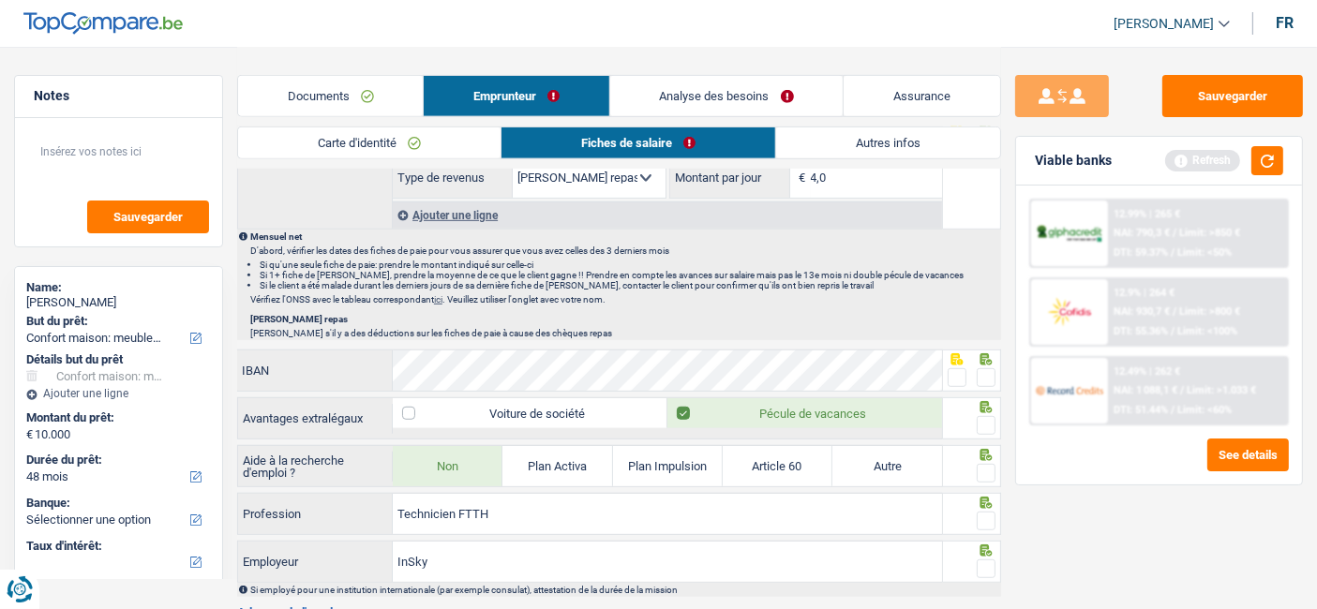
scroll to position [1145, 0]
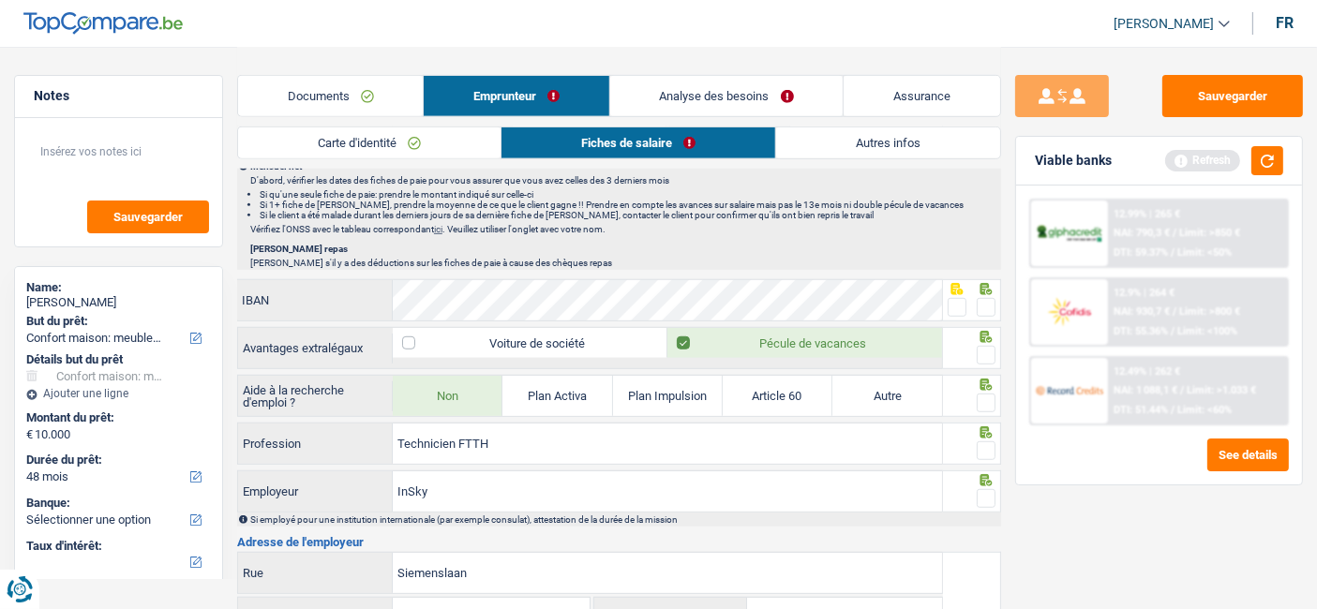
click at [988, 394] on span at bounding box center [985, 403] width 19 height 19
click at [0, 0] on input "radio" at bounding box center [0, 0] width 0 height 0
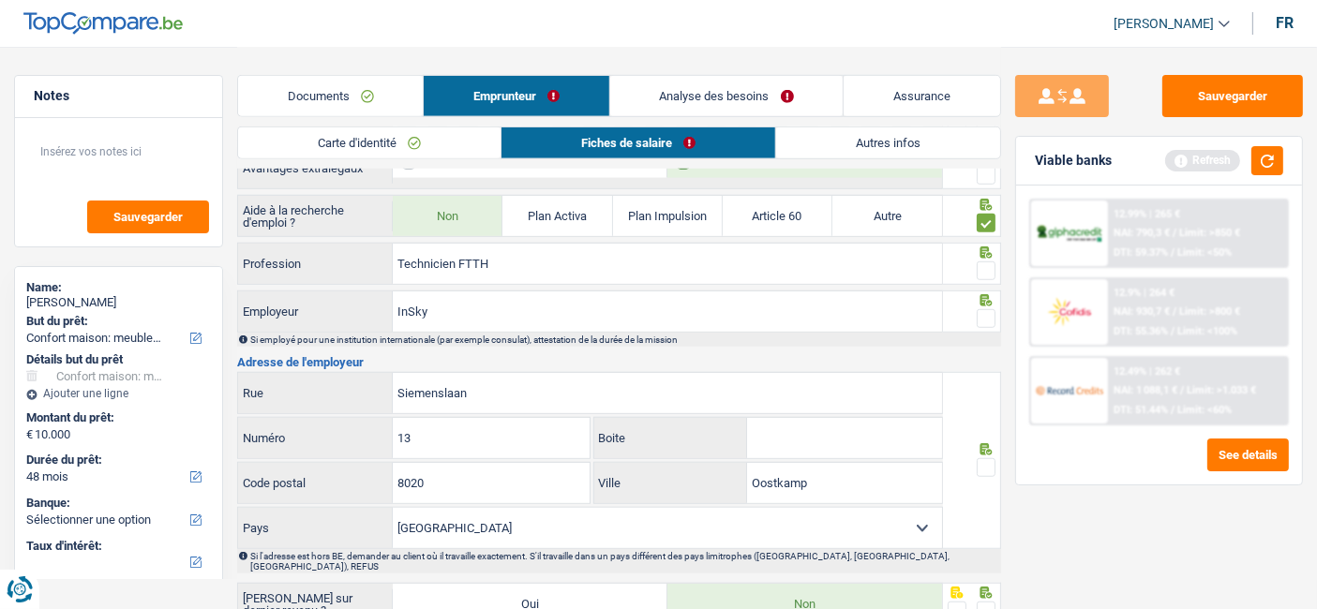
scroll to position [1353, 0]
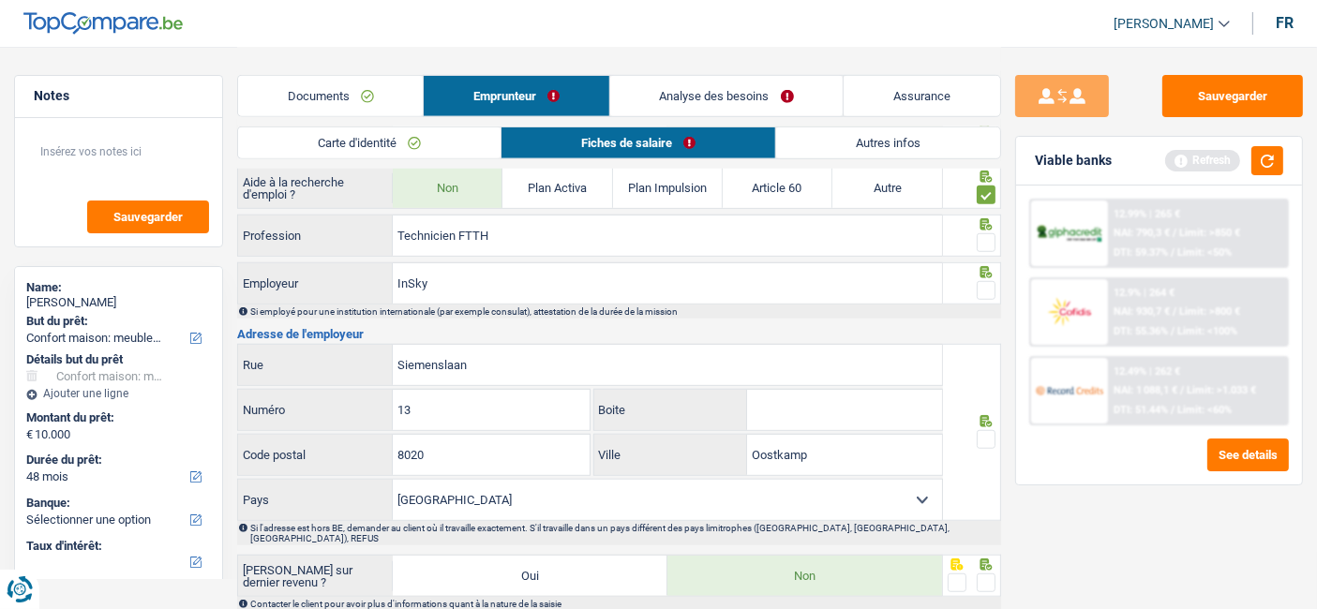
click at [990, 236] on span at bounding box center [985, 242] width 19 height 19
click at [0, 0] on input "radio" at bounding box center [0, 0] width 0 height 0
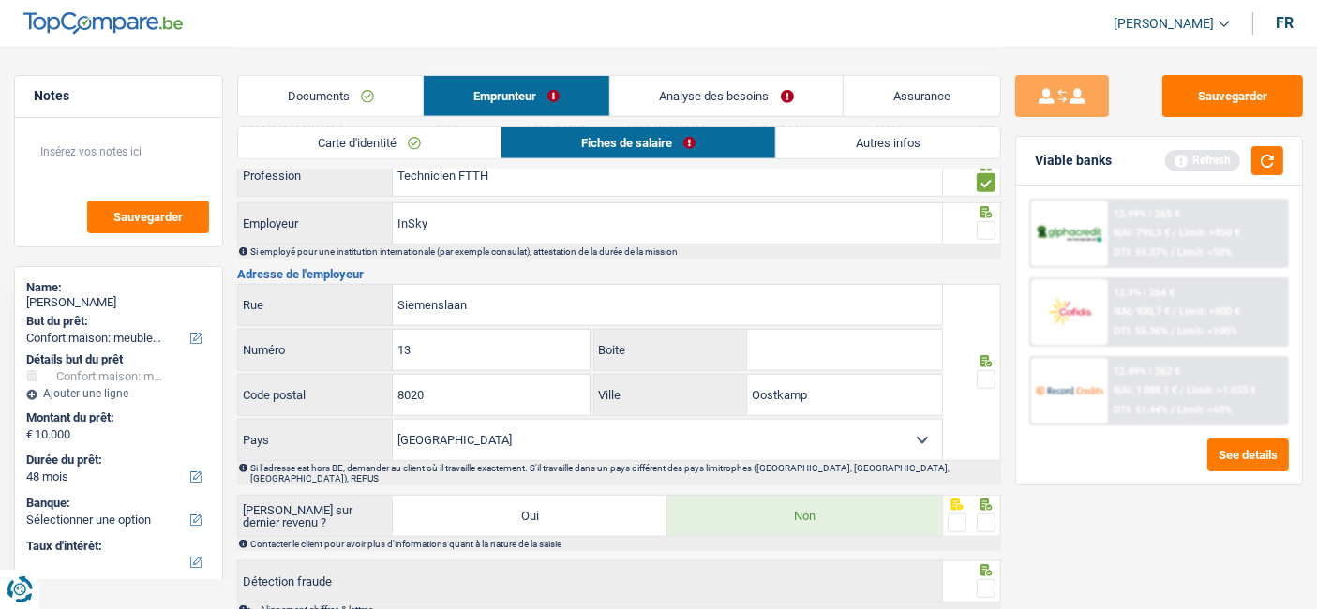
scroll to position [1457, 0]
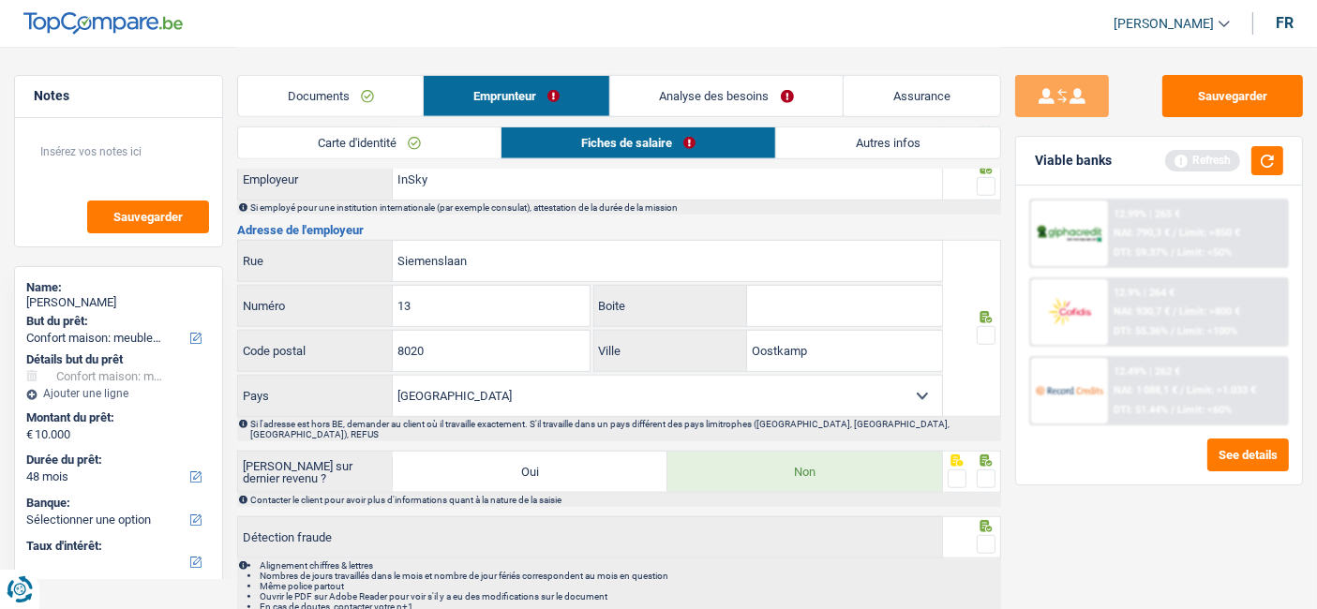
click at [990, 326] on span at bounding box center [985, 335] width 19 height 19
click at [0, 0] on input "radio" at bounding box center [0, 0] width 0 height 0
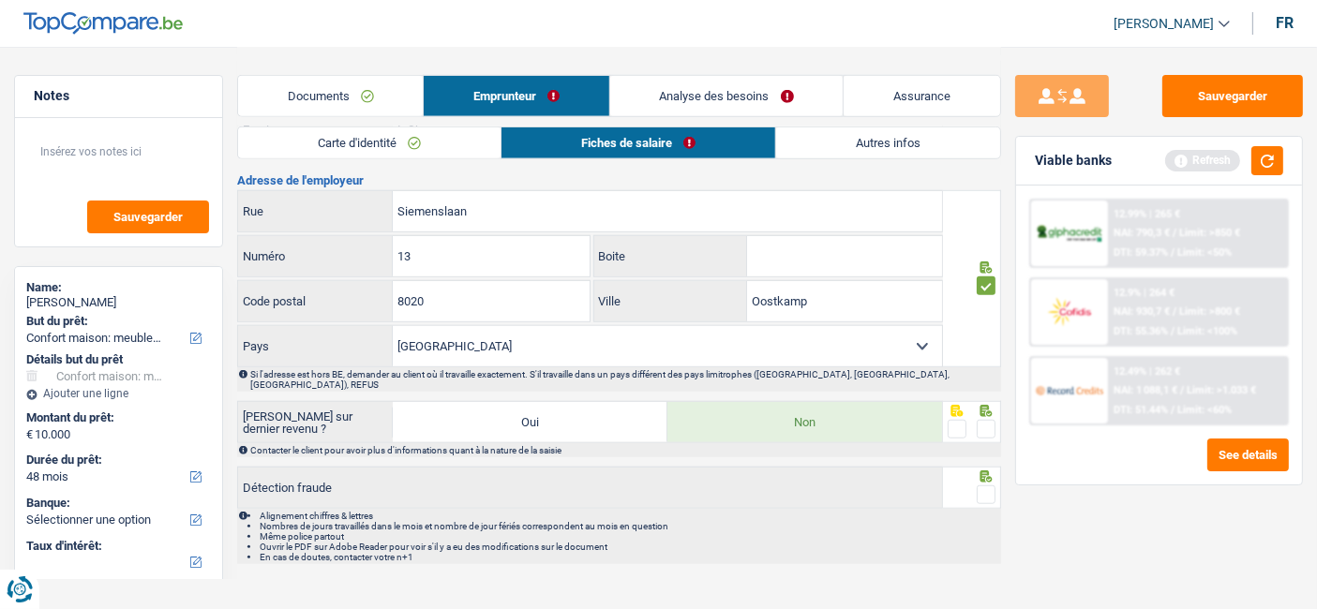
scroll to position [1508, 0]
click at [982, 419] on span at bounding box center [985, 428] width 19 height 19
click at [0, 0] on input "radio" at bounding box center [0, 0] width 0 height 0
click at [985, 484] on span at bounding box center [985, 493] width 19 height 19
click at [0, 0] on input "radio" at bounding box center [0, 0] width 0 height 0
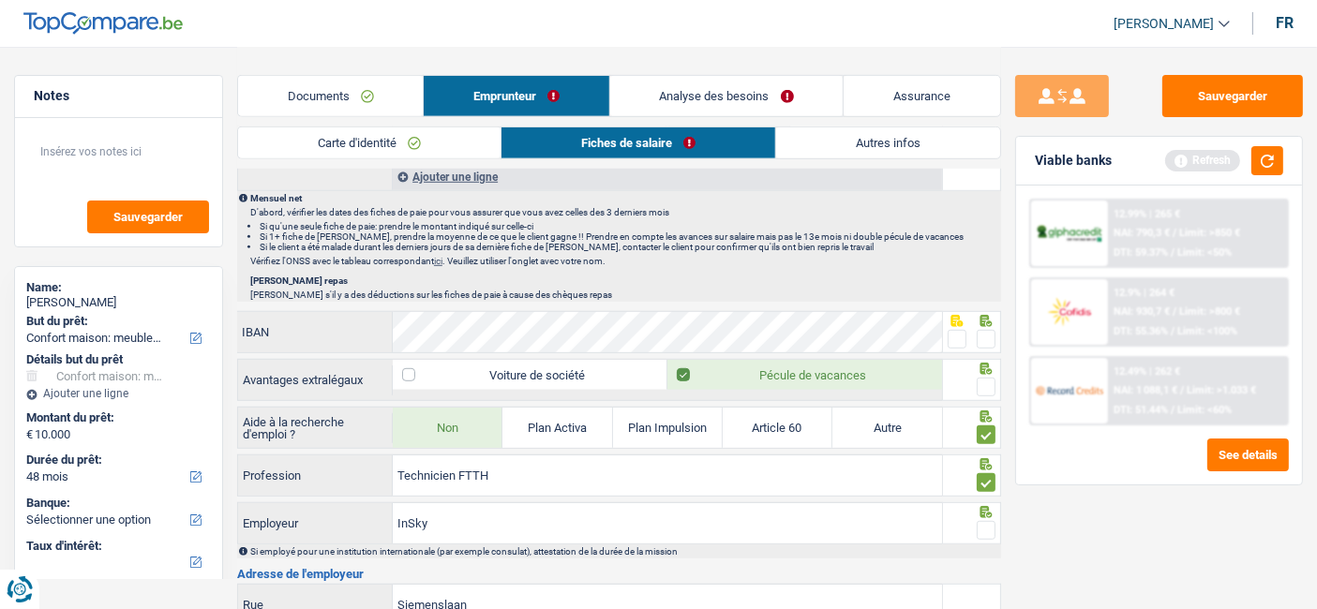
scroll to position [1145, 0]
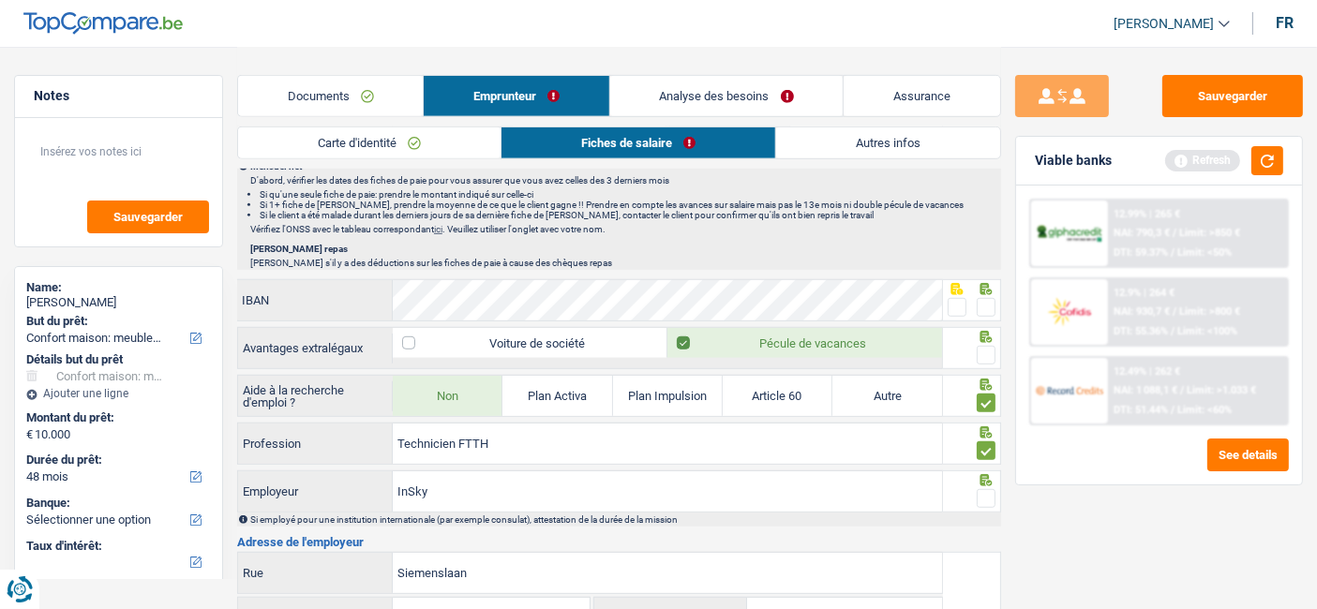
click at [990, 298] on span at bounding box center [985, 307] width 19 height 19
click at [0, 0] on input "radio" at bounding box center [0, 0] width 0 height 0
click at [982, 349] on span at bounding box center [985, 355] width 19 height 19
click at [0, 0] on input "radio" at bounding box center [0, 0] width 0 height 0
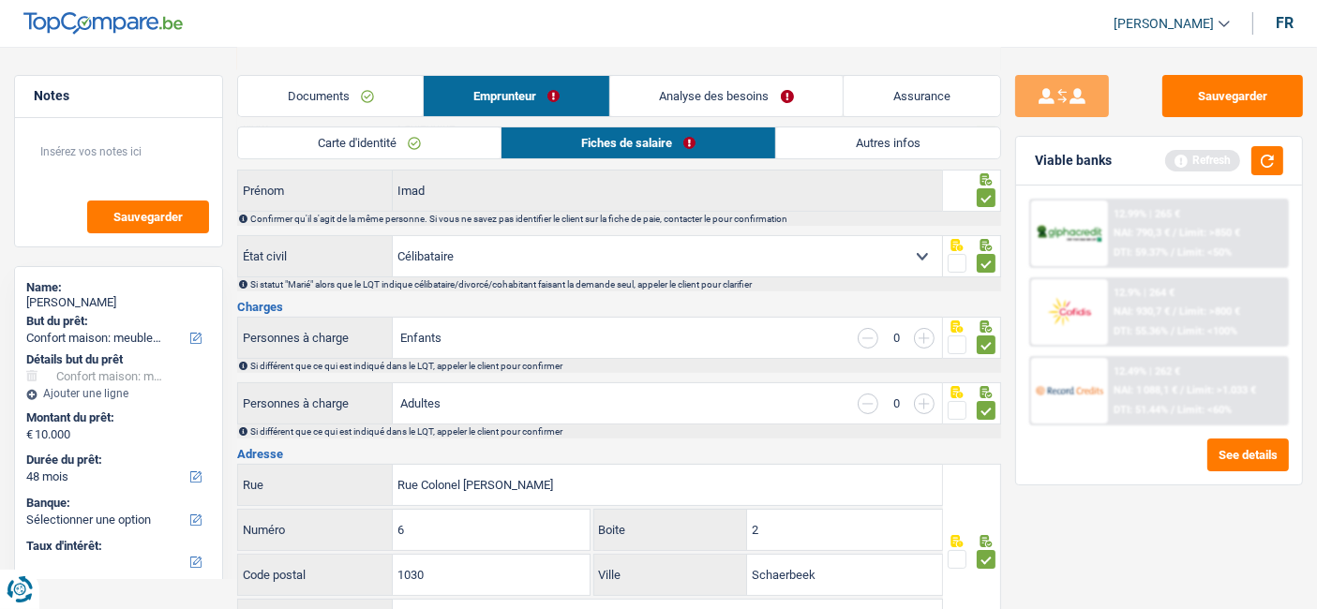
scroll to position [0, 0]
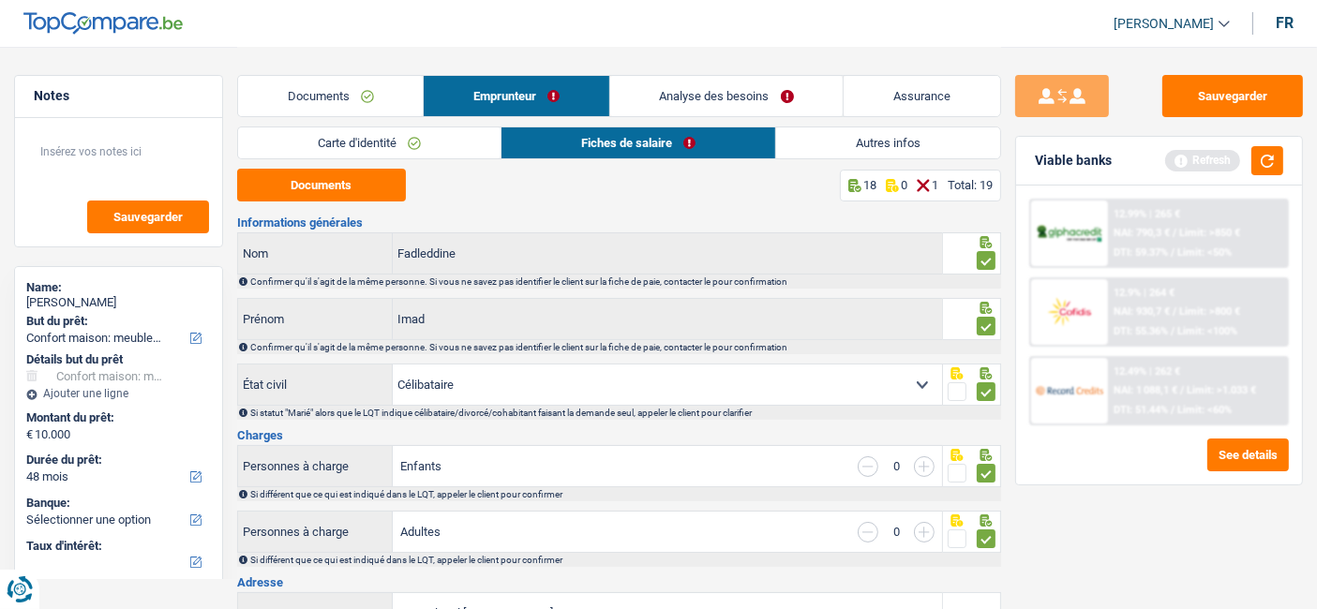
click at [666, 100] on link "Analyse des besoins" at bounding box center [726, 96] width 232 height 40
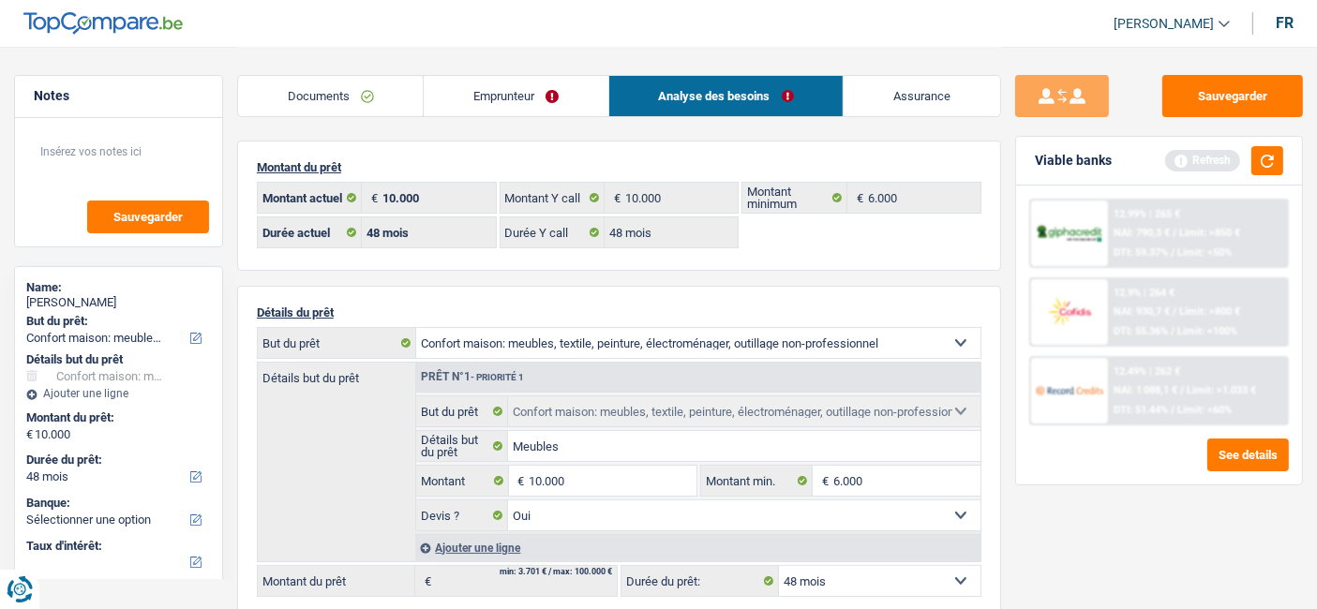
click at [511, 107] on link "Emprunteur" at bounding box center [516, 96] width 184 height 40
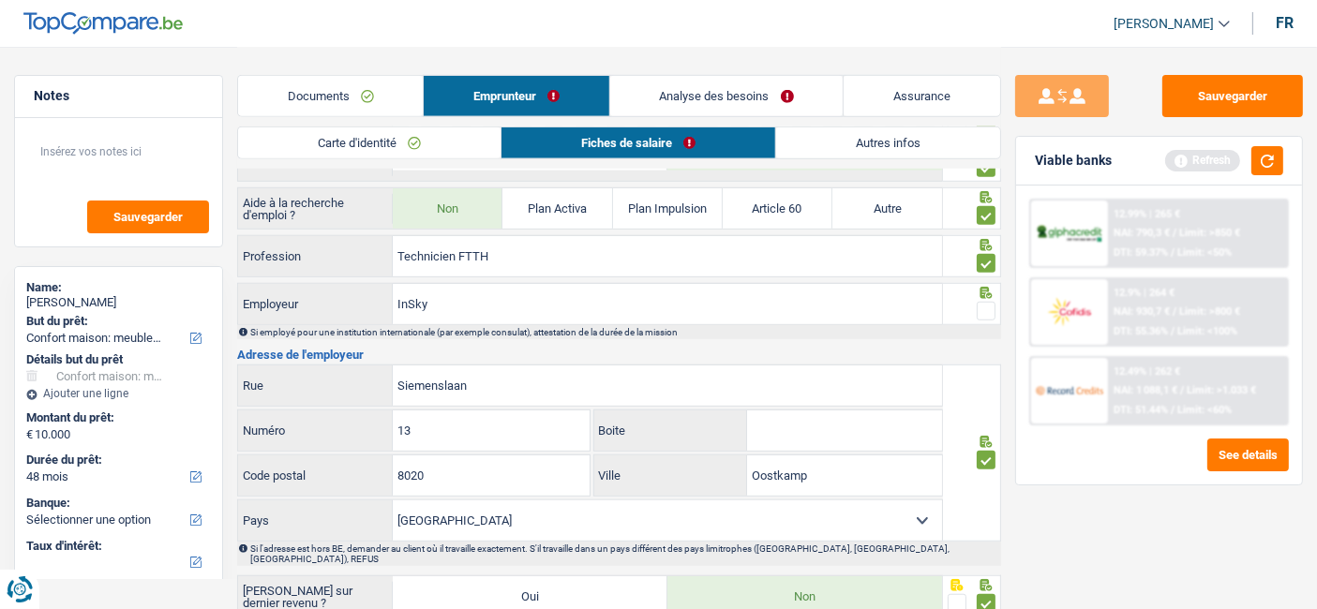
scroll to position [1300, 0]
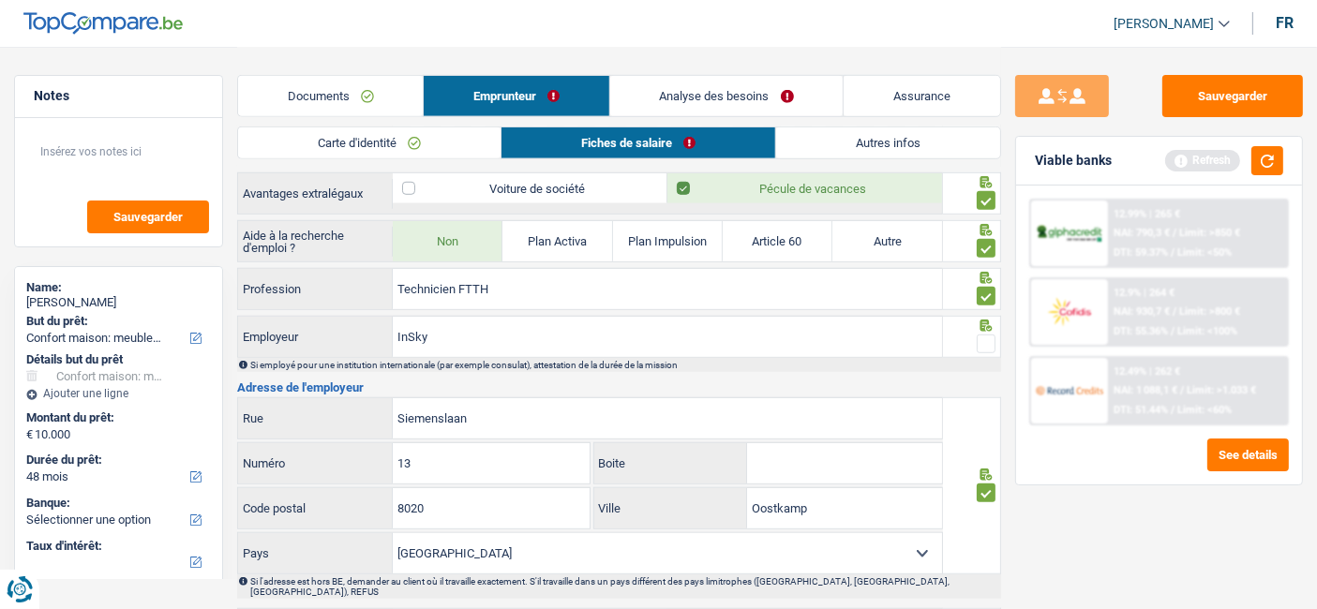
click at [985, 335] on span at bounding box center [985, 344] width 19 height 19
click at [0, 0] on input "radio" at bounding box center [0, 0] width 0 height 0
click at [672, 97] on link "Analyse des besoins" at bounding box center [726, 96] width 232 height 40
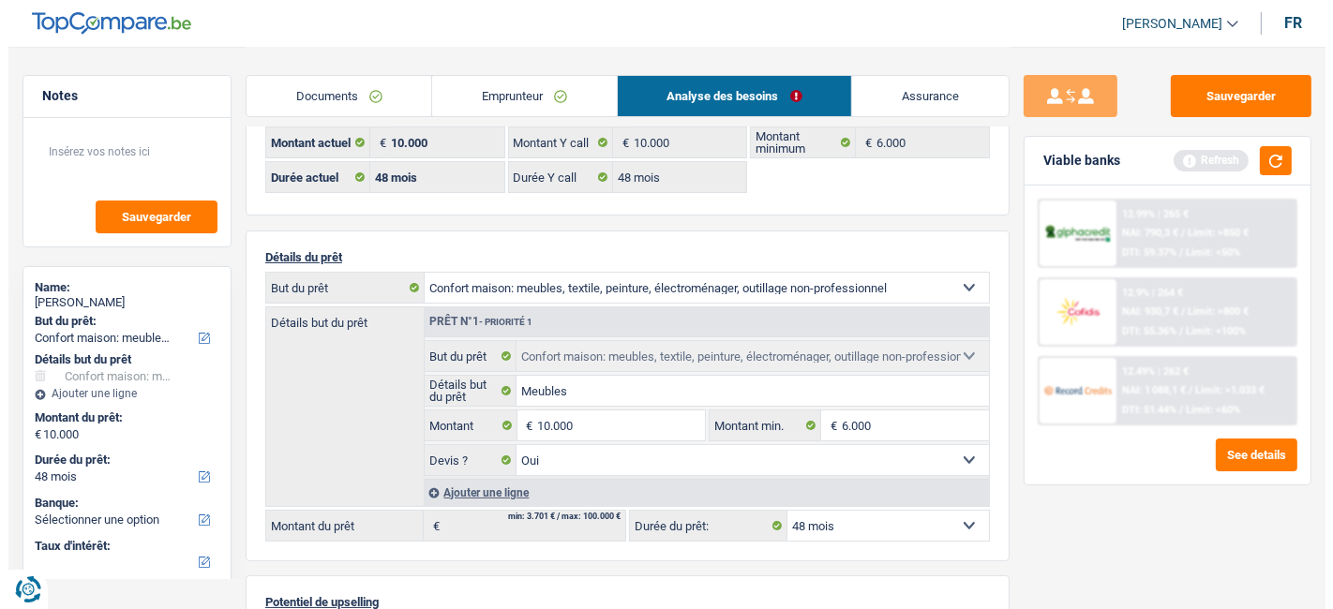
scroll to position [0, 0]
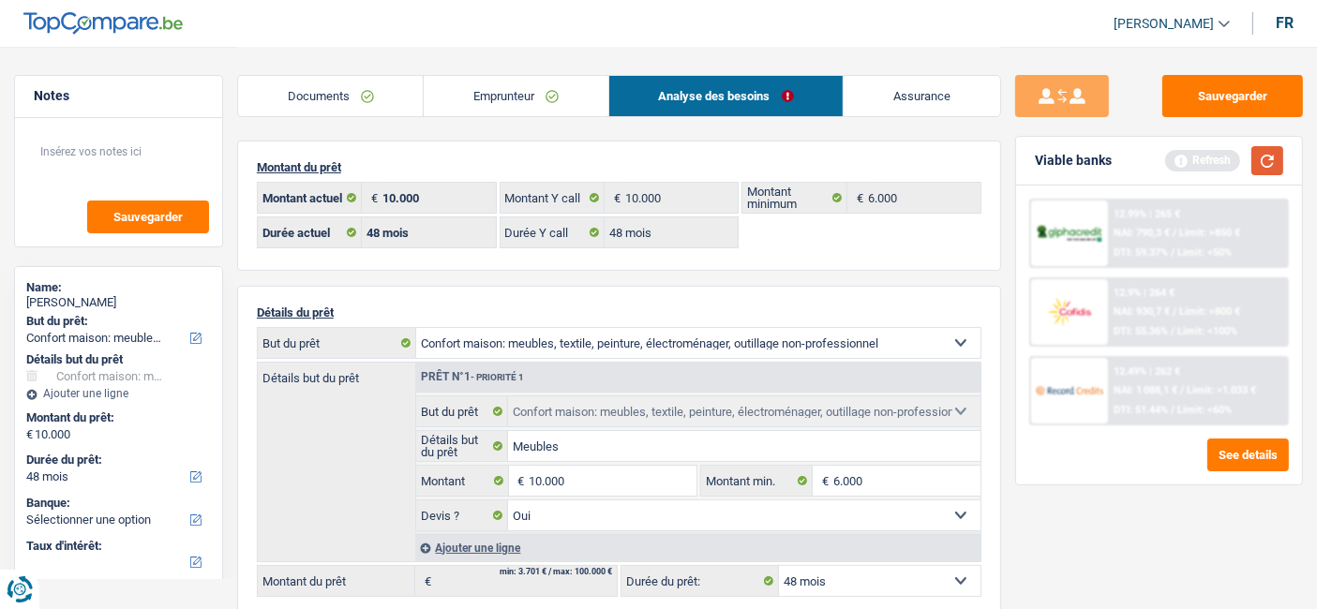
click at [1266, 159] on button "button" at bounding box center [1267, 160] width 32 height 29
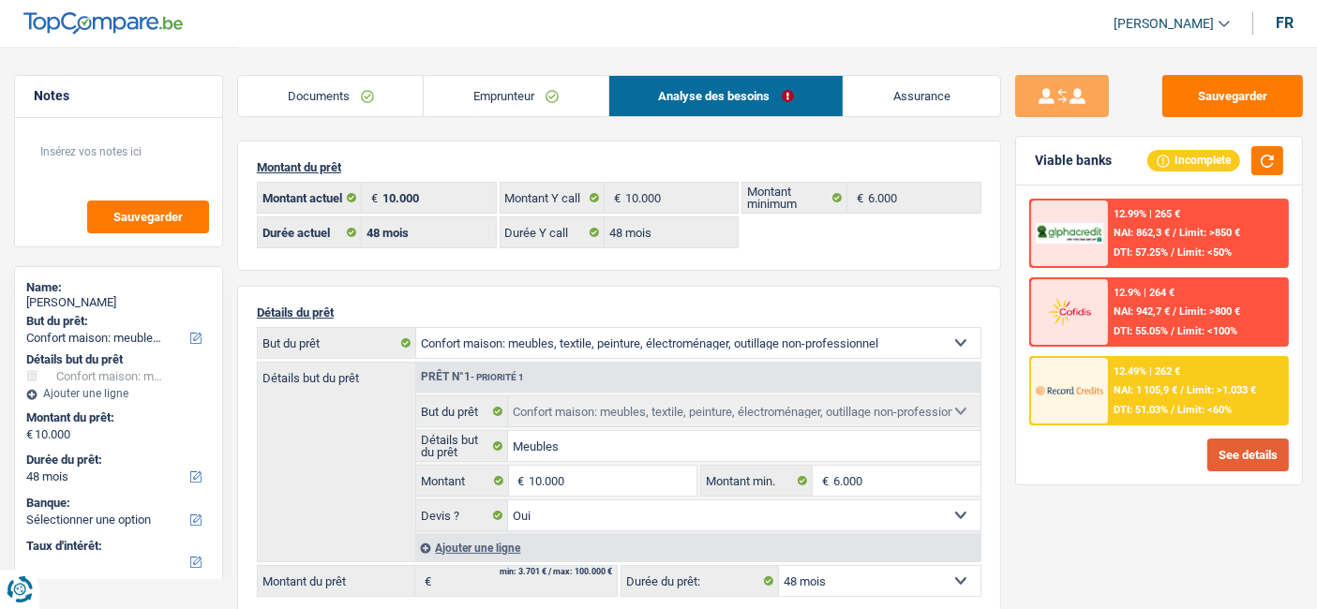
click at [1228, 450] on button "See details" at bounding box center [1248, 455] width 82 height 33
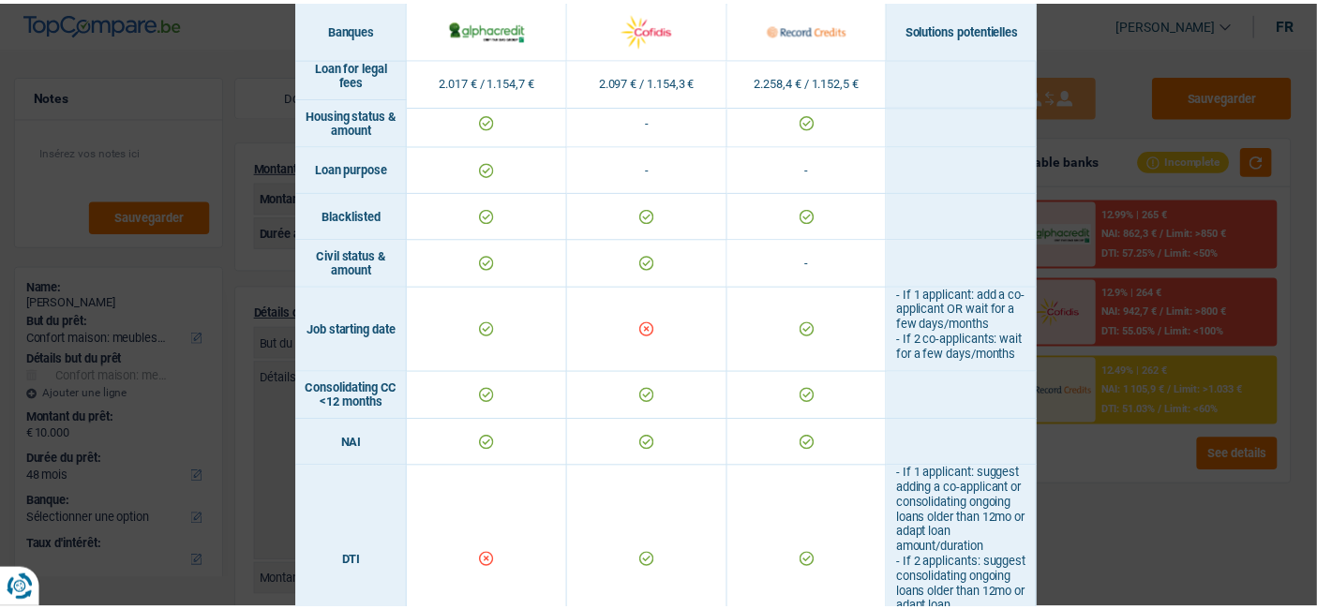
scroll to position [216, 0]
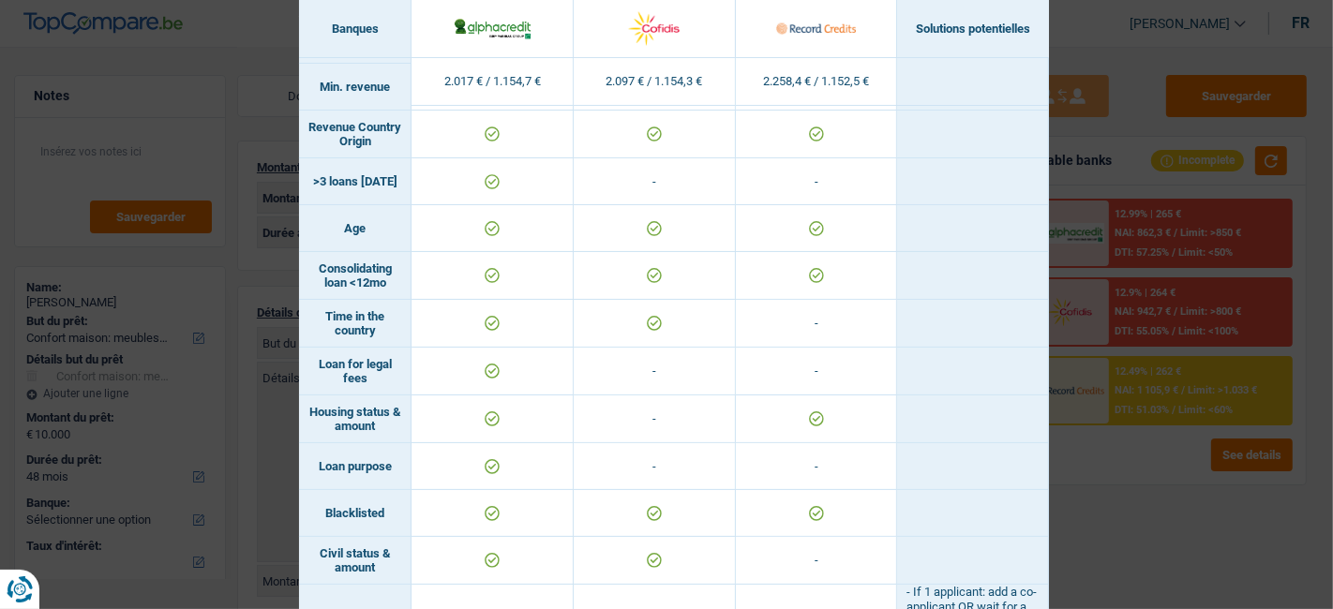
click at [1138, 81] on div "Banks conditions × Banques Solutions potentielles Revenus / Charges 2.017 € / 1…" at bounding box center [666, 304] width 1333 height 609
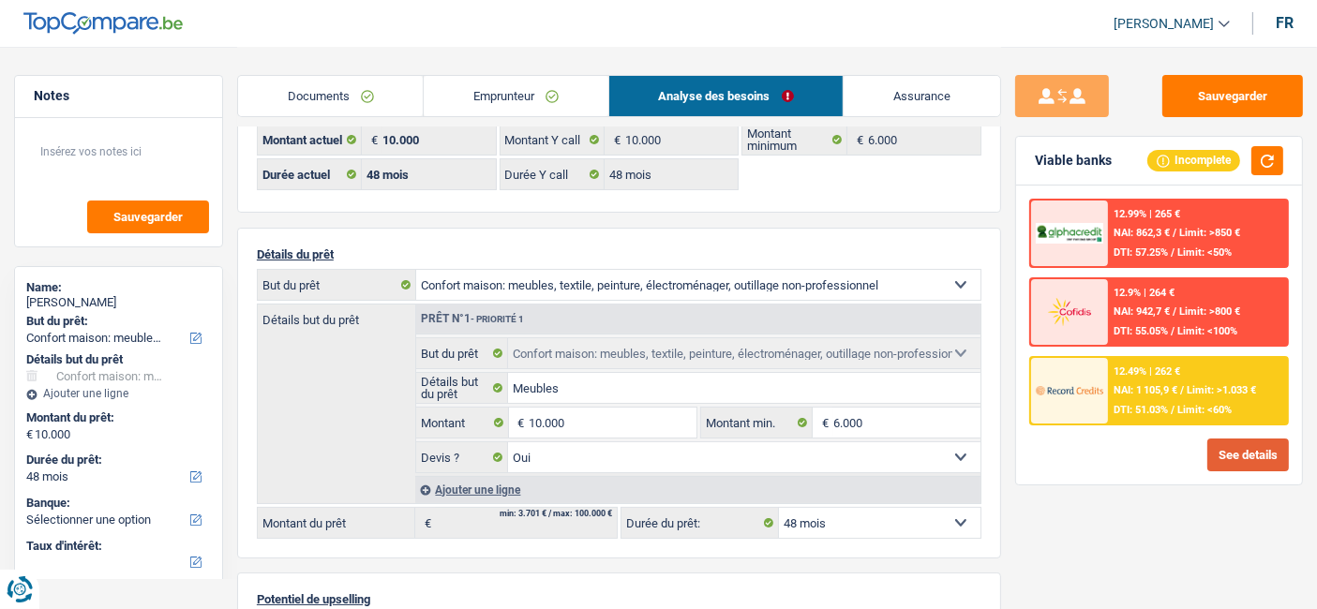
scroll to position [104, 0]
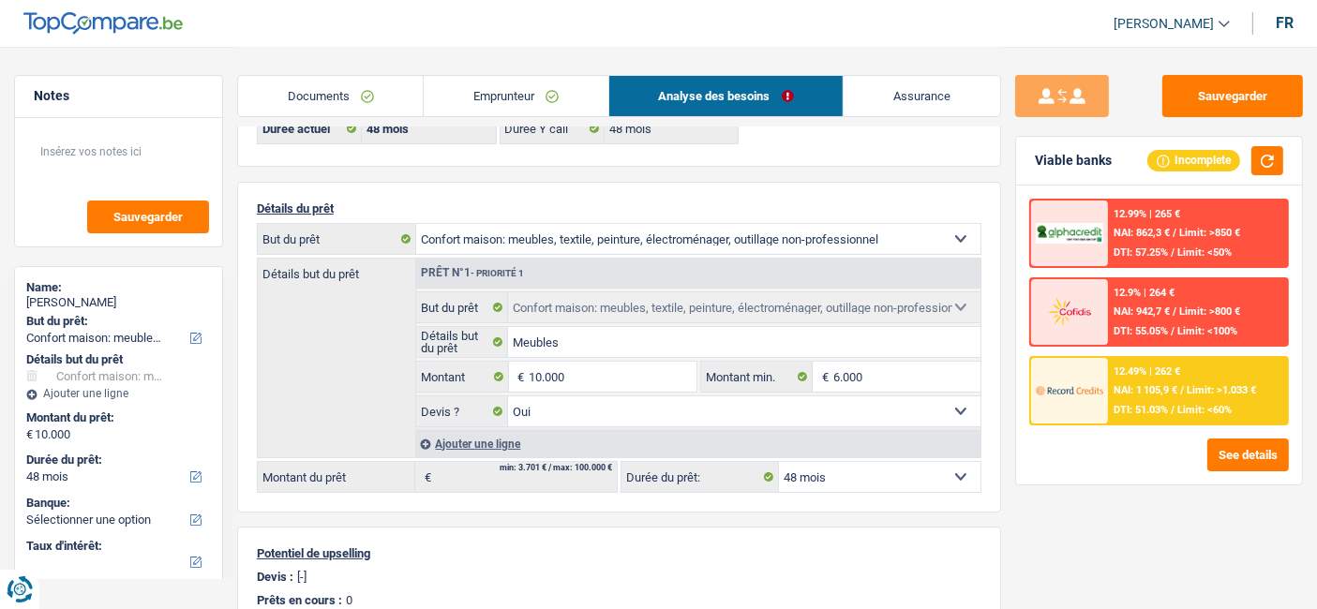
click at [961, 236] on select "Confort maison: meubles, textile, peinture, électroménager, outillage non-profe…" at bounding box center [697, 239] width 563 height 30
click at [416, 224] on select "Confort maison: meubles, textile, peinture, électroménager, outillage non-profe…" at bounding box center [697, 239] width 563 height 30
click at [1265, 165] on button "button" at bounding box center [1267, 160] width 32 height 29
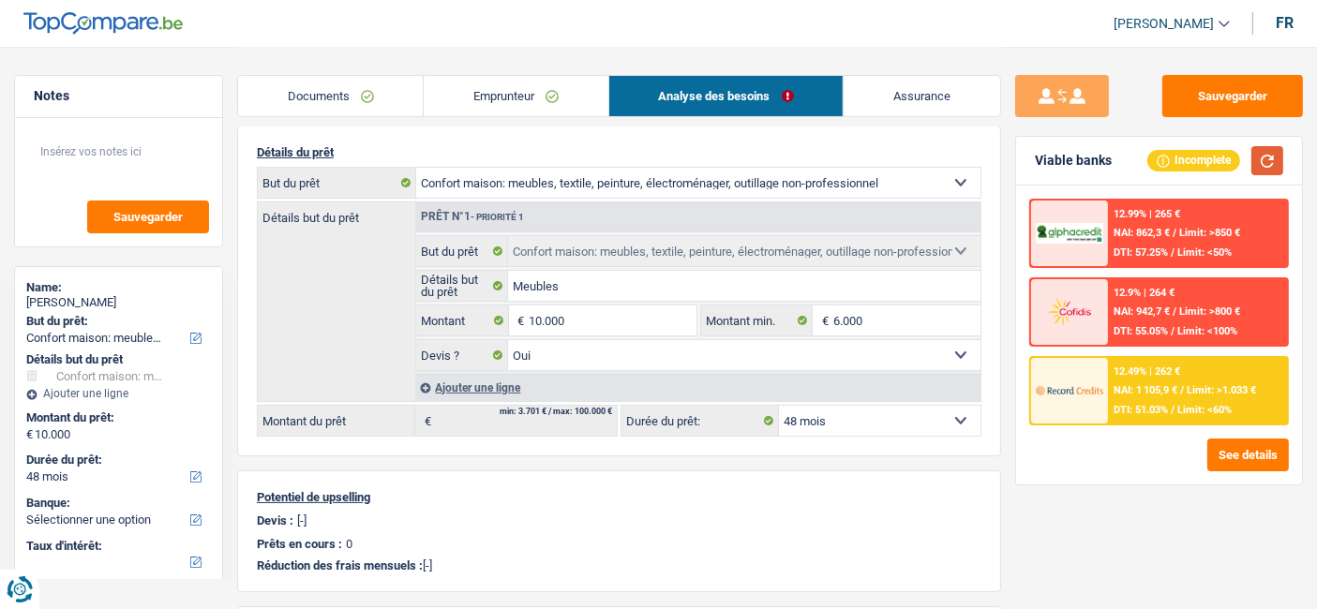
scroll to position [208, 0]
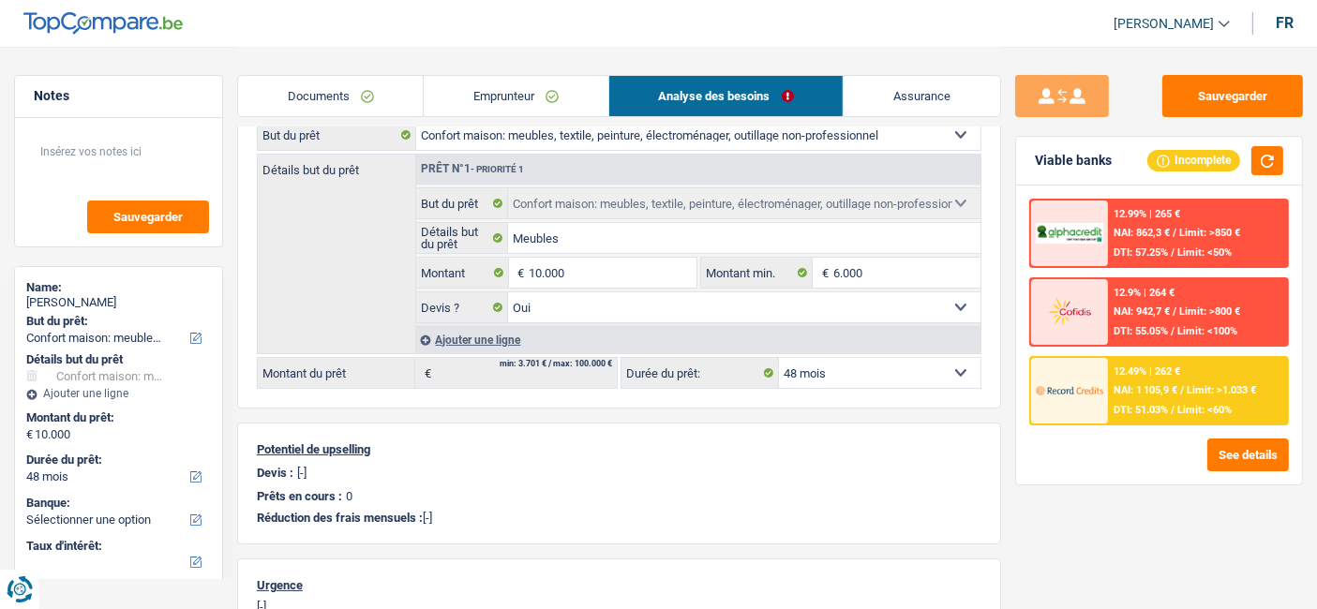
click at [965, 373] on select "12 mois 18 mois 24 mois 30 mois 36 mois 42 mois 48 mois Sélectionner une option" at bounding box center [879, 373] width 201 height 30
select select "42"
click at [779, 358] on select "12 mois 18 mois 24 mois 30 mois 36 mois 42 mois 48 mois Sélectionner une option" at bounding box center [879, 373] width 201 height 30
select select "42"
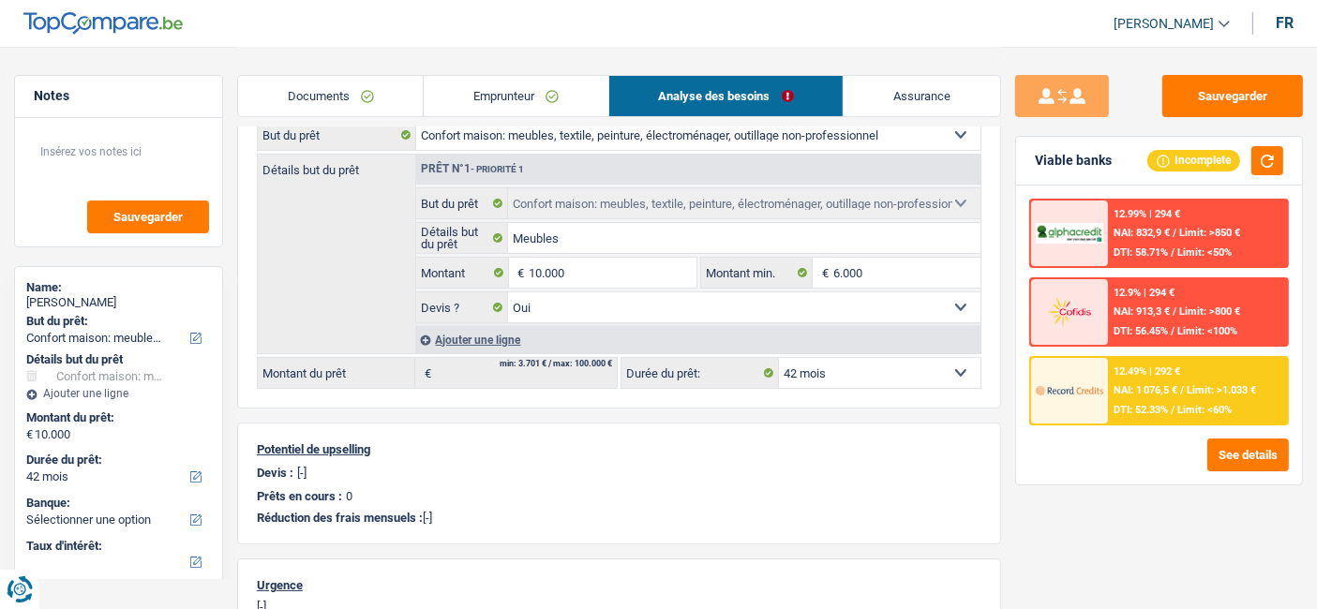
click at [956, 360] on select "12 mois 18 mois 24 mois 30 mois 36 mois 42 mois 48 mois Sélectionner une option" at bounding box center [879, 373] width 201 height 30
select select "48"
click at [779, 358] on select "12 mois 18 mois 24 mois 30 mois 36 mois 42 mois 48 mois Sélectionner une option" at bounding box center [879, 373] width 201 height 30
select select "48"
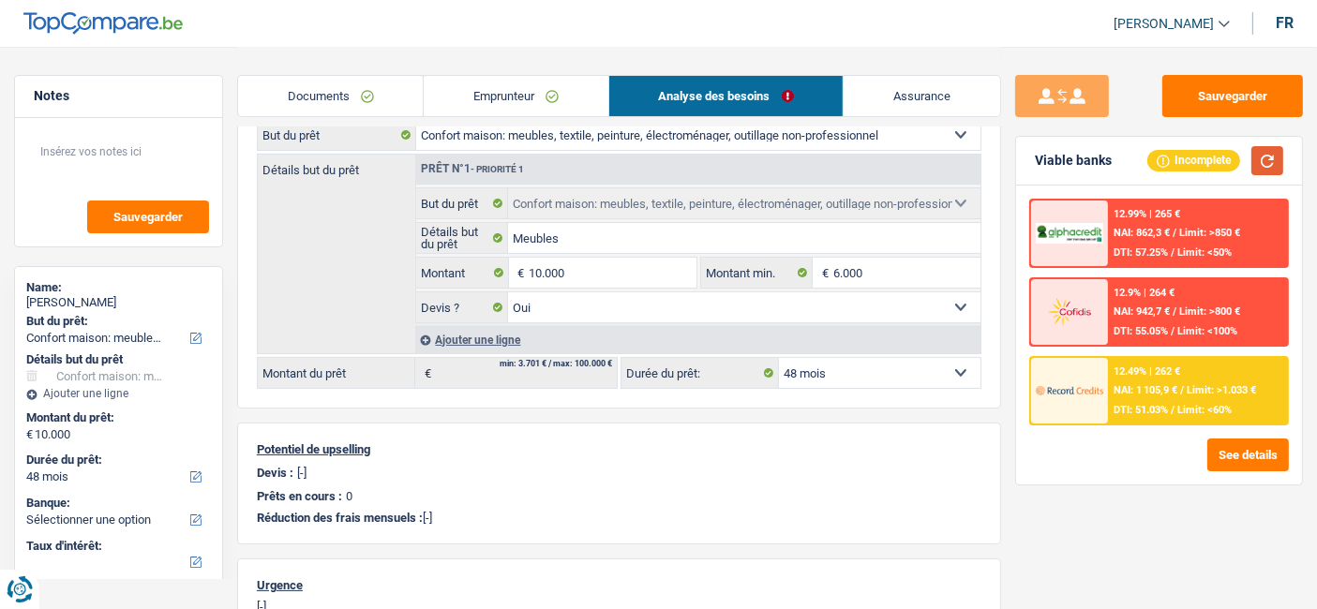
click at [1269, 161] on button "button" at bounding box center [1267, 160] width 32 height 29
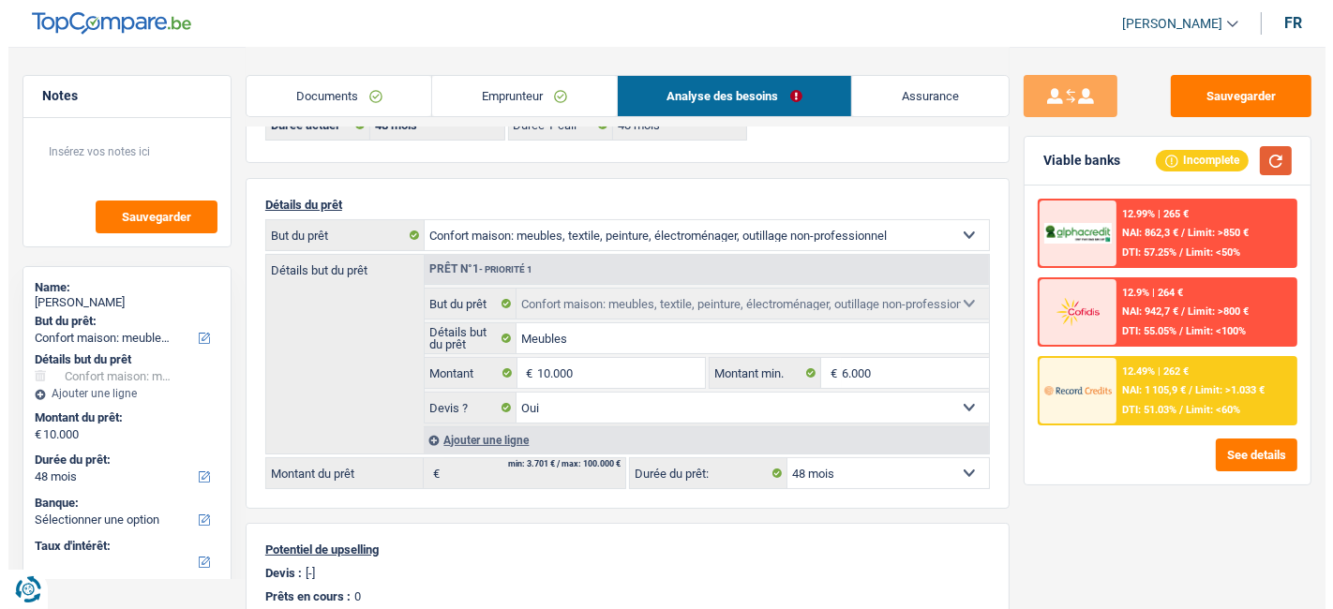
scroll to position [0, 0]
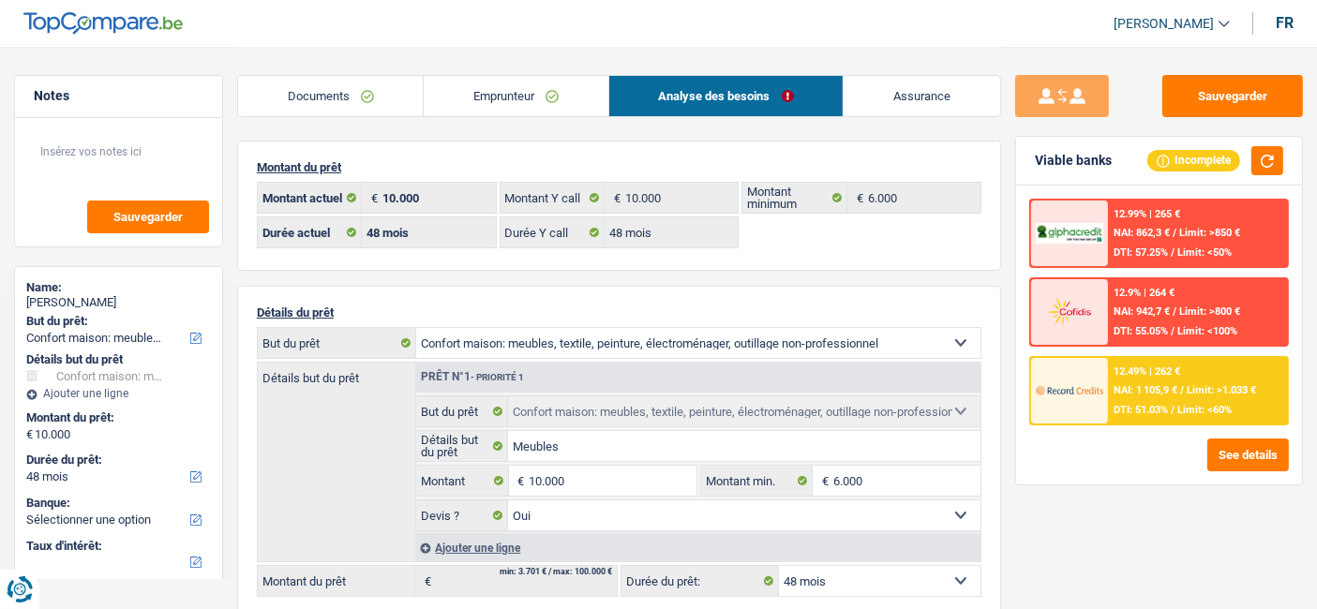
click at [1165, 404] on span "DTI: 51.03%" at bounding box center [1140, 410] width 54 height 12
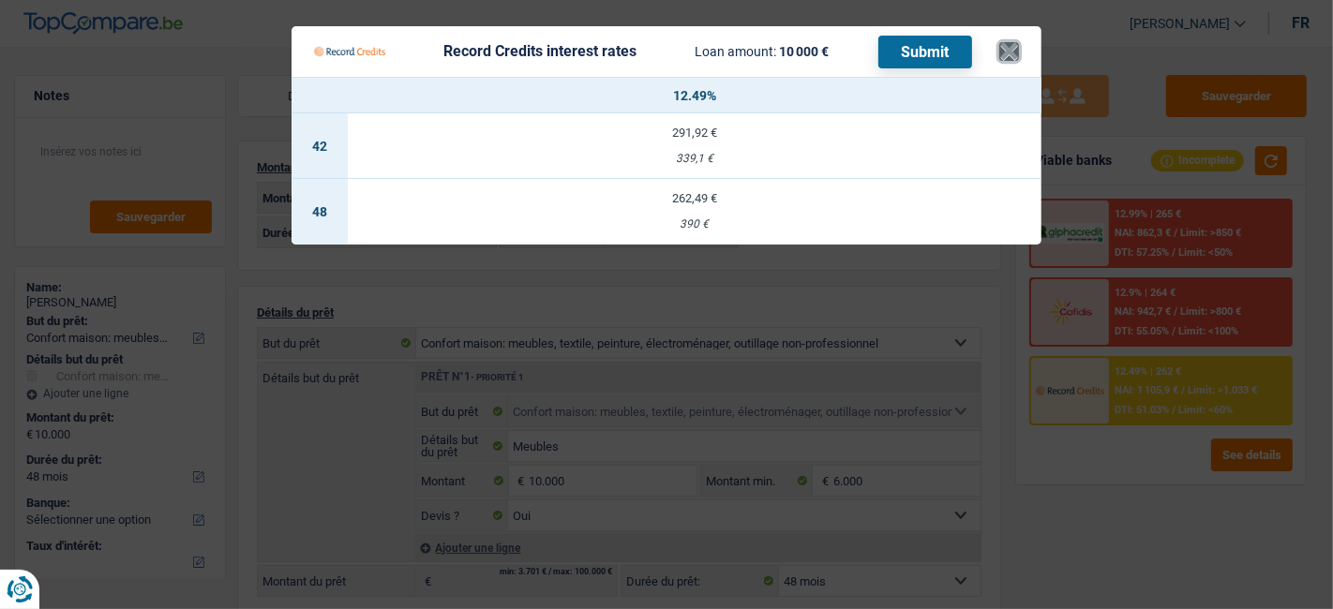
click at [1008, 57] on button "×" at bounding box center [1009, 51] width 20 height 19
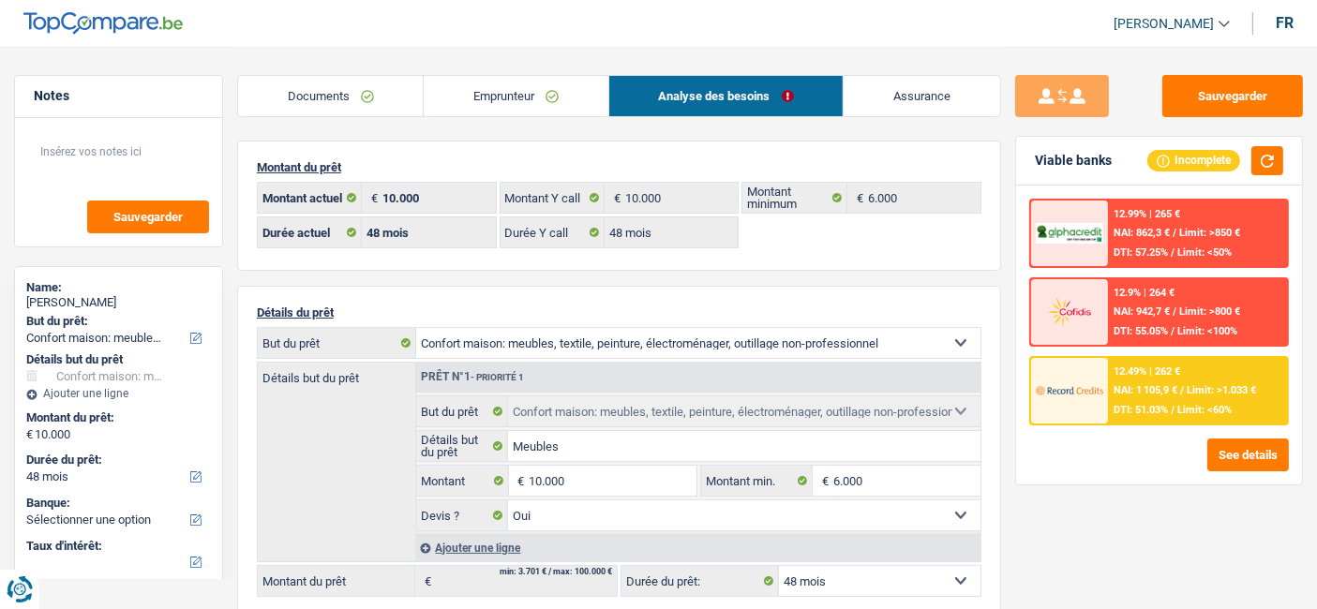
click at [1175, 384] on span "NAI: 1 105,9 €" at bounding box center [1145, 390] width 64 height 12
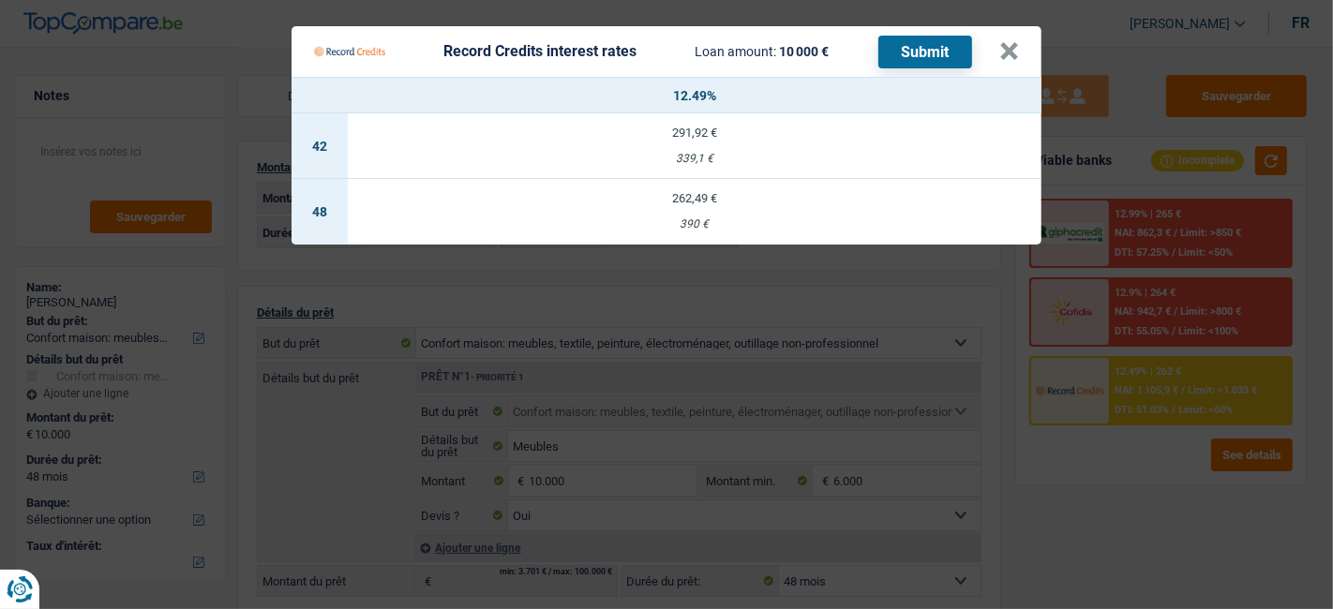
click at [632, 215] on td "262,49 € 390 €" at bounding box center [694, 212] width 693 height 66
select select "record credits"
type input "12,49"
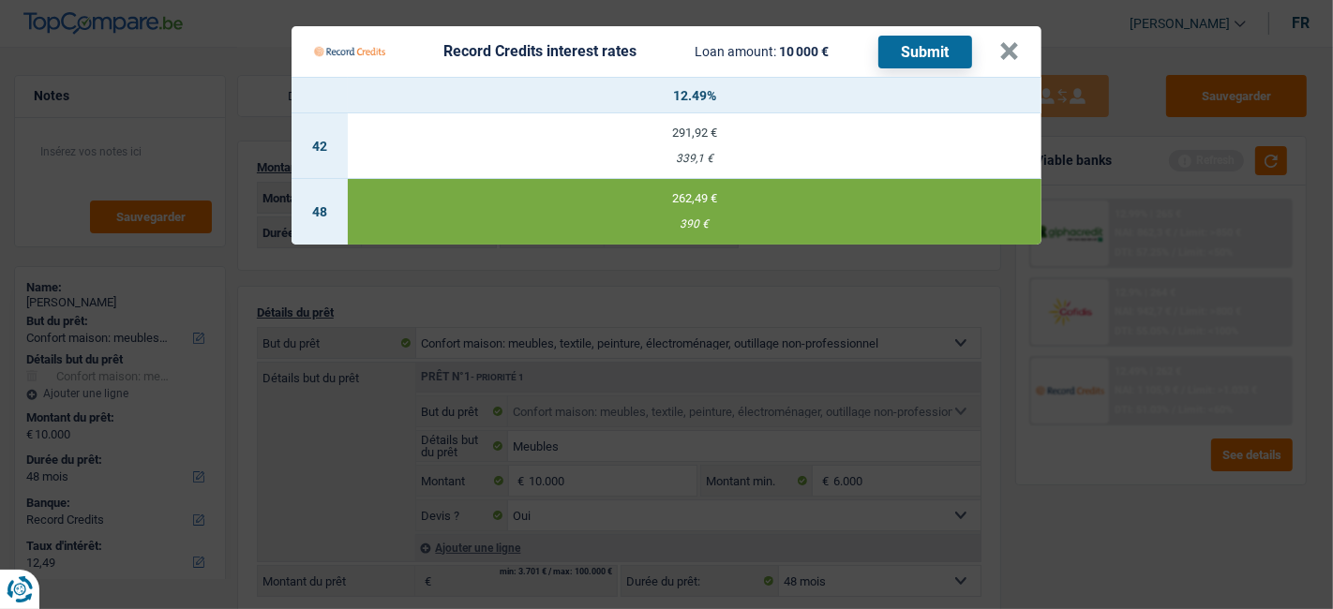
click at [918, 61] on button "Submit" at bounding box center [925, 52] width 94 height 33
click at [1014, 49] on button "×" at bounding box center [1009, 51] width 20 height 19
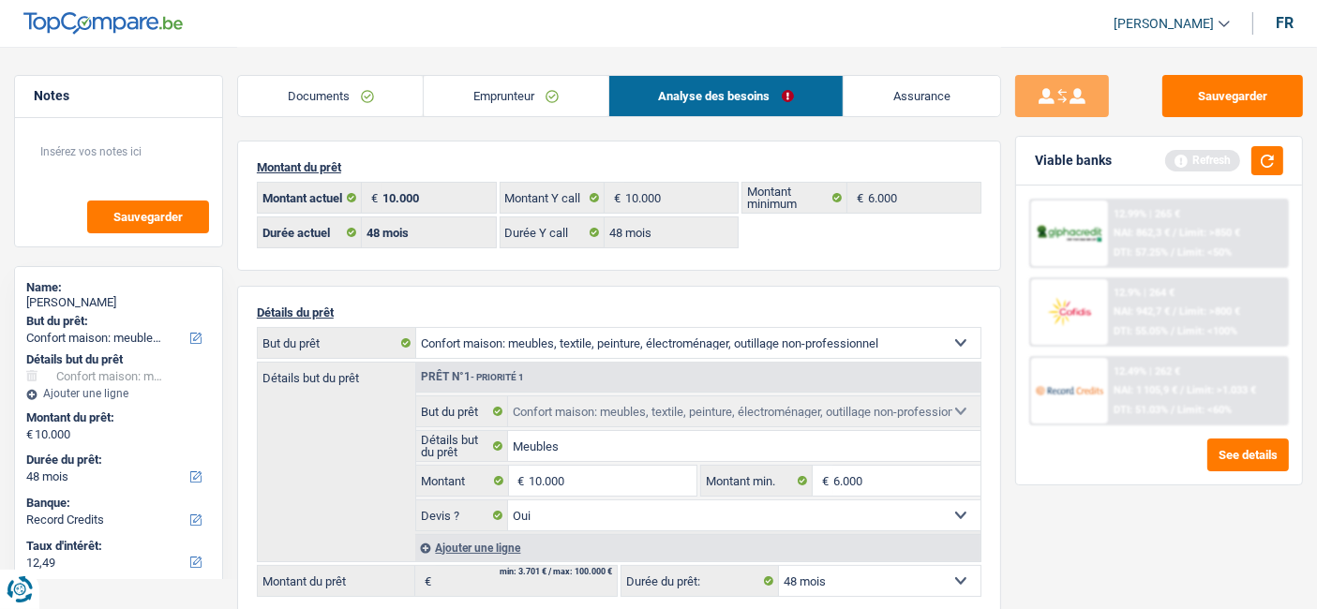
click at [335, 88] on link "Documents" at bounding box center [330, 96] width 185 height 40
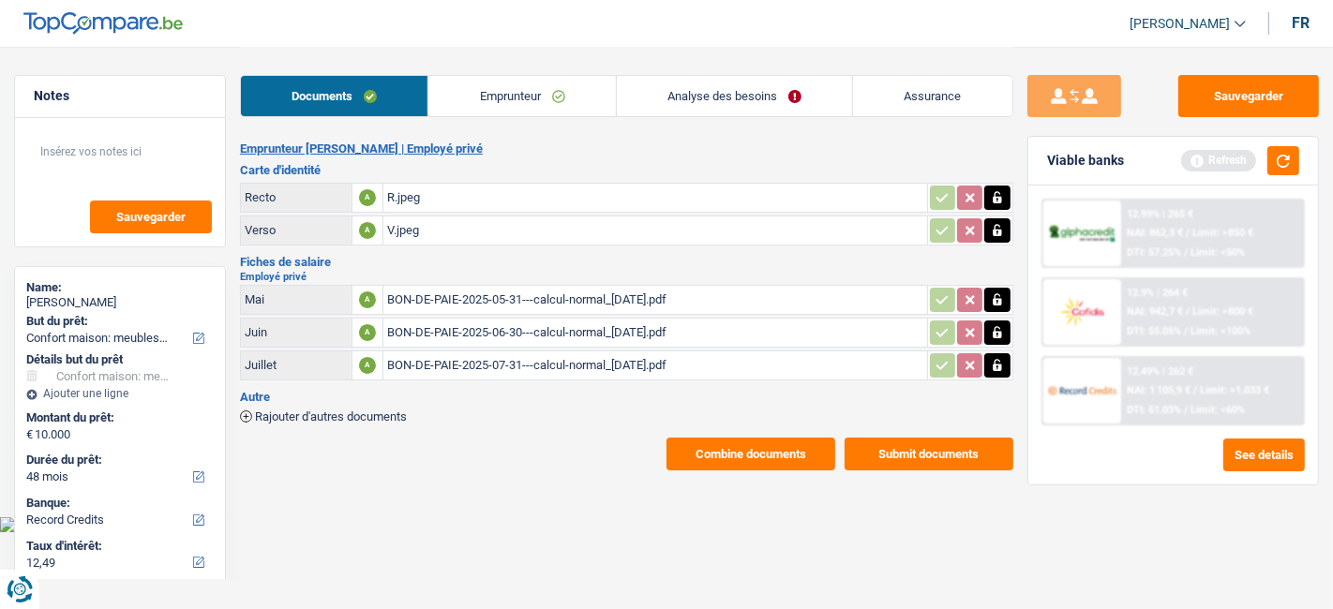
click at [767, 454] on button "Combine documents" at bounding box center [750, 454] width 169 height 33
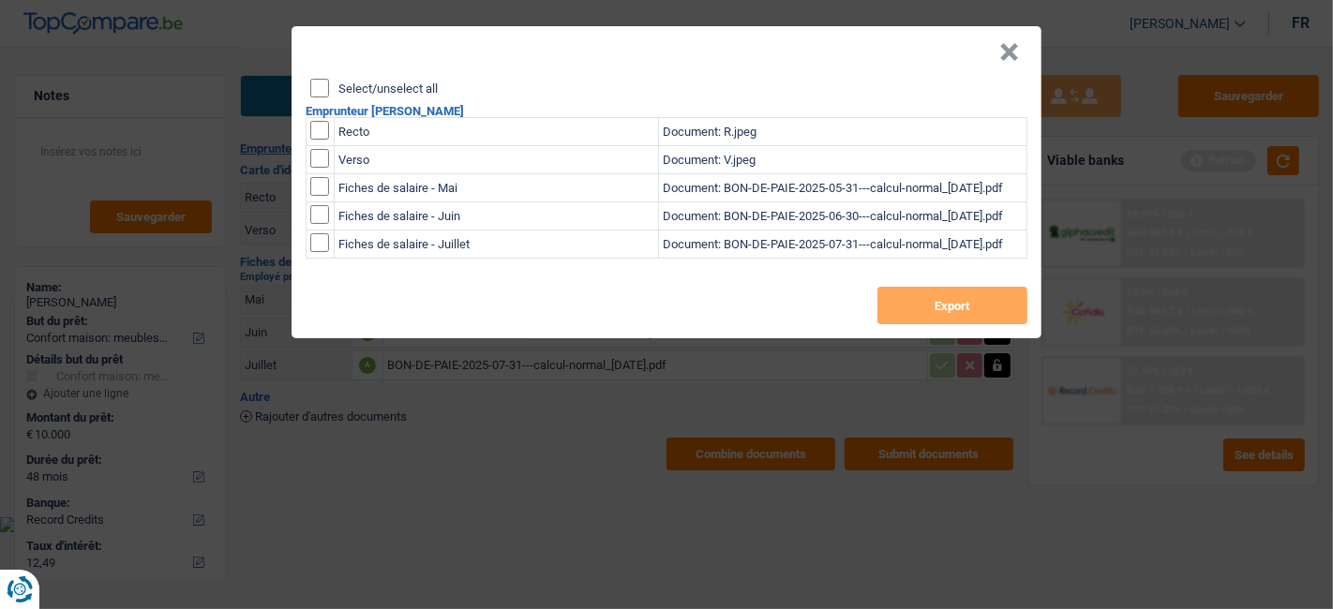
click at [317, 85] on input "Select/unselect all" at bounding box center [319, 88] width 19 height 19
checkbox input "true"
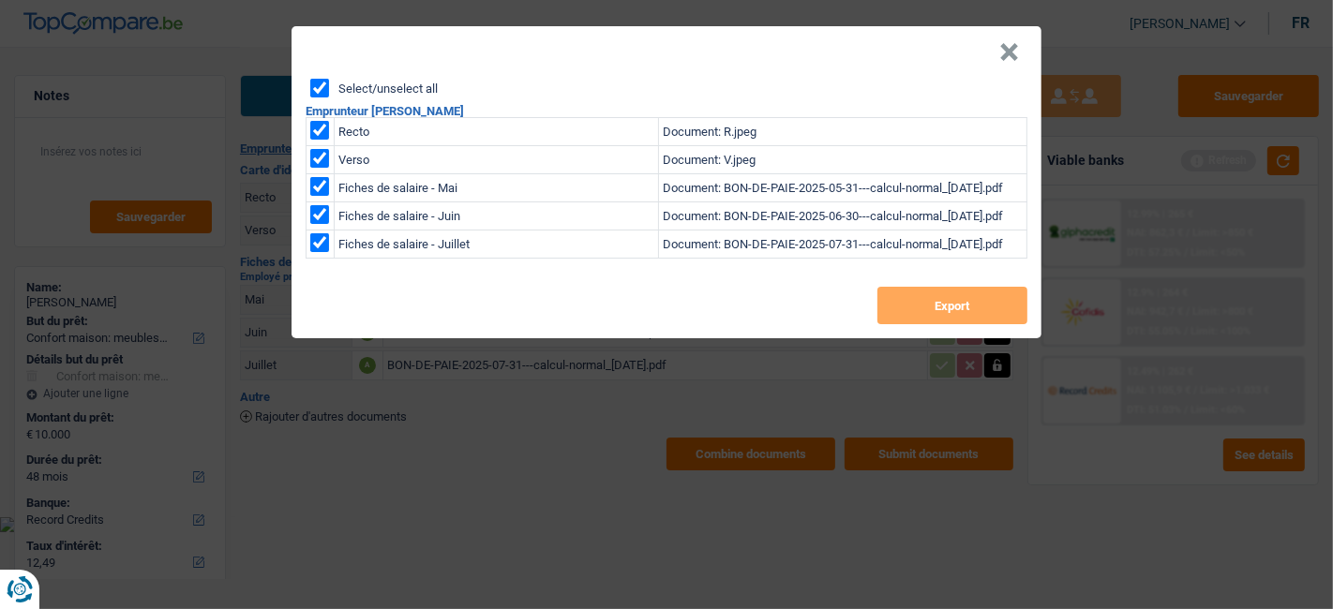
checkbox input "true"
click at [923, 309] on button "Export" at bounding box center [952, 305] width 150 height 37
click at [613, 73] on header "×" at bounding box center [666, 52] width 750 height 52
click at [1009, 52] on button "×" at bounding box center [1009, 52] width 20 height 19
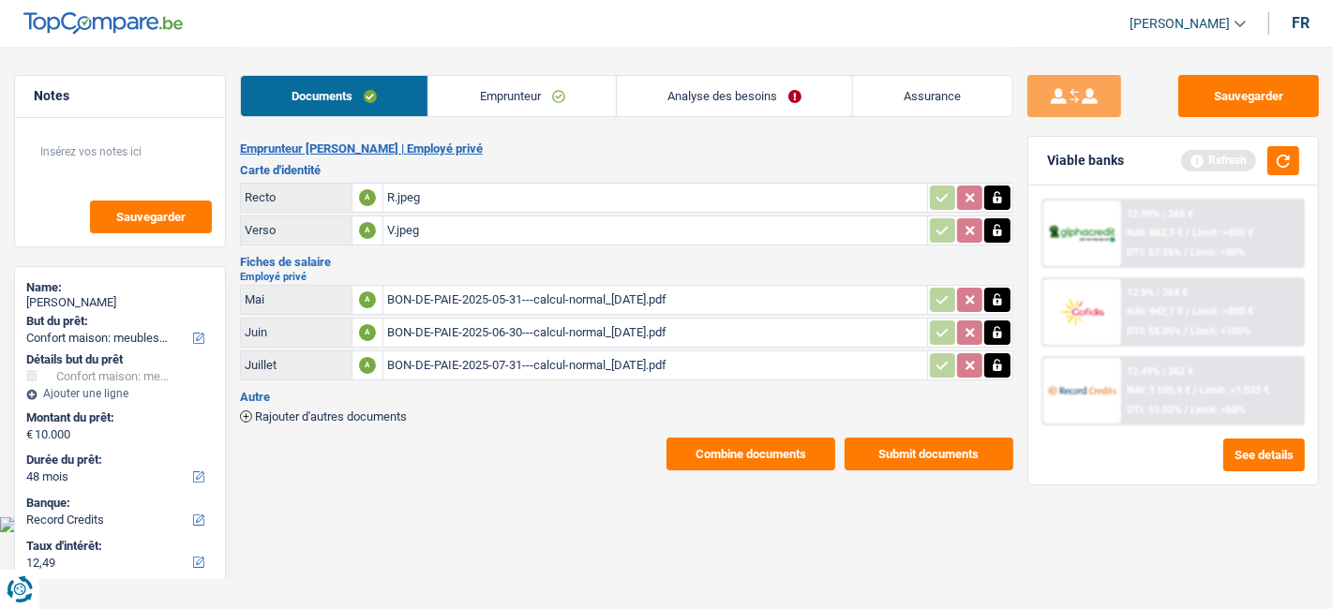
drag, startPoint x: 112, startPoint y: 304, endPoint x: 55, endPoint y: 302, distance: 57.2
click at [55, 302] on div "[PERSON_NAME]" at bounding box center [119, 302] width 187 height 15
copy div "Fadleddine"
click at [407, 193] on div "R.jpeg" at bounding box center [655, 198] width 536 height 28
click at [734, 451] on button "Combine documents" at bounding box center [750, 454] width 169 height 33
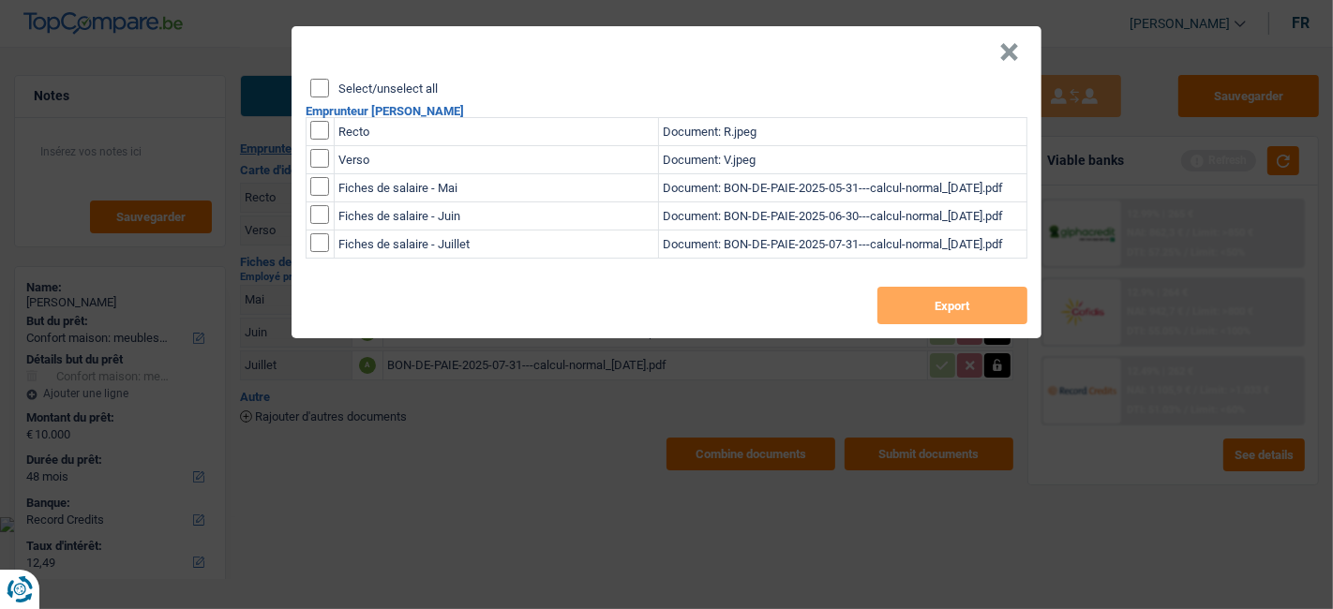
click at [315, 94] on input "Select/unselect all" at bounding box center [319, 88] width 19 height 19
checkbox input "true"
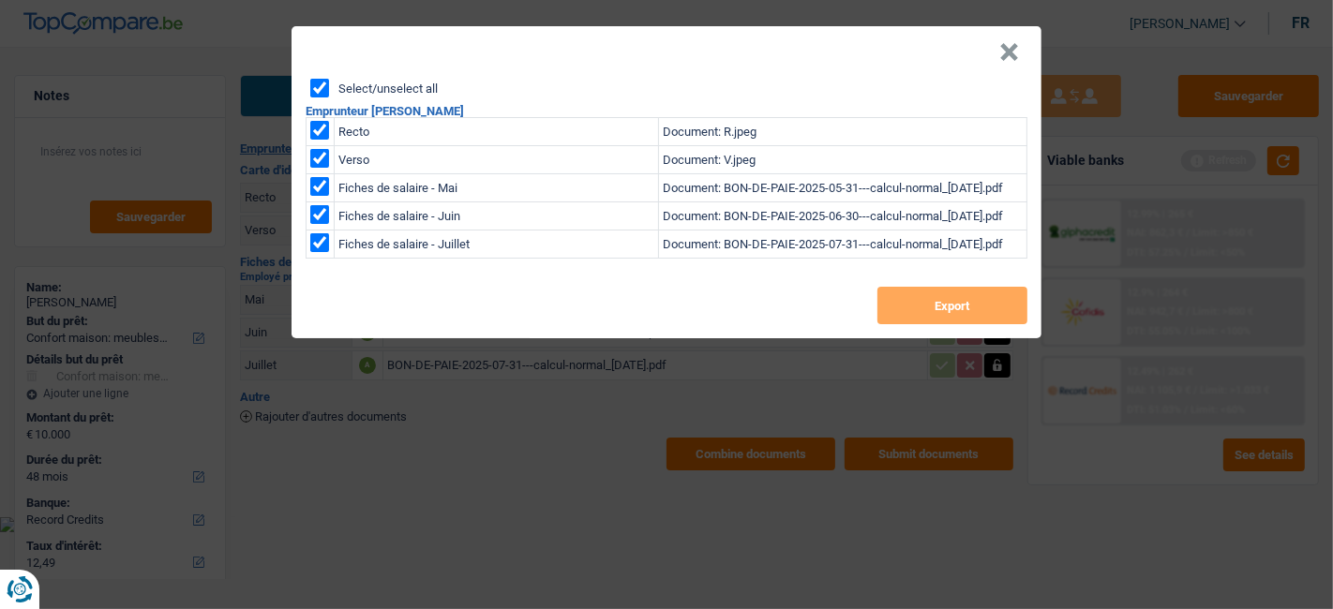
checkbox input "true"
click at [912, 318] on button "Export" at bounding box center [952, 305] width 150 height 37
click at [1006, 56] on button "×" at bounding box center [1009, 52] width 20 height 19
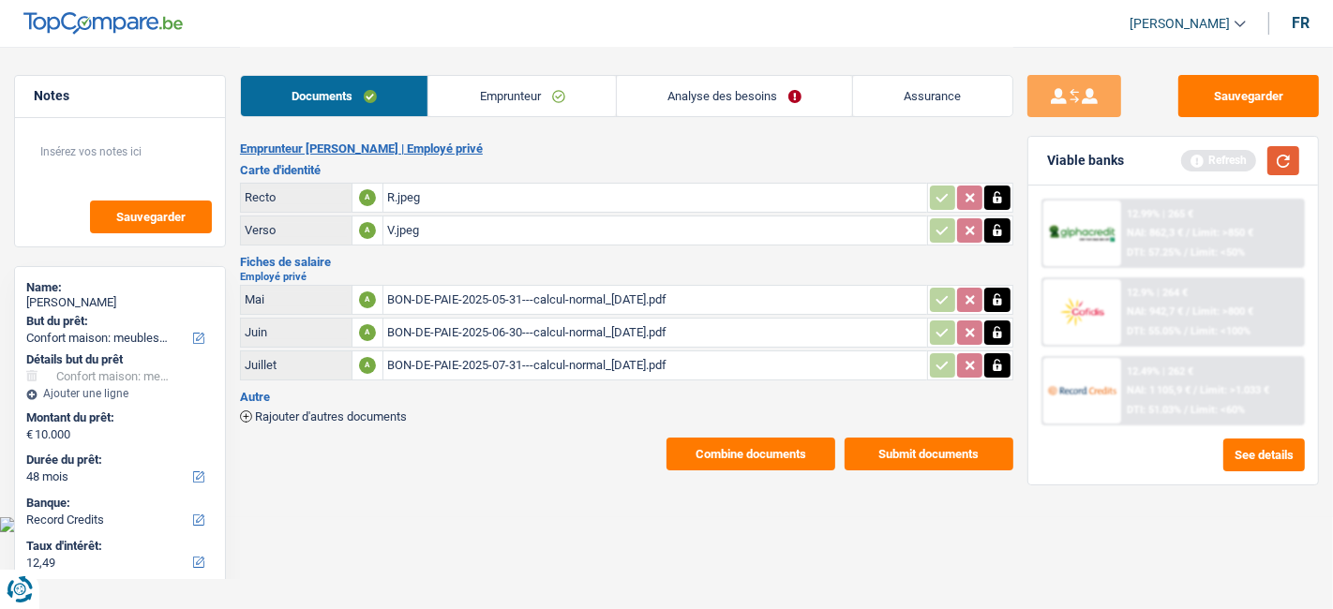
click at [1282, 163] on button "button" at bounding box center [1283, 160] width 32 height 29
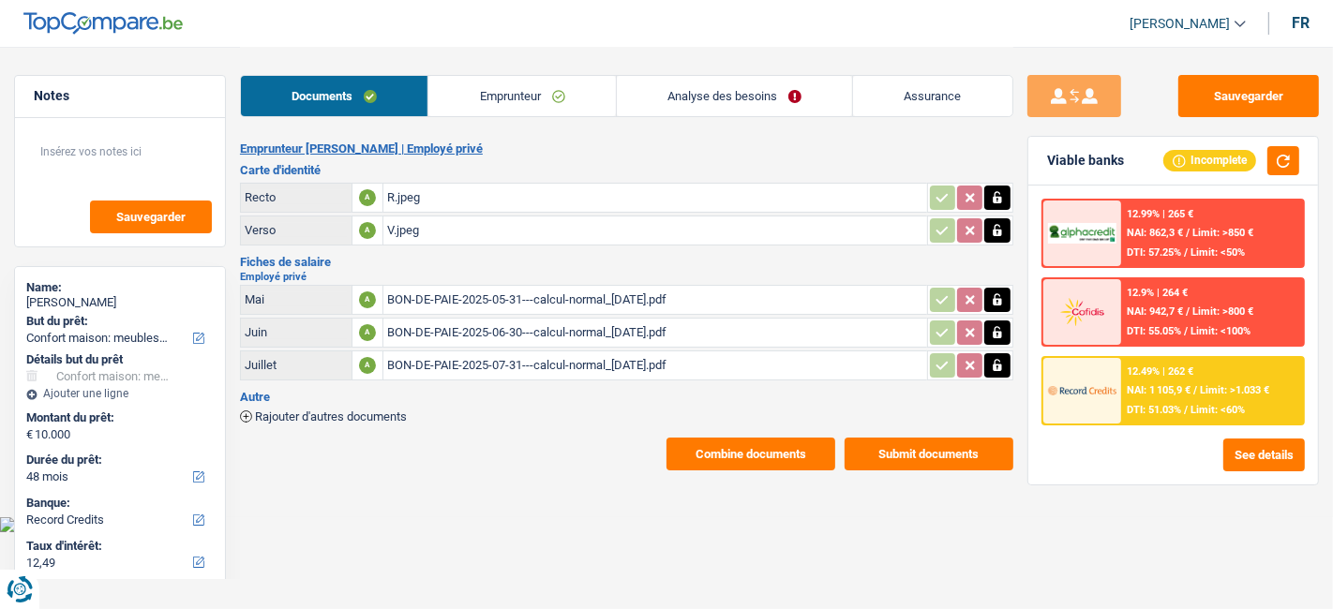
click at [482, 101] on link "Emprunteur" at bounding box center [521, 96] width 186 height 40
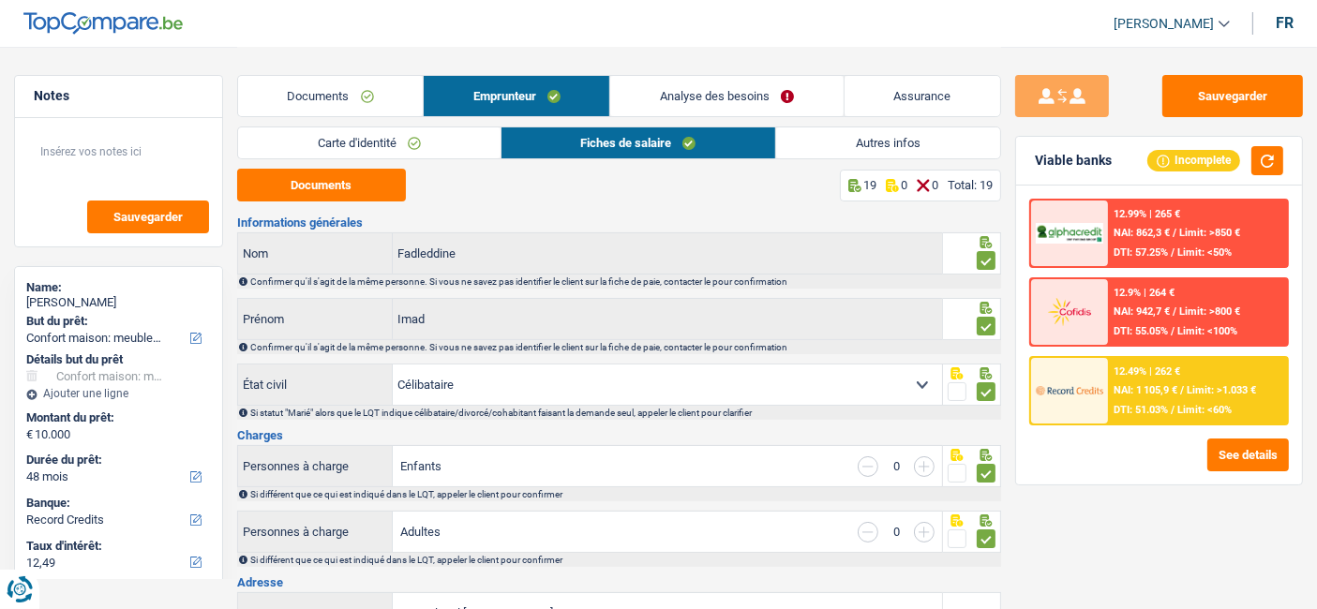
click at [838, 136] on link "Autres infos" at bounding box center [888, 142] width 224 height 31
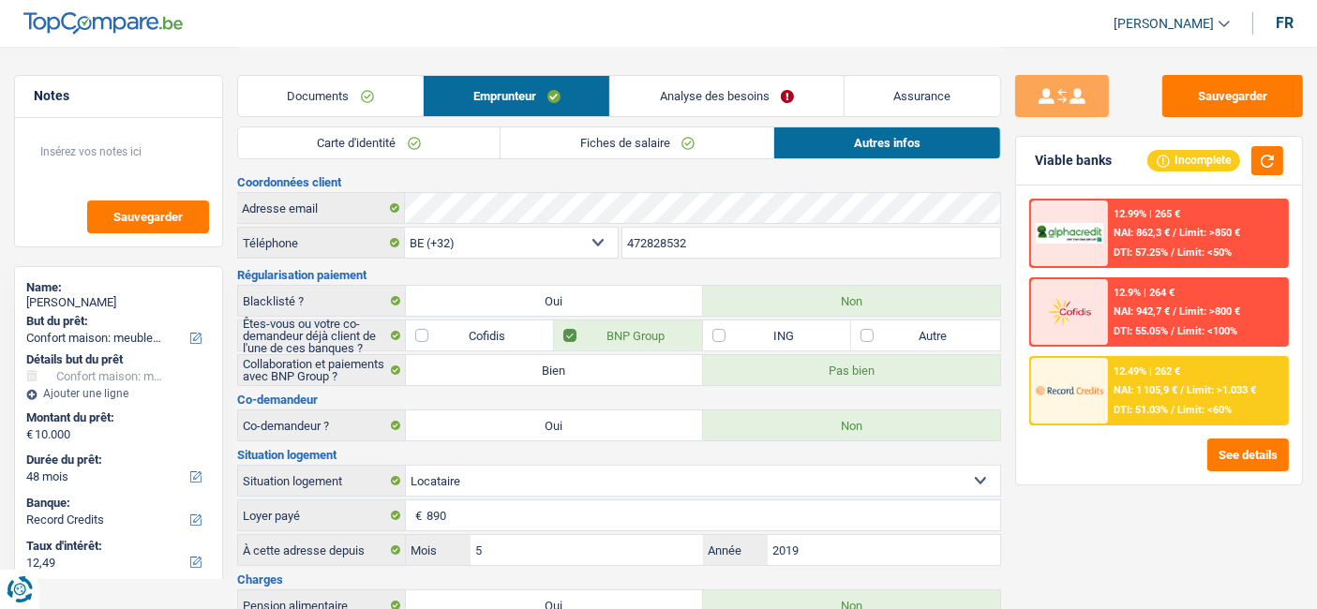
click at [333, 93] on link "Documents" at bounding box center [330, 96] width 185 height 40
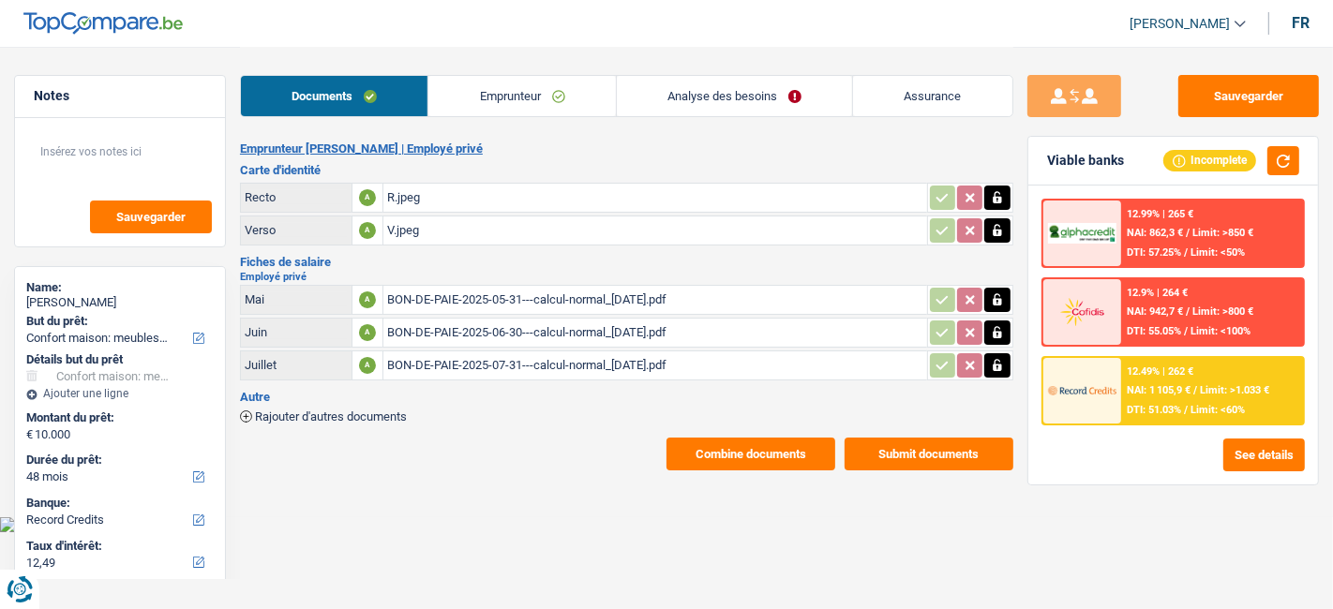
click at [466, 84] on link "Emprunteur" at bounding box center [521, 96] width 186 height 40
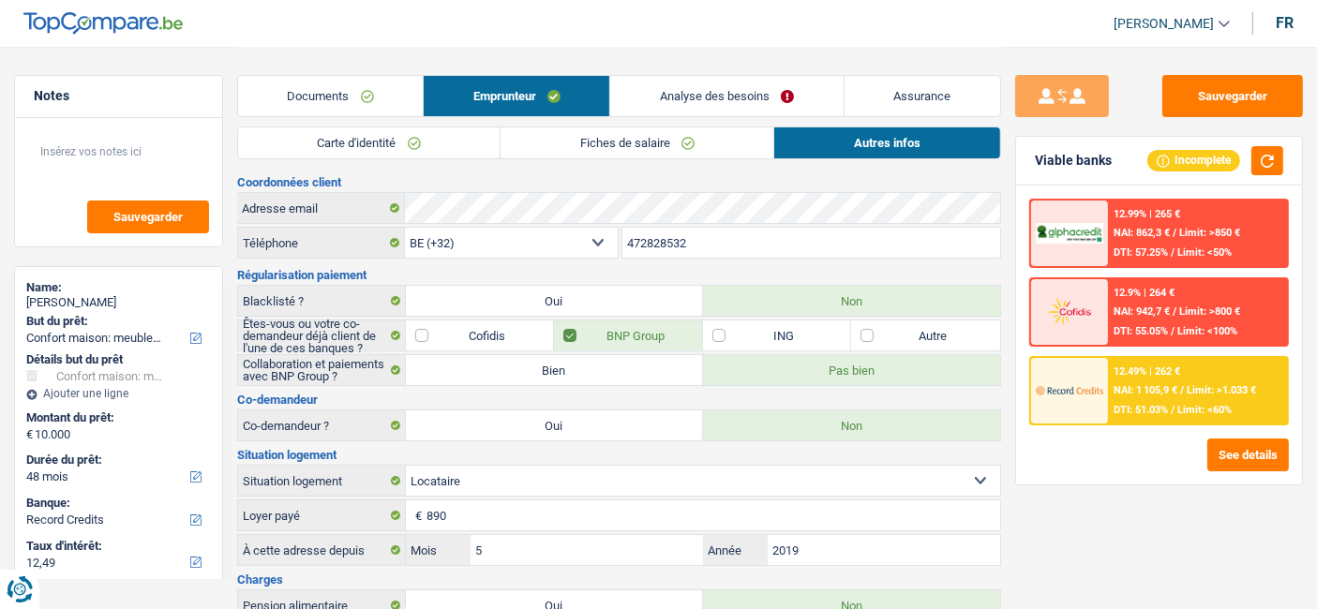
click at [712, 97] on link "Analyse des besoins" at bounding box center [726, 96] width 232 height 40
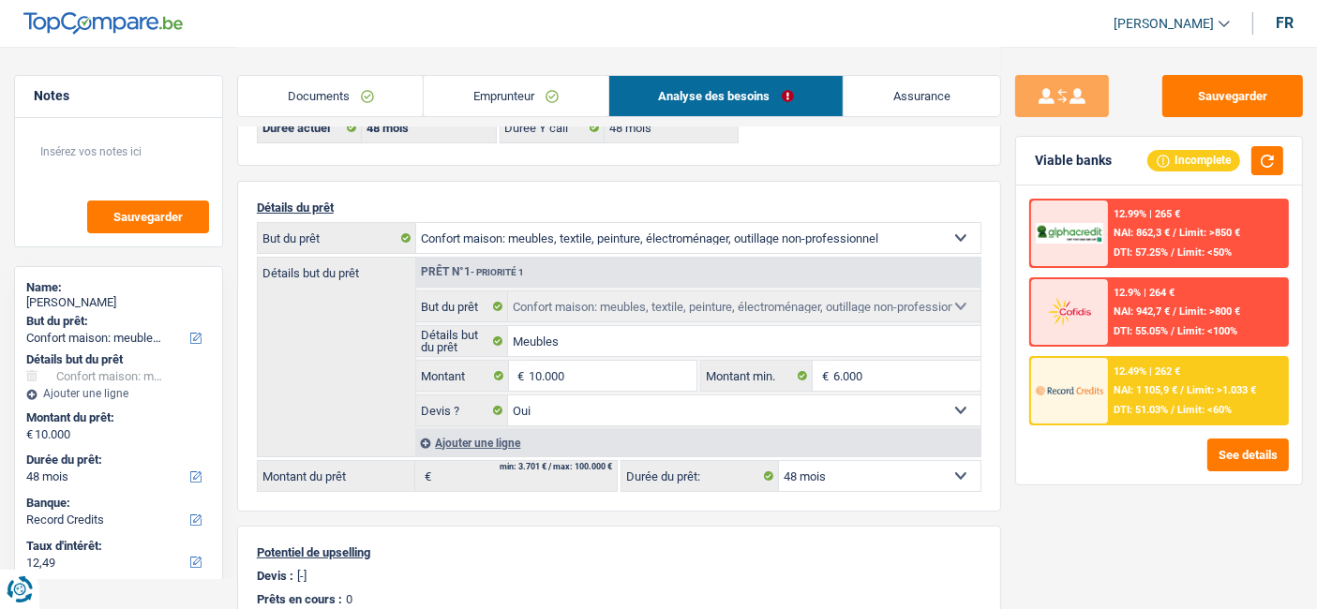
scroll to position [208, 0]
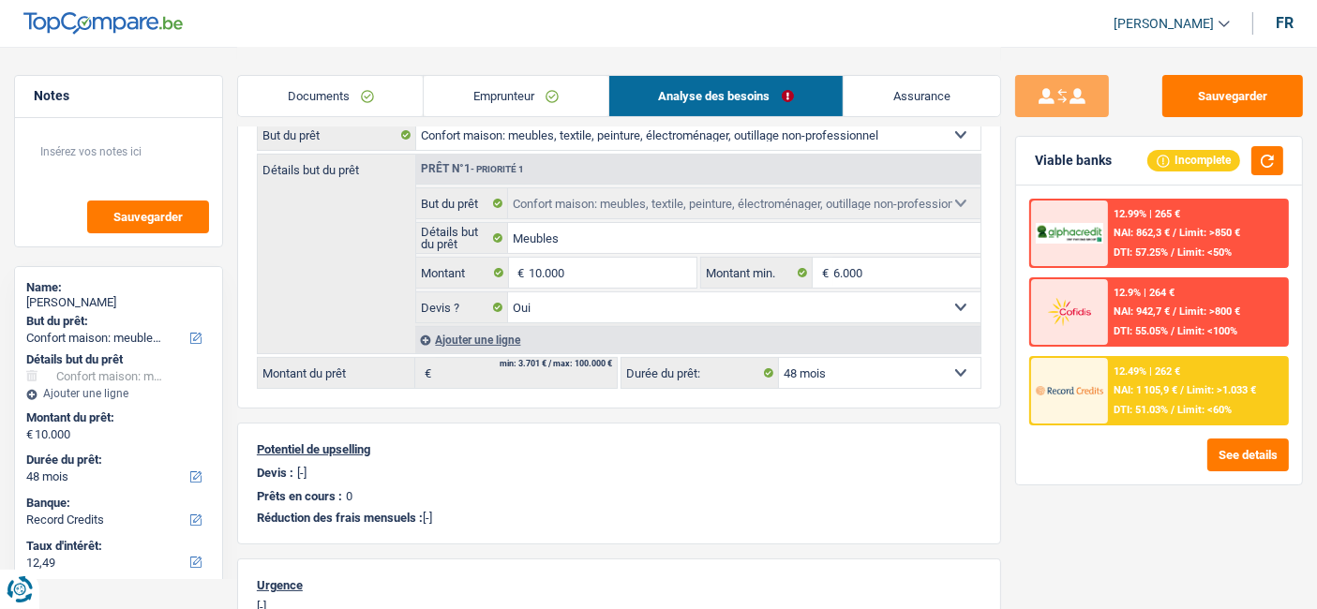
click at [1141, 379] on div "12.49% | 262 € NAI: 1 105,9 € / Limit: >1.033 € DTI: 51.03% / Limit: <60%" at bounding box center [1197, 391] width 179 height 66
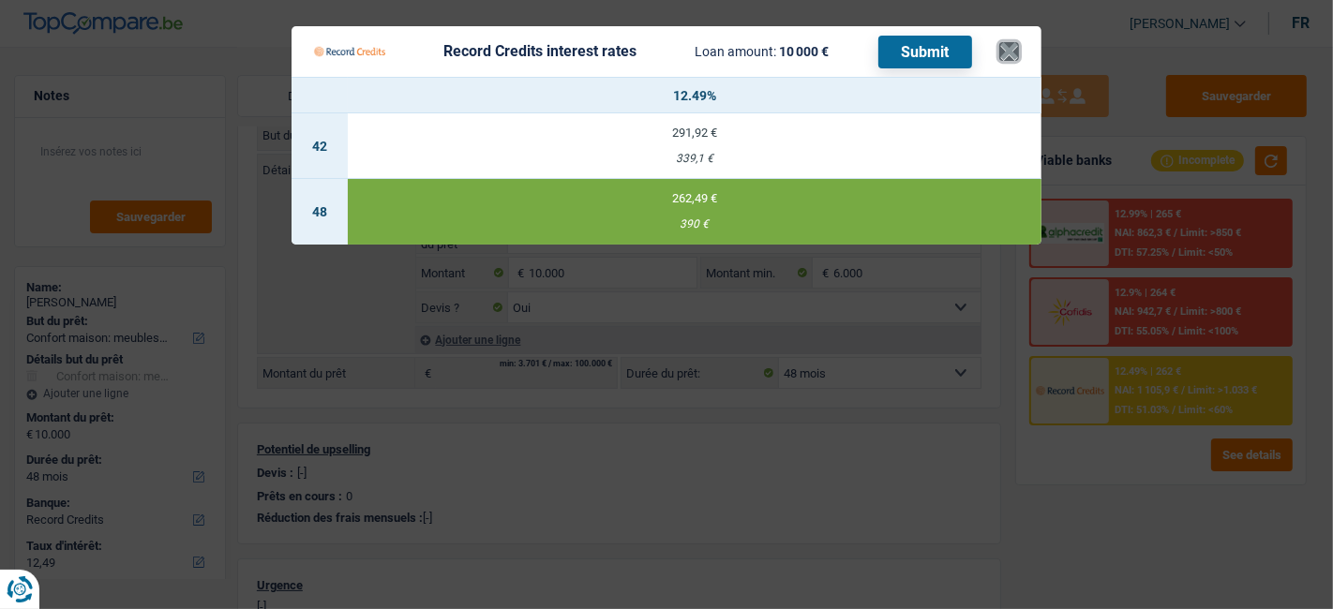
click at [1009, 52] on button "×" at bounding box center [1009, 51] width 20 height 19
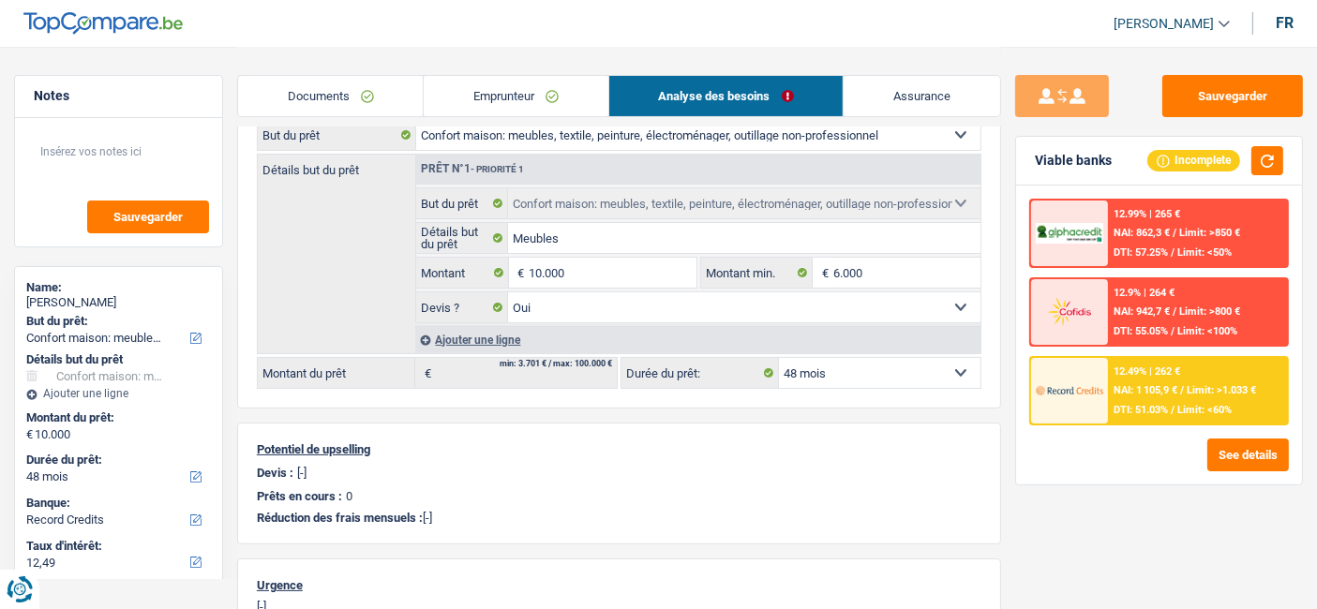
click at [1169, 366] on div "12.49% | 262 €" at bounding box center [1146, 371] width 67 height 12
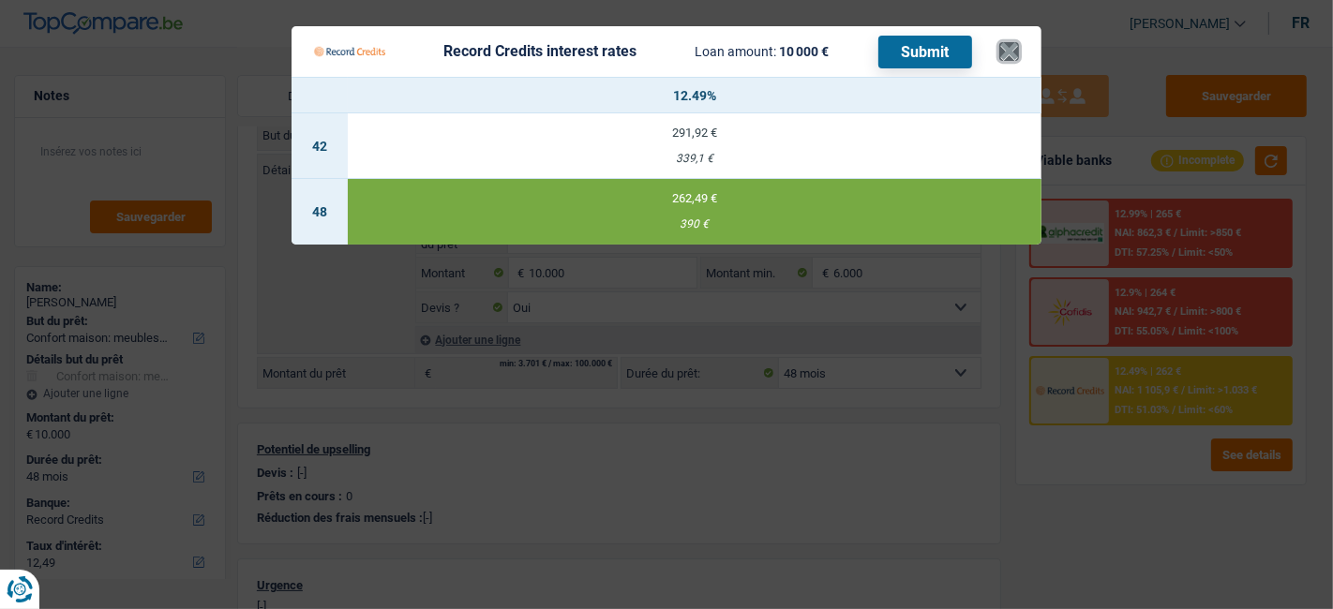
click at [1005, 46] on button "×" at bounding box center [1009, 51] width 20 height 19
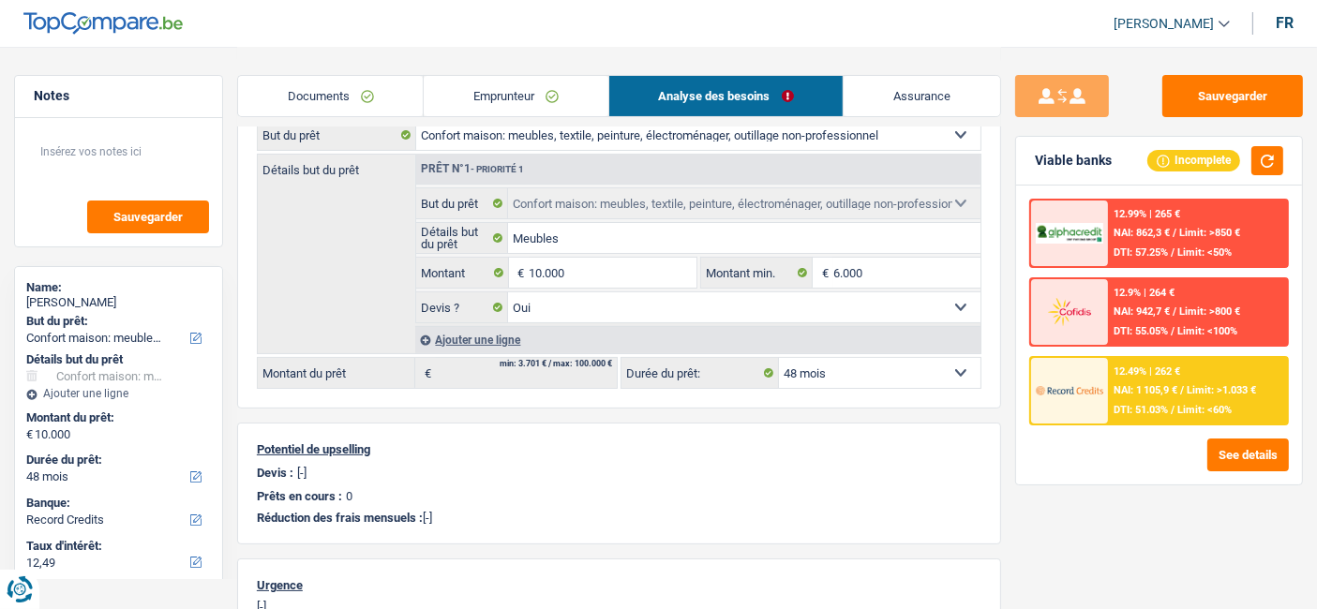
click at [1181, 404] on span "Limit: <60%" at bounding box center [1204, 410] width 54 height 12
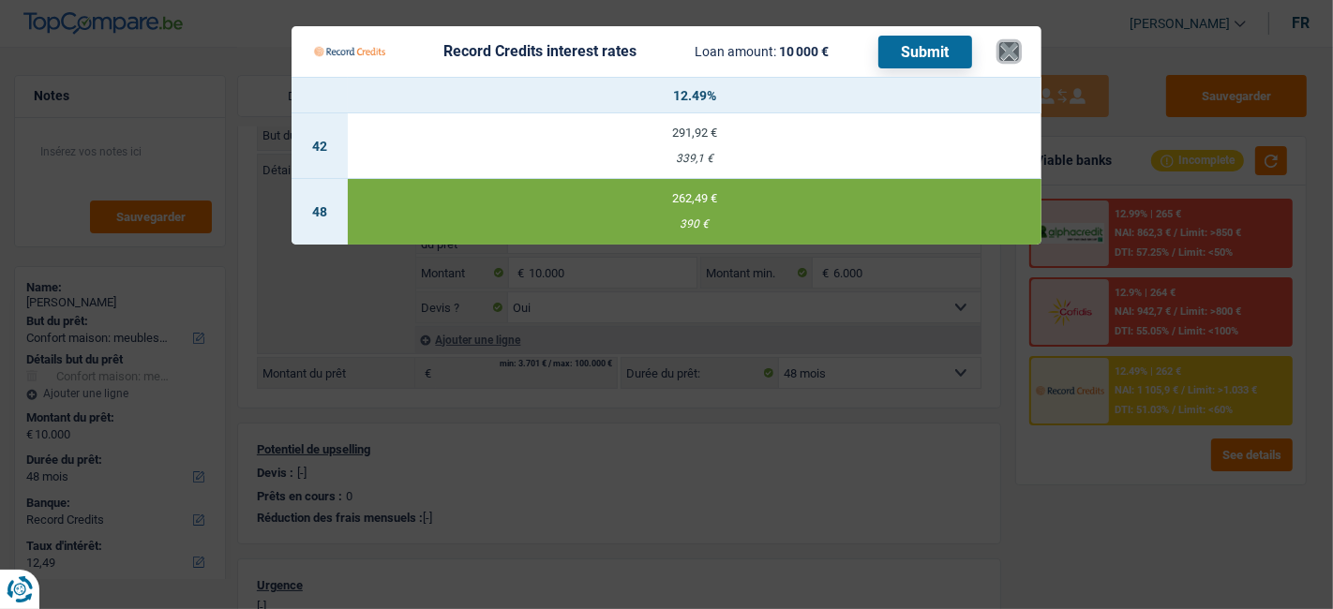
click at [1014, 52] on button "×" at bounding box center [1009, 51] width 20 height 19
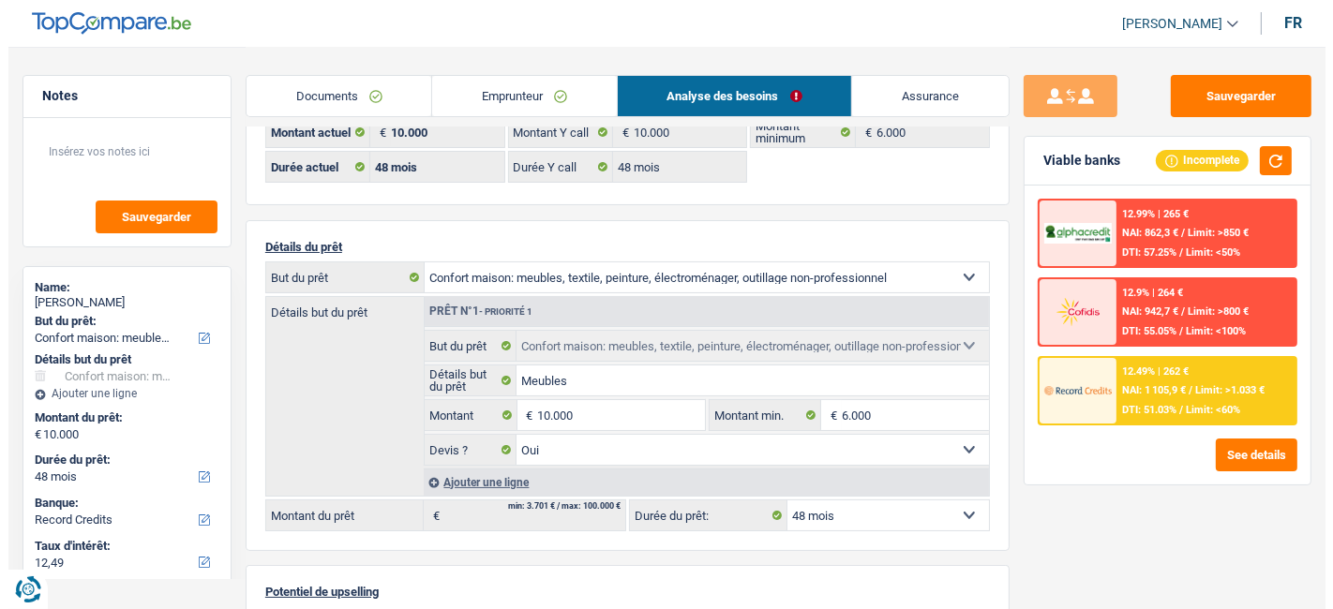
scroll to position [0, 0]
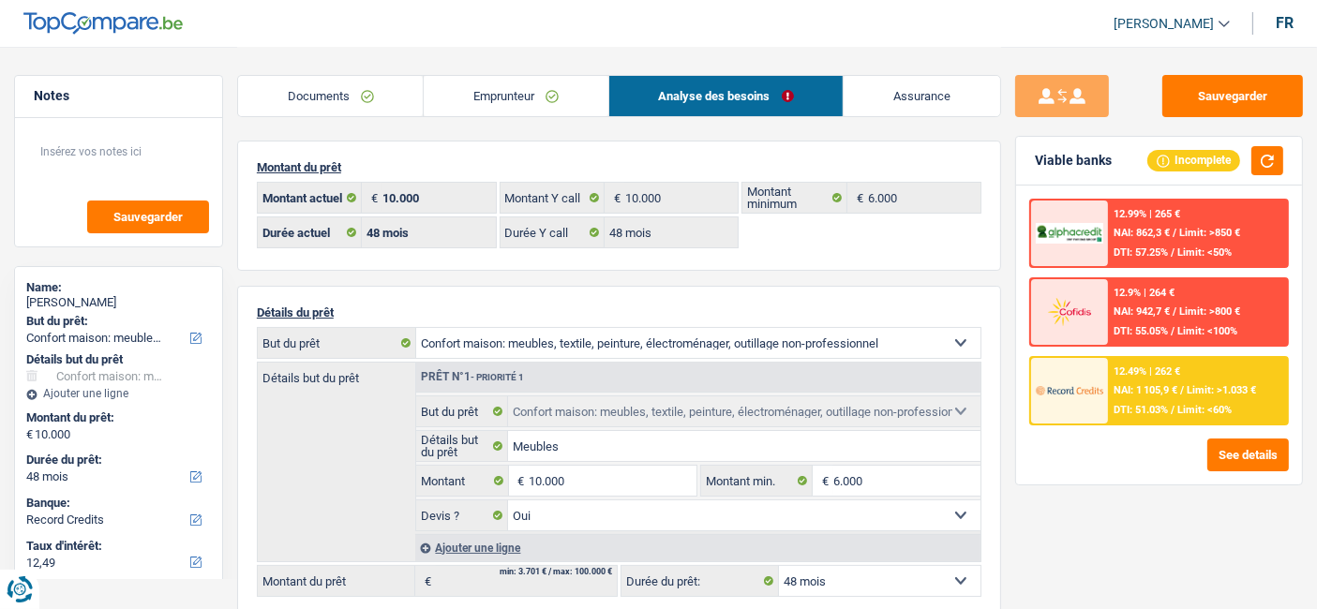
click at [550, 91] on link "Emprunteur" at bounding box center [516, 96] width 184 height 40
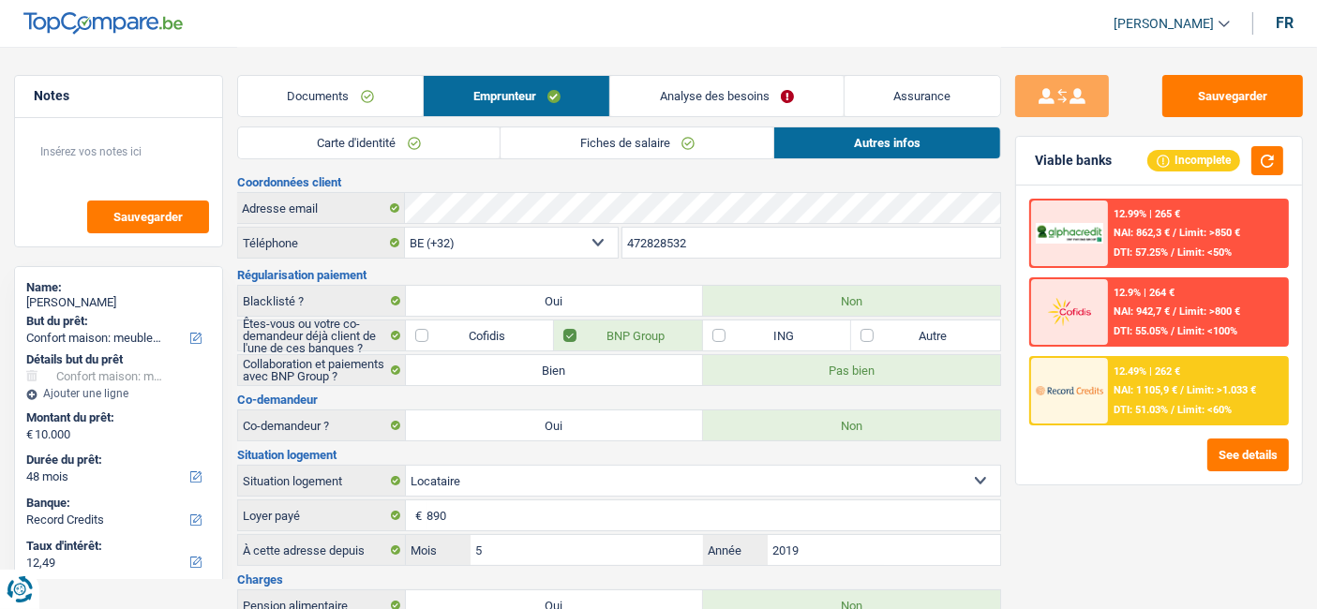
click at [578, 135] on link "Fiches de salaire" at bounding box center [636, 142] width 273 height 31
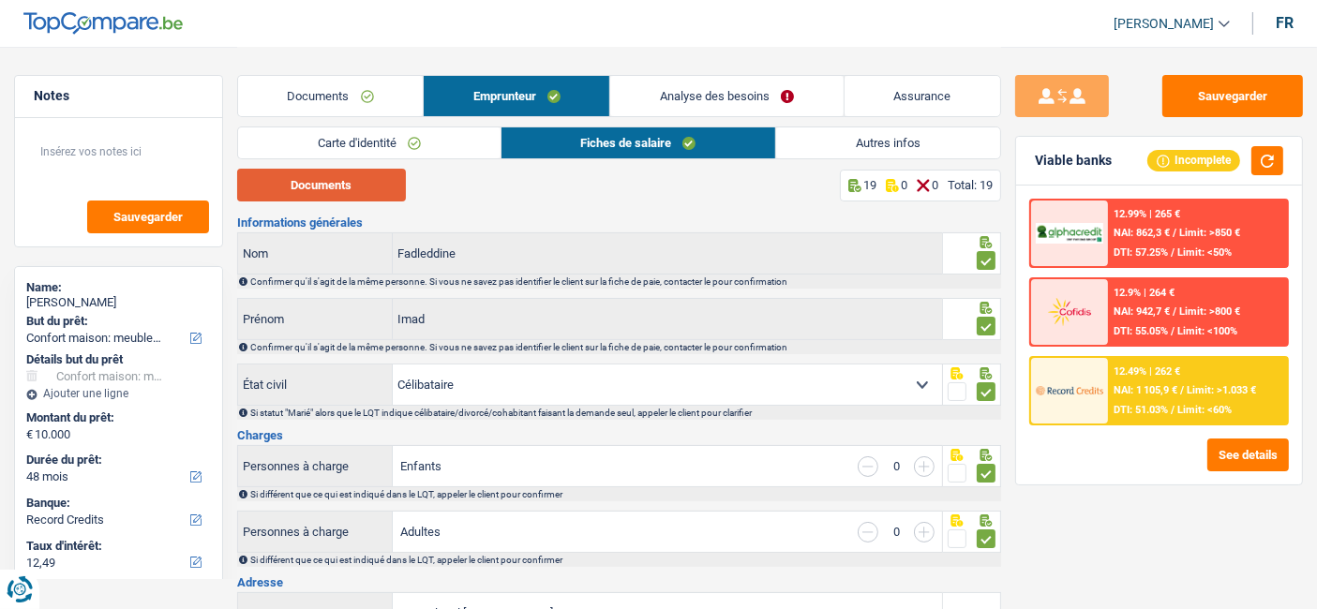
click at [344, 180] on button "Documents" at bounding box center [321, 185] width 169 height 33
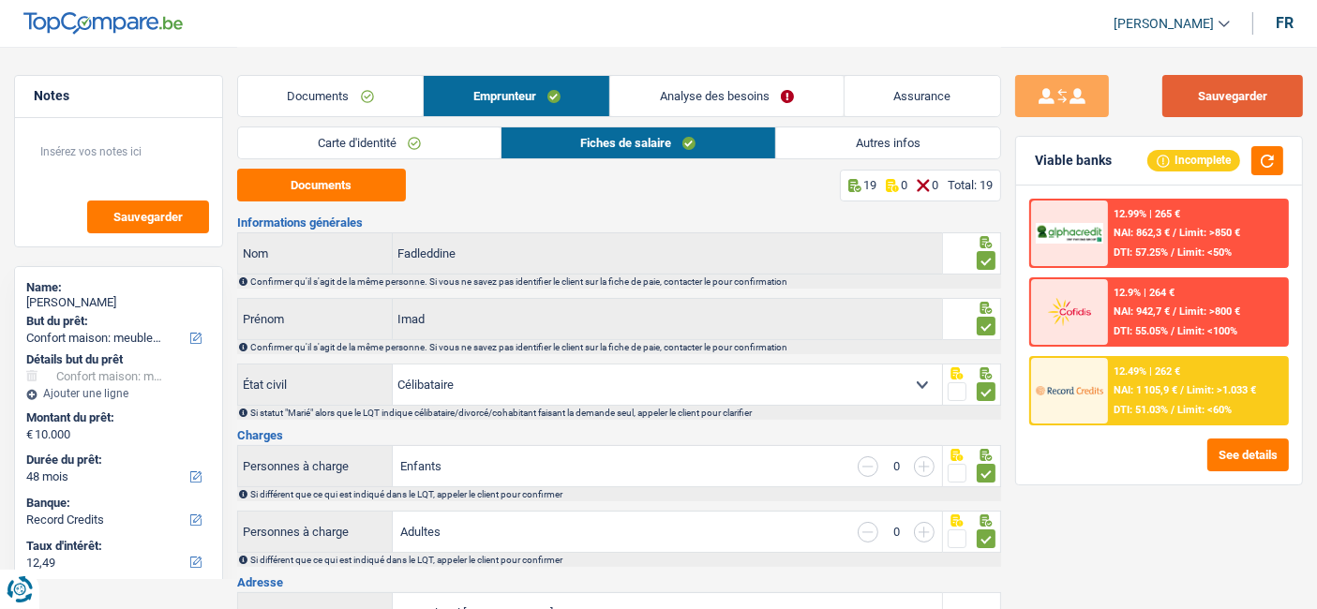
click at [1244, 89] on button "Sauvegarder" at bounding box center [1232, 96] width 141 height 42
click at [347, 99] on link "Documents" at bounding box center [330, 96] width 185 height 40
